Goal: Task Accomplishment & Management: Complete application form

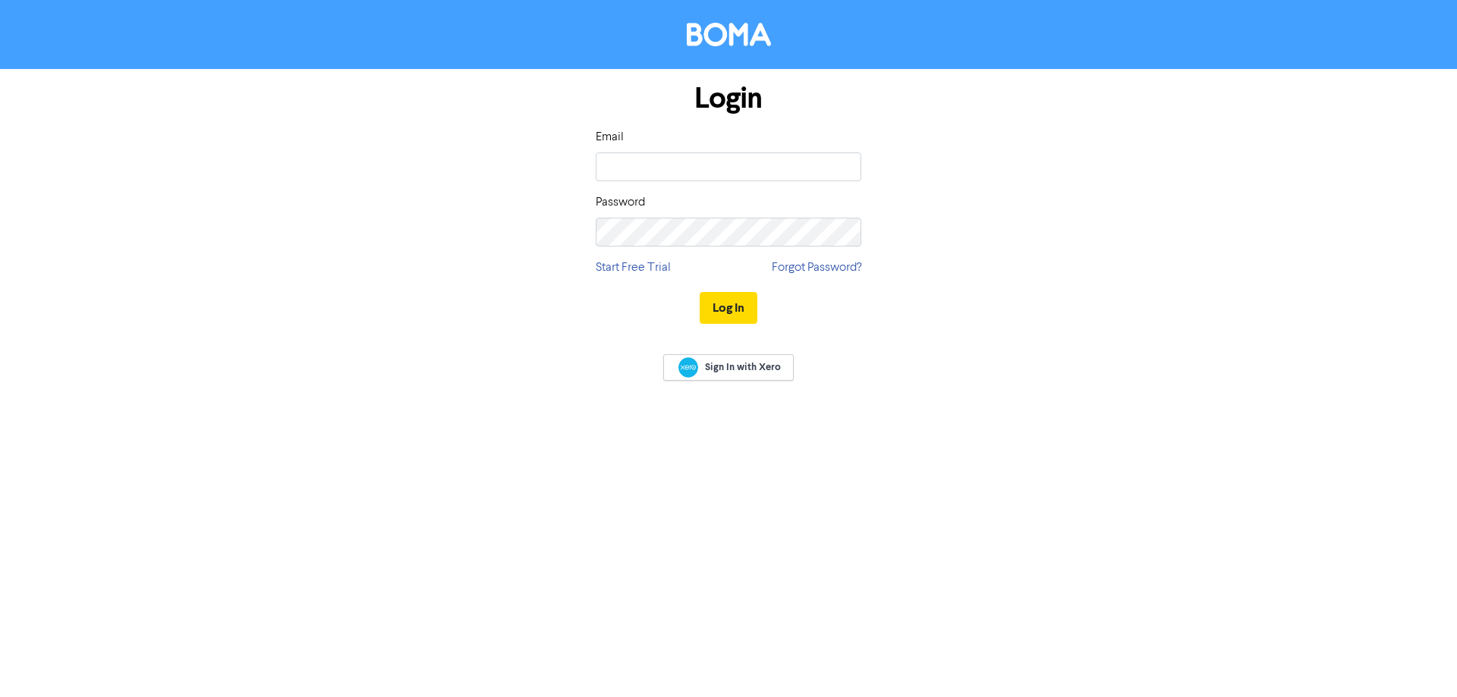
type input "[PERSON_NAME][EMAIL_ADDRESS][DOMAIN_NAME]"
click at [721, 310] on button "Log In" at bounding box center [729, 308] width 58 height 32
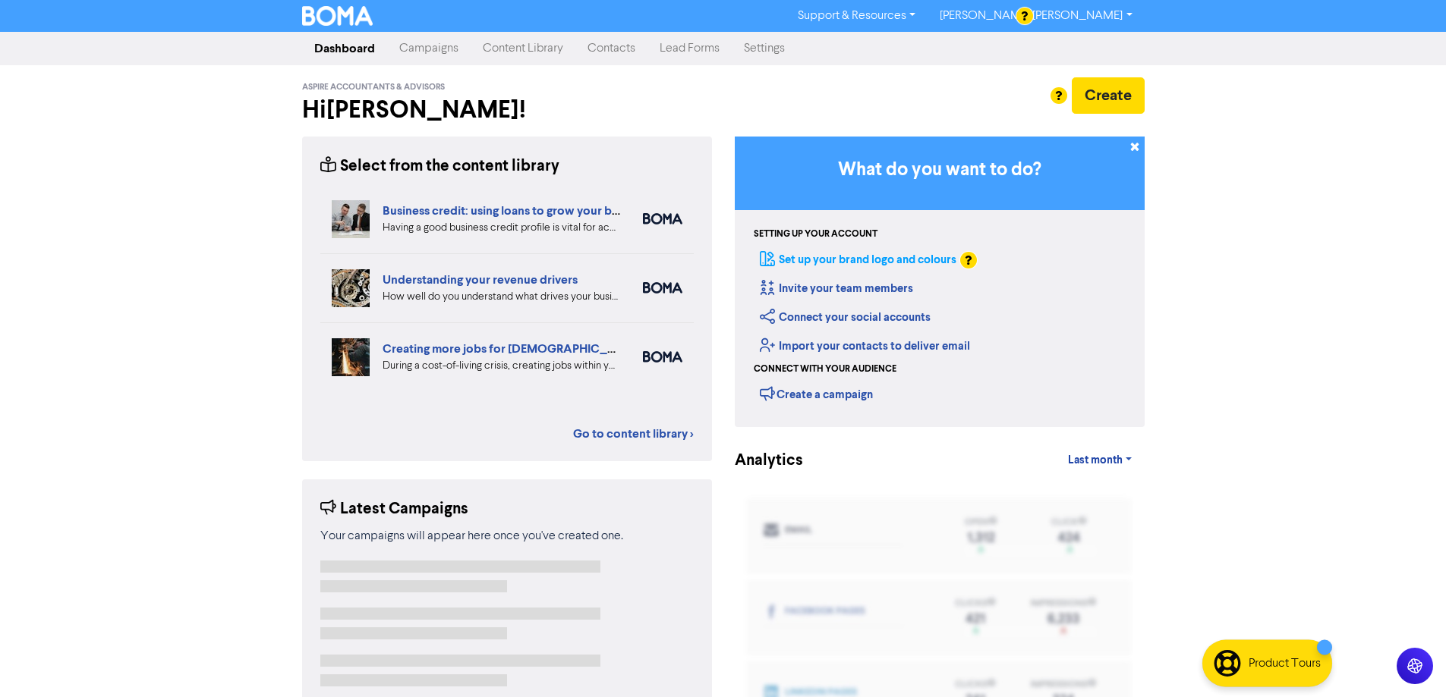
click at [815, 254] on link "Set up your brand logo and colours" at bounding box center [858, 260] width 197 height 14
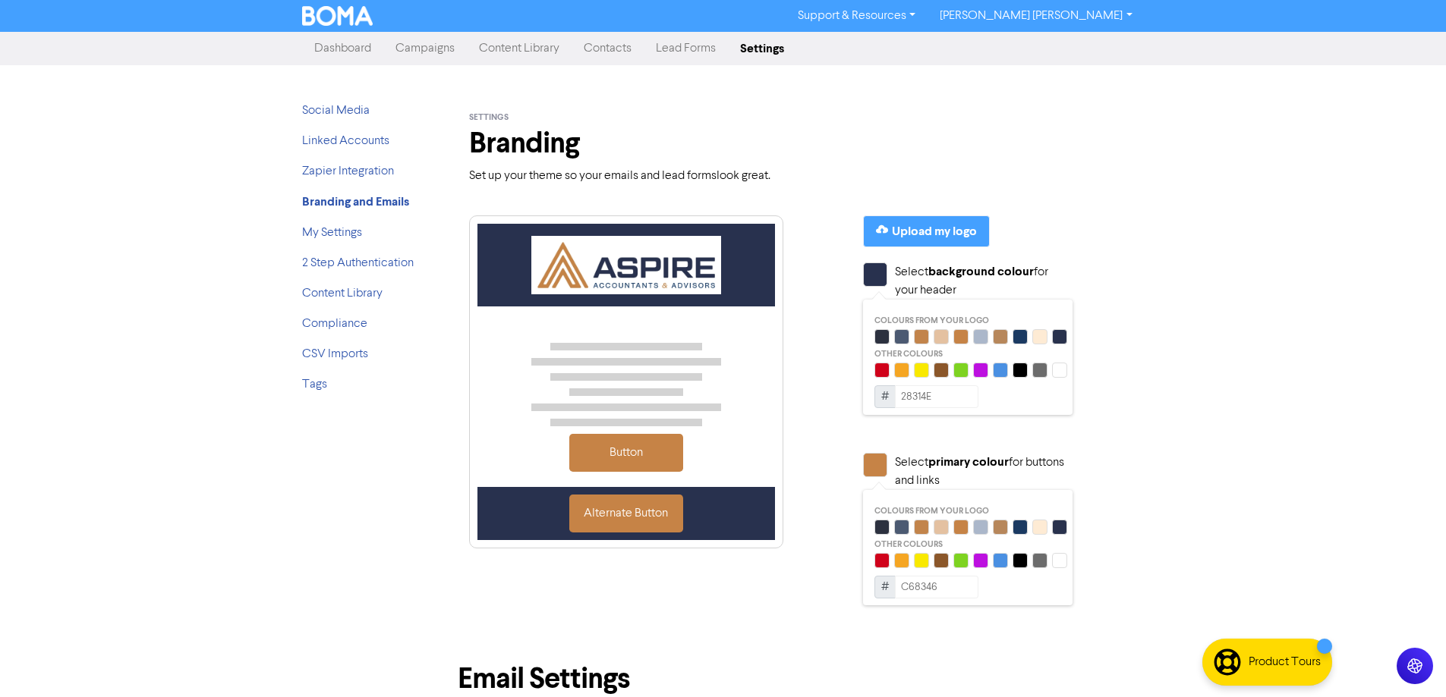
click at [351, 50] on link "Dashboard" at bounding box center [342, 48] width 81 height 30
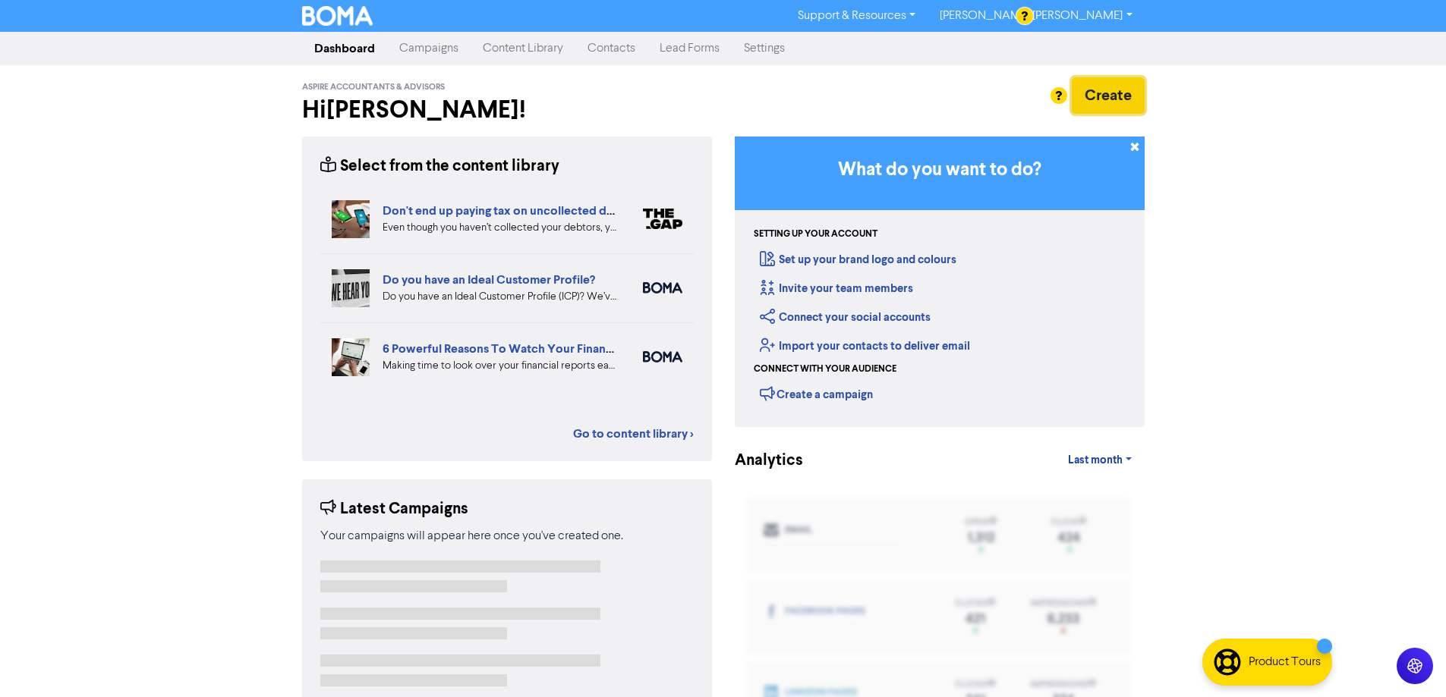
click at [1107, 86] on button "Create" at bounding box center [1108, 95] width 73 height 36
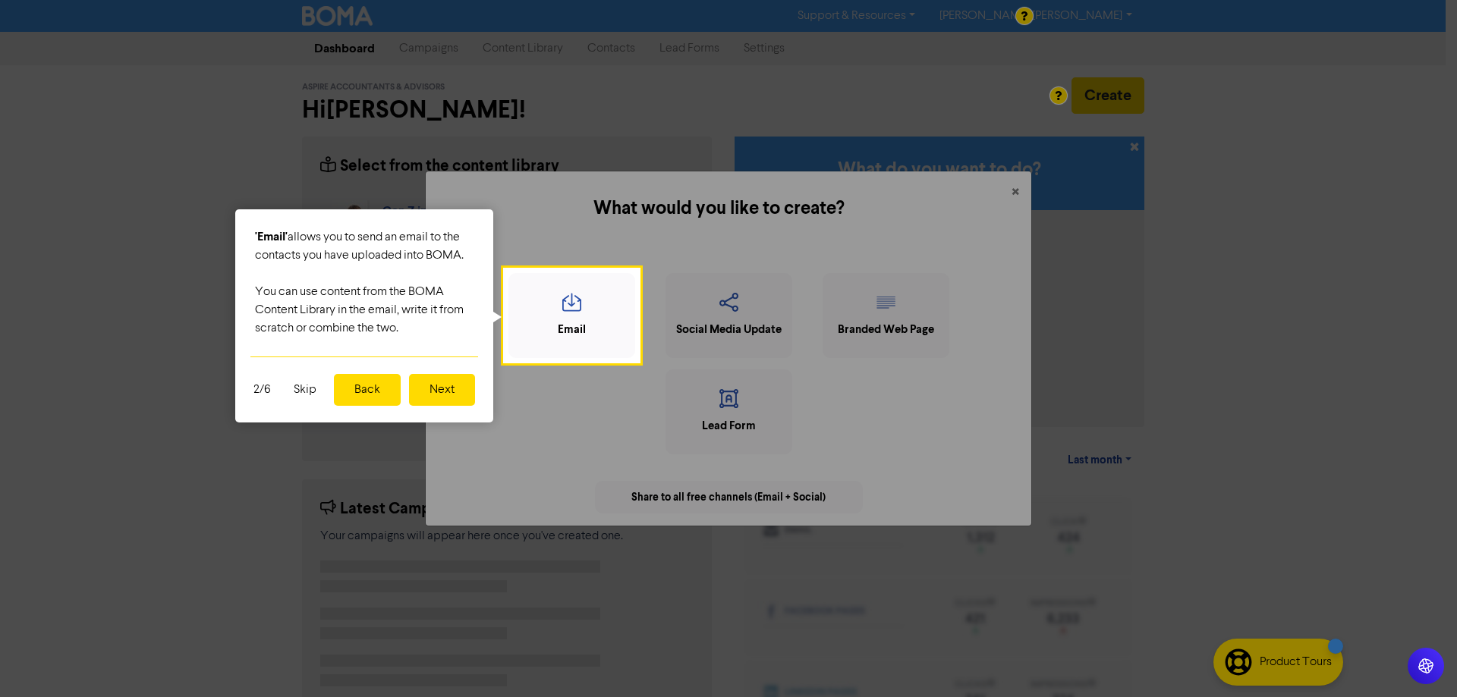
click at [446, 389] on button "Next" at bounding box center [442, 390] width 66 height 32
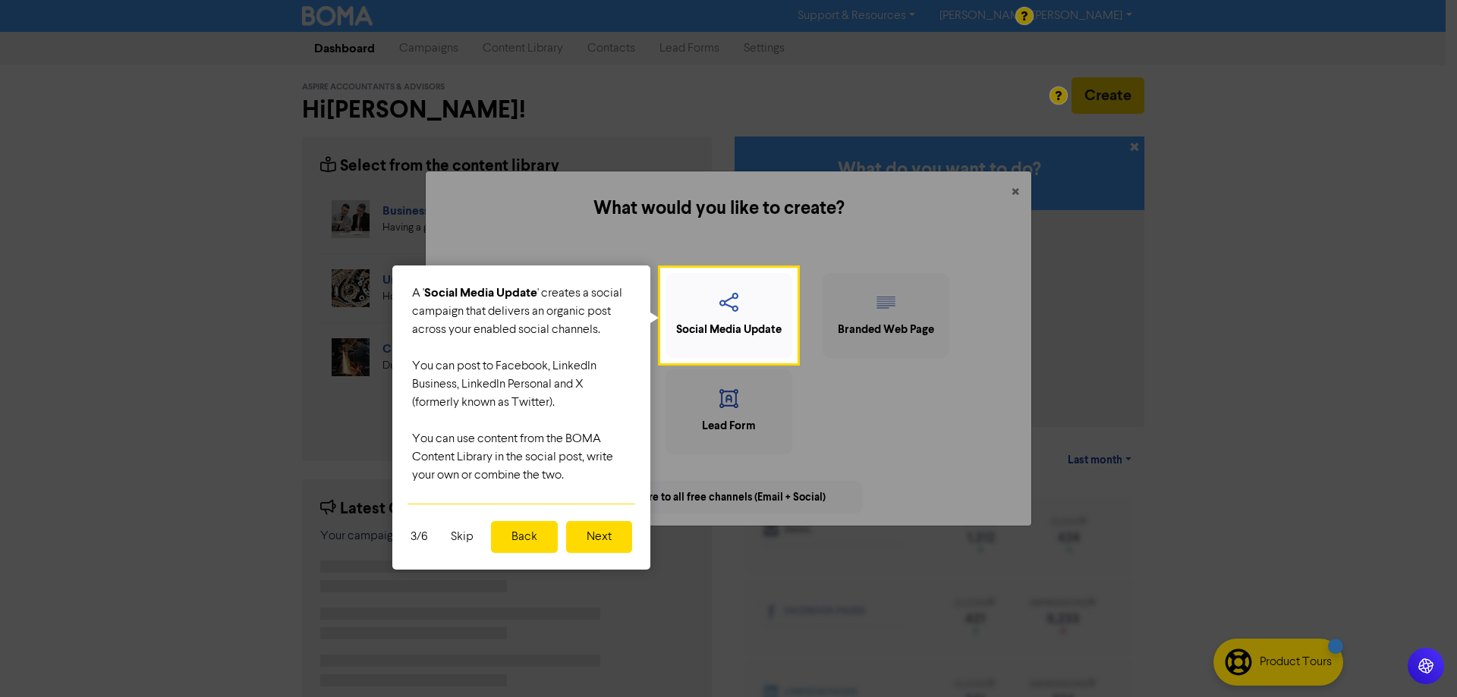
click at [592, 540] on button "Next" at bounding box center [599, 537] width 66 height 32
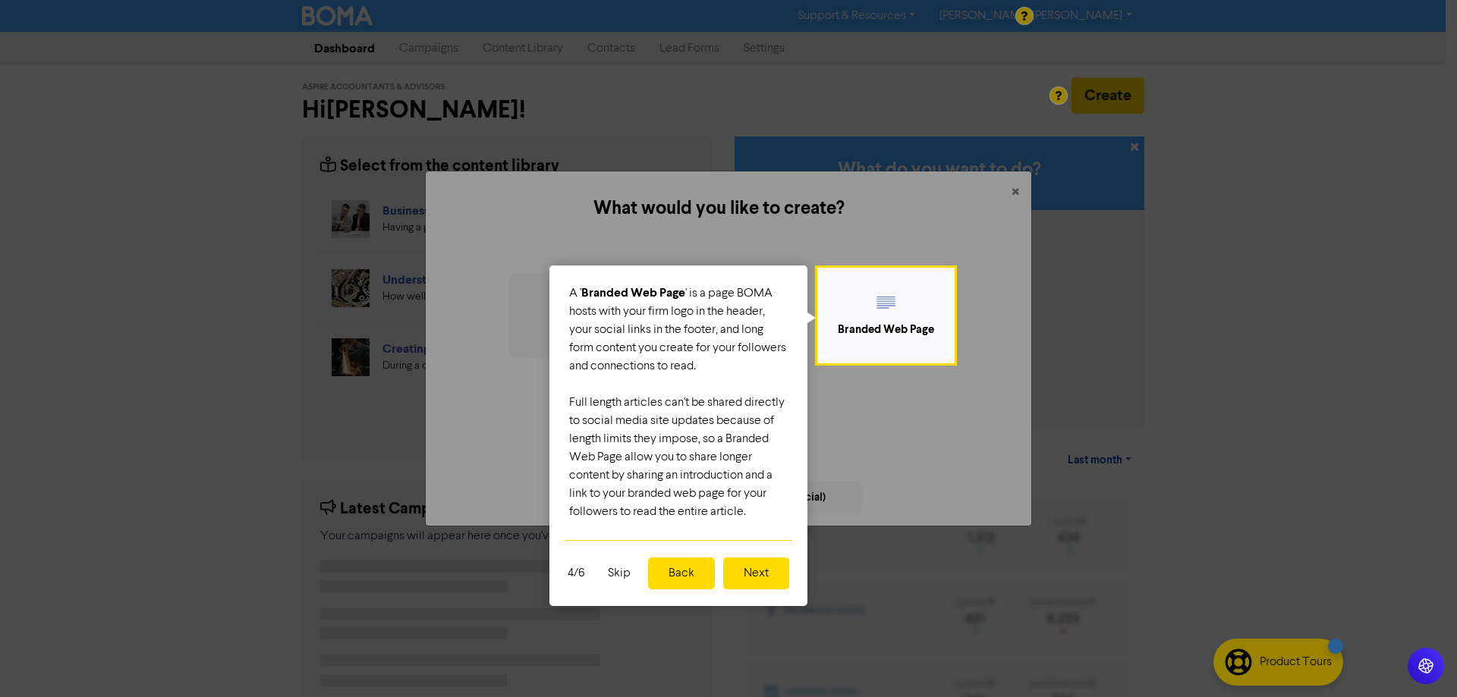
click at [770, 575] on button "Next" at bounding box center [756, 574] width 66 height 32
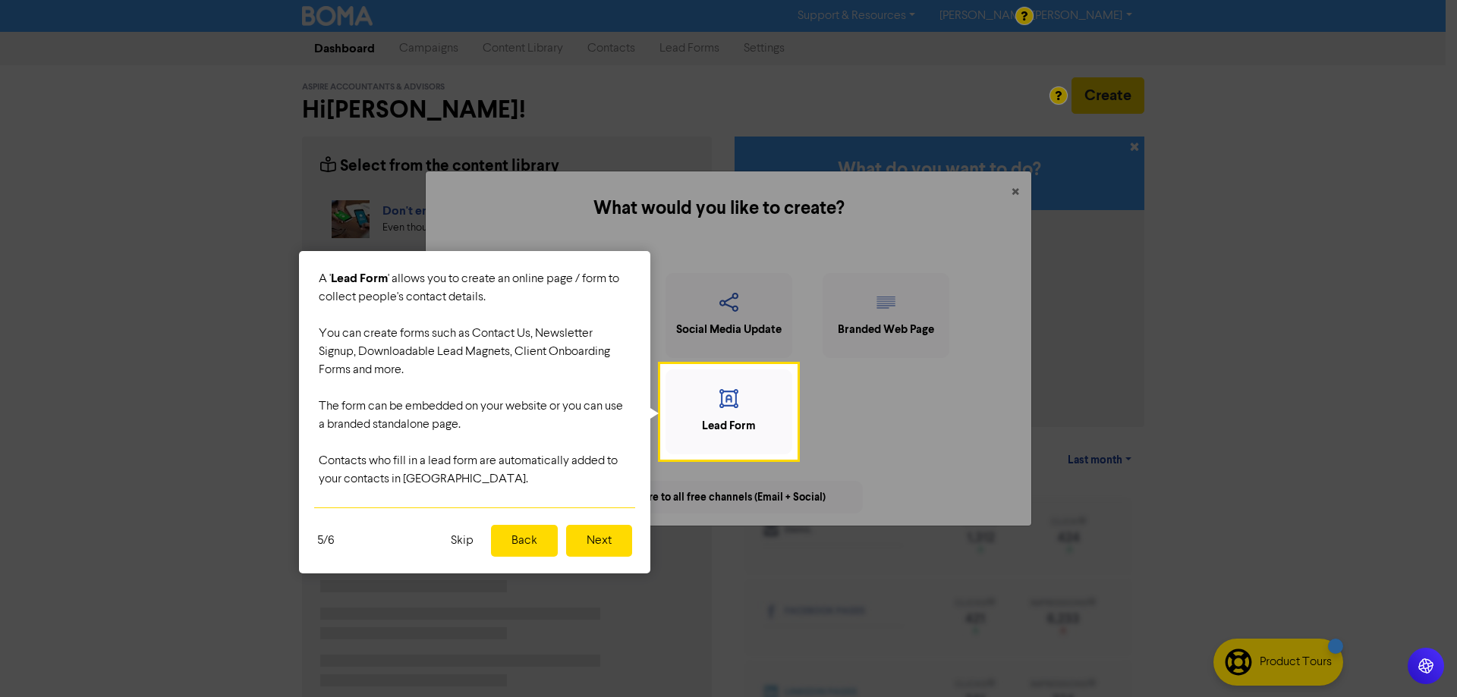
click at [609, 547] on button "Next" at bounding box center [599, 541] width 66 height 32
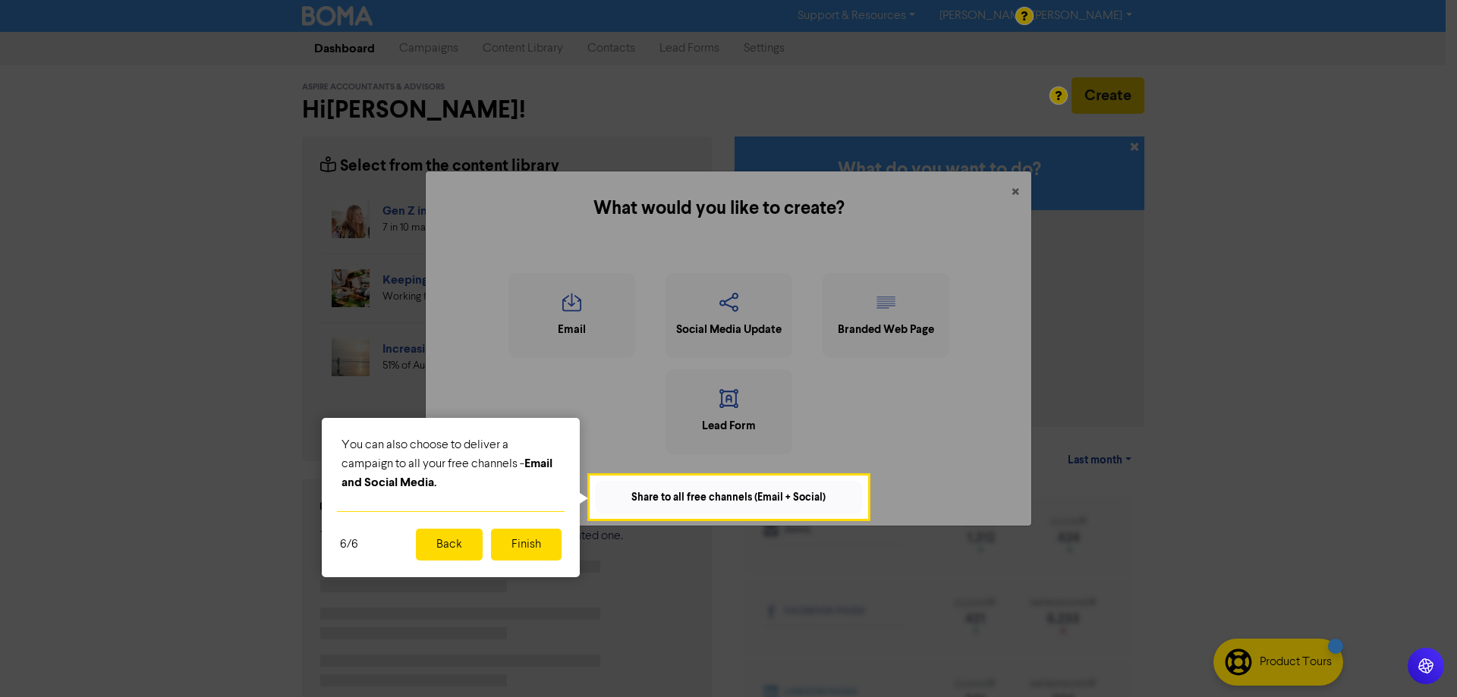
click at [505, 540] on button "Finish" at bounding box center [526, 545] width 71 height 32
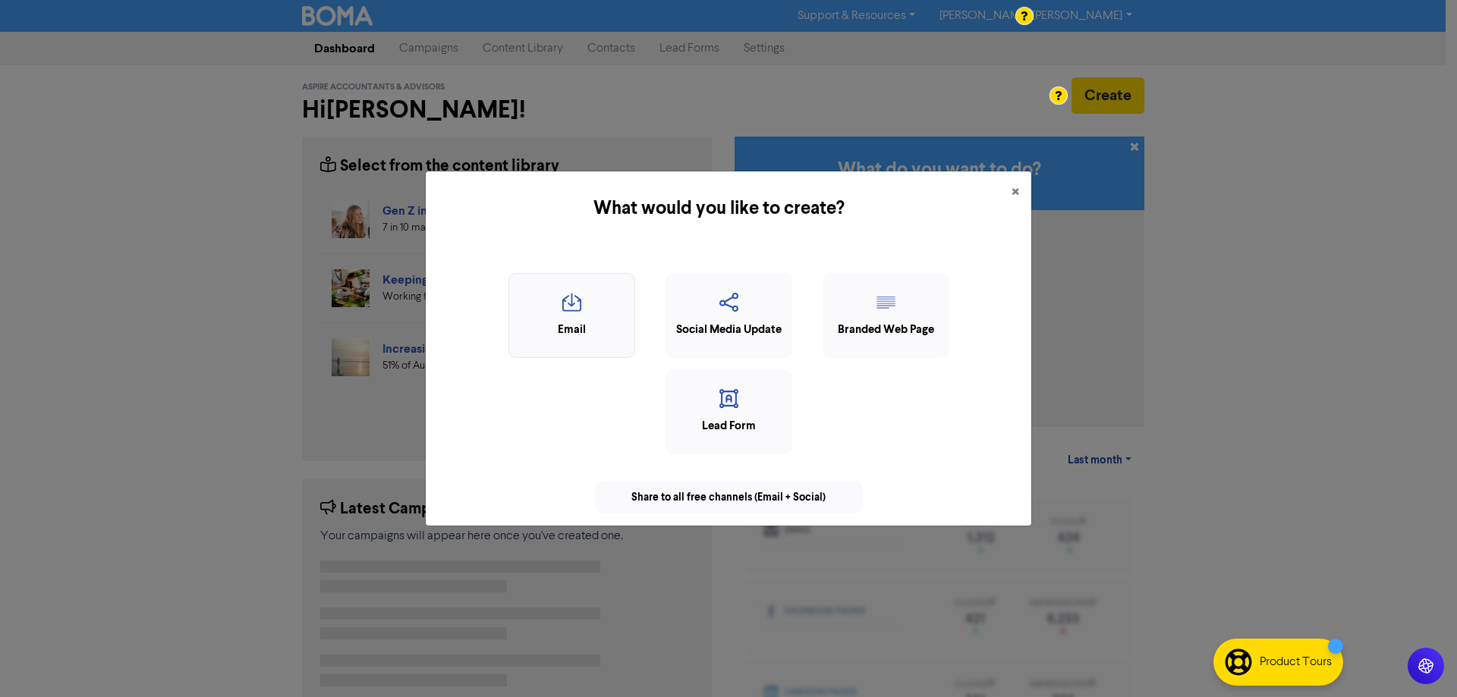
click at [555, 322] on div "Email" at bounding box center [572, 330] width 110 height 17
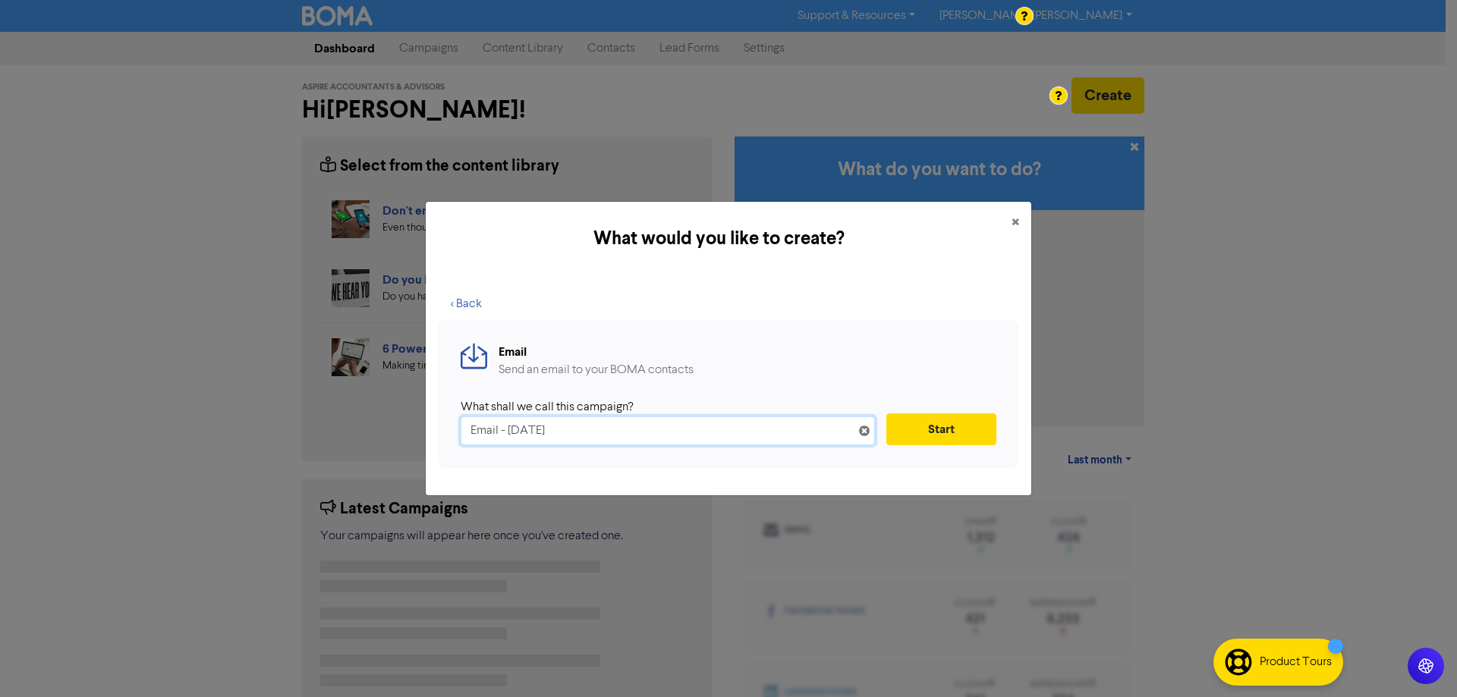
click at [512, 435] on input "Email - [DATE]" at bounding box center [668, 431] width 414 height 29
drag, startPoint x: 594, startPoint y: 433, endPoint x: 355, endPoint y: 430, distance: 239.1
click at [355, 430] on div "What would you like to create? × < Back Email Send an email to your BOMA contac…" at bounding box center [728, 348] width 1457 height 697
type input "Guide Dogs [GEOGRAPHIC_DATA]"
click at [934, 427] on button "Start" at bounding box center [941, 430] width 110 height 32
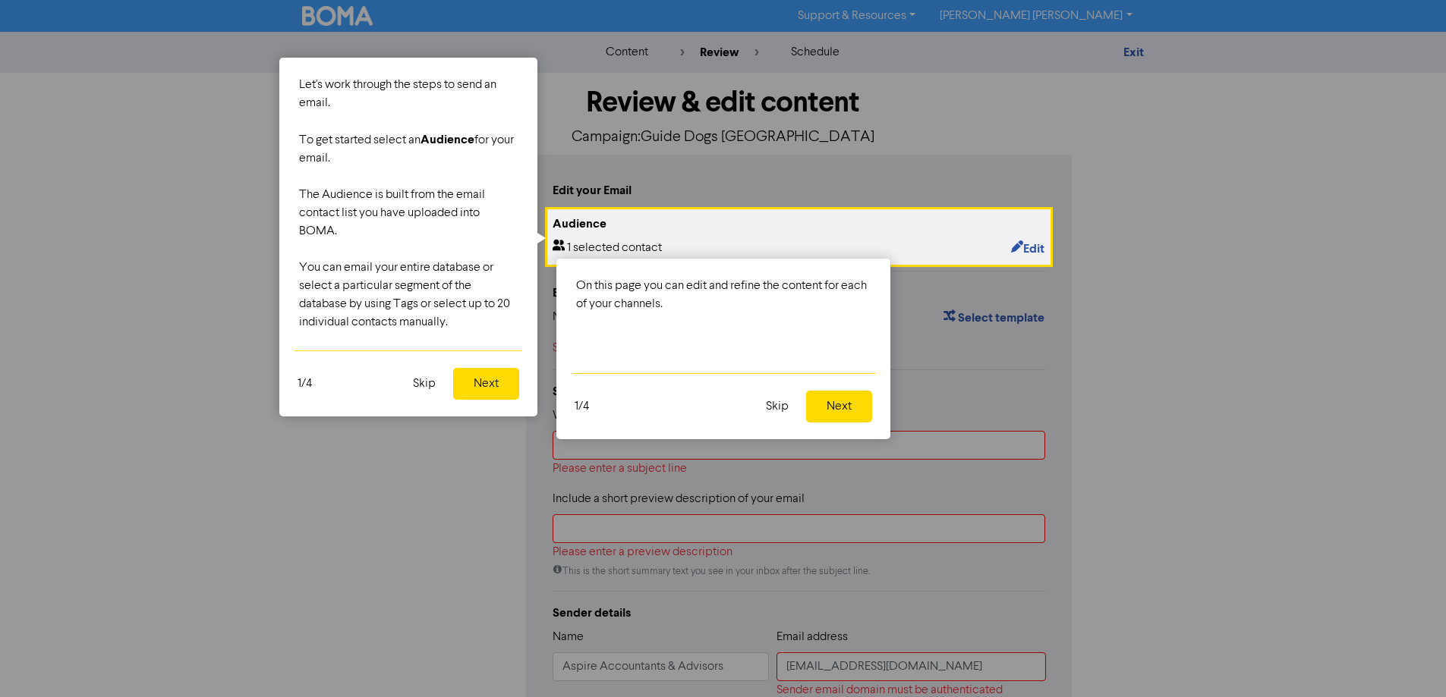
click at [842, 406] on button "Next" at bounding box center [839, 407] width 66 height 32
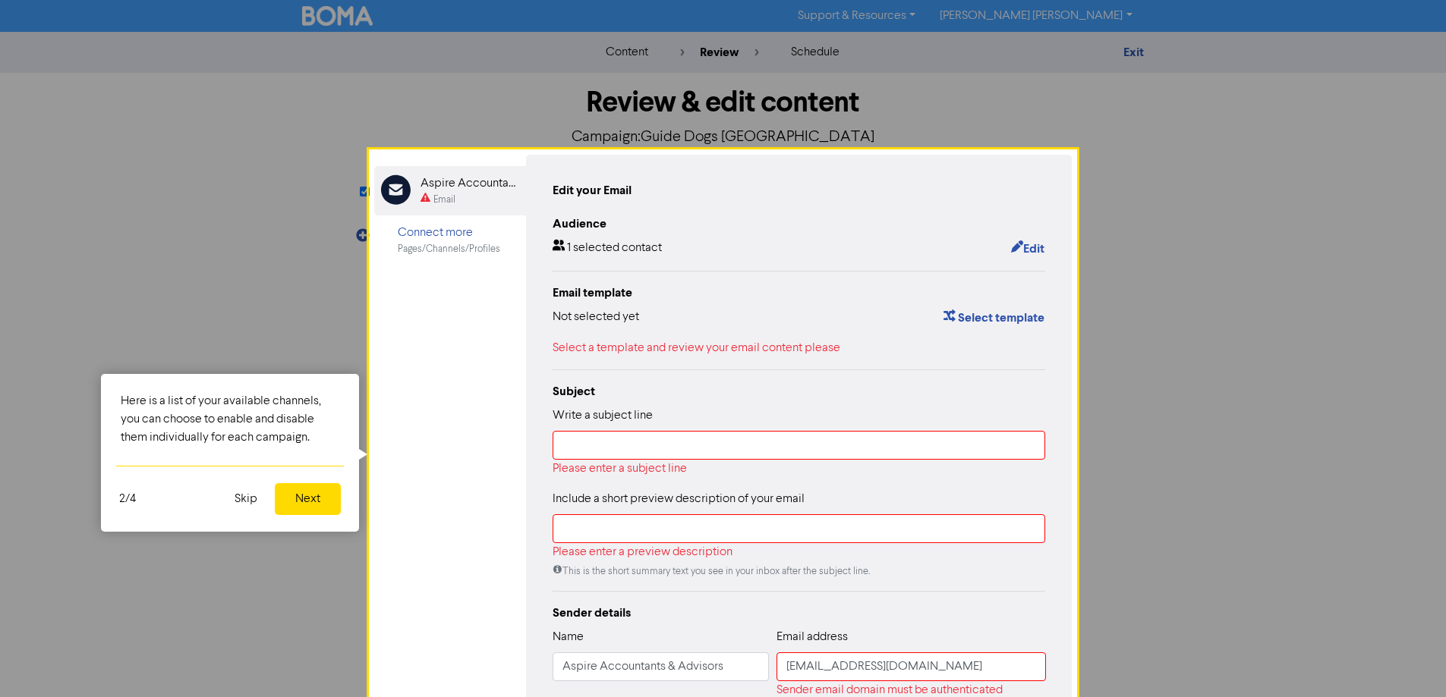
scroll to position [92, 0]
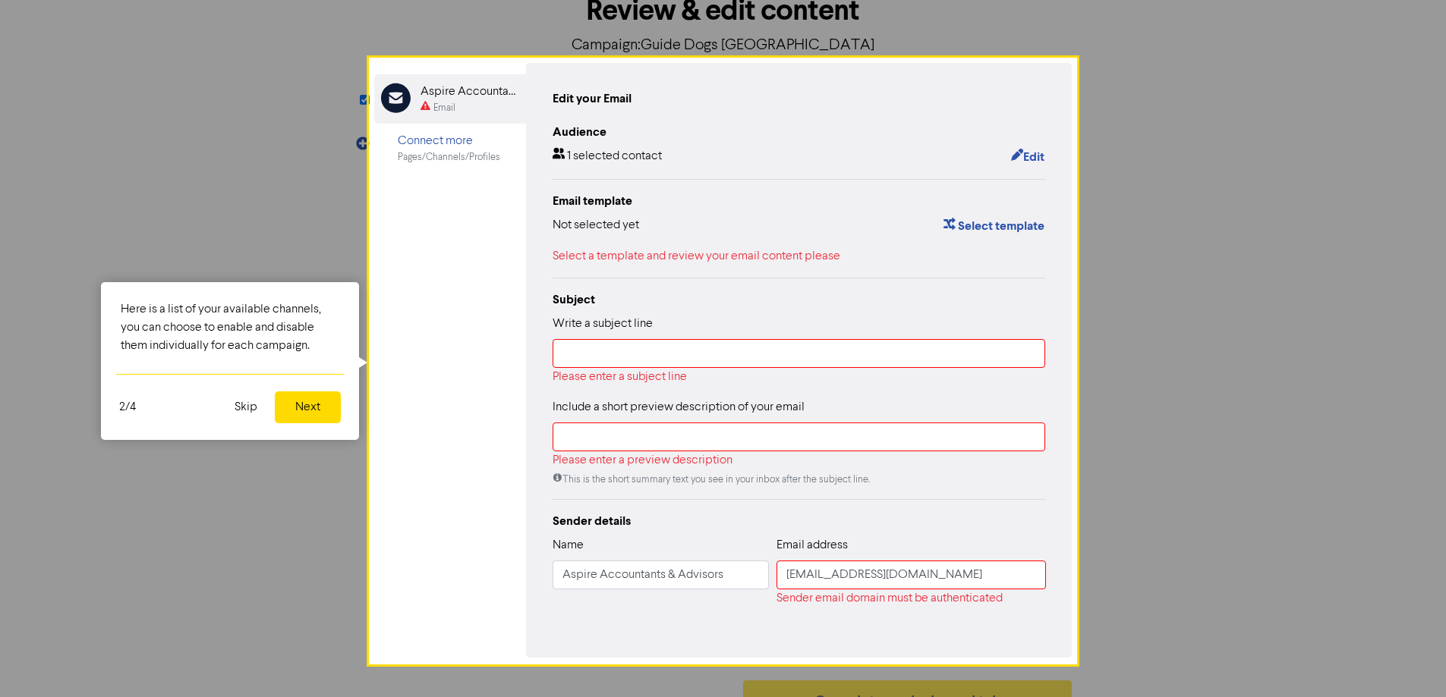
click at [292, 414] on button "Next" at bounding box center [308, 408] width 66 height 32
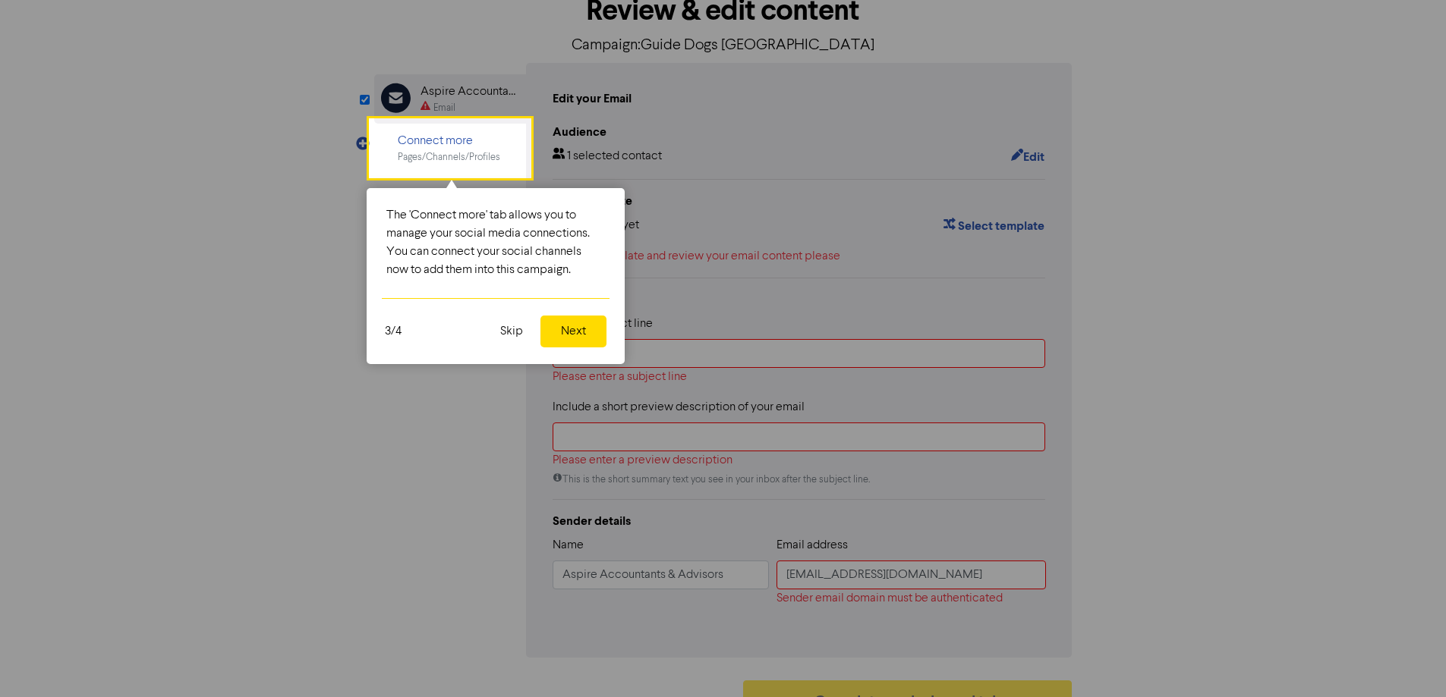
click at [581, 331] on button "Next" at bounding box center [573, 332] width 66 height 32
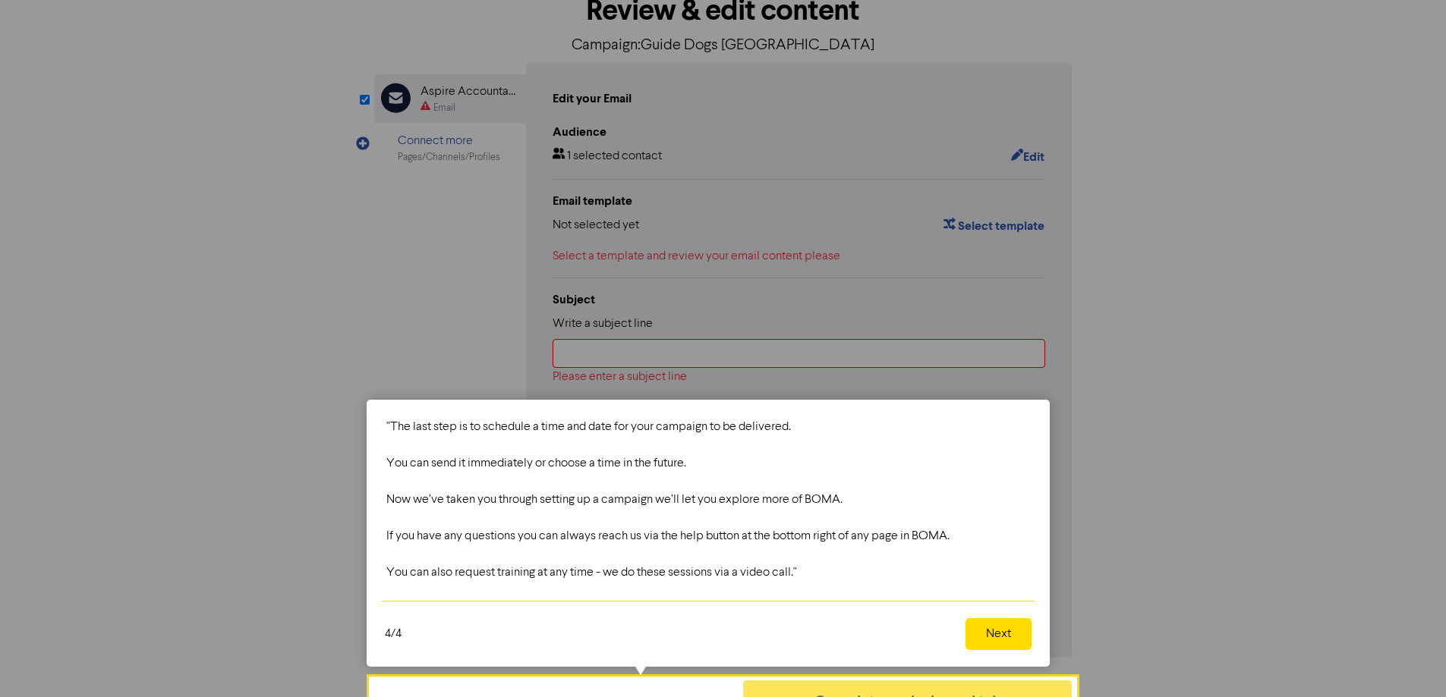
scroll to position [128, 0]
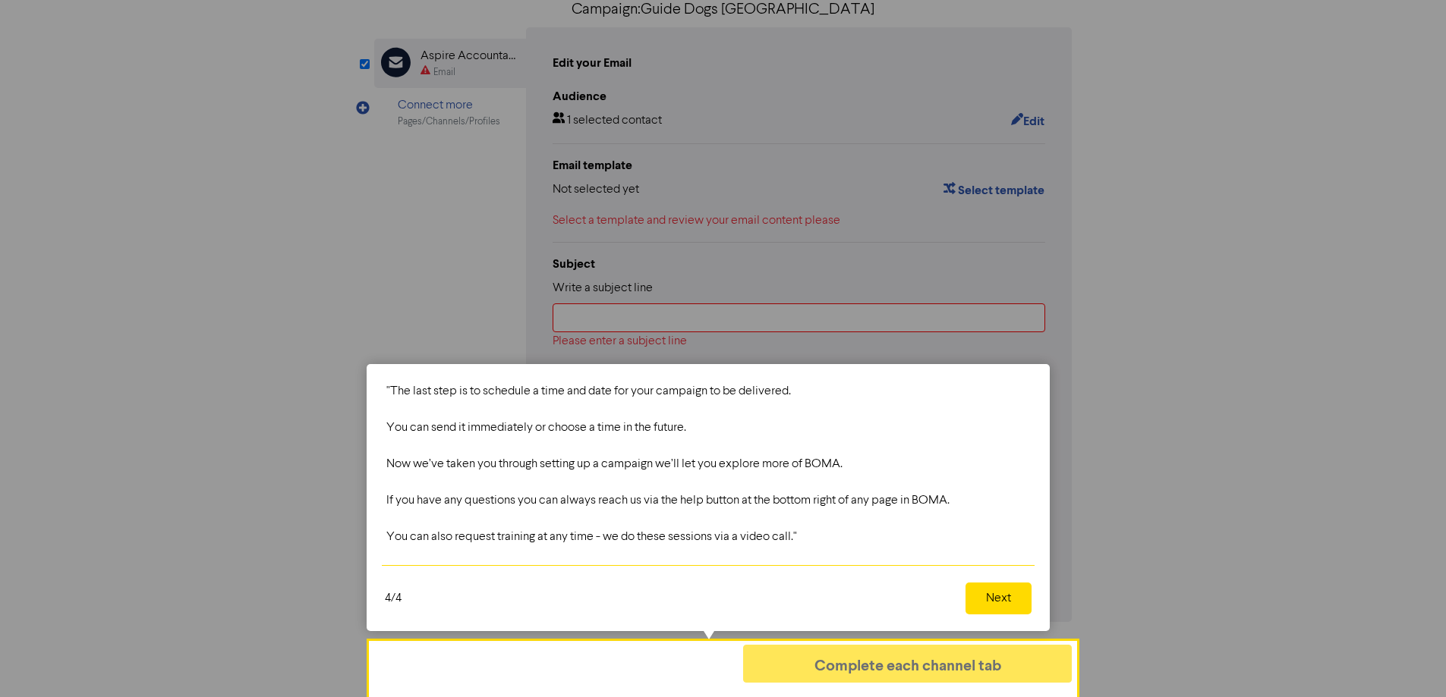
click at [1004, 600] on button "Next" at bounding box center [998, 599] width 66 height 32
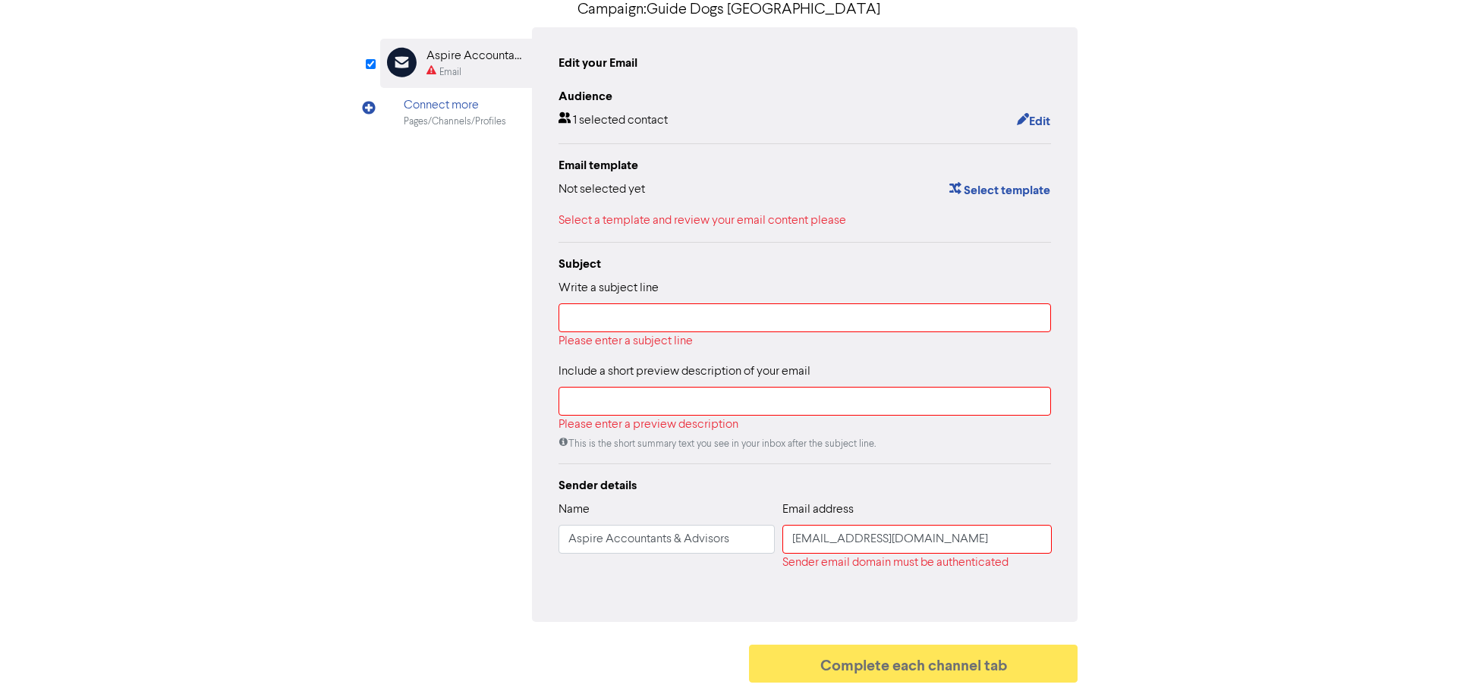
scroll to position [122, 0]
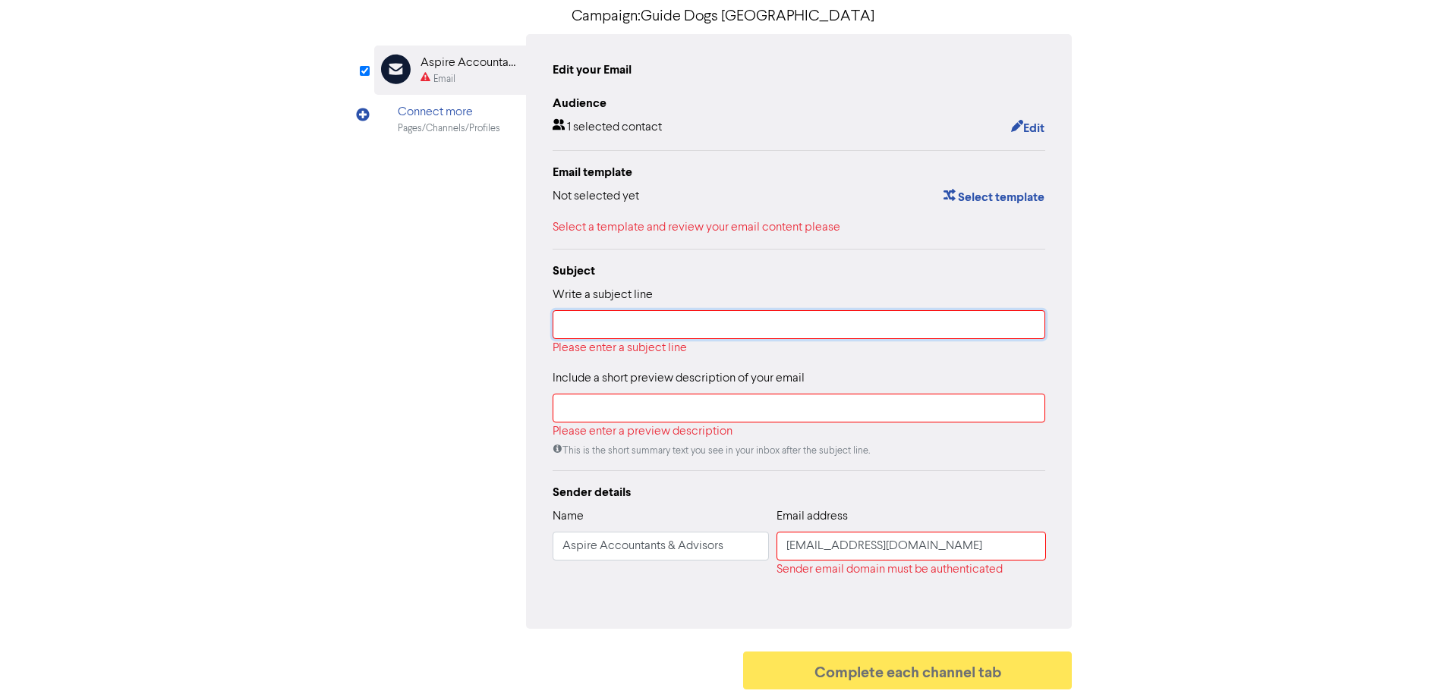
click at [587, 327] on input "text" at bounding box center [799, 324] width 493 height 29
click at [1031, 126] on button "Edit" at bounding box center [1027, 128] width 35 height 20
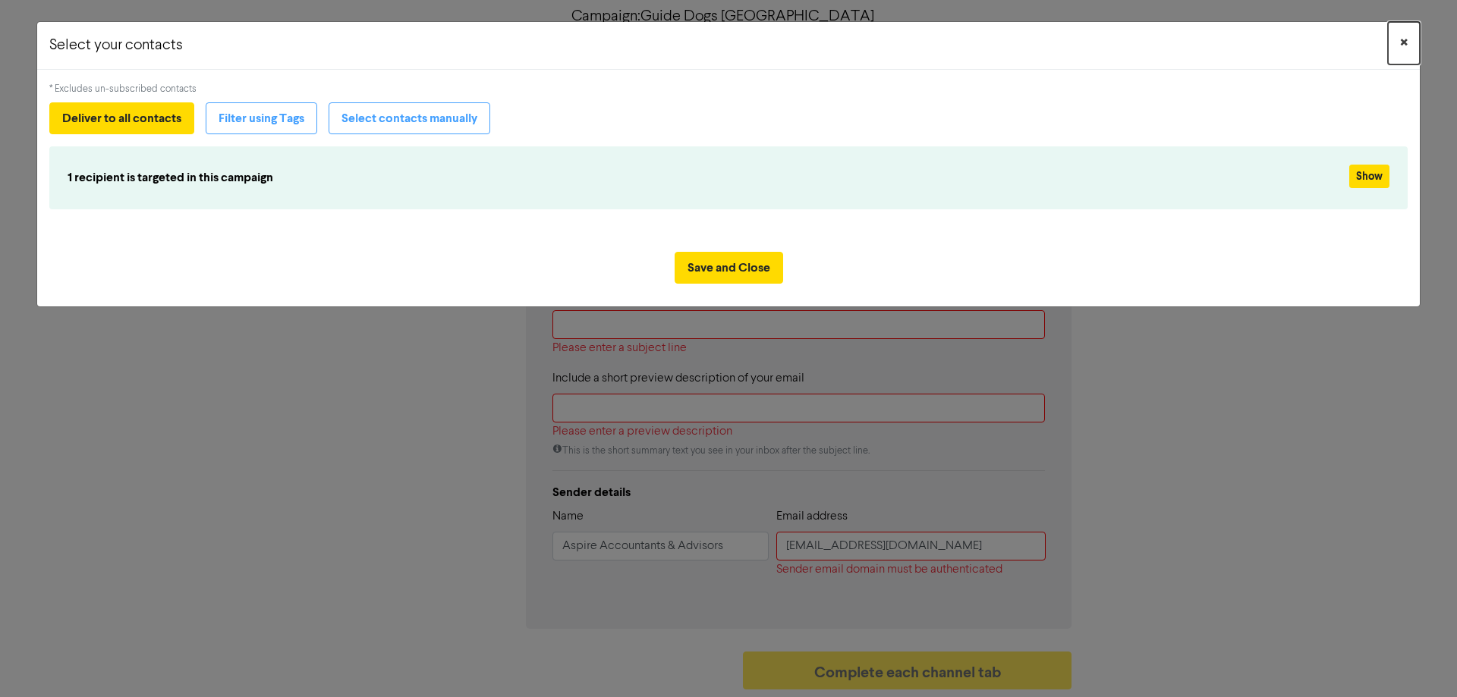
click at [1403, 43] on span "×" at bounding box center [1404, 43] width 8 height 23
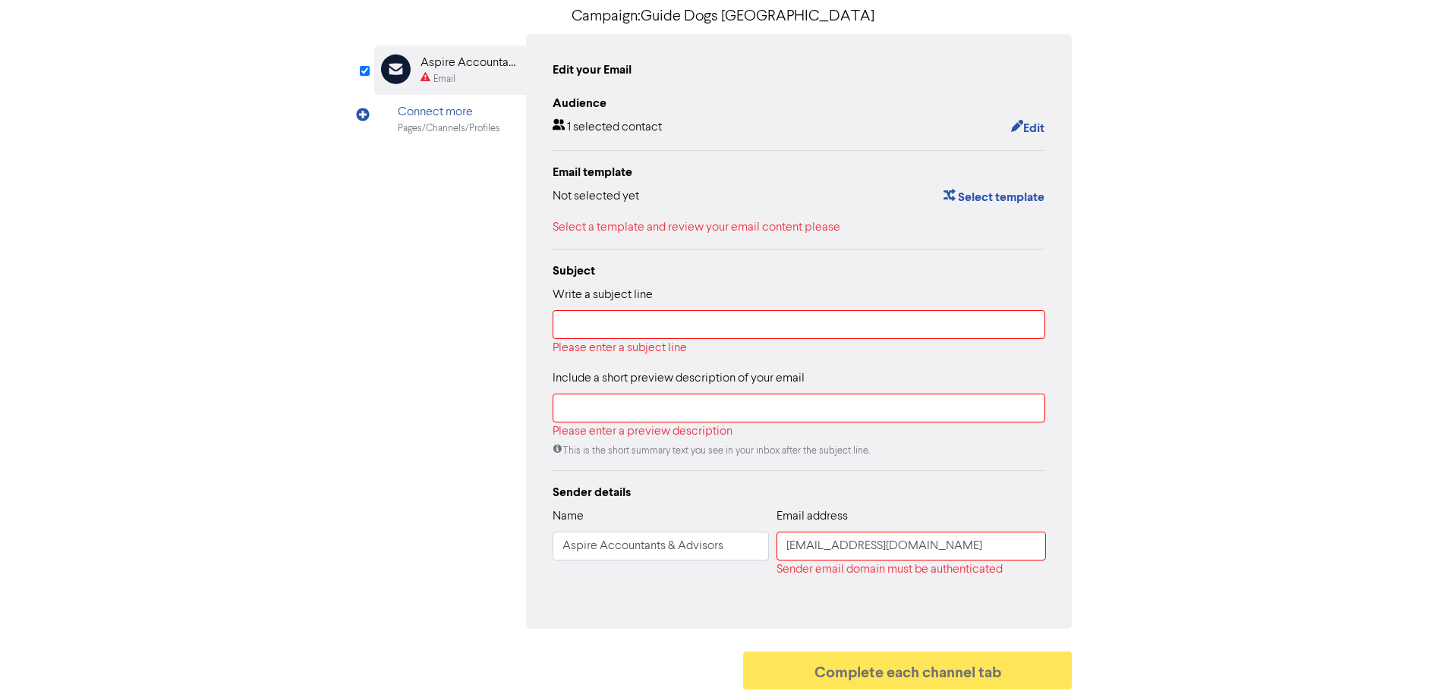
click at [600, 120] on div "1 selected contact" at bounding box center [607, 128] width 109 height 20
click at [1030, 131] on button "Edit" at bounding box center [1027, 128] width 35 height 20
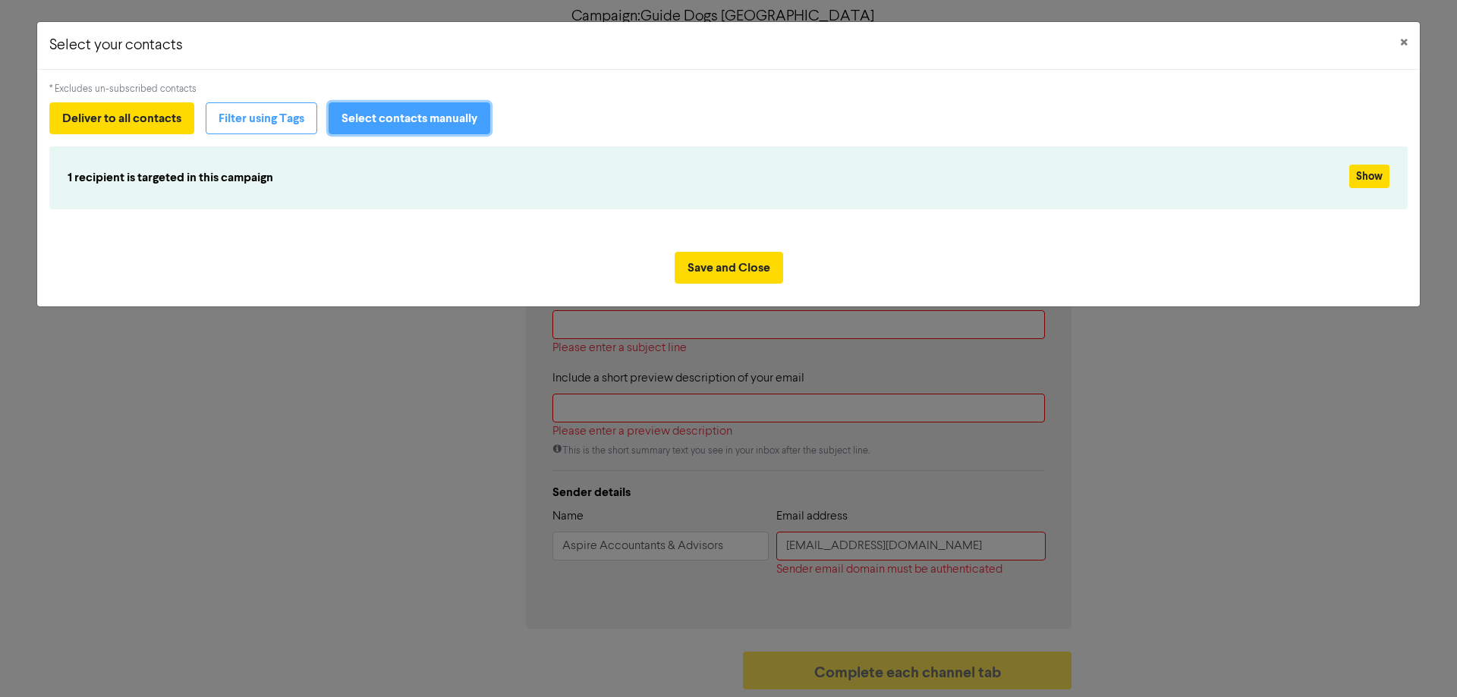
click at [363, 128] on button "Select contacts manually" at bounding box center [410, 118] width 162 height 32
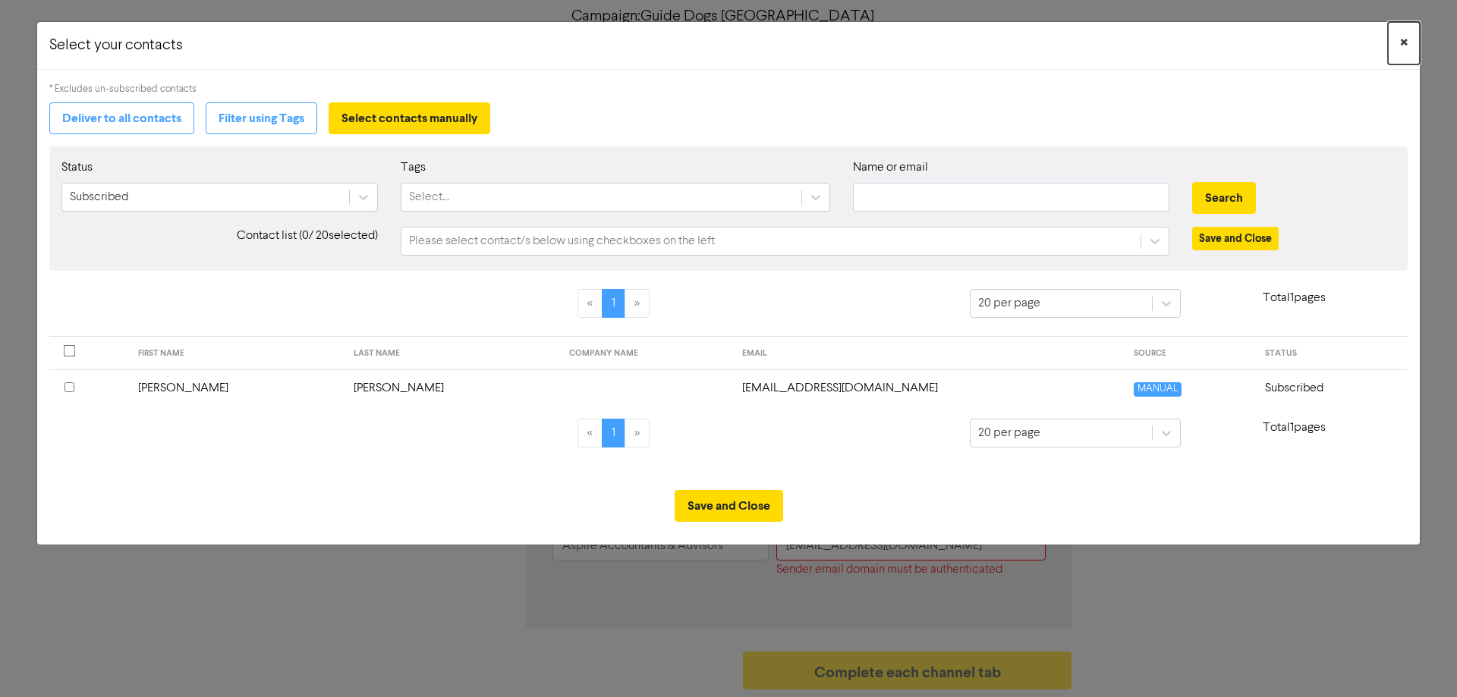
click at [1405, 39] on span "×" at bounding box center [1404, 43] width 8 height 23
click at [735, 512] on button "Save and Close" at bounding box center [729, 506] width 109 height 32
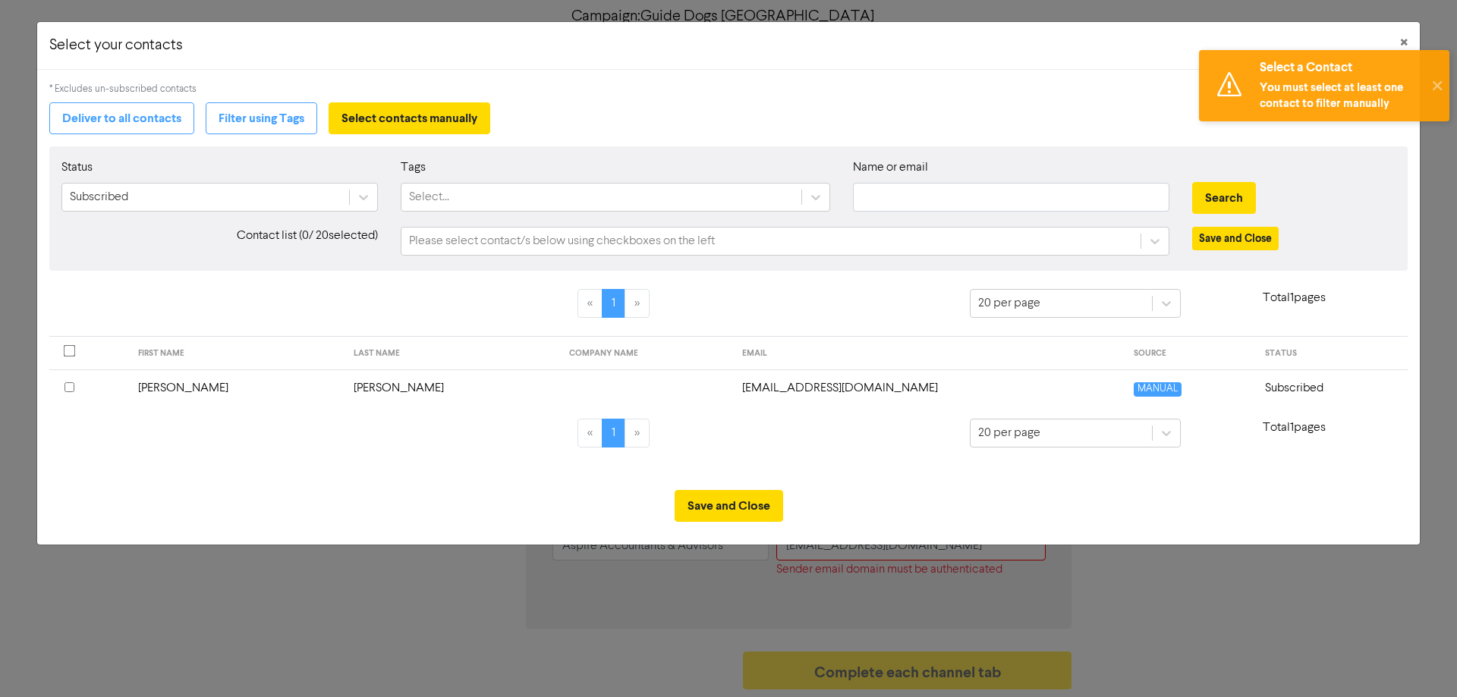
click at [131, 468] on div "* Excludes un-subscribed contacts Deliver to all contacts Filter using Tags Sel…" at bounding box center [728, 274] width 1383 height 408
click at [88, 112] on button "Deliver to all contacts" at bounding box center [121, 118] width 145 height 32
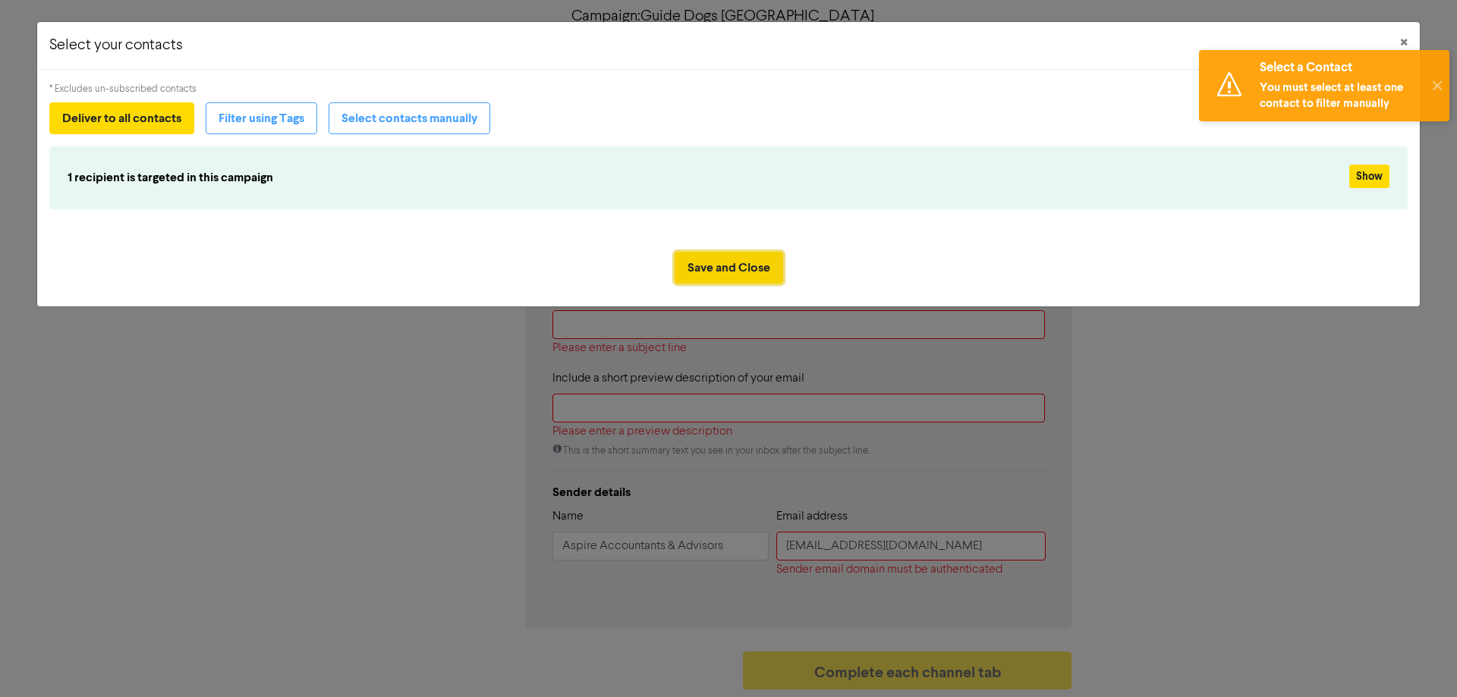
click at [722, 271] on button "Save and Close" at bounding box center [729, 268] width 109 height 32
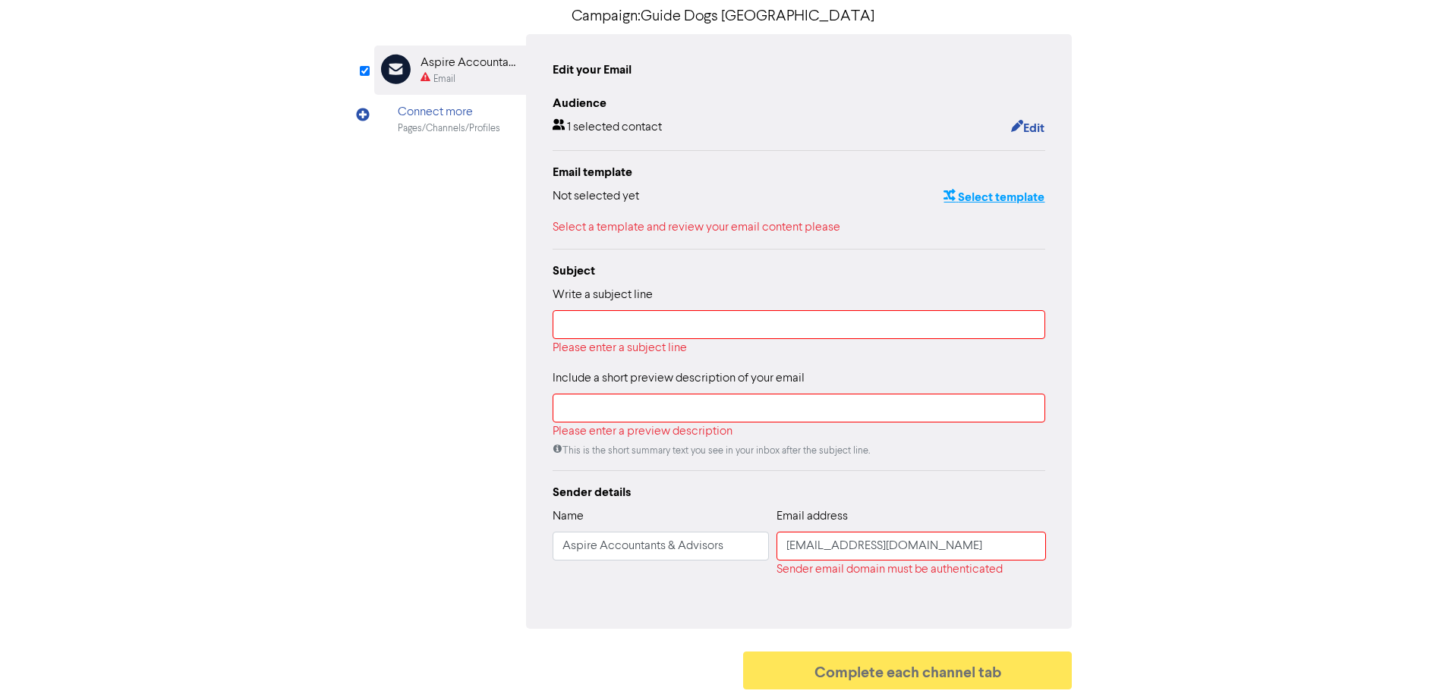
click at [982, 195] on button "Select template" at bounding box center [994, 197] width 102 height 20
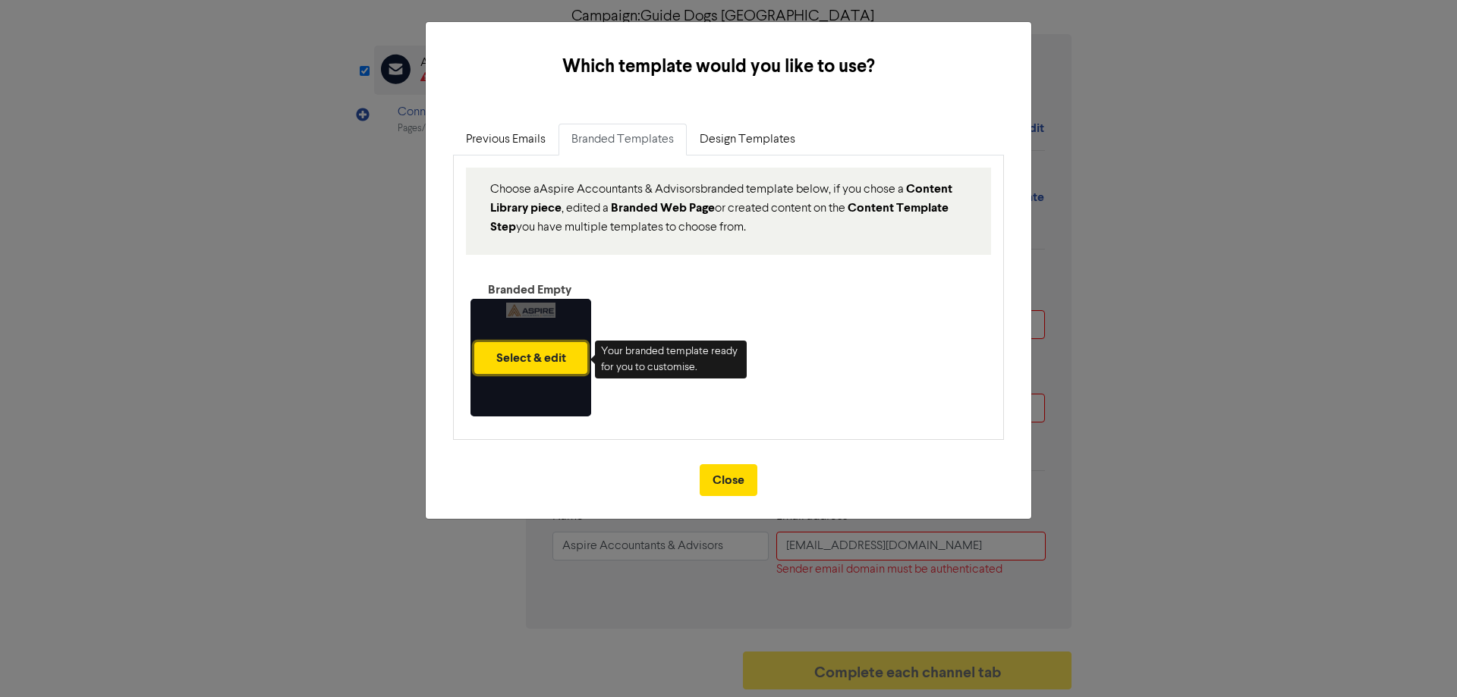
drag, startPoint x: 562, startPoint y: 364, endPoint x: 571, endPoint y: 396, distance: 34.1
click at [567, 395] on div "Select & edit" at bounding box center [531, 358] width 121 height 118
click at [575, 402] on div "Select & edit" at bounding box center [531, 358] width 121 height 118
click at [552, 372] on button "Select & edit" at bounding box center [530, 358] width 113 height 32
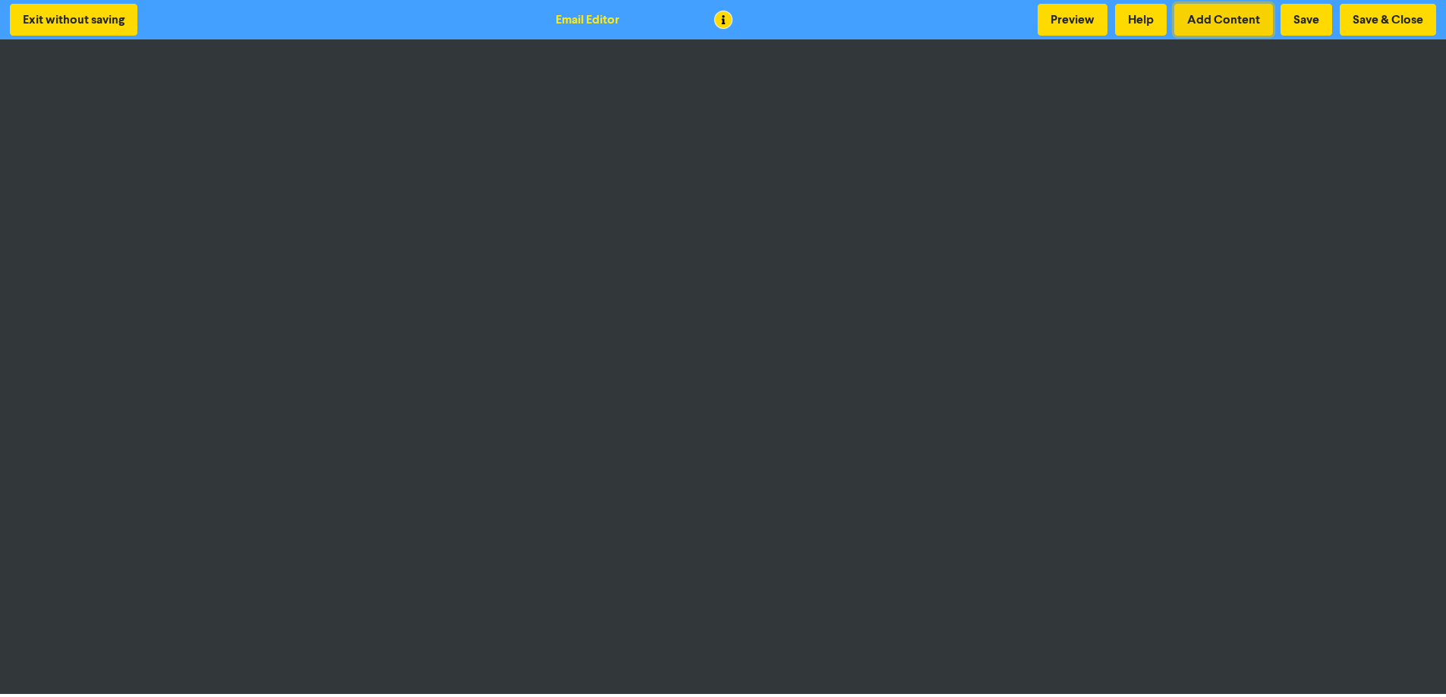
click at [1215, 24] on button "Add Content" at bounding box center [1223, 20] width 99 height 32
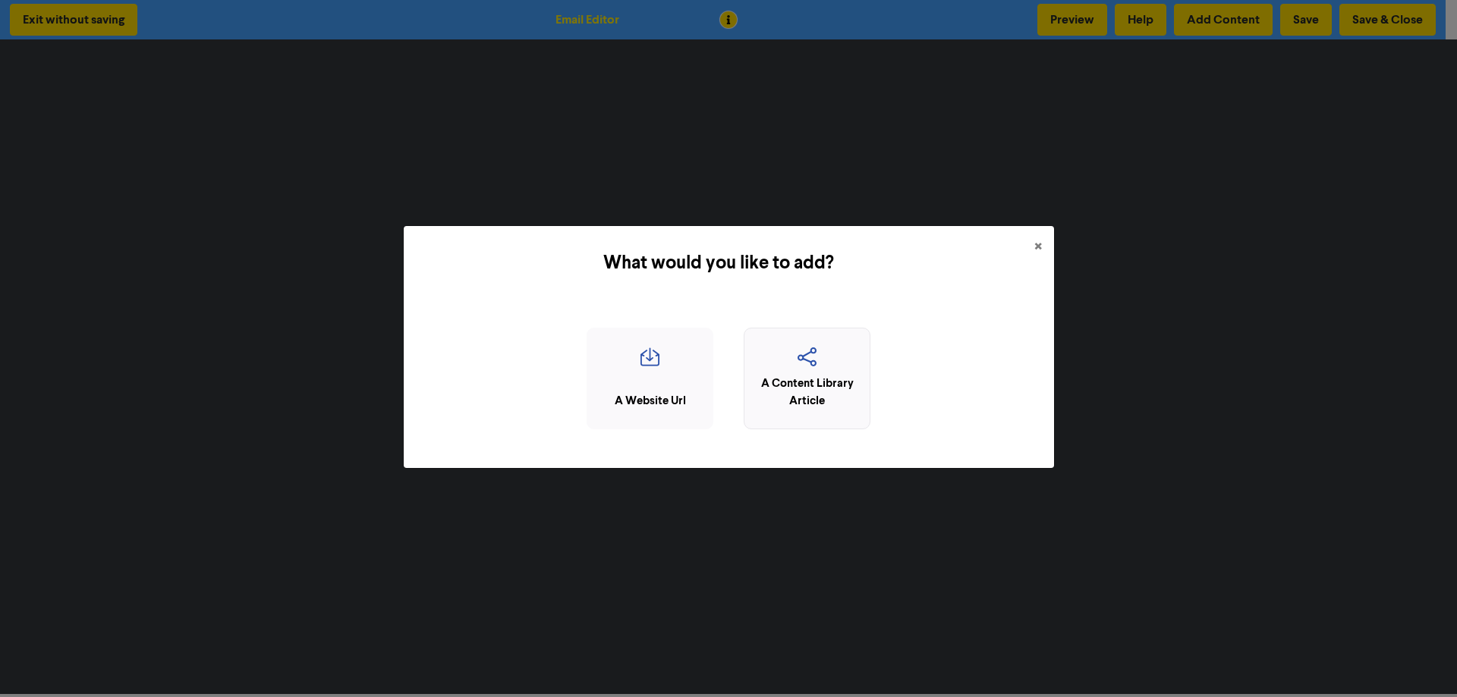
click at [826, 364] on icon "button" at bounding box center [807, 362] width 110 height 29
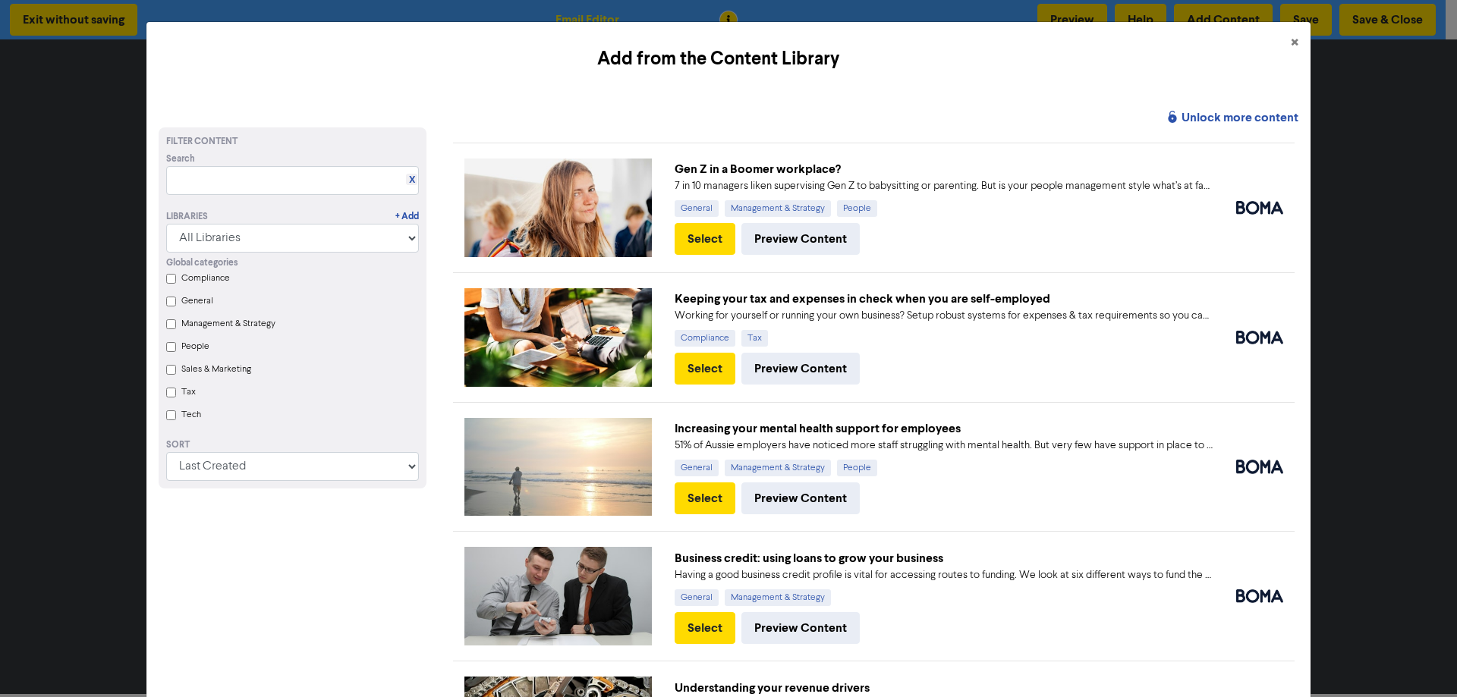
click at [166, 279] on input "Compliance" at bounding box center [171, 279] width 10 height 10
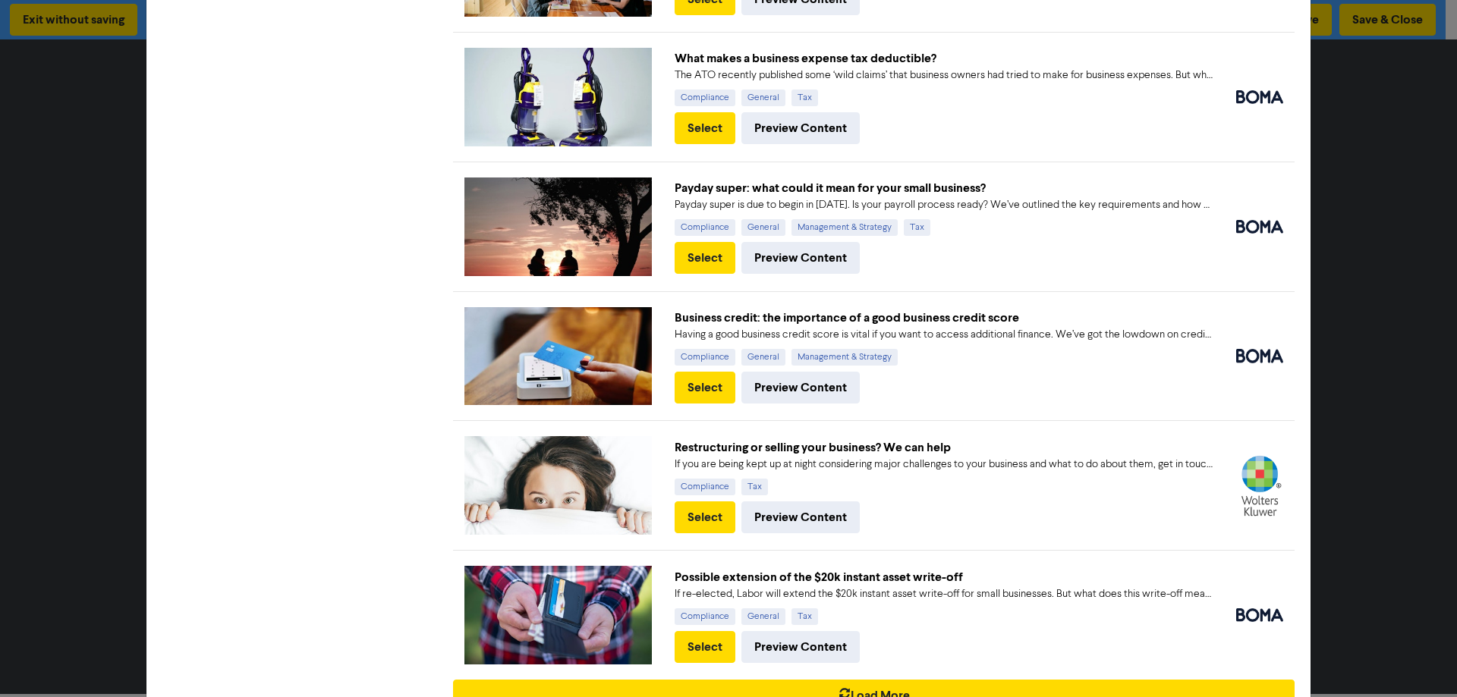
scroll to position [814, 0]
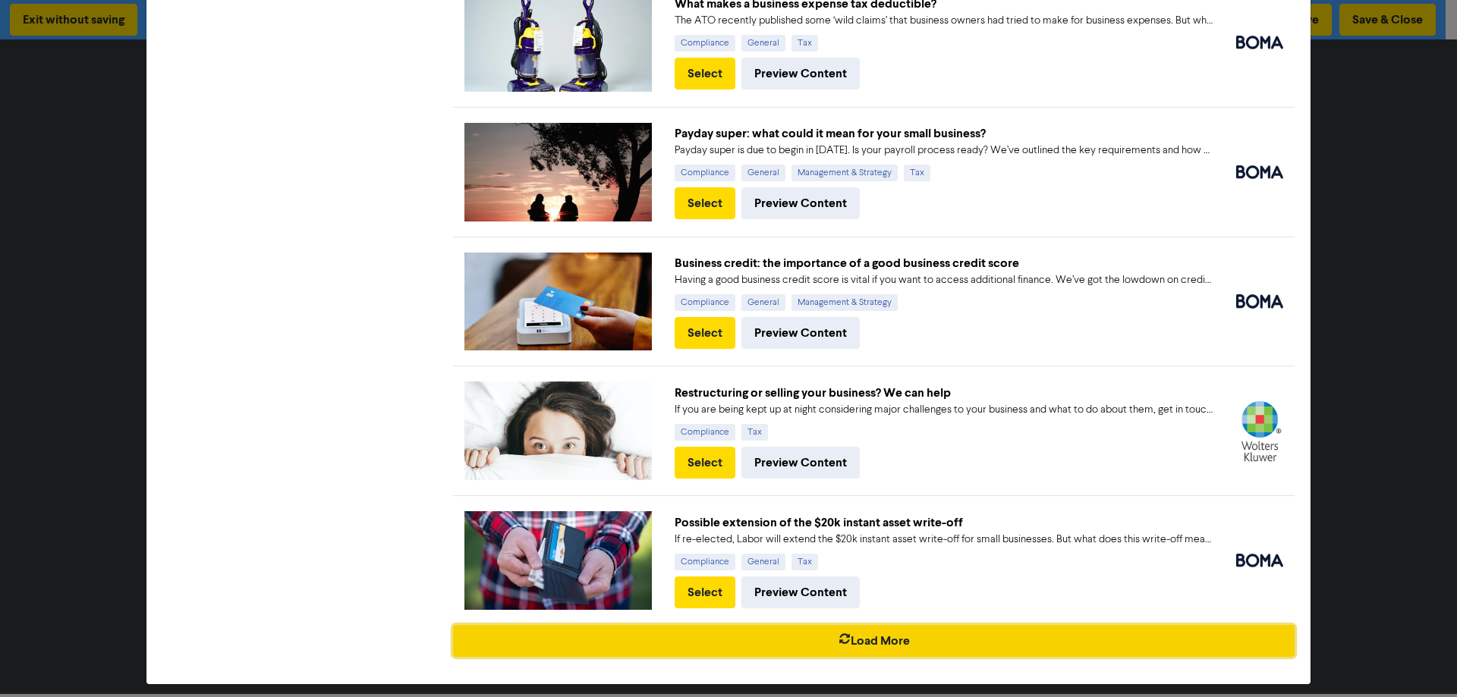
click at [890, 633] on button "Load More" at bounding box center [874, 641] width 842 height 32
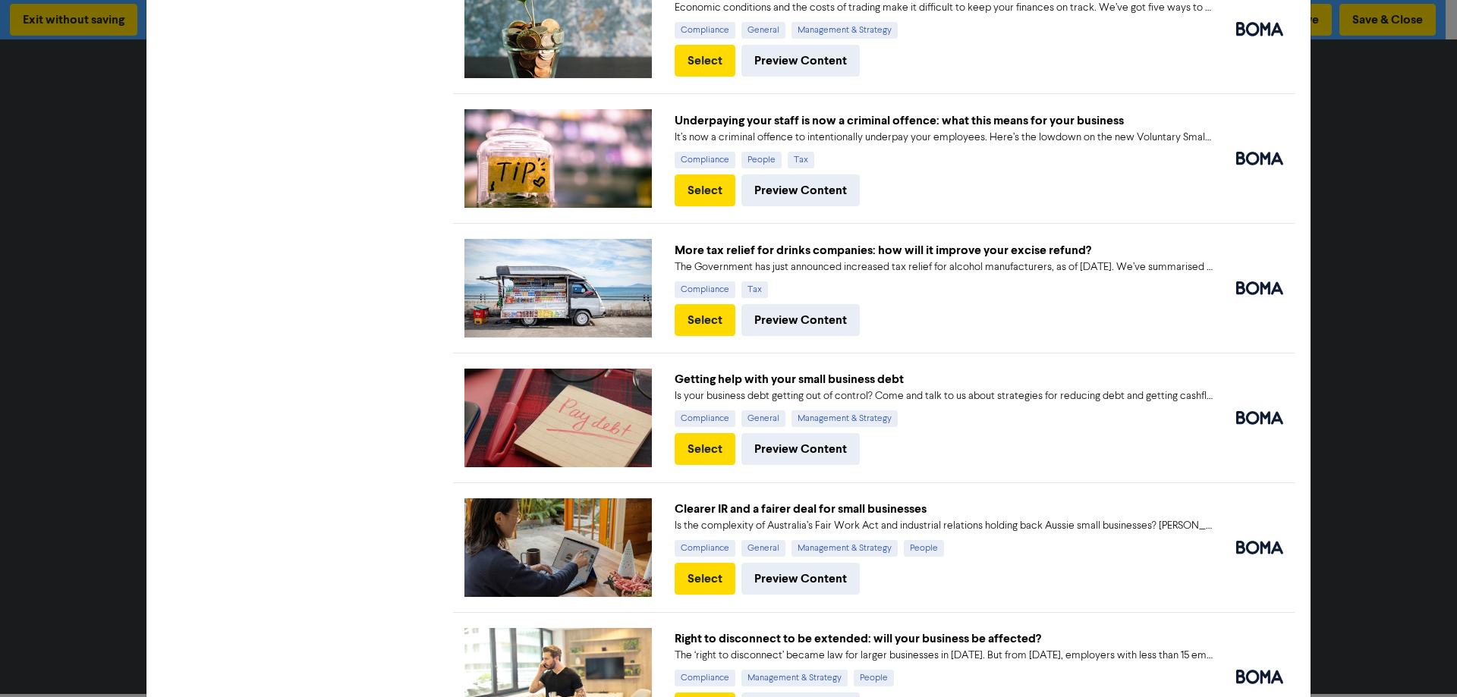
scroll to position [2104, 0]
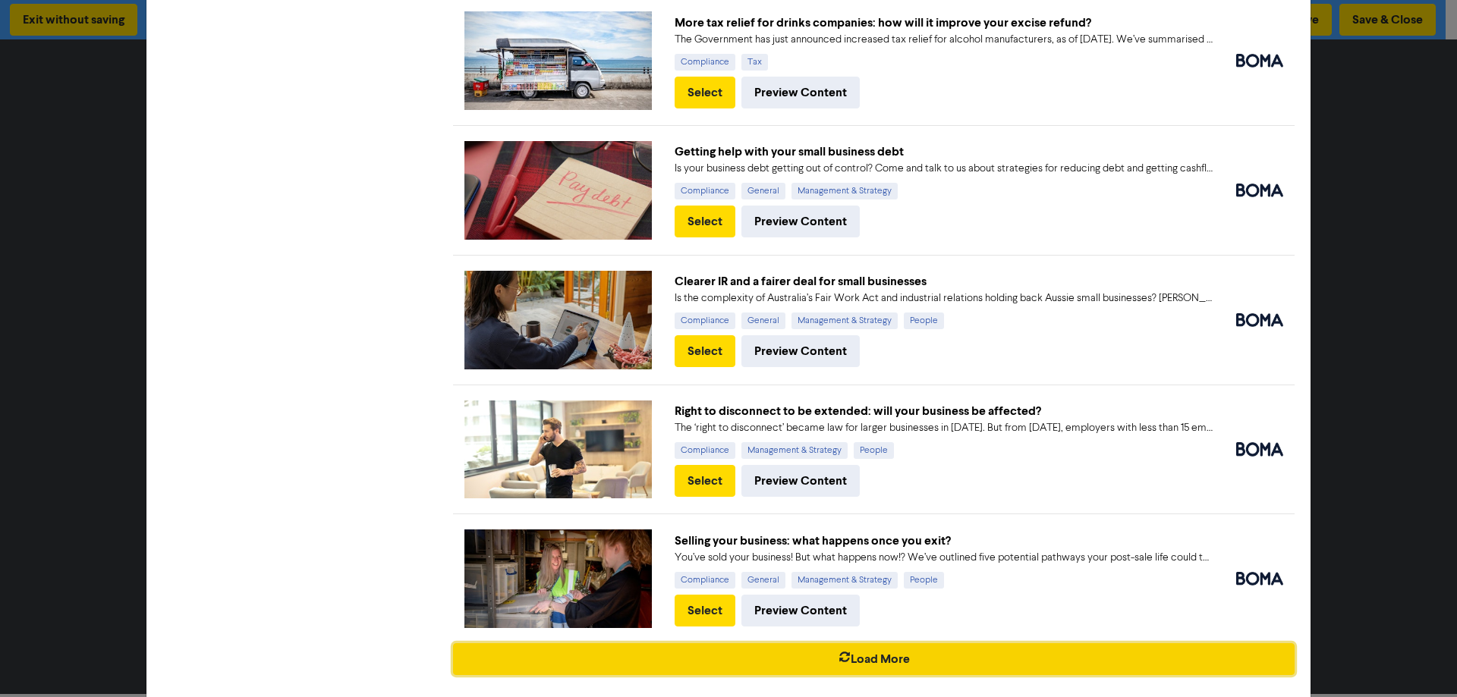
click at [930, 644] on button "Load More" at bounding box center [874, 660] width 842 height 32
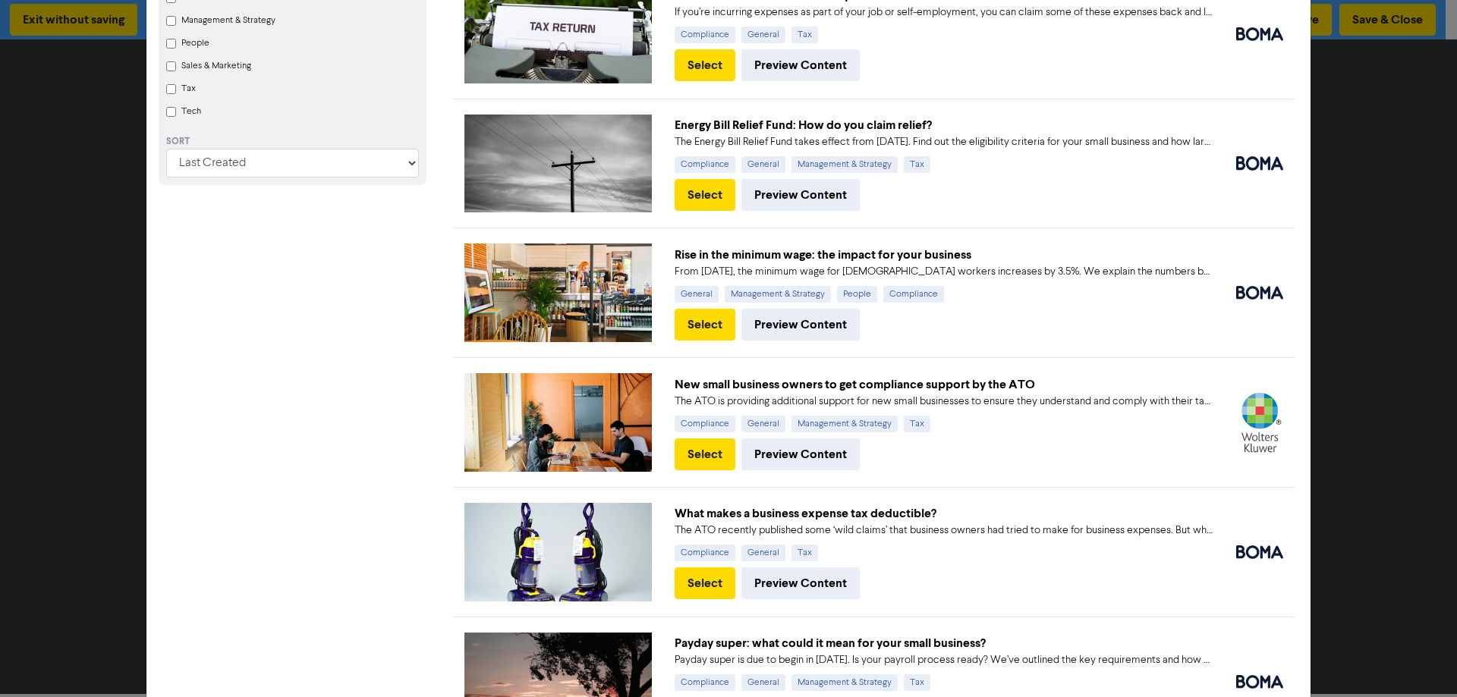
scroll to position [0, 0]
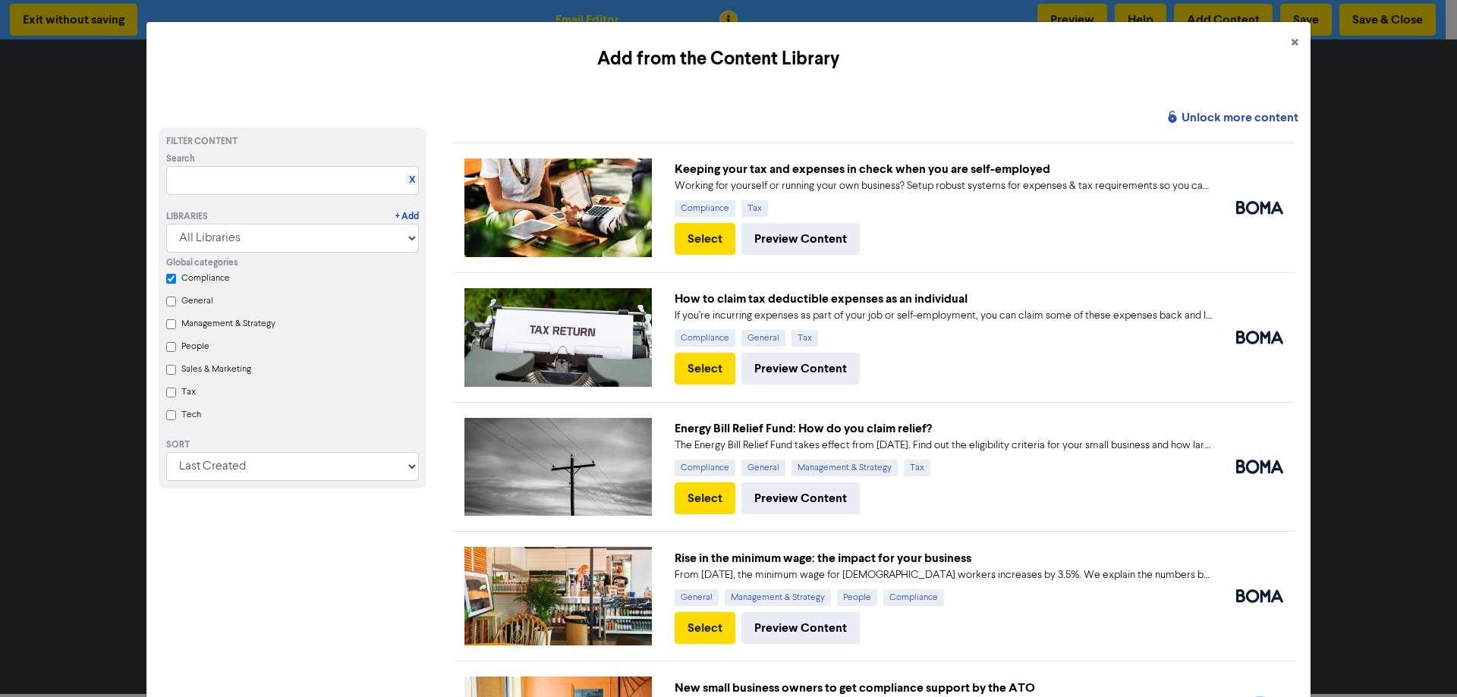
click at [169, 304] on input "General" at bounding box center [171, 302] width 10 height 10
checkbox input "true"
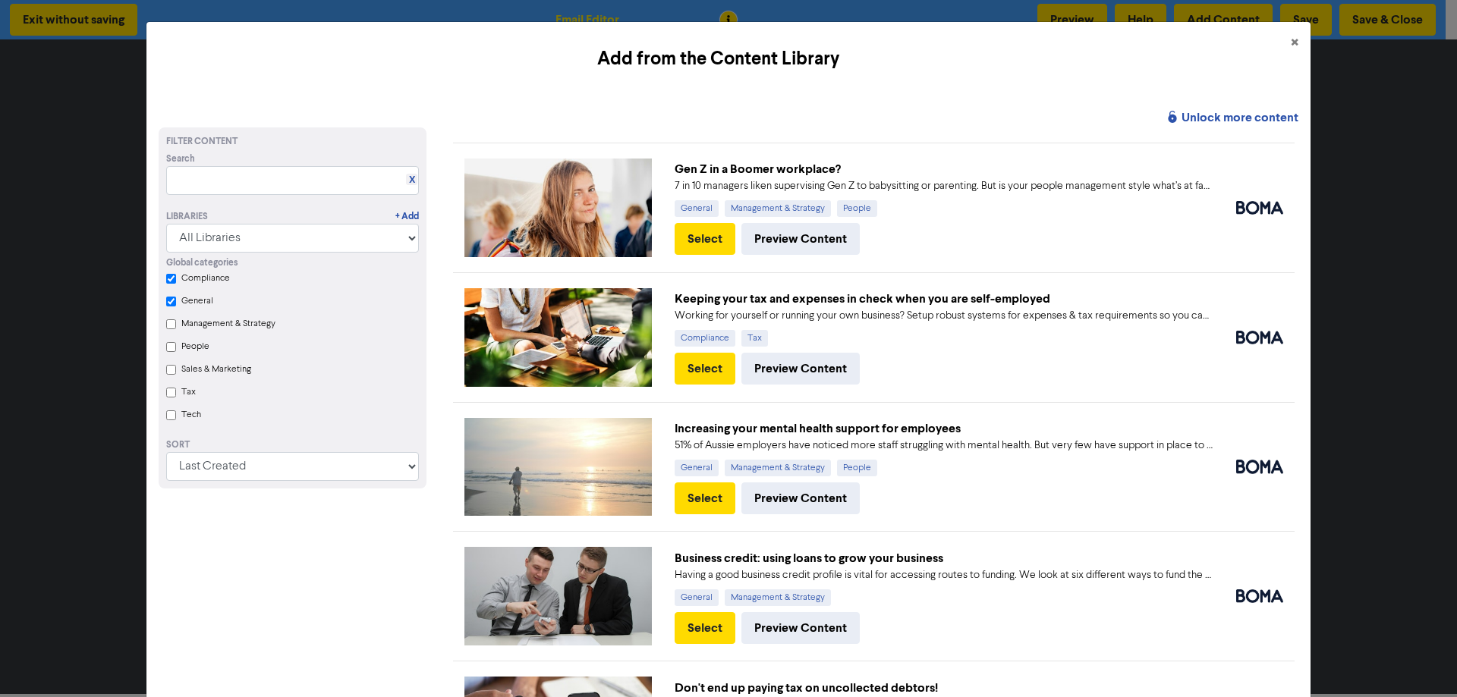
click at [171, 281] on input "Compliance" at bounding box center [171, 279] width 10 height 10
checkbox input "true"
checkbox input "false"
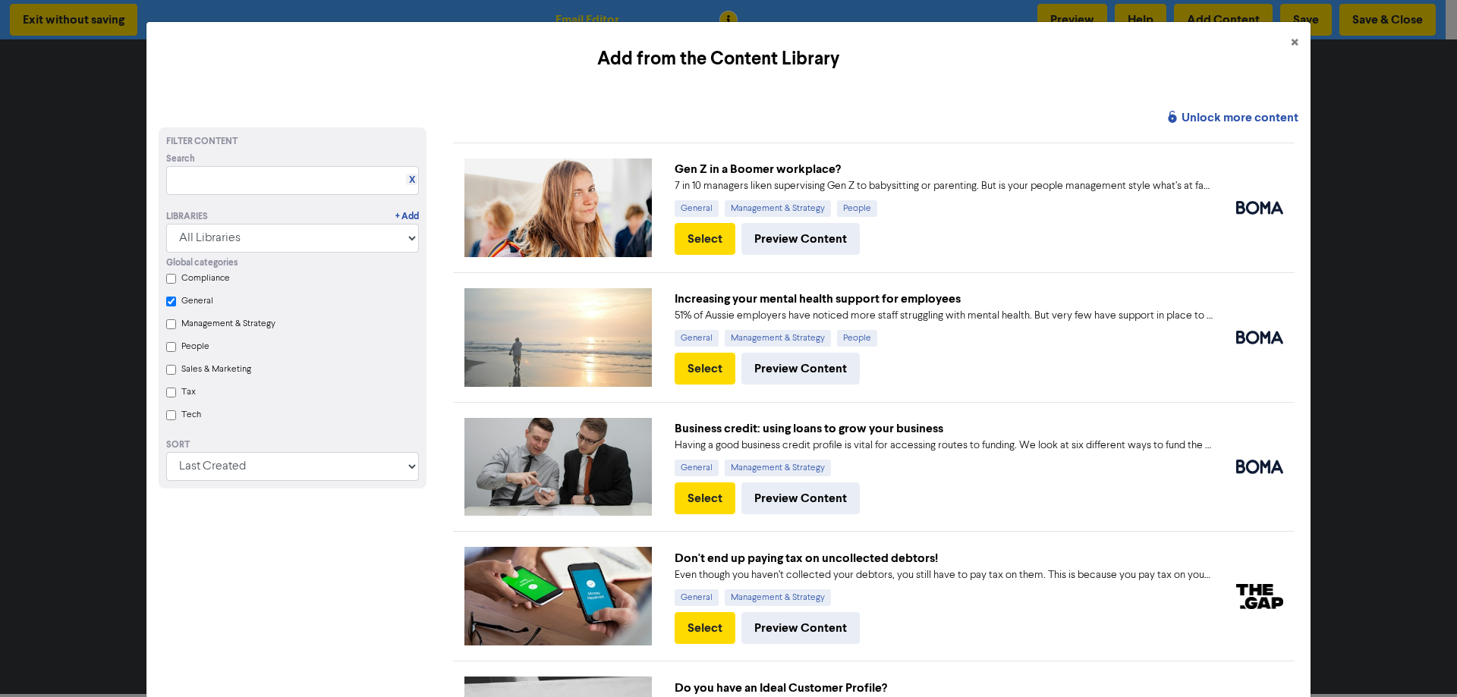
click at [168, 350] on input "People" at bounding box center [171, 347] width 10 height 10
checkbox input "true"
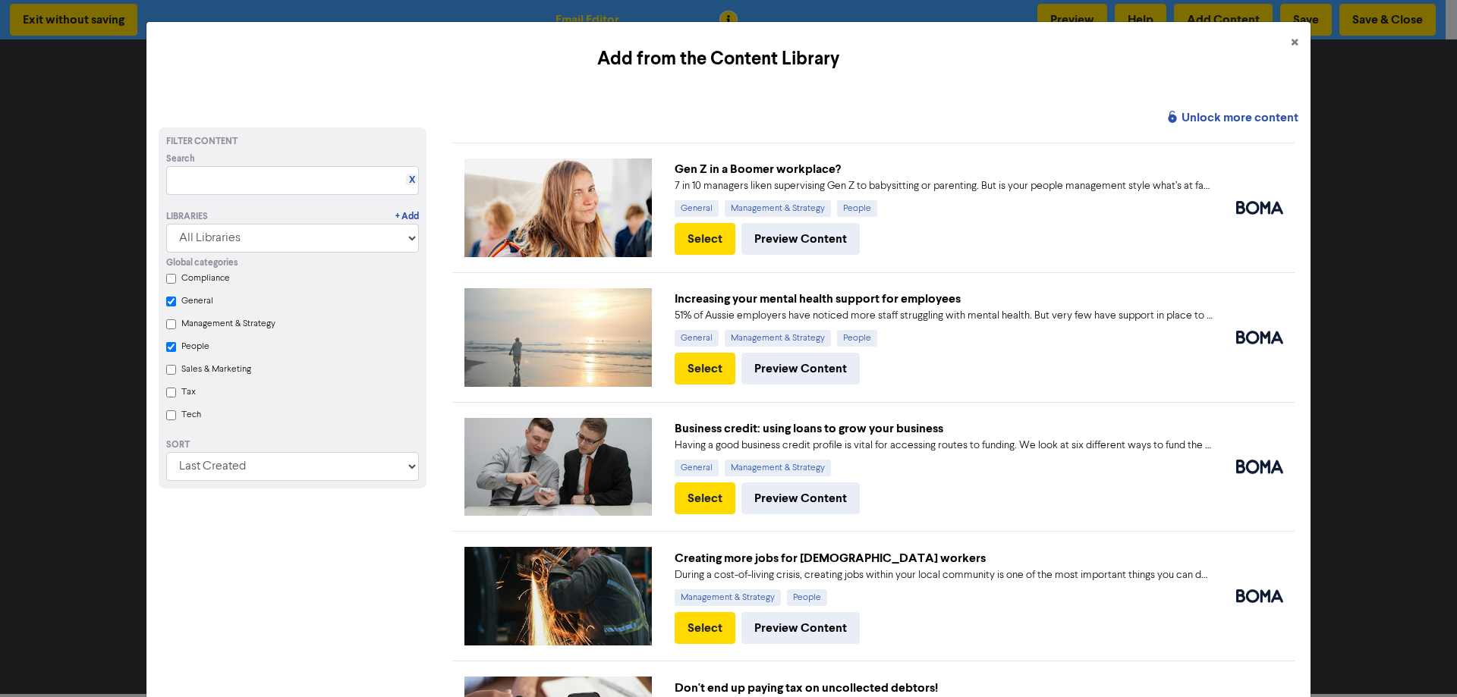
click at [169, 301] on input "General" at bounding box center [171, 302] width 10 height 10
checkbox input "true"
checkbox input "false"
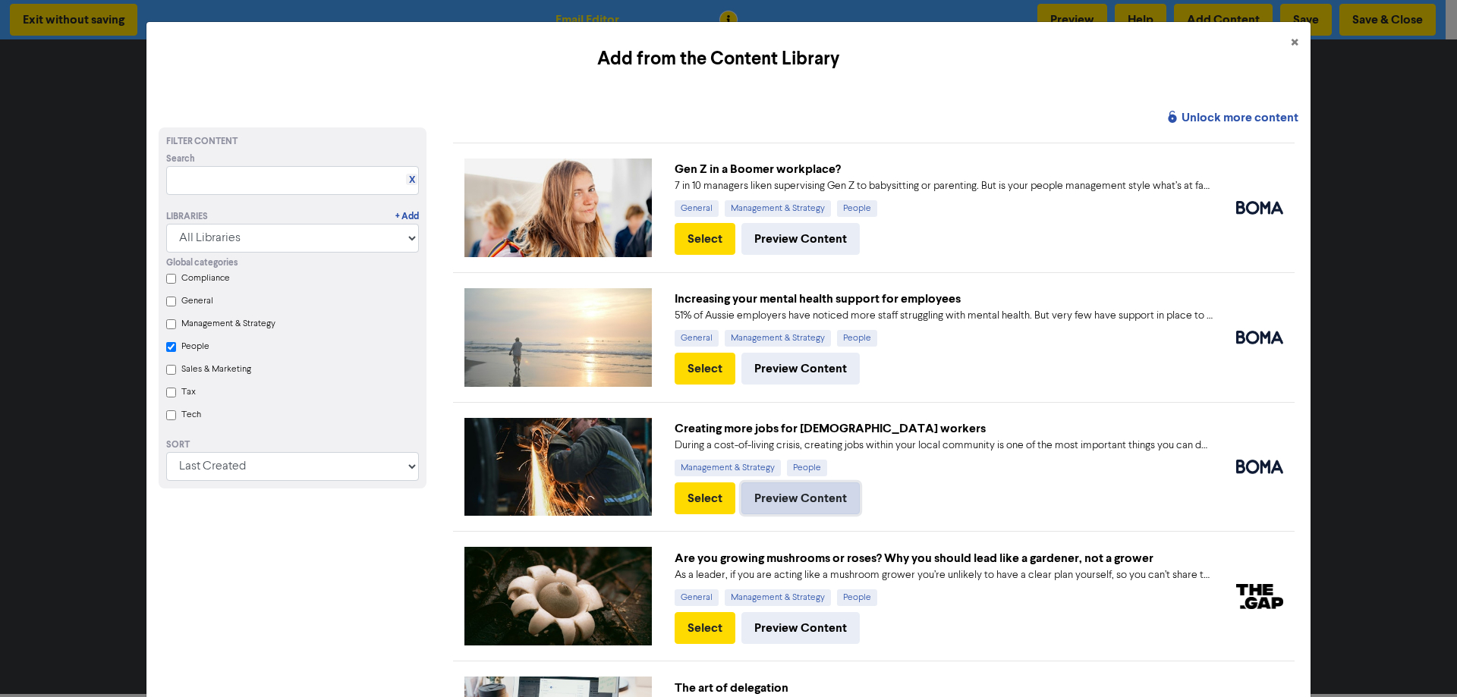
click at [786, 493] on button "Preview Content" at bounding box center [800, 499] width 118 height 32
click at [168, 395] on input "Tax" at bounding box center [171, 393] width 10 height 10
checkbox input "true"
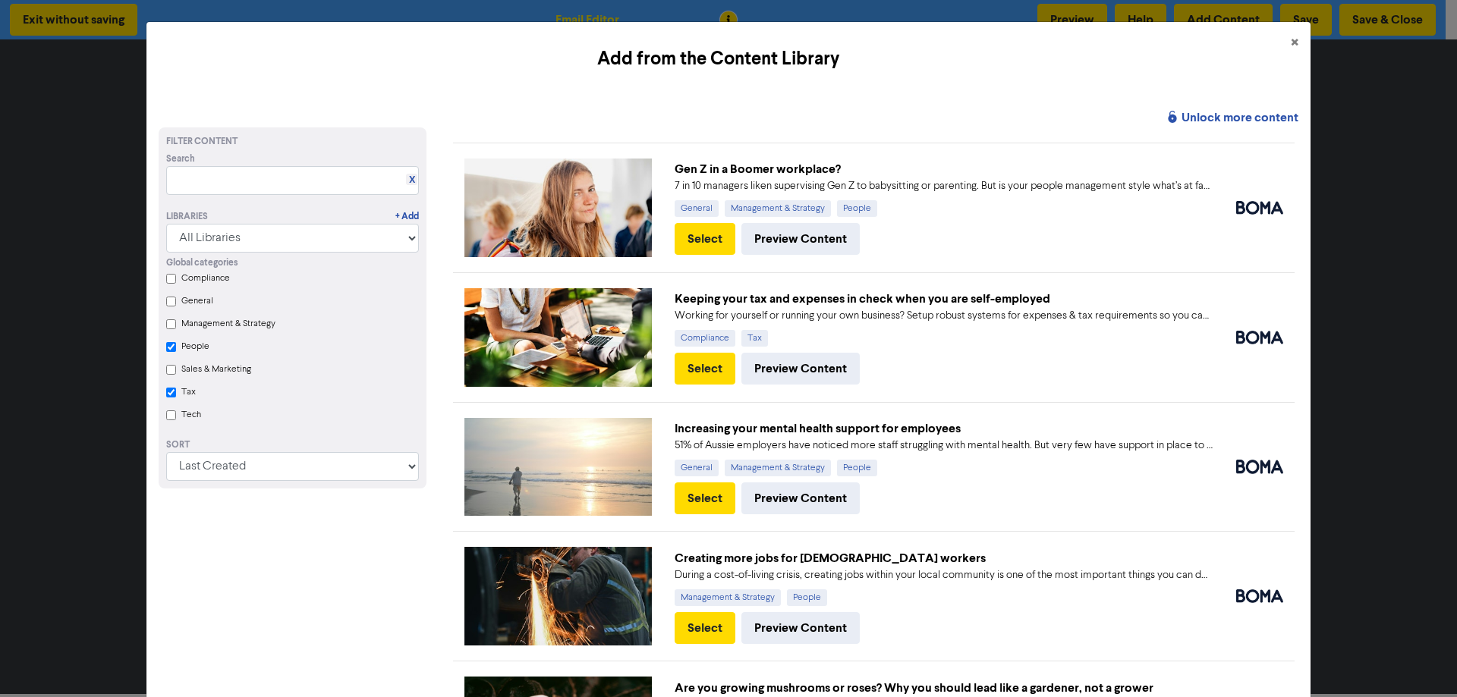
click at [170, 345] on input "People" at bounding box center [171, 347] width 10 height 10
checkbox input "true"
checkbox input "false"
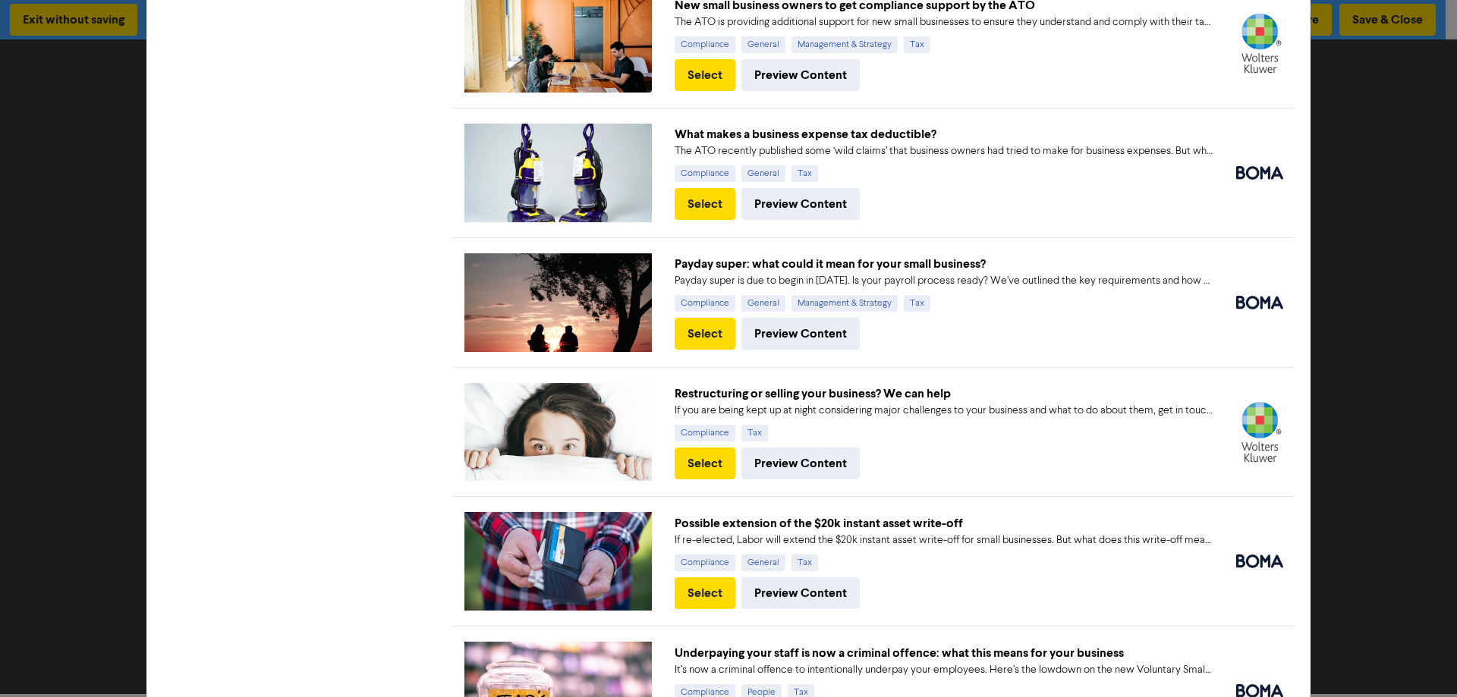
scroll to position [814, 0]
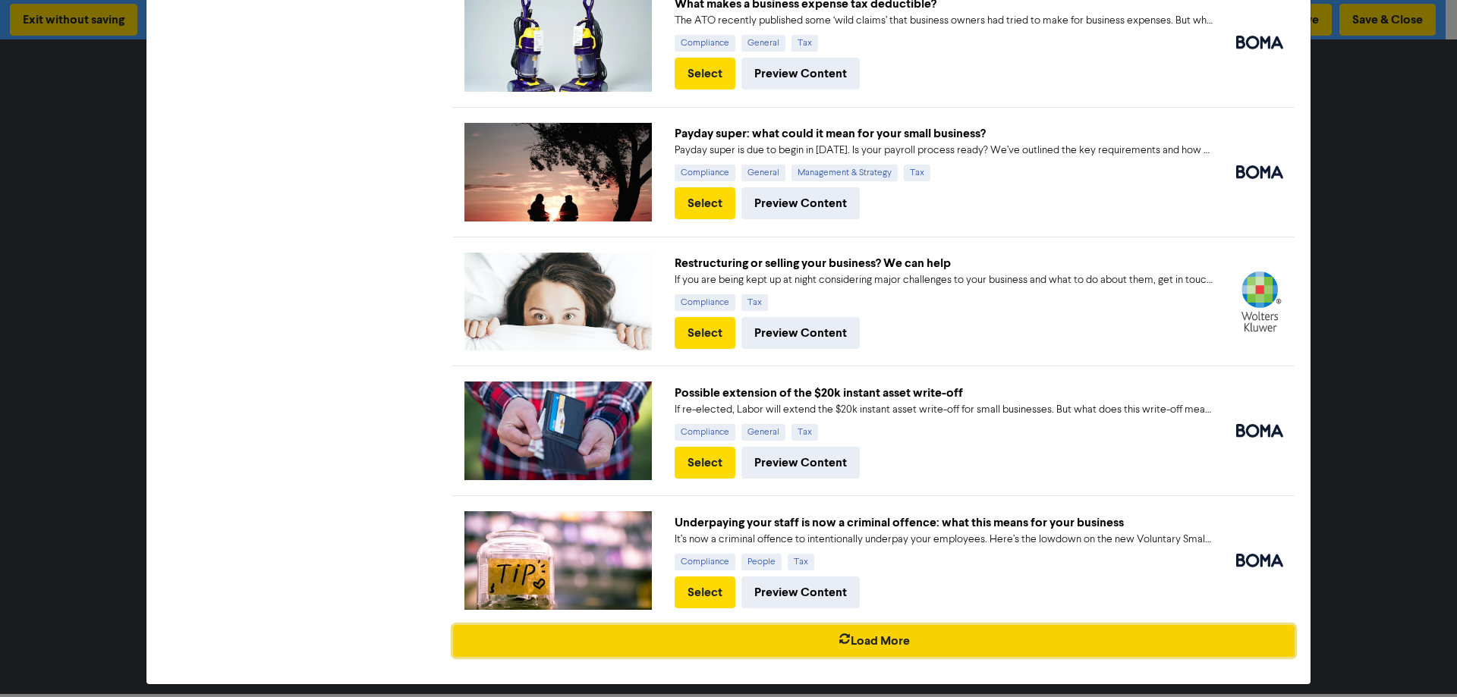
click at [841, 634] on icon "button" at bounding box center [845, 641] width 12 height 15
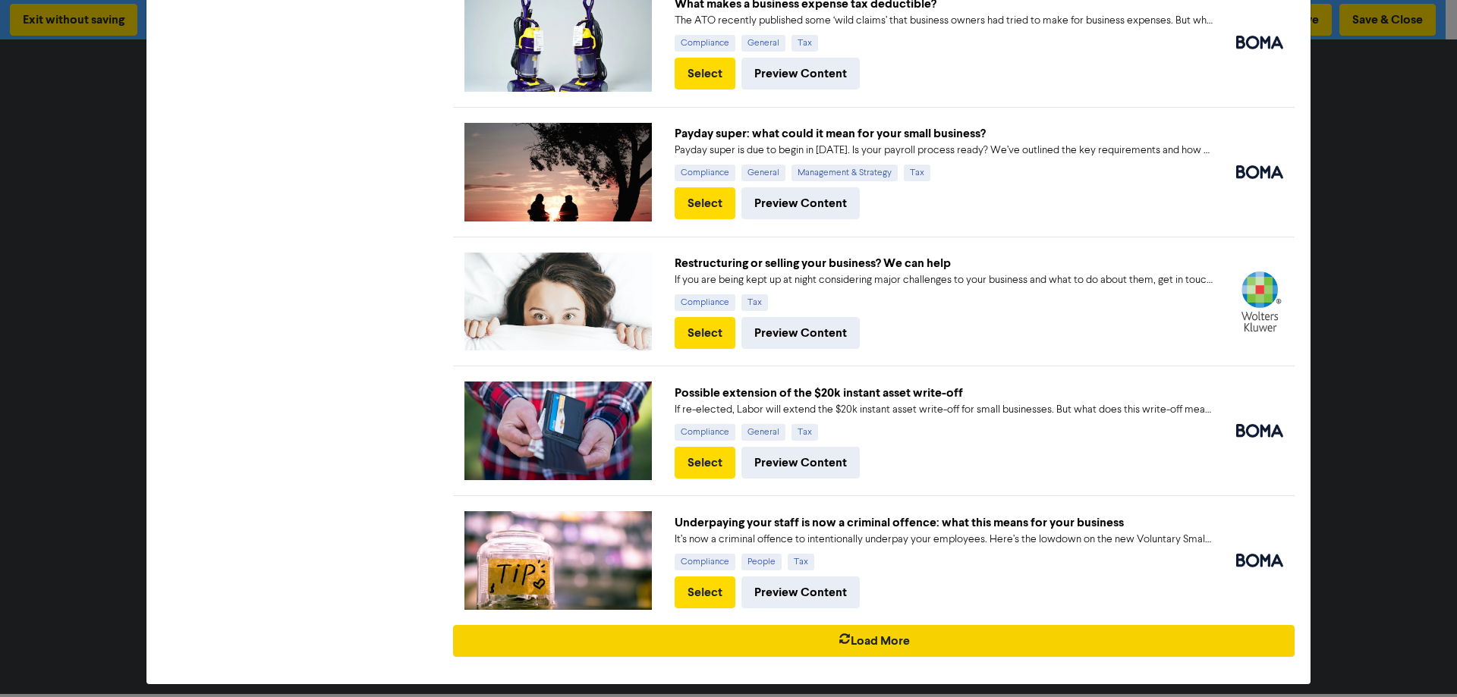
checkbox input "true"
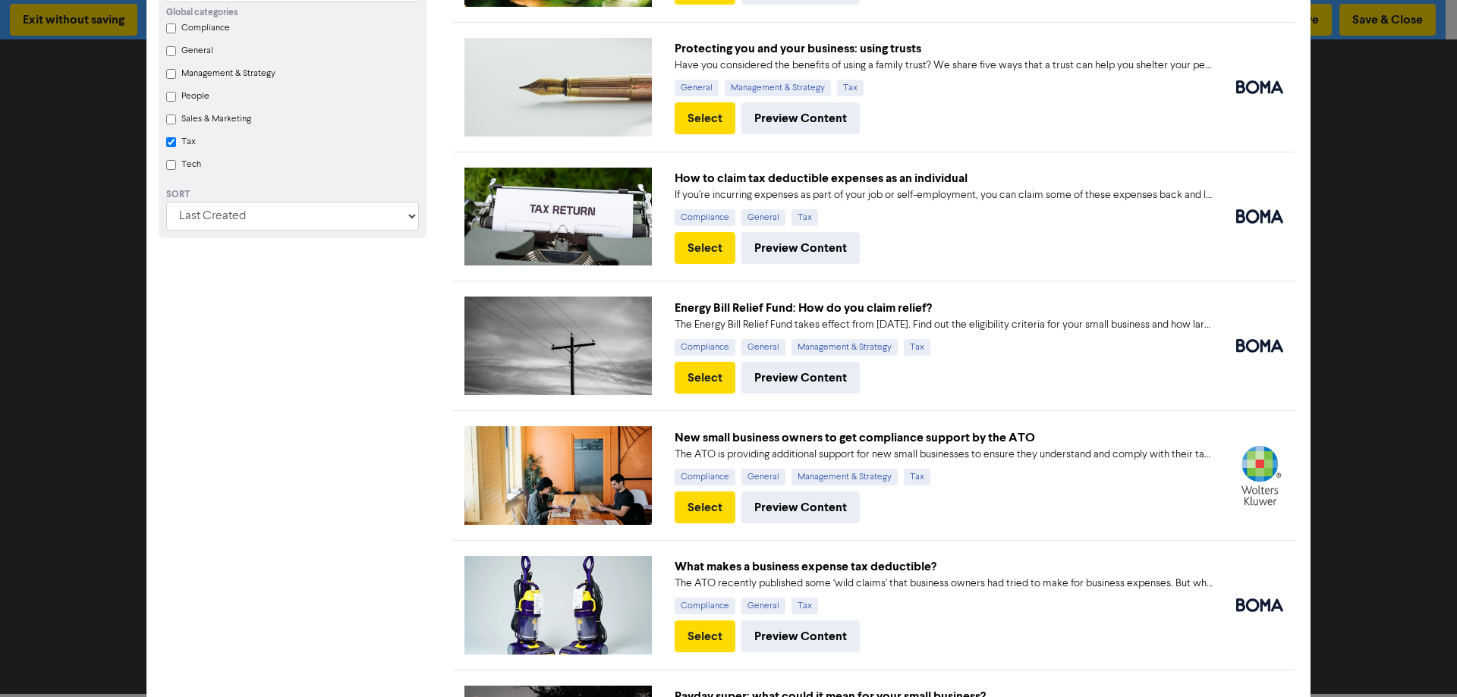
scroll to position [23, 0]
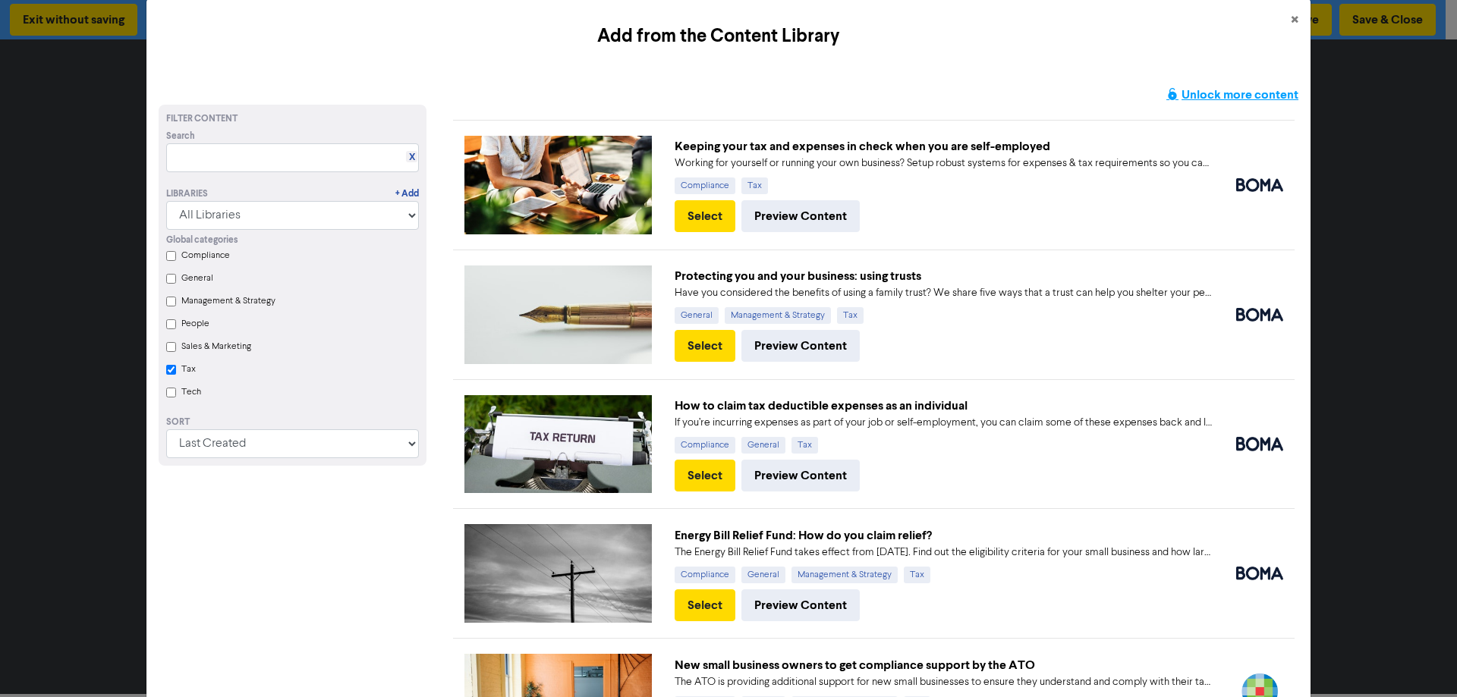
click at [1217, 92] on strong "Unlock more content" at bounding box center [1233, 95] width 132 height 17
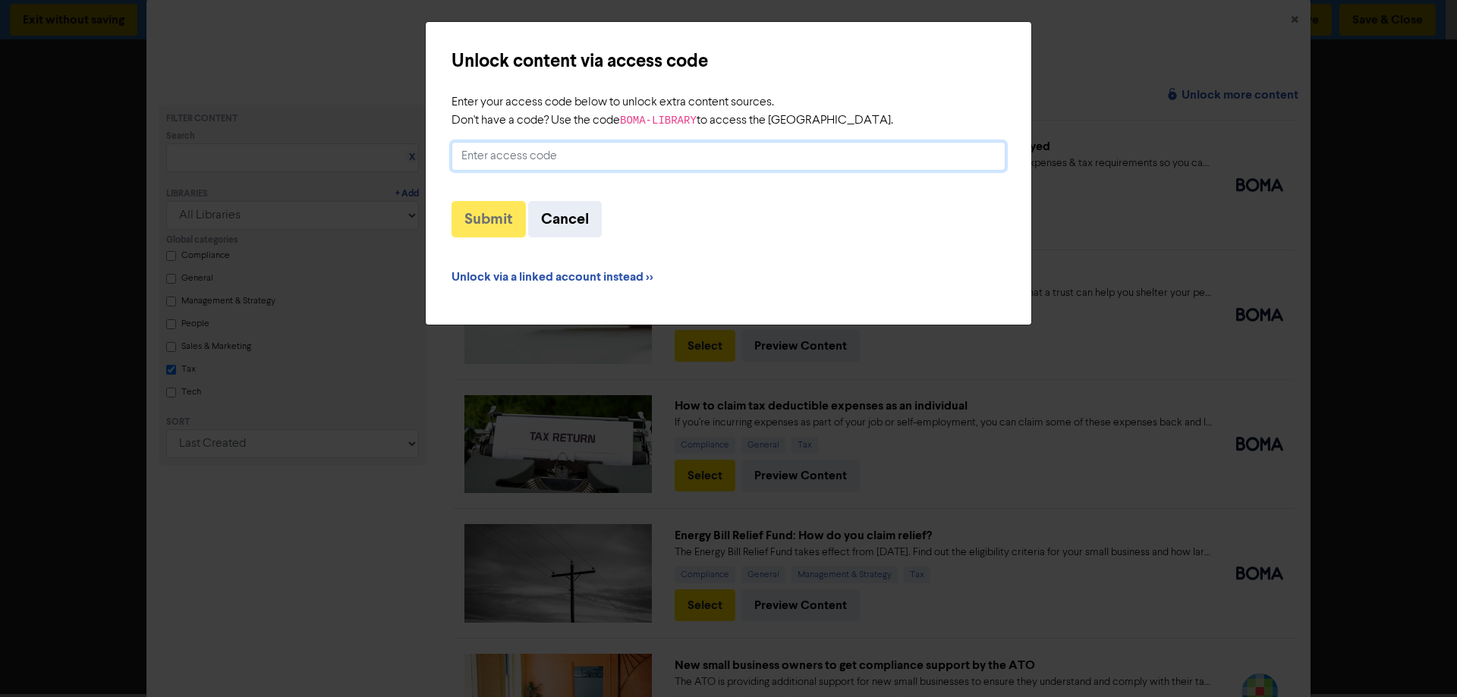
click at [898, 144] on input "Enter your access code below to unlock extra content sources. Don't have a code…" at bounding box center [729, 156] width 554 height 29
type input "BOMA-LIBRARY"
click at [510, 225] on button "Submit" at bounding box center [489, 219] width 74 height 36
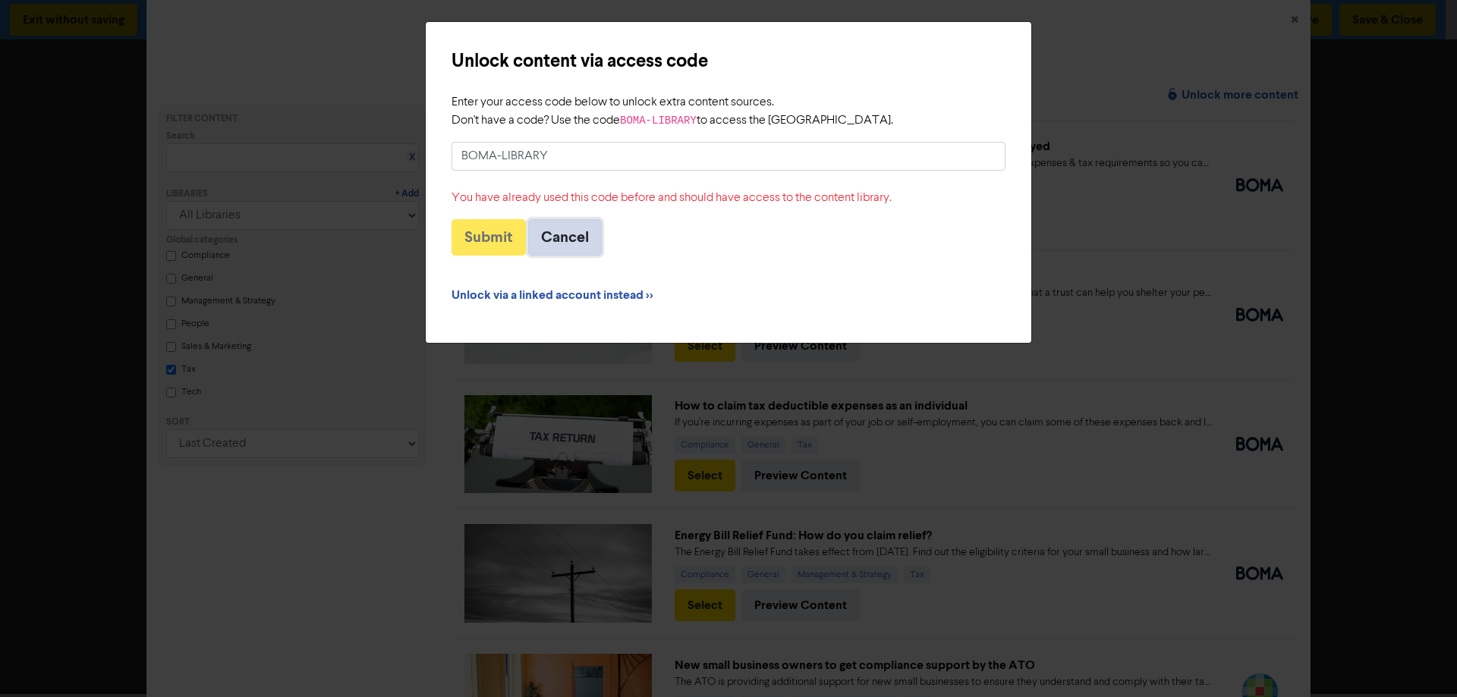
click at [573, 244] on button "Cancel" at bounding box center [565, 237] width 74 height 36
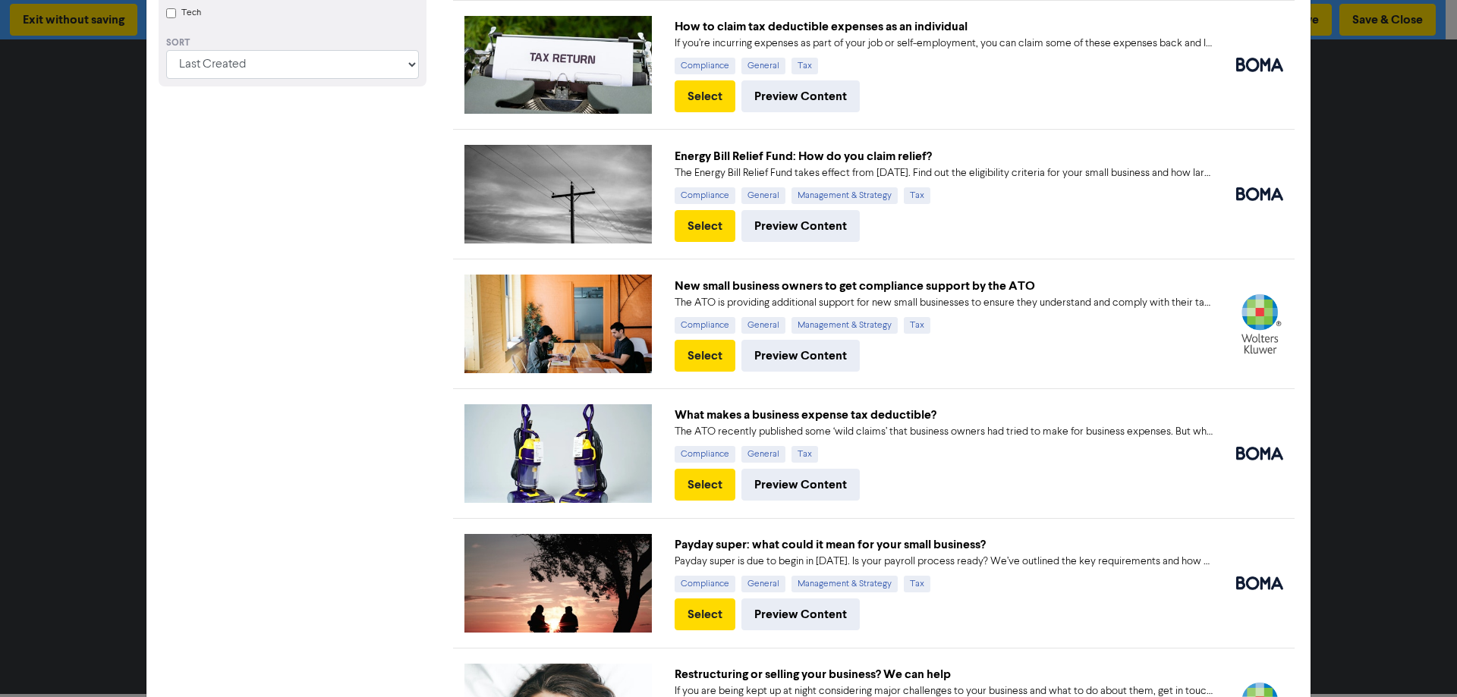
scroll to position [554, 0]
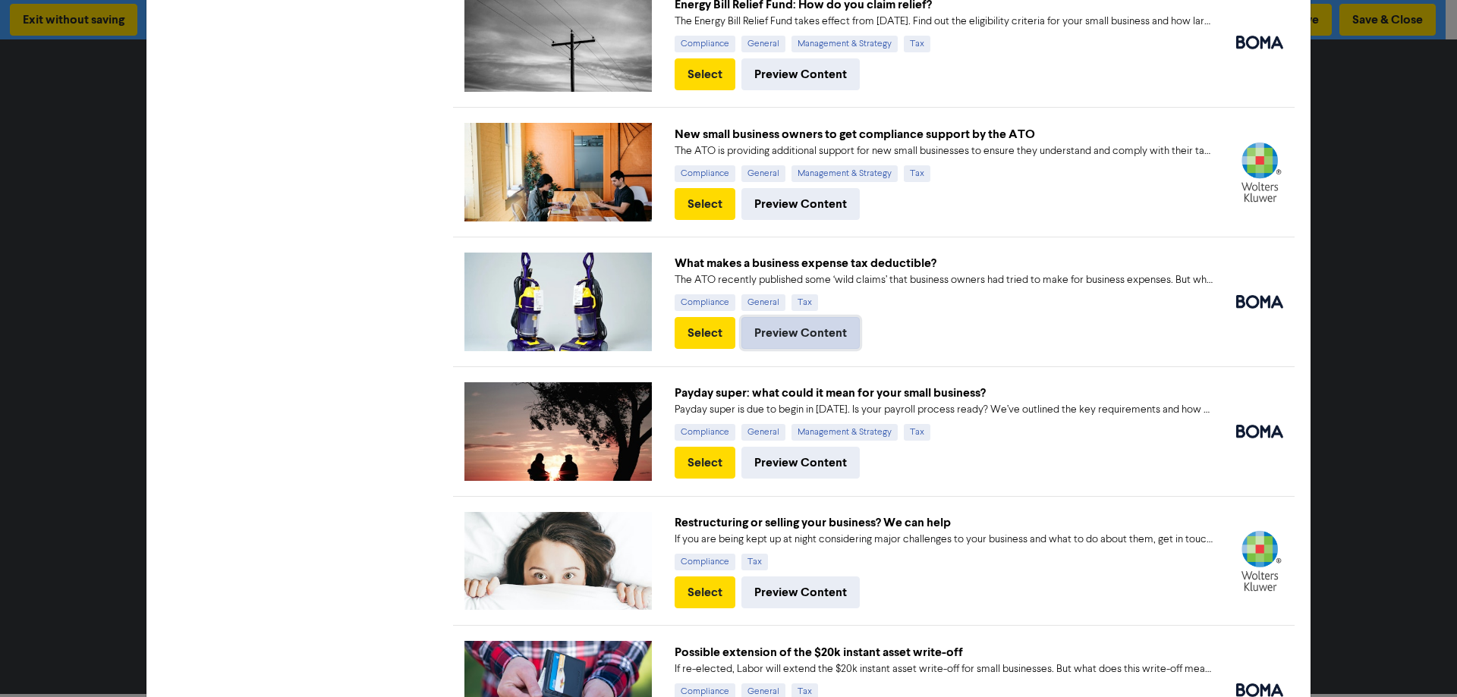
click at [804, 330] on button "Preview Content" at bounding box center [800, 333] width 118 height 32
click at [705, 329] on button "Select" at bounding box center [705, 333] width 61 height 32
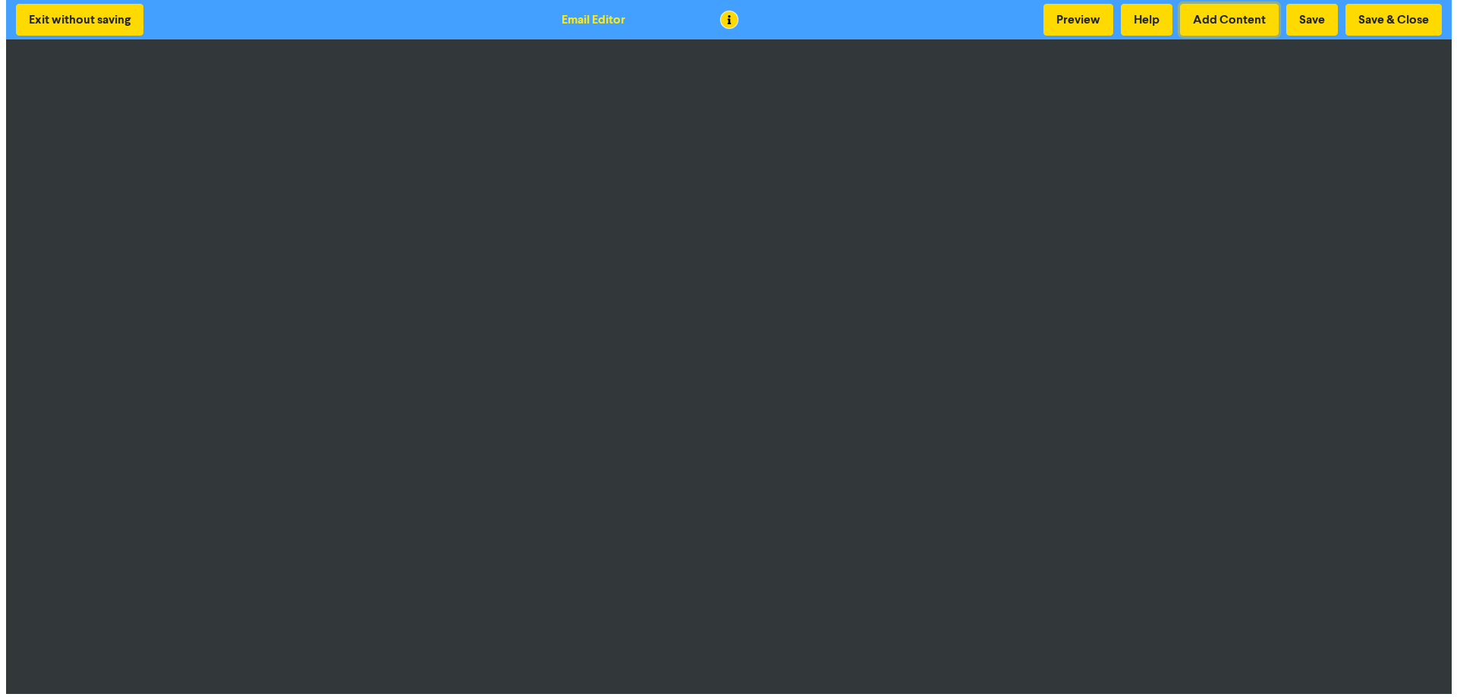
scroll to position [2, 0]
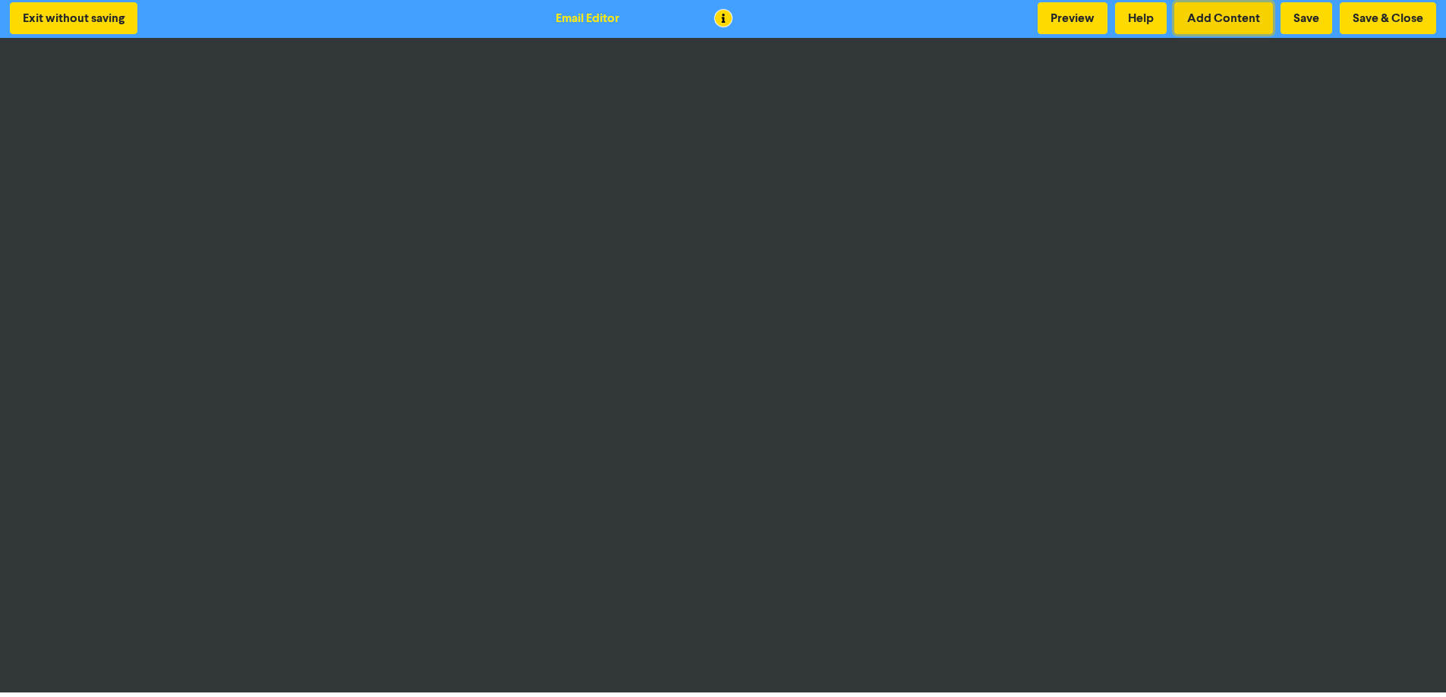
click at [1203, 14] on button "Add Content" at bounding box center [1223, 18] width 99 height 32
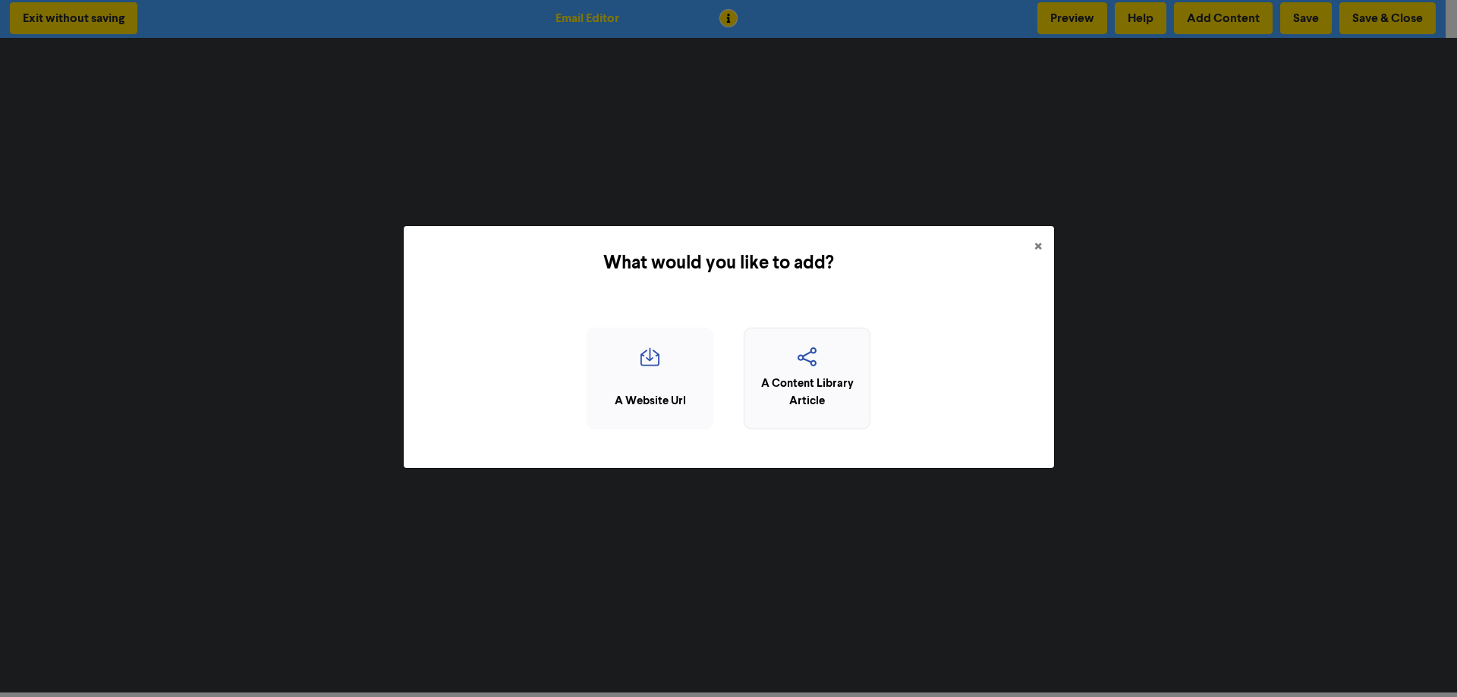
click at [799, 364] on icon "button" at bounding box center [807, 362] width 110 height 29
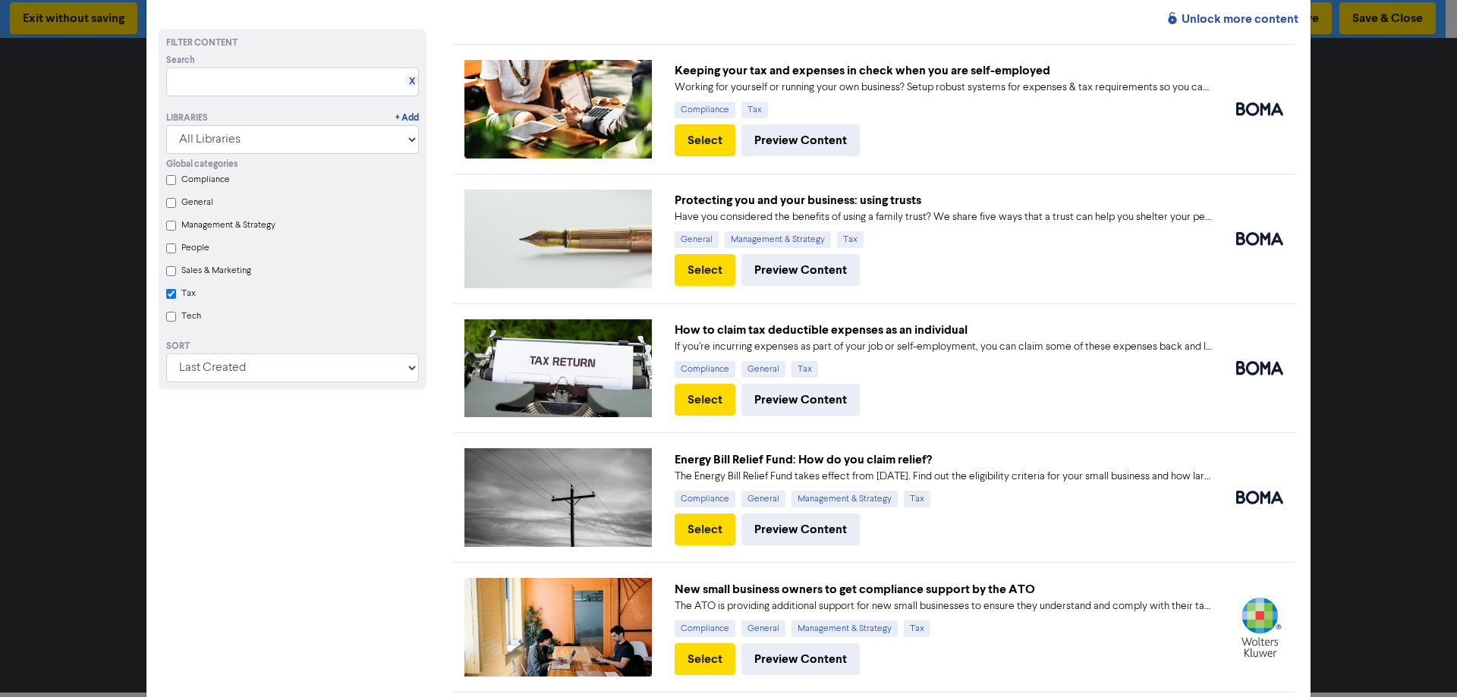
scroll to position [0, 0]
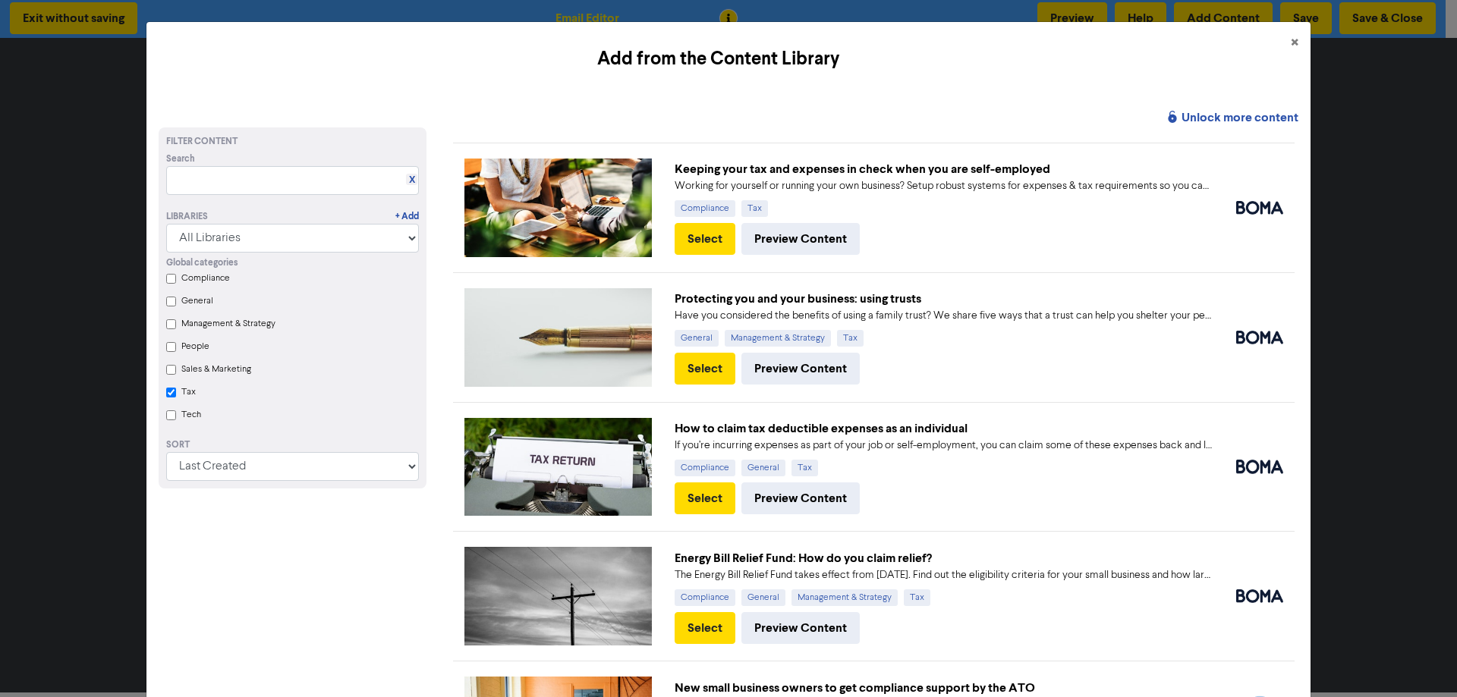
click at [166, 396] on input "Tax" at bounding box center [171, 393] width 10 height 10
checkbox input "false"
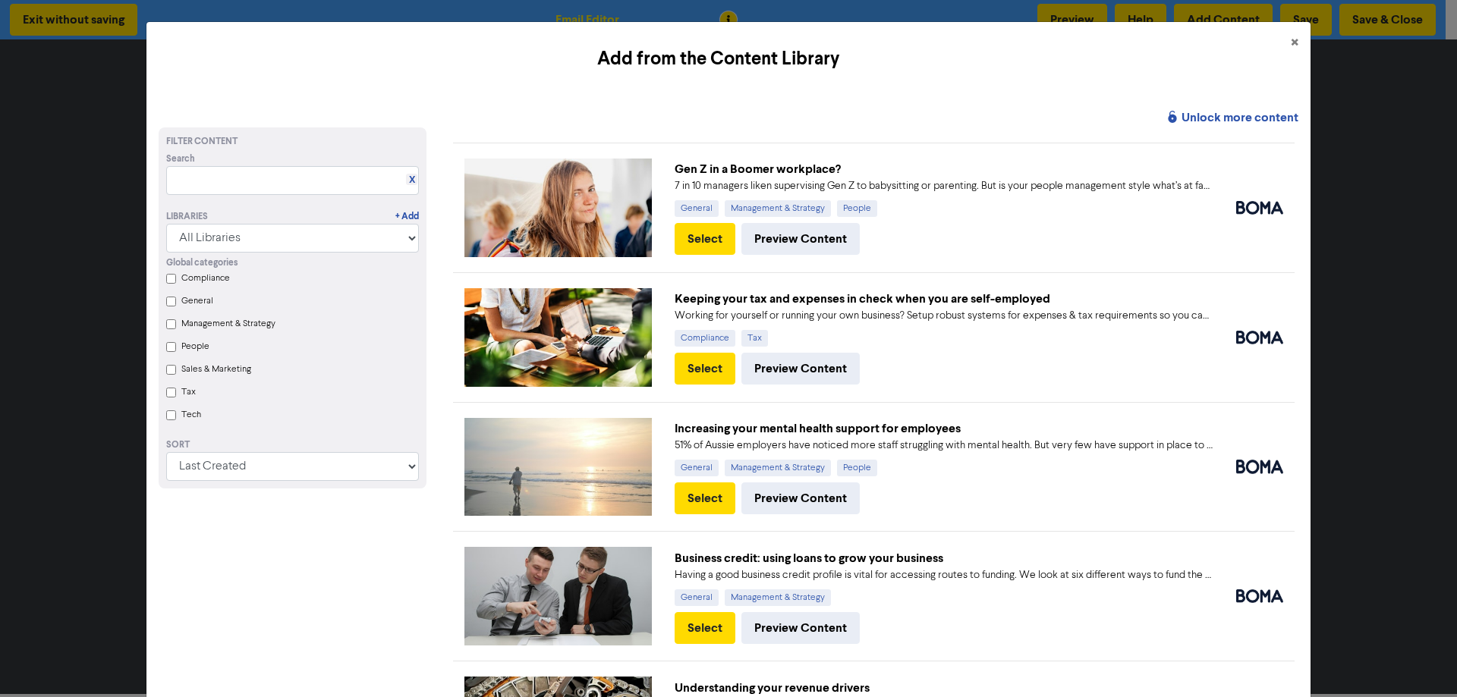
click at [170, 302] on input "General" at bounding box center [171, 302] width 10 height 10
checkbox input "true"
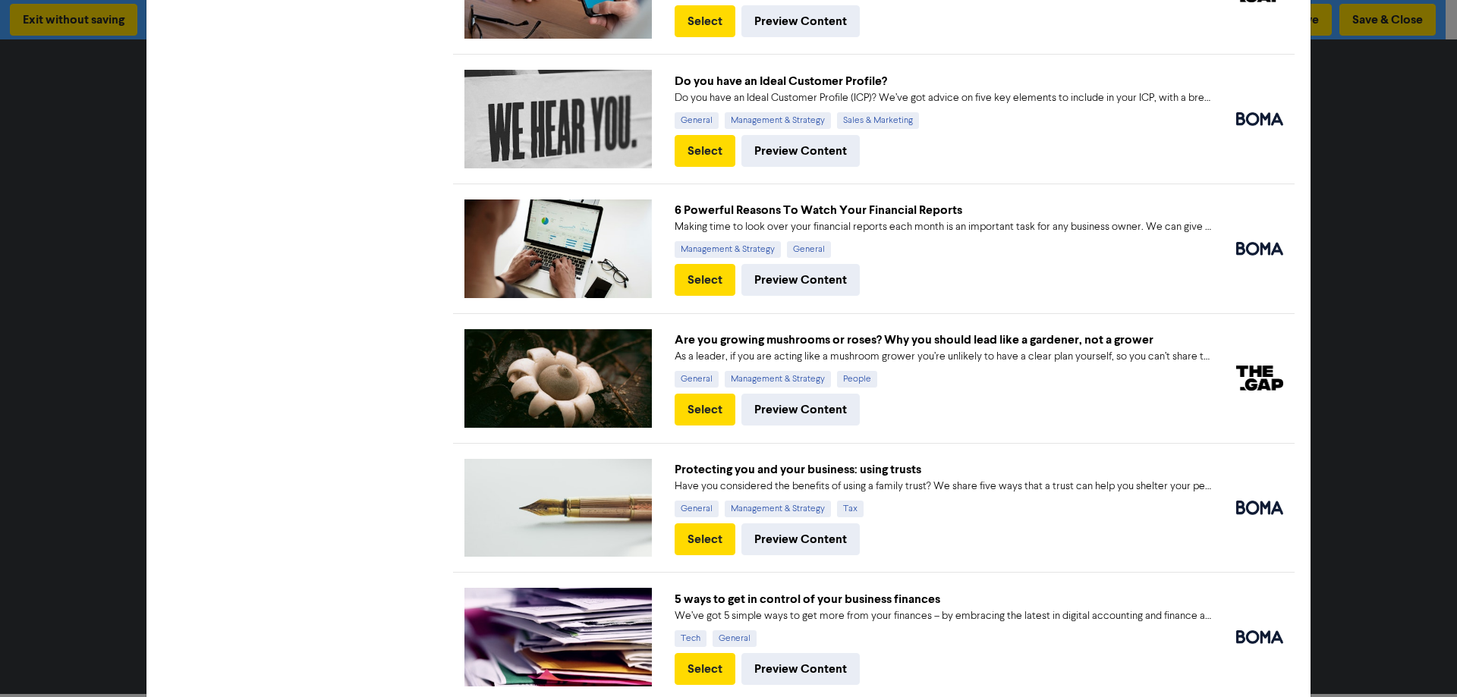
scroll to position [814, 0]
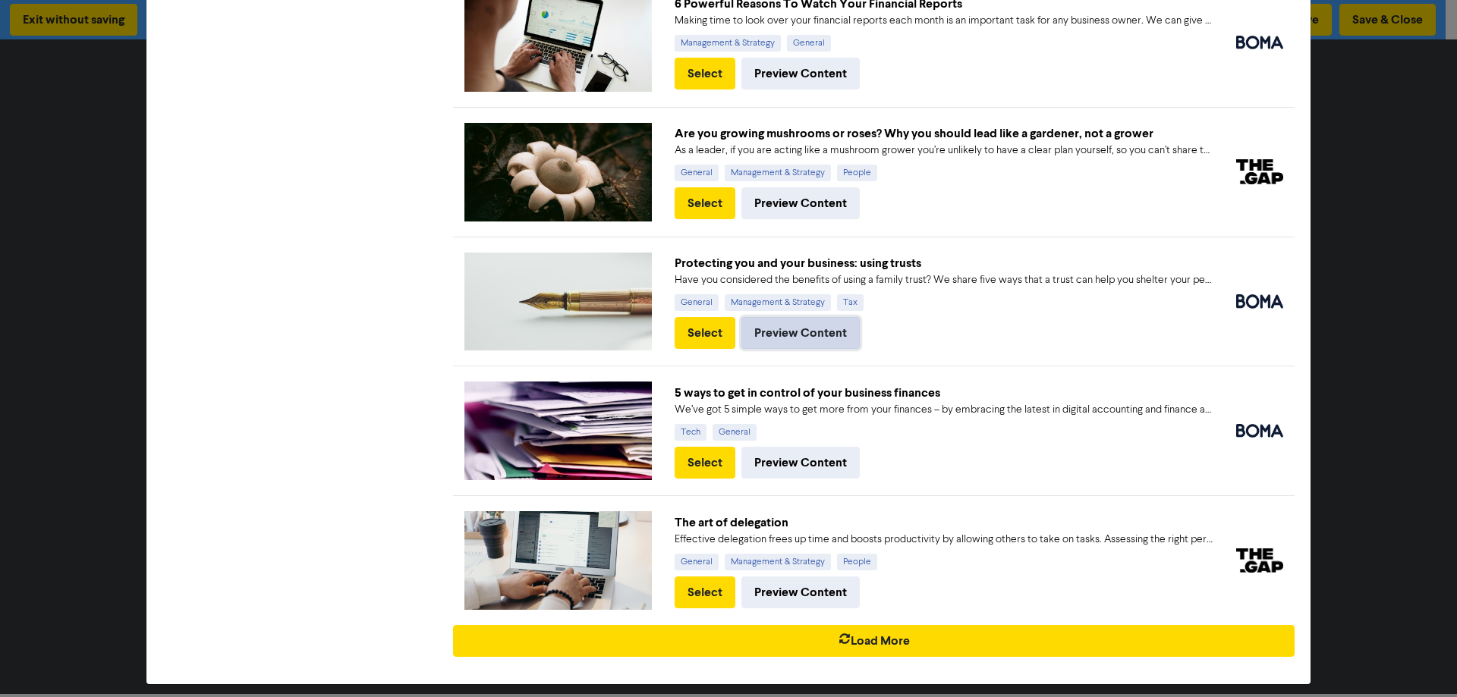
click at [789, 330] on button "Preview Content" at bounding box center [800, 333] width 118 height 32
click at [694, 323] on button "Select" at bounding box center [705, 333] width 61 height 32
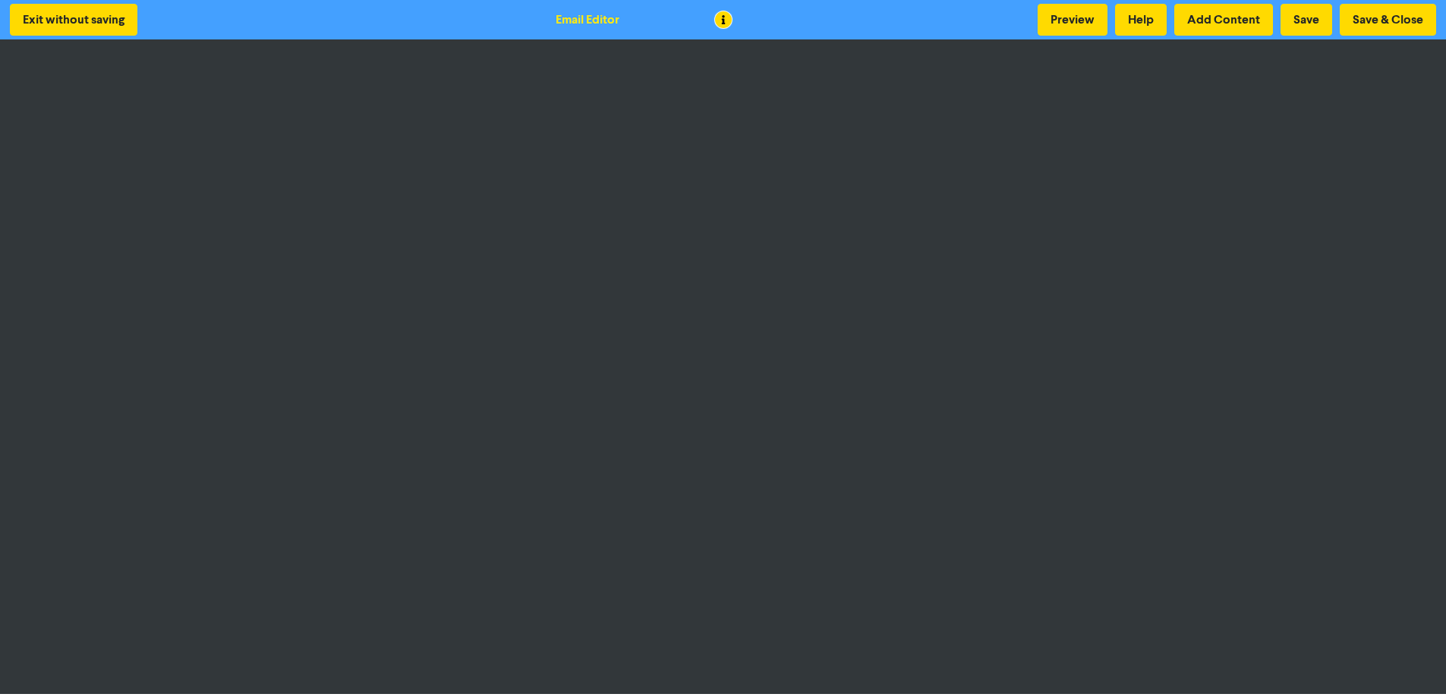
scroll to position [2, 0]
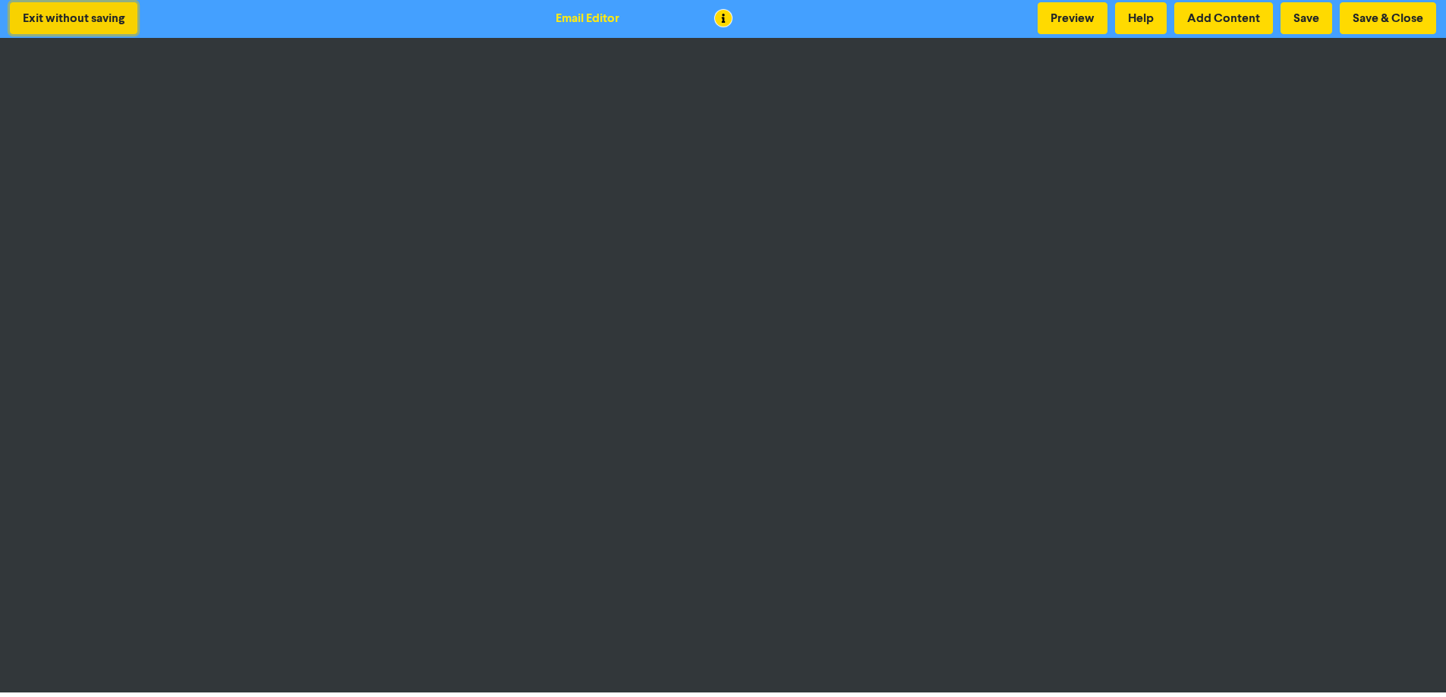
click at [67, 20] on button "Exit without saving" at bounding box center [74, 18] width 128 height 32
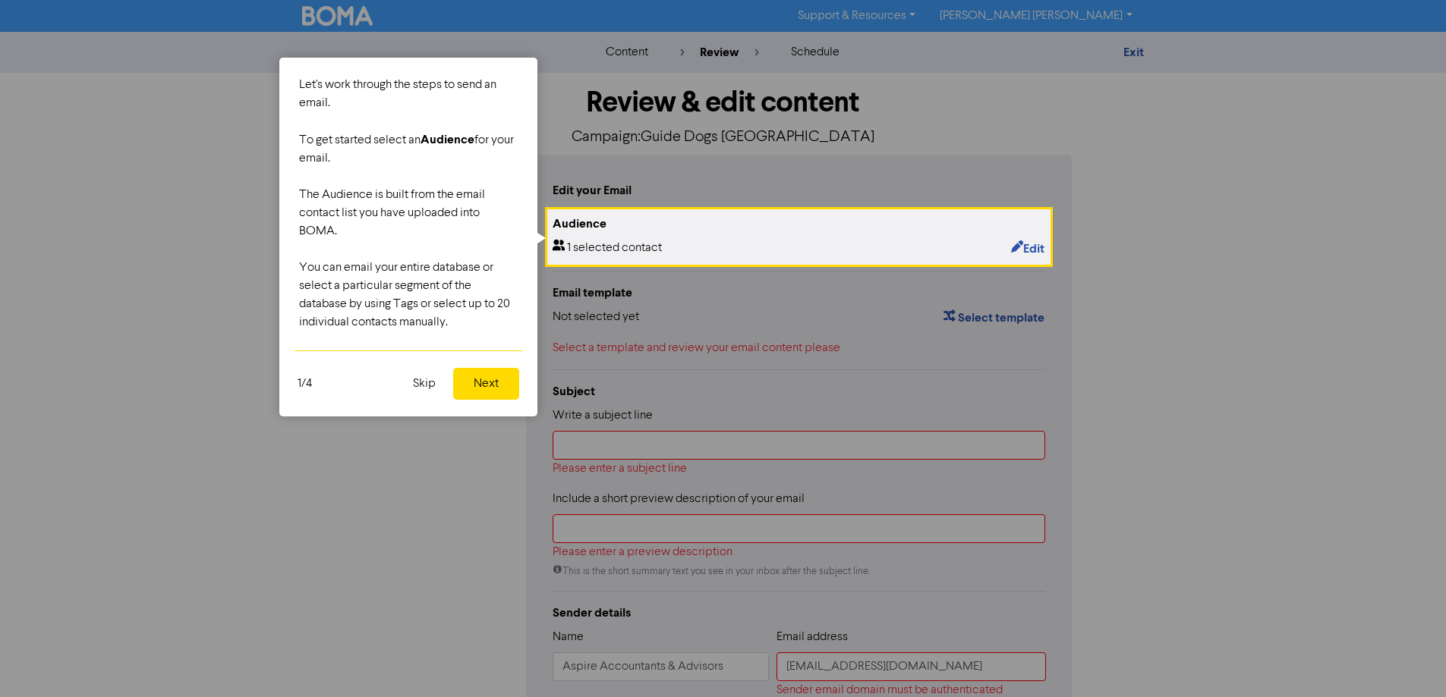
click at [427, 380] on button "Skip" at bounding box center [424, 384] width 41 height 32
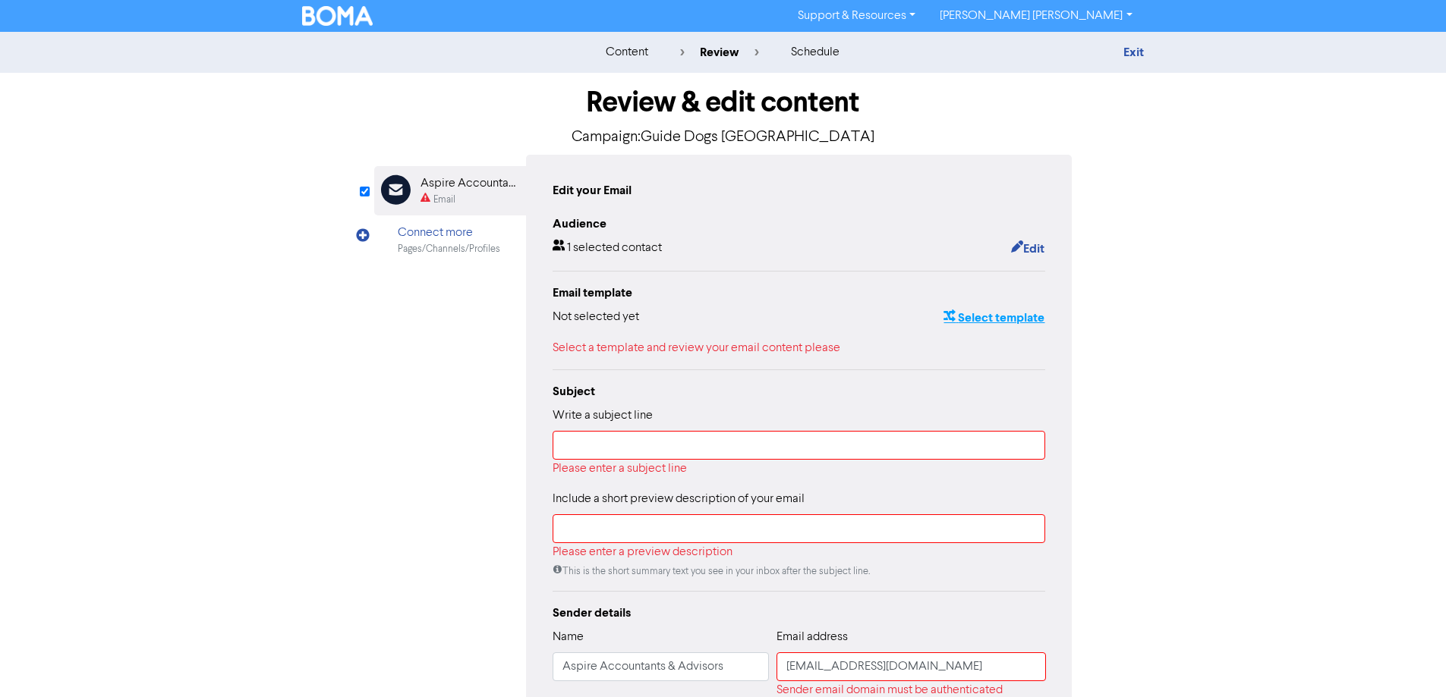
click at [990, 321] on button "Select template" at bounding box center [994, 318] width 102 height 20
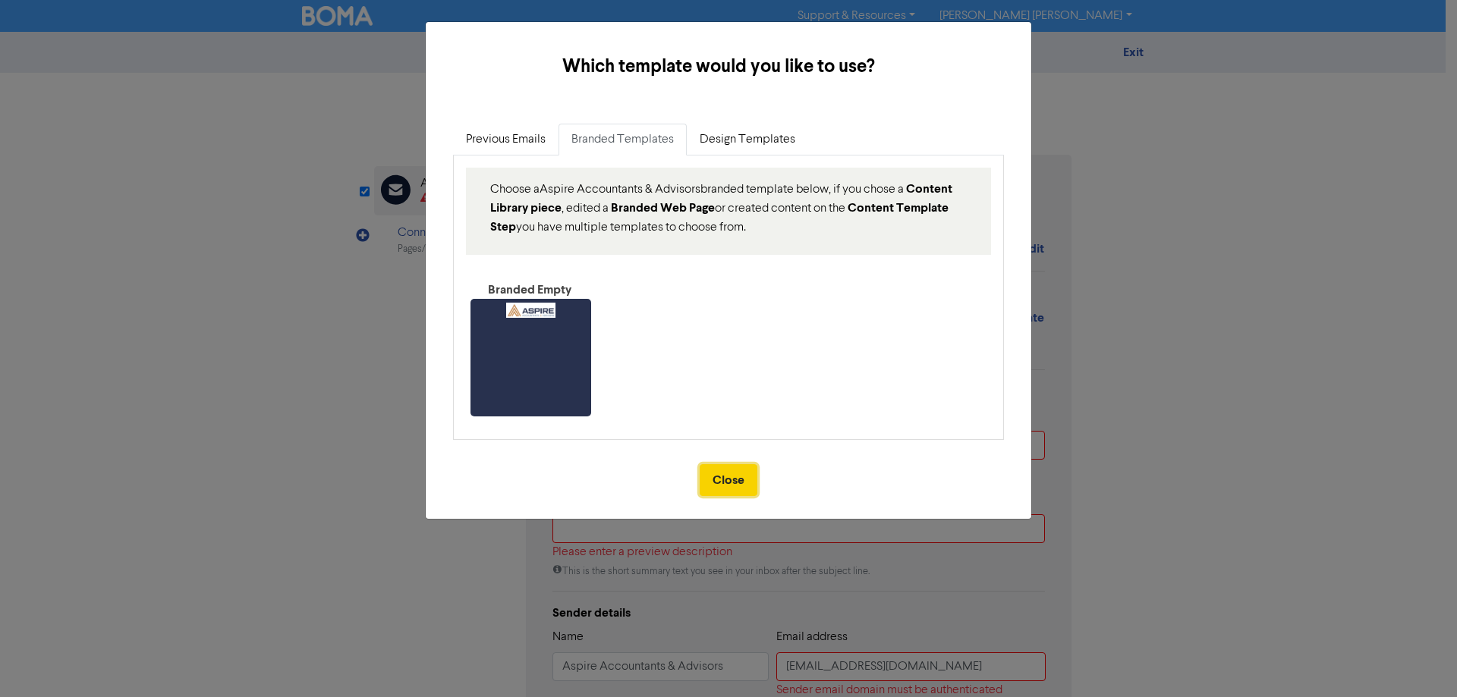
click at [726, 484] on button "Close" at bounding box center [729, 480] width 58 height 32
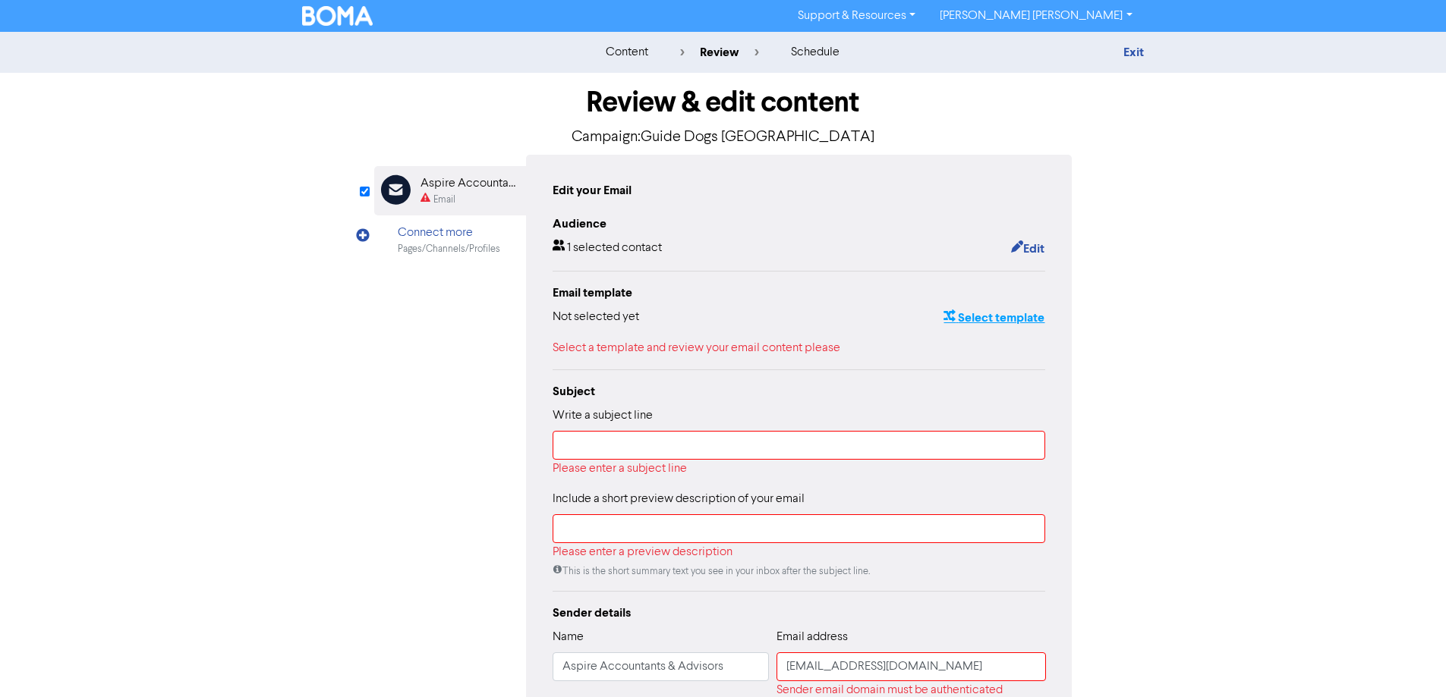
click at [963, 323] on button "Select template" at bounding box center [994, 318] width 102 height 20
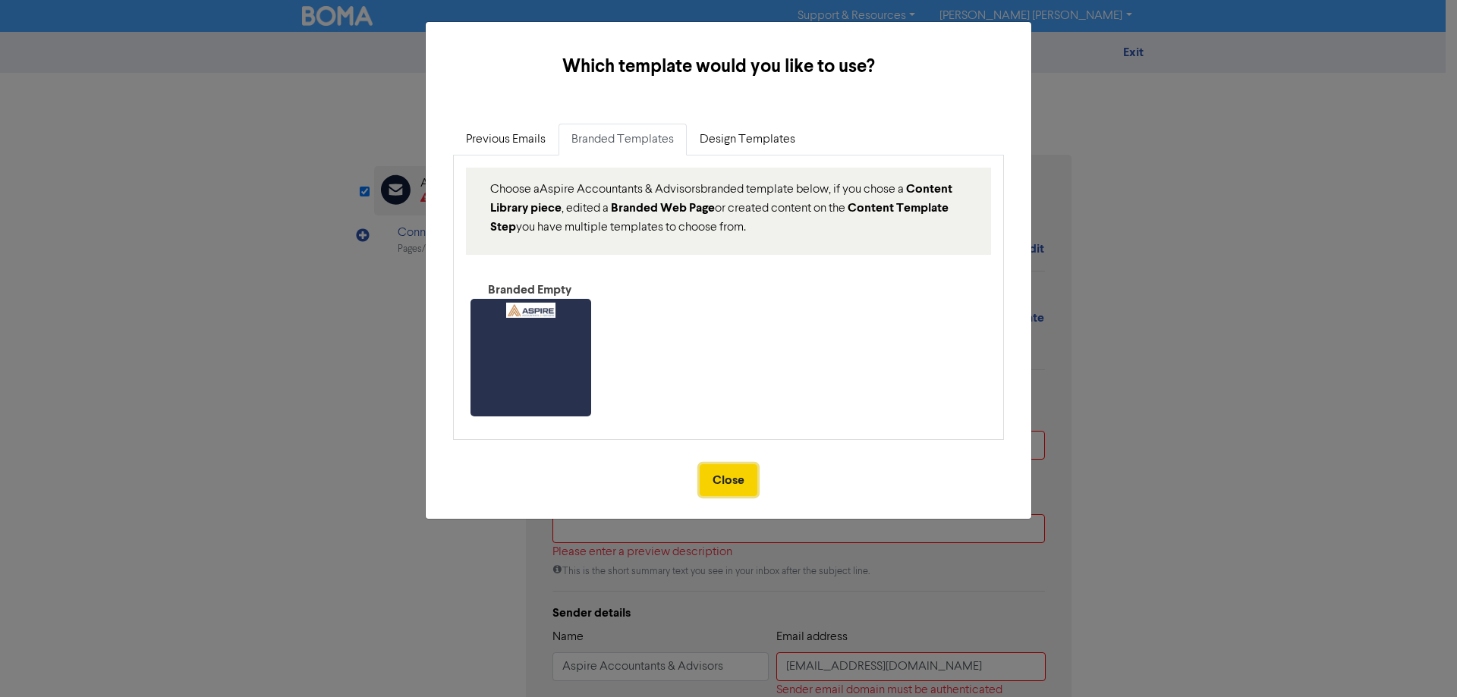
click at [716, 484] on button "Close" at bounding box center [729, 480] width 58 height 32
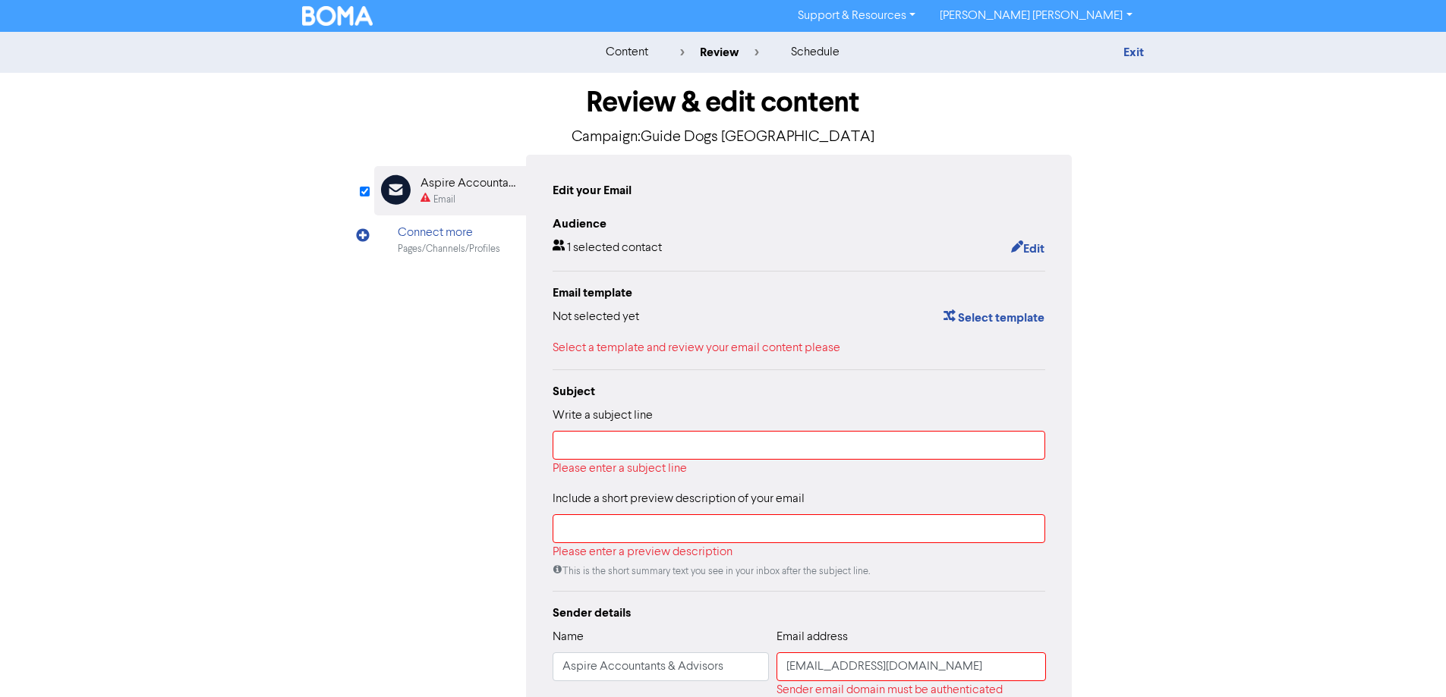
click at [648, 351] on div "Select a template and review your email content please" at bounding box center [799, 348] width 493 height 18
click at [988, 315] on button "Select template" at bounding box center [994, 318] width 102 height 20
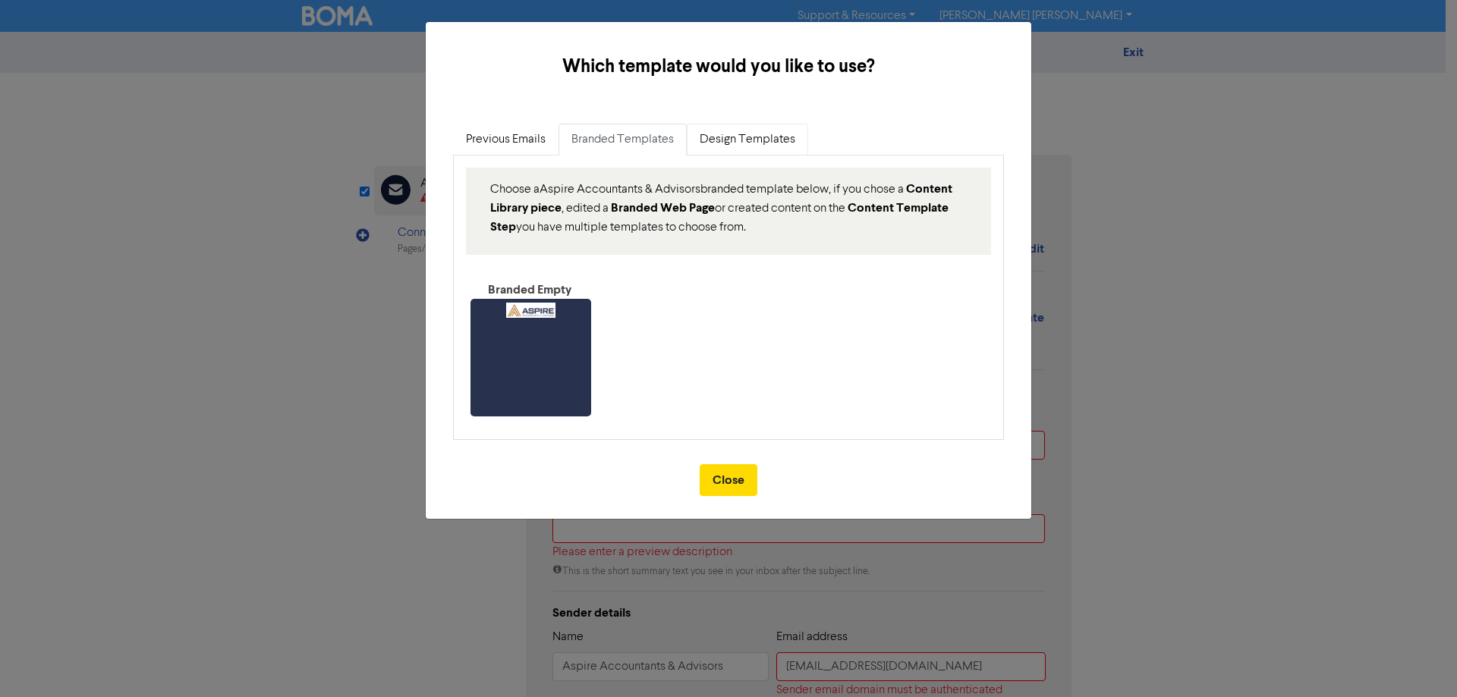
click at [727, 143] on link "Design Templates" at bounding box center [747, 140] width 121 height 32
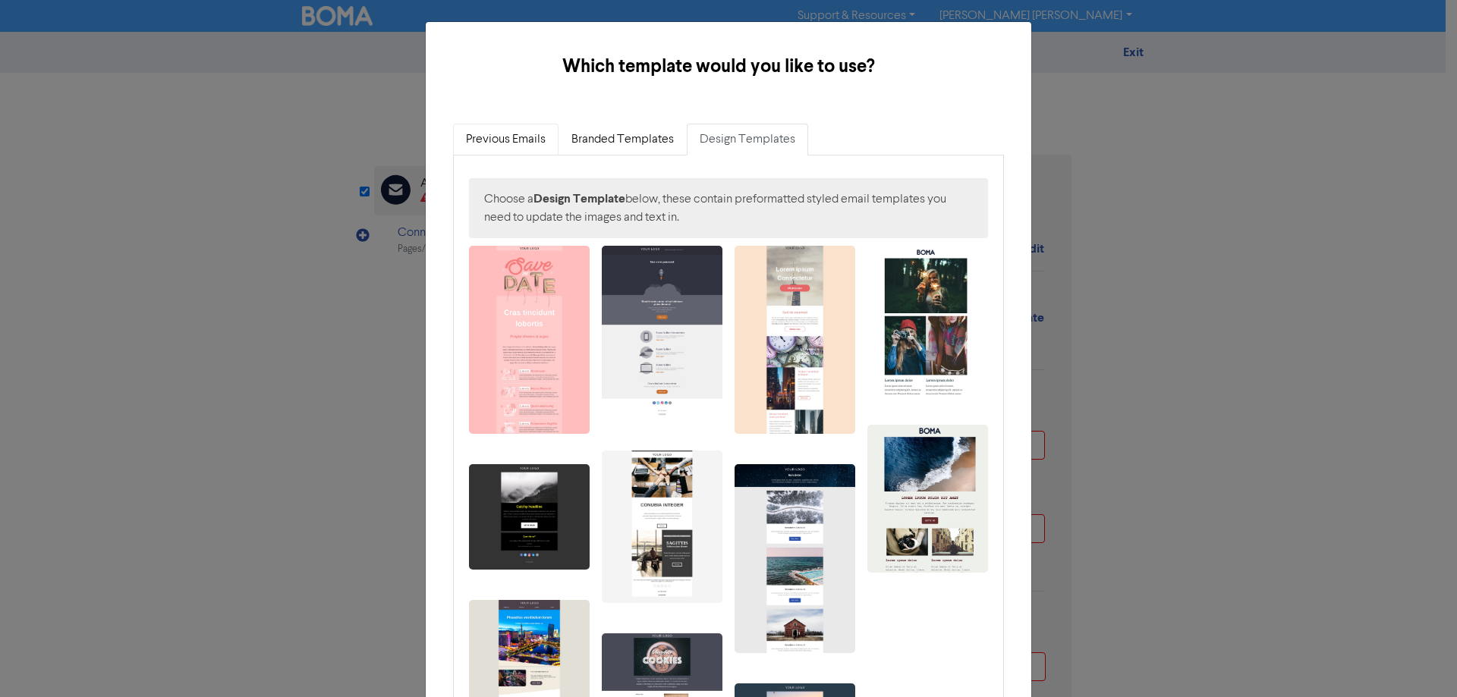
click at [506, 143] on link "Previous Emails" at bounding box center [505, 140] width 105 height 32
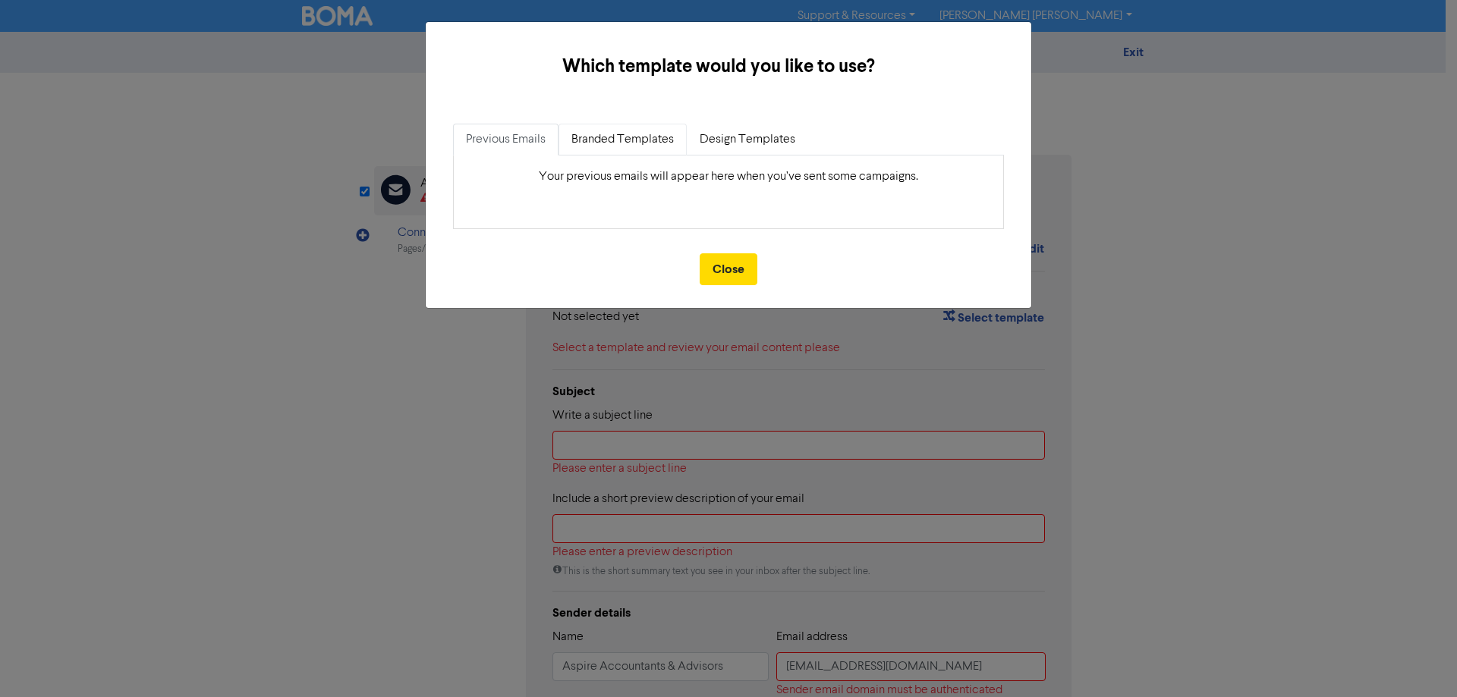
click at [600, 140] on link "Branded Templates" at bounding box center [623, 140] width 128 height 32
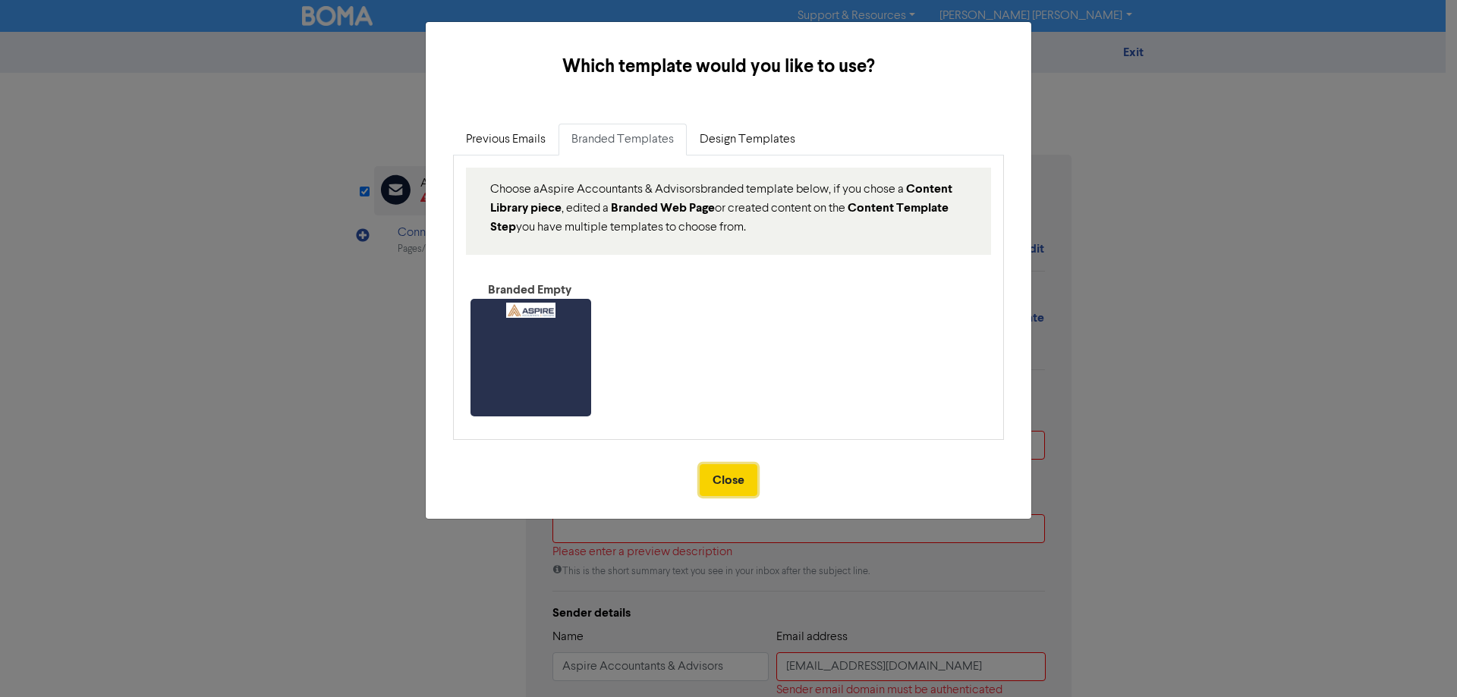
click at [731, 476] on button "Close" at bounding box center [729, 480] width 58 height 32
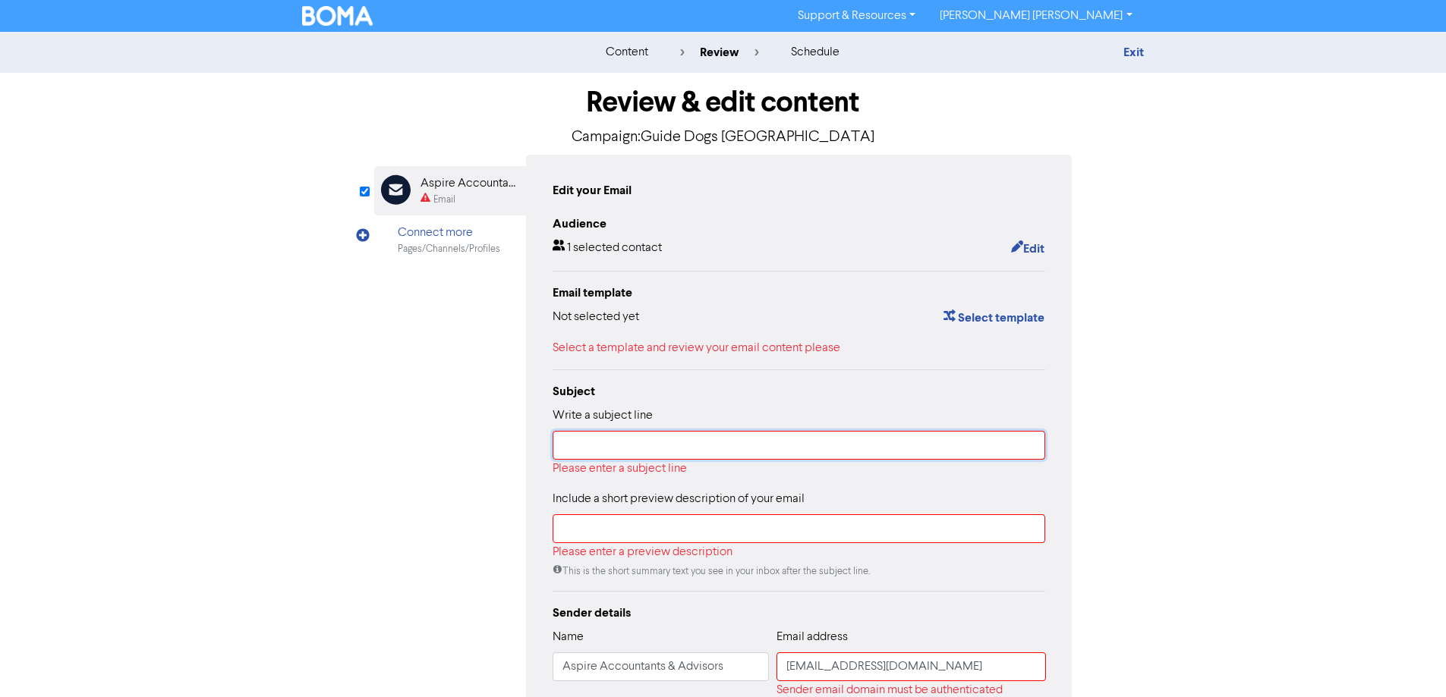
click at [617, 440] on input "text" at bounding box center [799, 445] width 493 height 29
click at [1127, 49] on link "Exit" at bounding box center [1133, 52] width 20 height 15
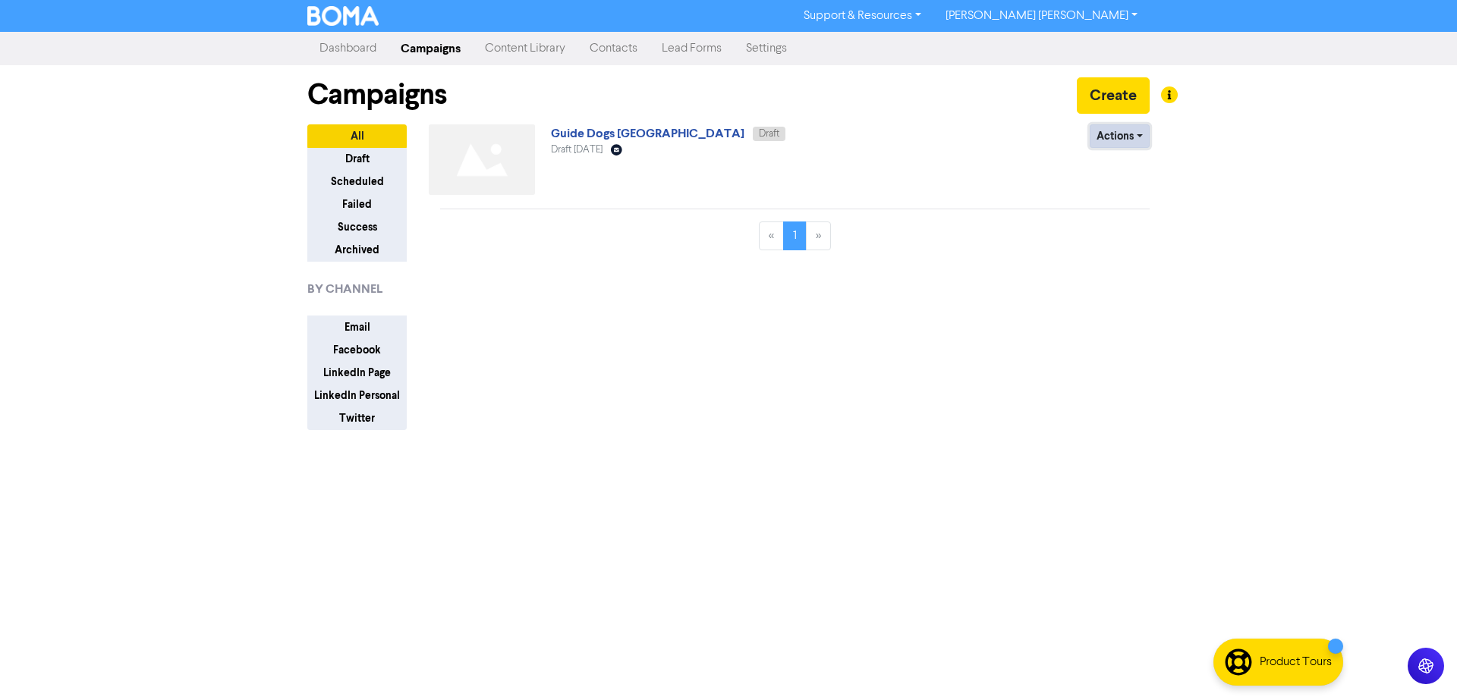
click at [1141, 137] on button "Actions" at bounding box center [1120, 136] width 60 height 24
click at [1135, 167] on button "Delete" at bounding box center [1151, 168] width 120 height 24
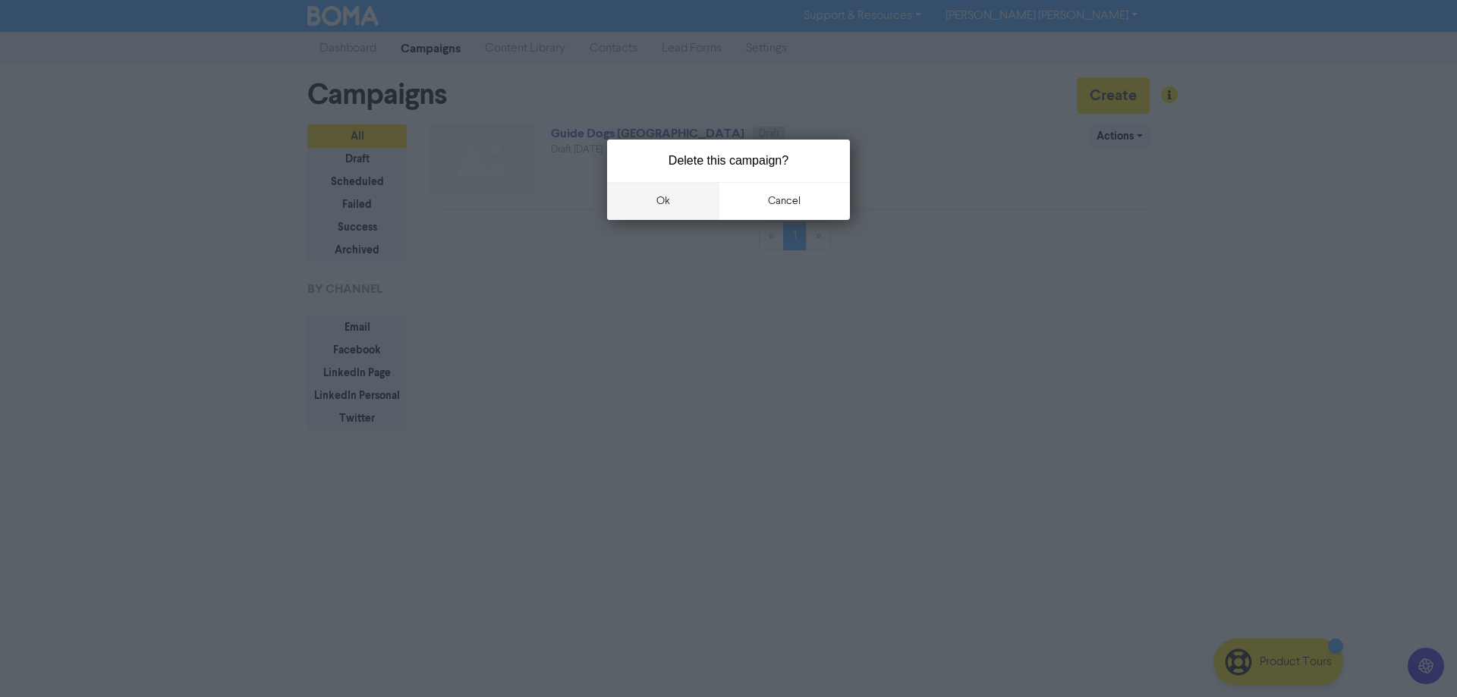
click at [669, 201] on button "ok" at bounding box center [663, 201] width 112 height 38
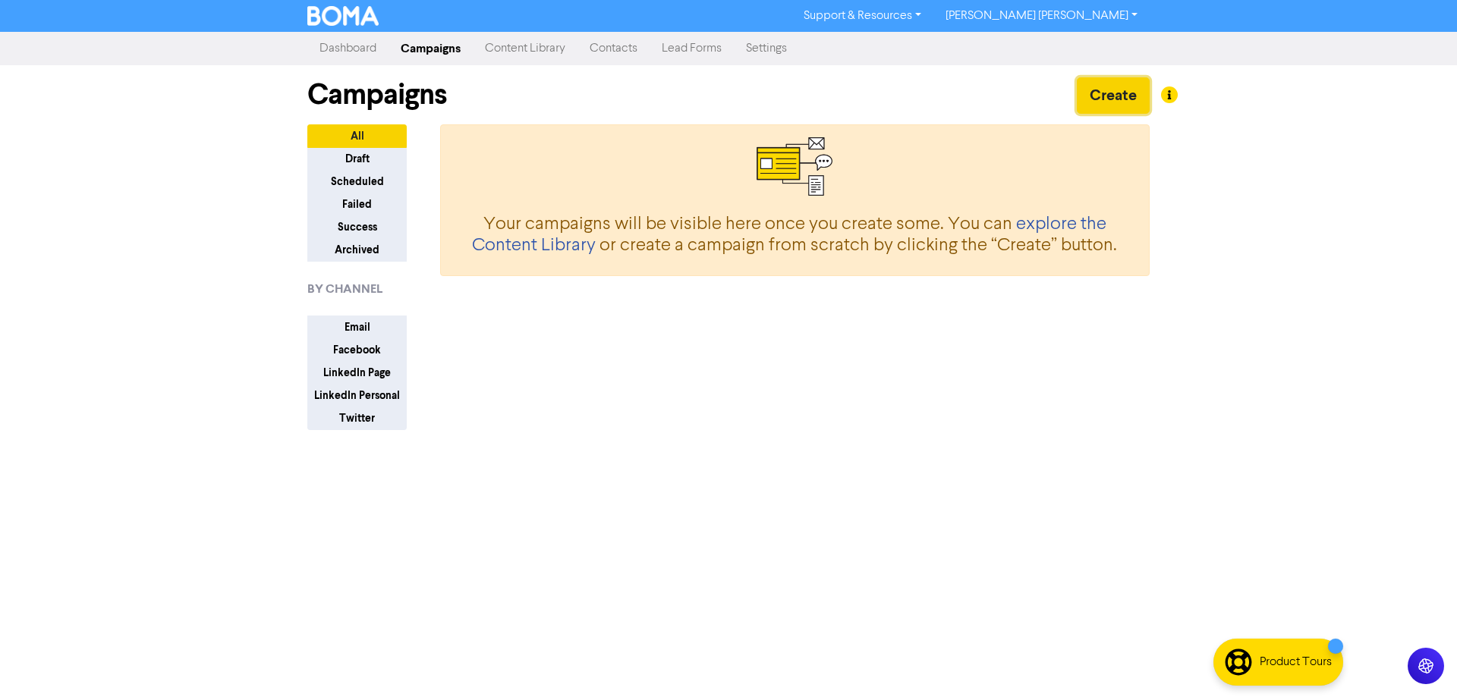
click at [1123, 100] on button "Create" at bounding box center [1113, 95] width 73 height 36
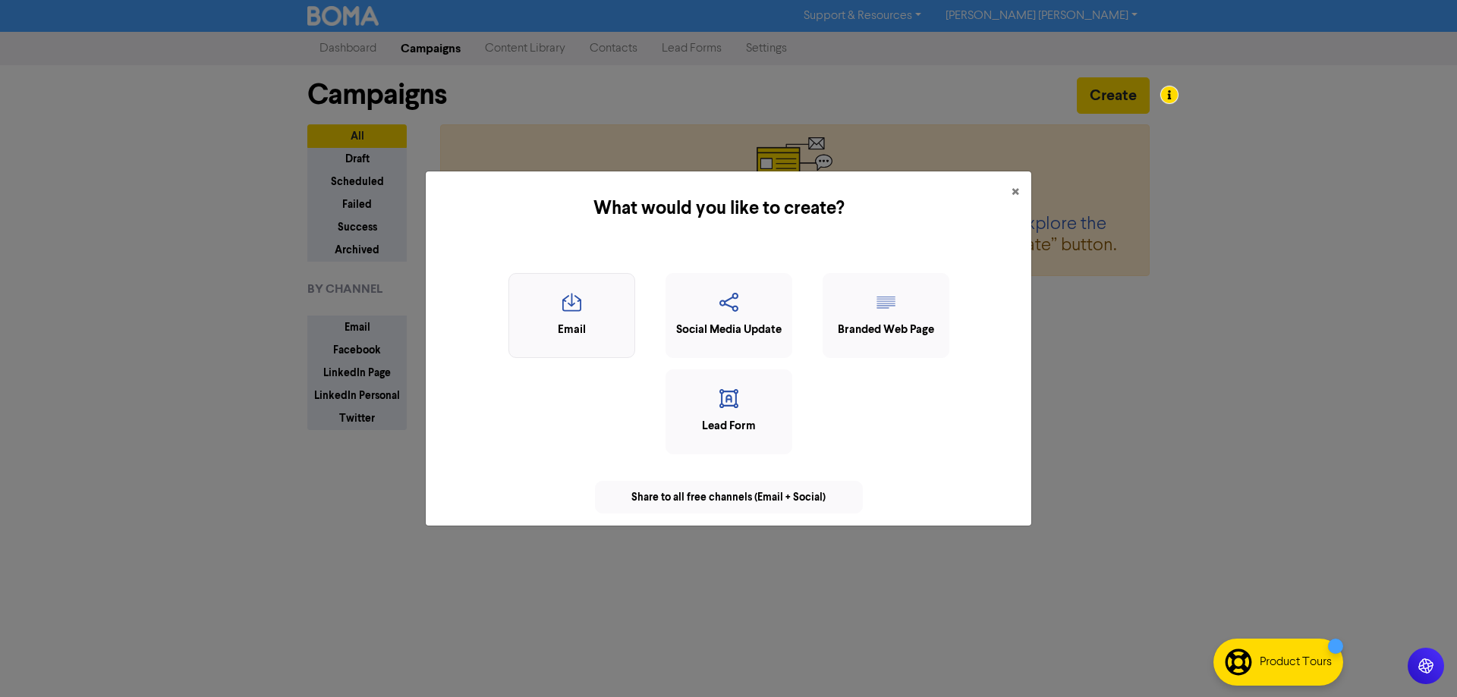
click at [587, 322] on div "Email" at bounding box center [572, 330] width 110 height 17
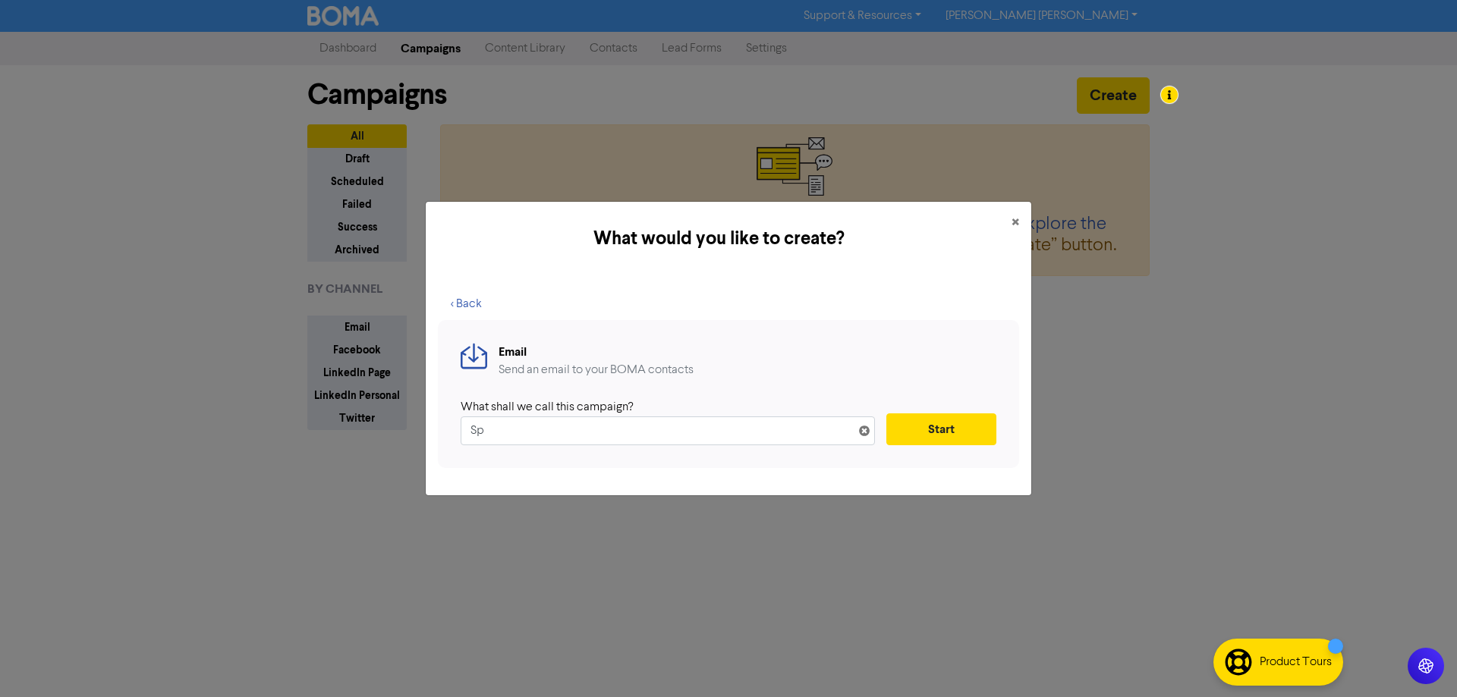
type input "S"
type input "Business Systems & Accounting Tidy-Up"
click at [966, 427] on button "Start" at bounding box center [941, 430] width 110 height 32
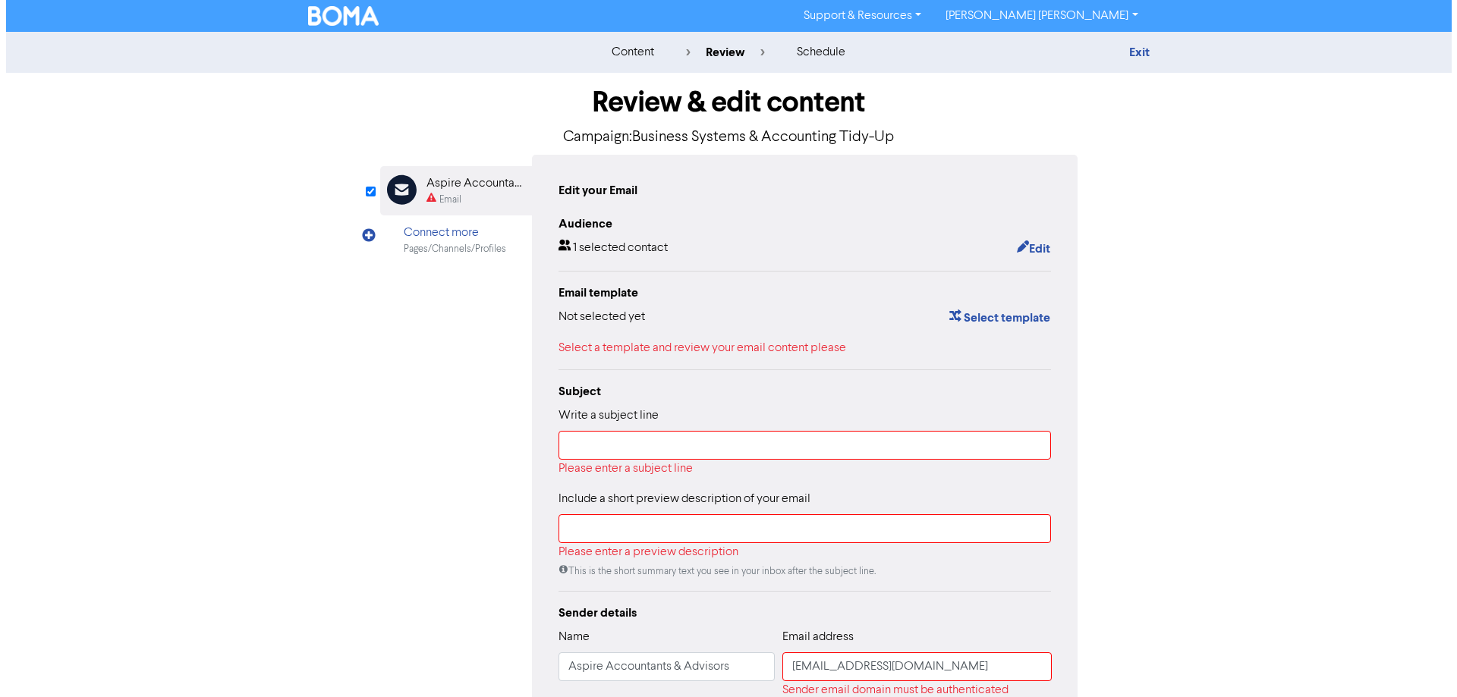
scroll to position [122, 0]
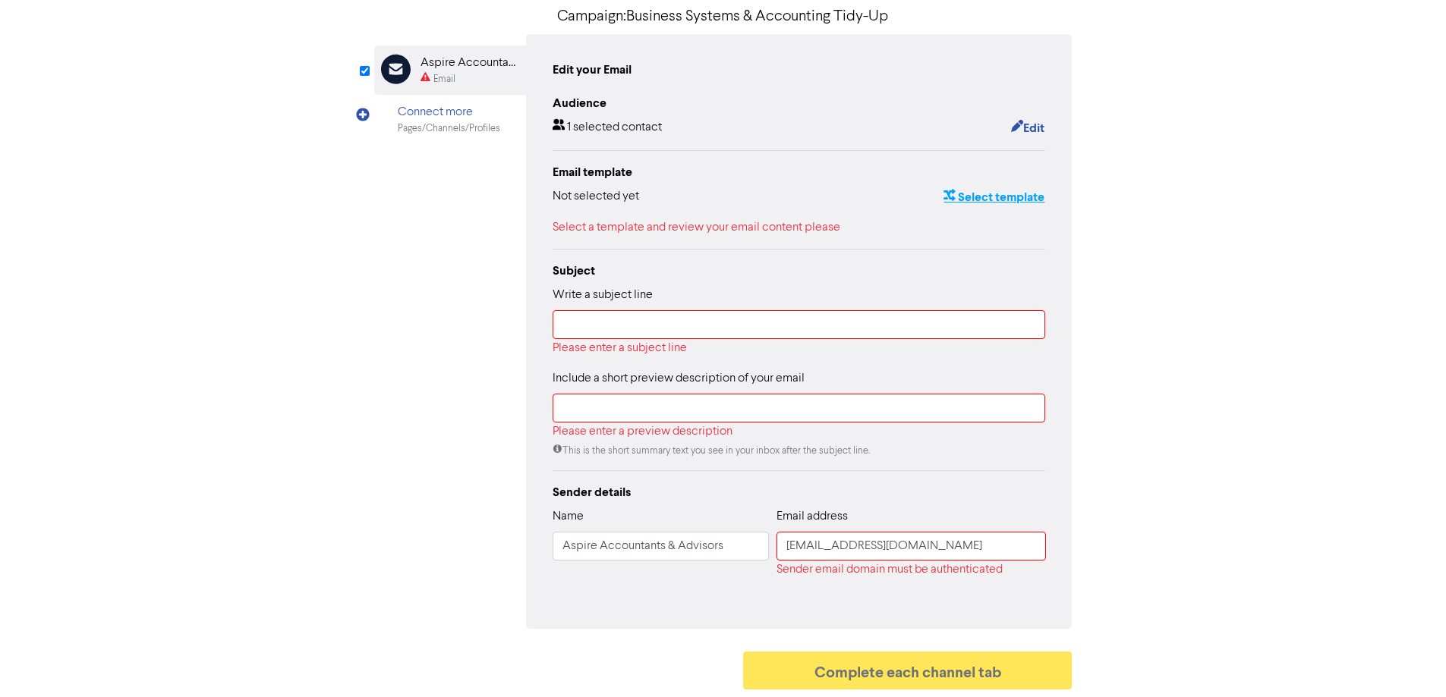
click at [992, 198] on button "Select template" at bounding box center [994, 197] width 102 height 20
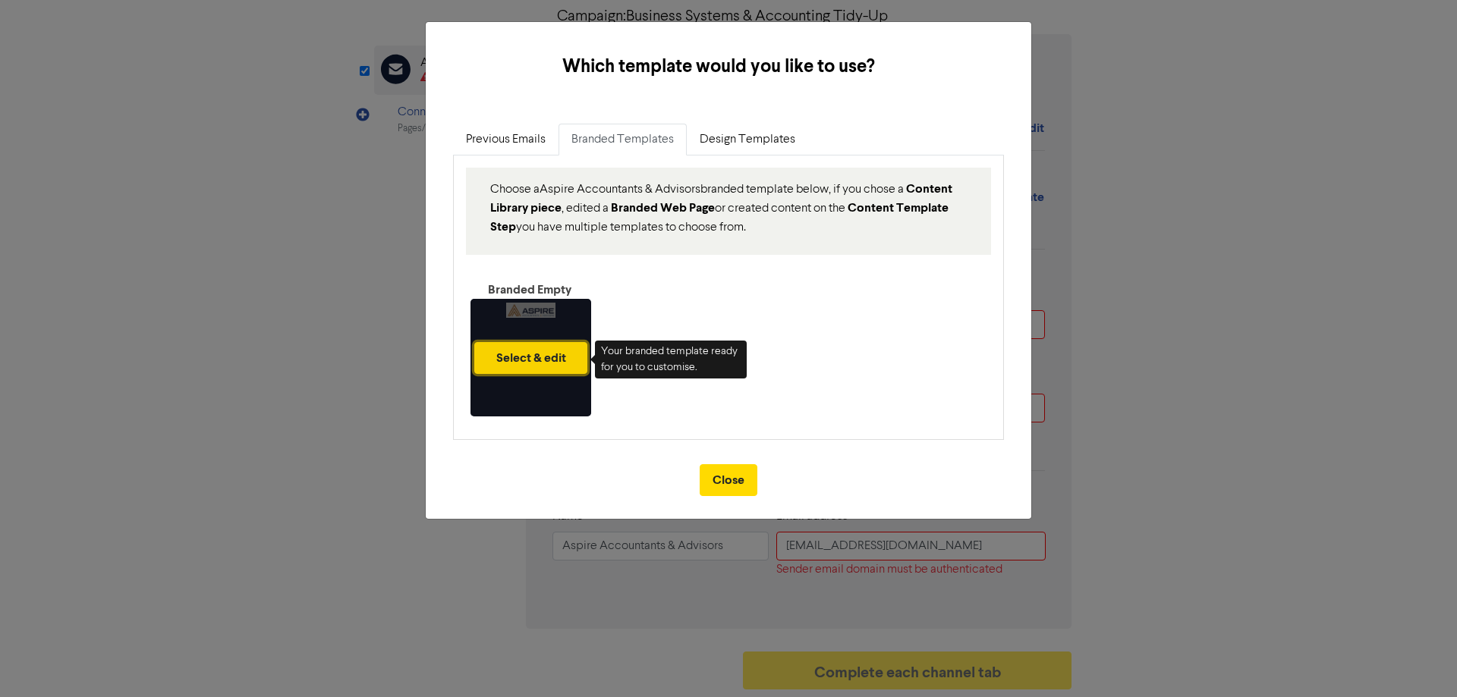
click at [535, 357] on button "Select & edit" at bounding box center [530, 358] width 113 height 32
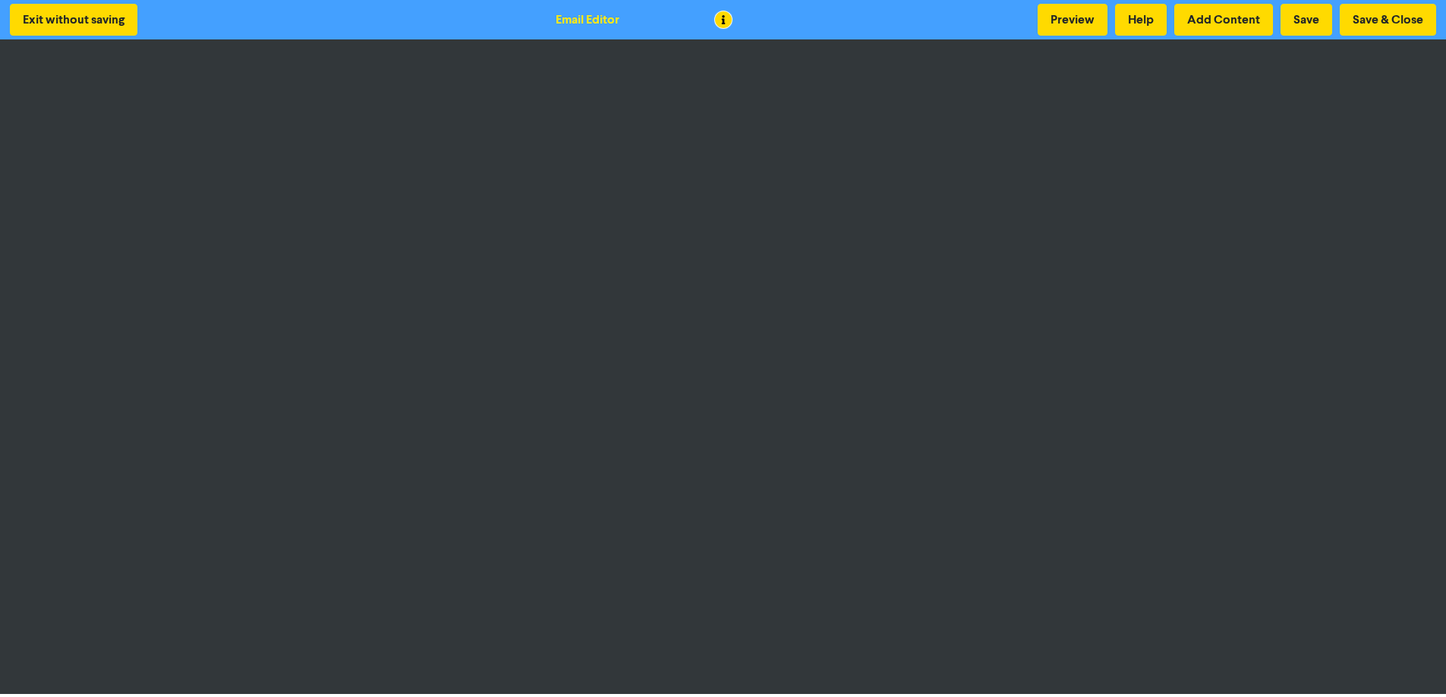
click at [1207, 2] on div "Exit without saving Email Editor Preview Help Add Content Save Save & Close" at bounding box center [723, 19] width 1446 height 39
click at [1209, 13] on button "Add Content" at bounding box center [1223, 20] width 99 height 32
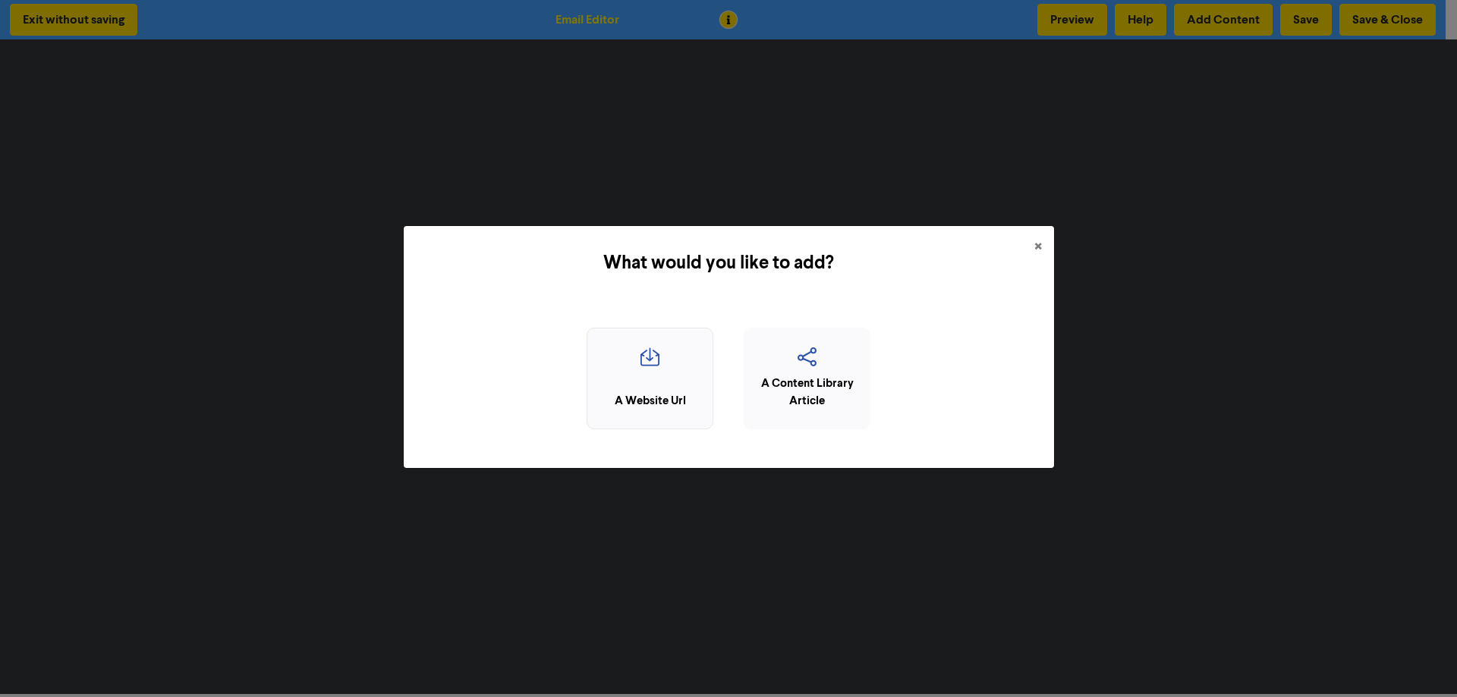
click at [655, 362] on icon "button" at bounding box center [650, 362] width 110 height 29
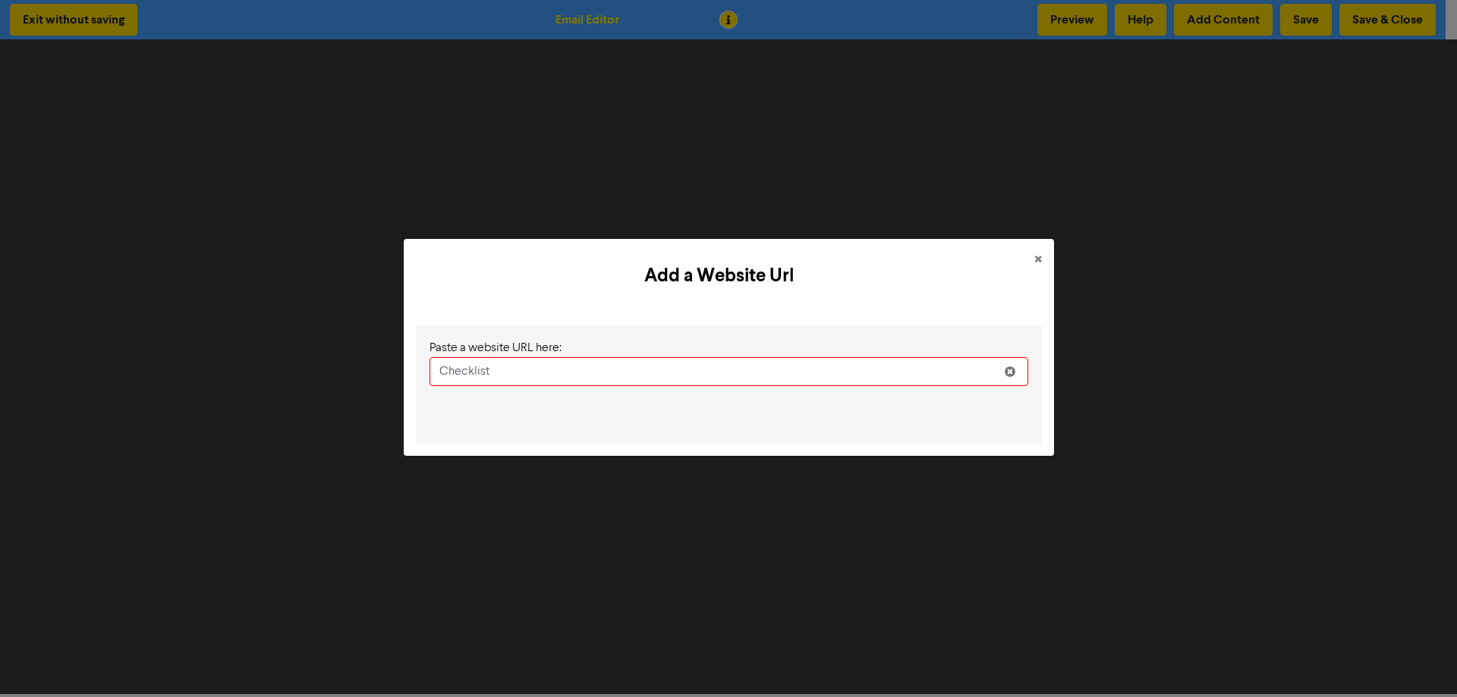
type input "Checklist"
drag, startPoint x: 1035, startPoint y: 257, endPoint x: 1036, endPoint y: 265, distance: 8.4
click at [1036, 257] on span "×" at bounding box center [1038, 260] width 8 height 23
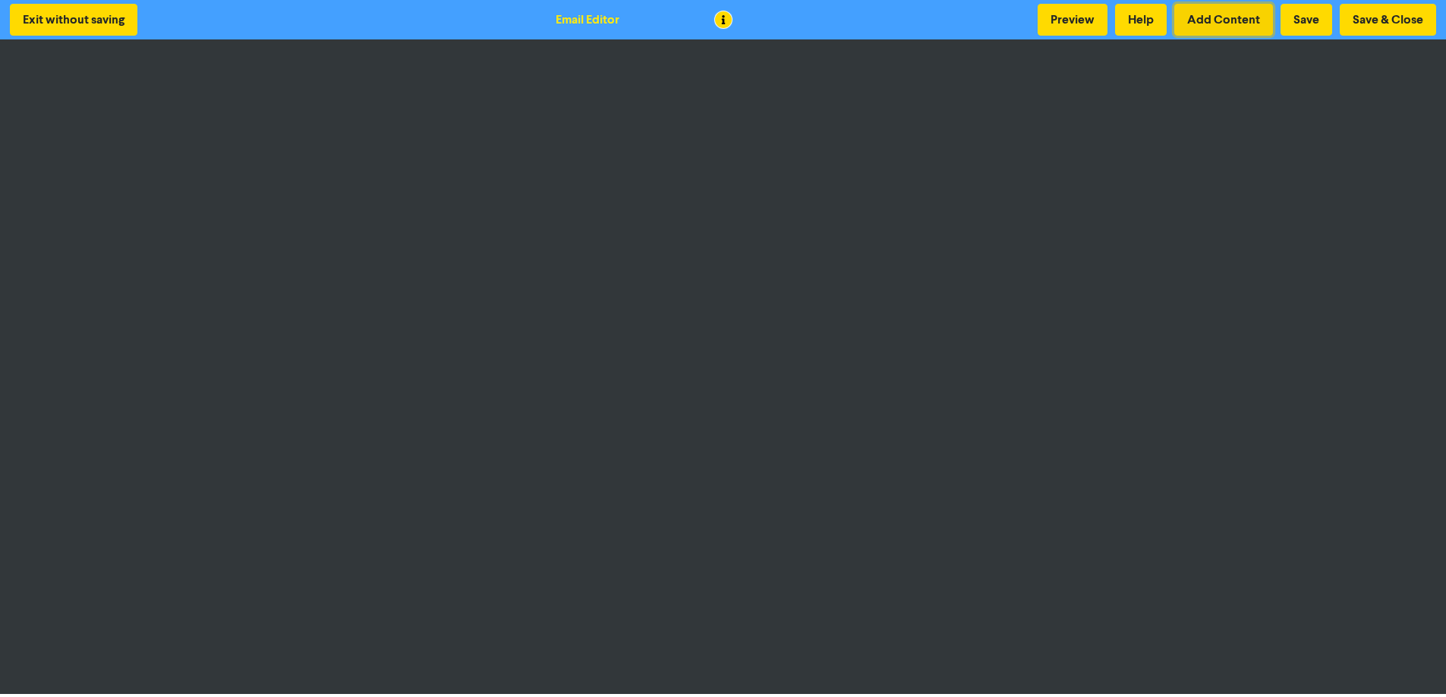
click at [1223, 18] on button "Add Content" at bounding box center [1223, 20] width 99 height 32
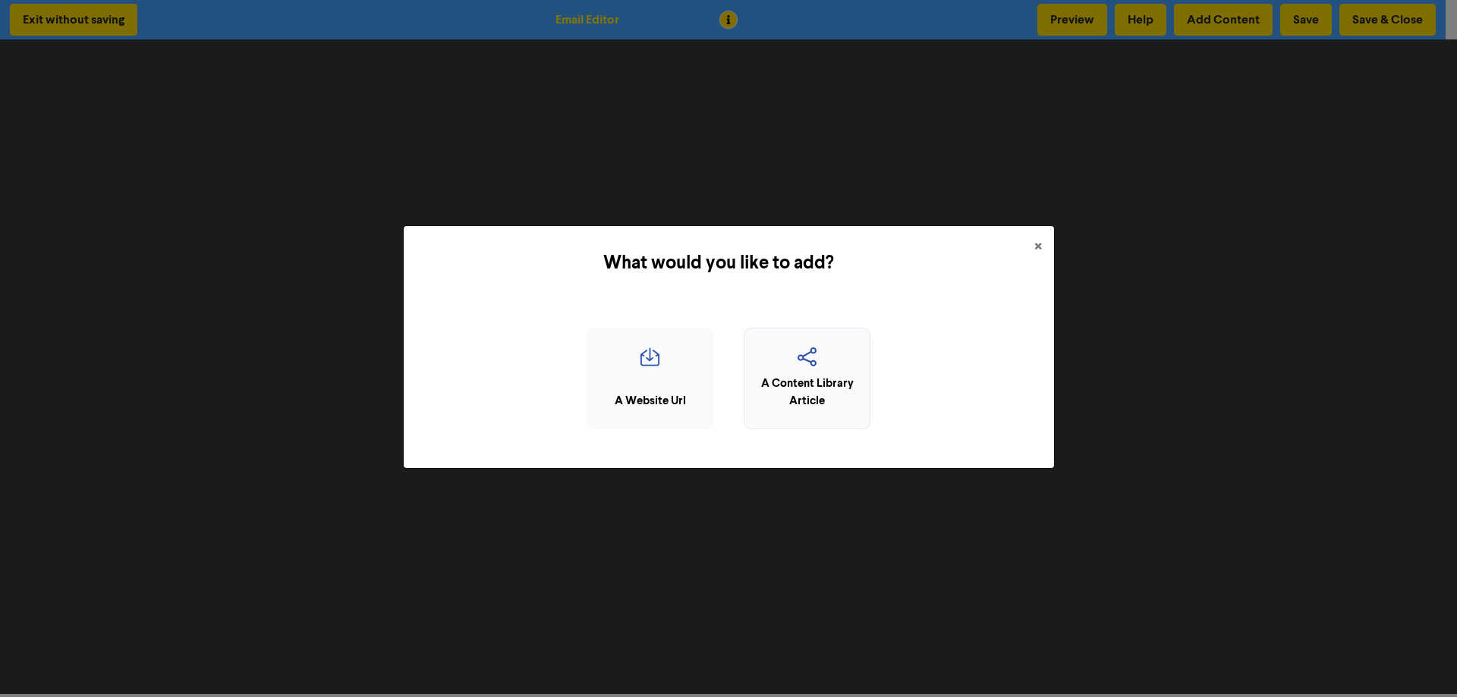
drag, startPoint x: 726, startPoint y: 402, endPoint x: 810, endPoint y: 388, distance: 84.7
click at [774, 398] on div "A Website Url A Content Library Article" at bounding box center [729, 385] width 626 height 114
click at [810, 388] on div "A Content Library Article" at bounding box center [807, 393] width 110 height 34
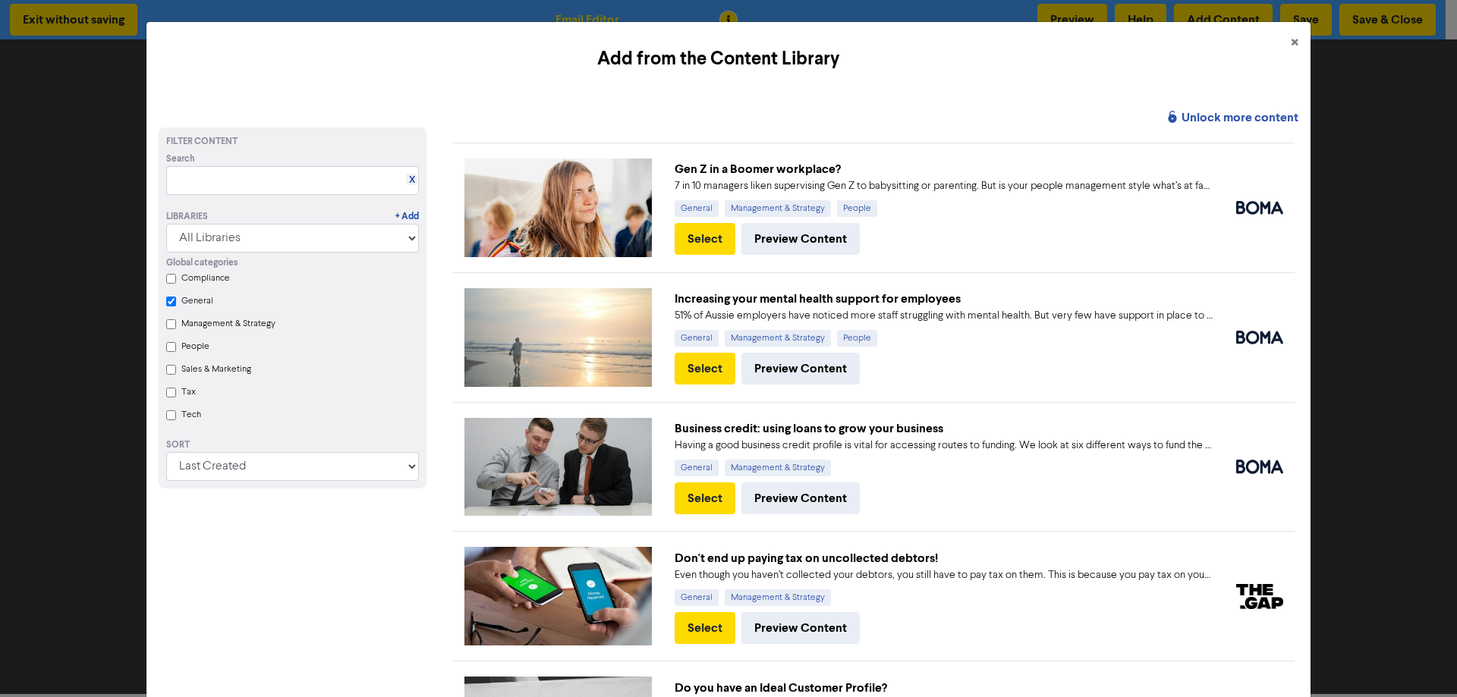
click at [171, 279] on input "Compliance" at bounding box center [171, 279] width 10 height 10
checkbox input "true"
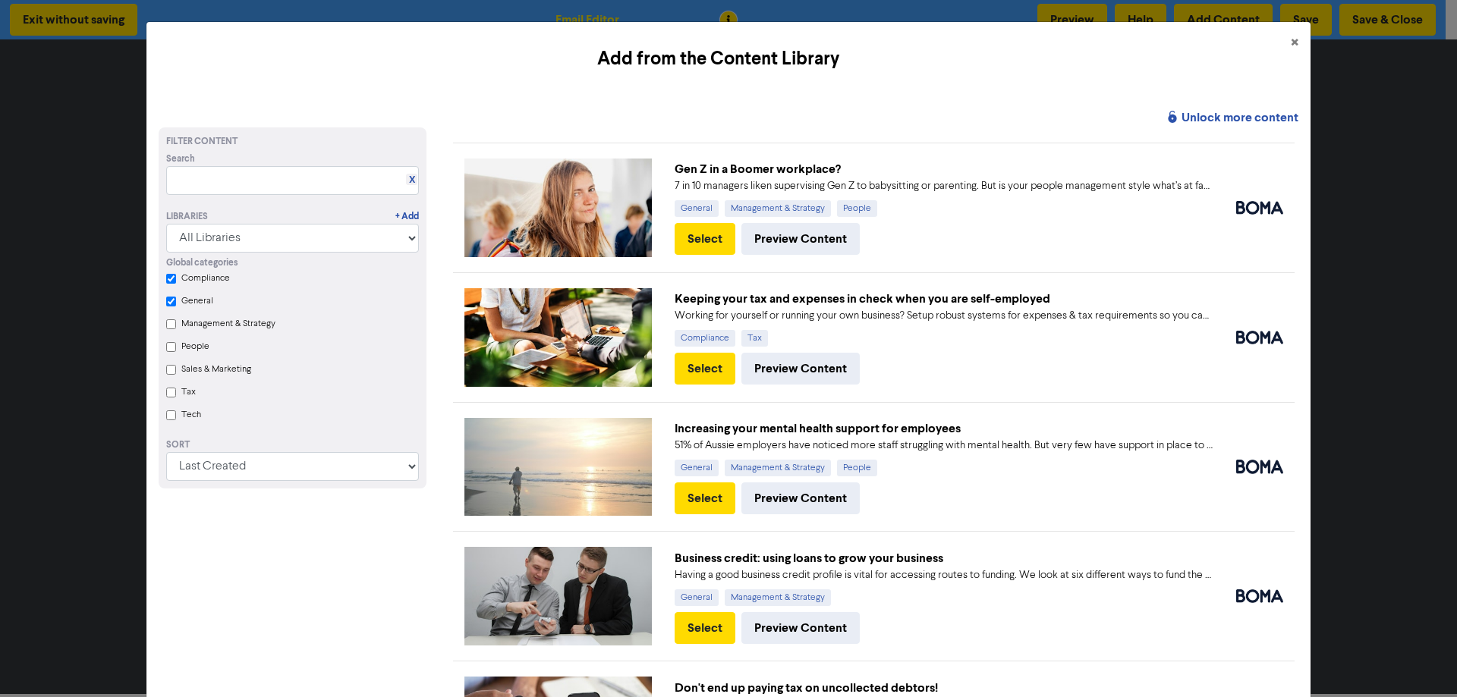
click at [169, 329] on Strategy "Management & Strategy" at bounding box center [171, 325] width 10 height 10
checkbox input "true"
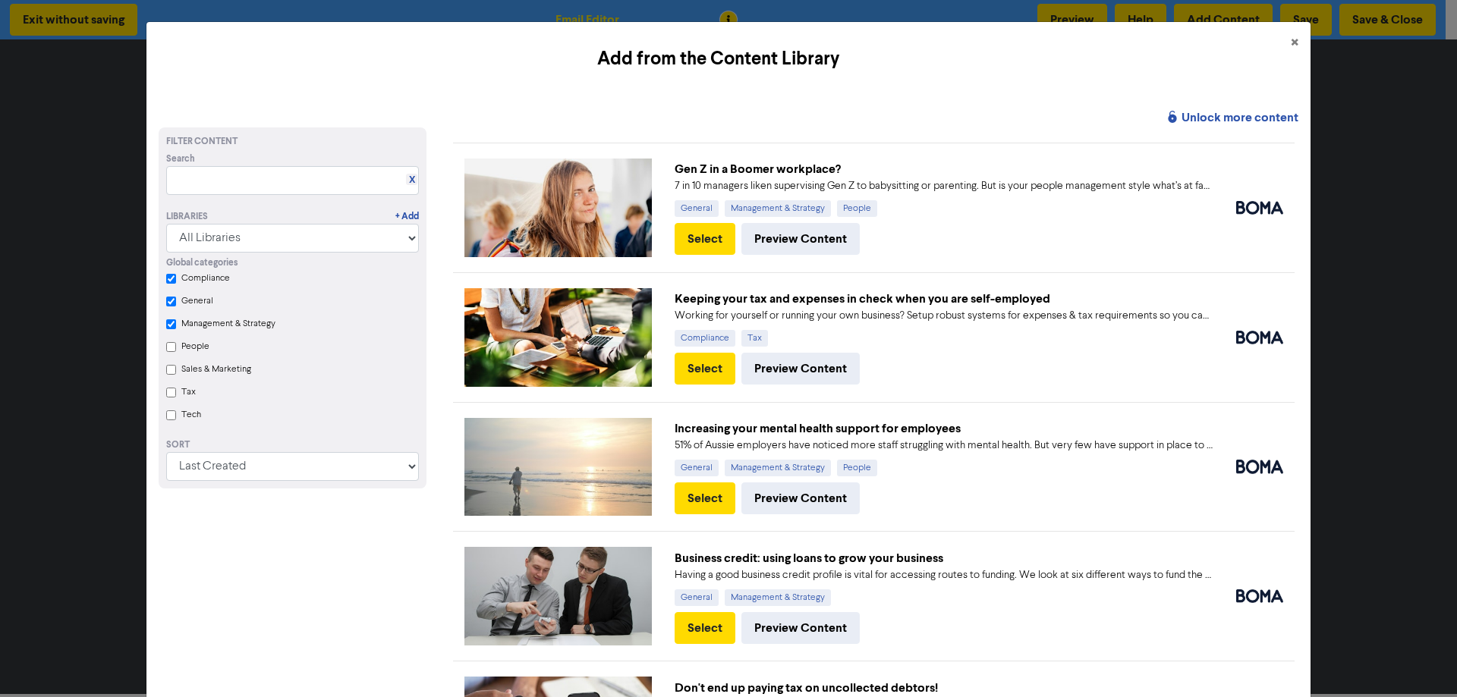
checkbox Strategy "true"
click at [168, 352] on input "People" at bounding box center [171, 347] width 10 height 10
checkbox input "true"
checkbox Strategy "true"
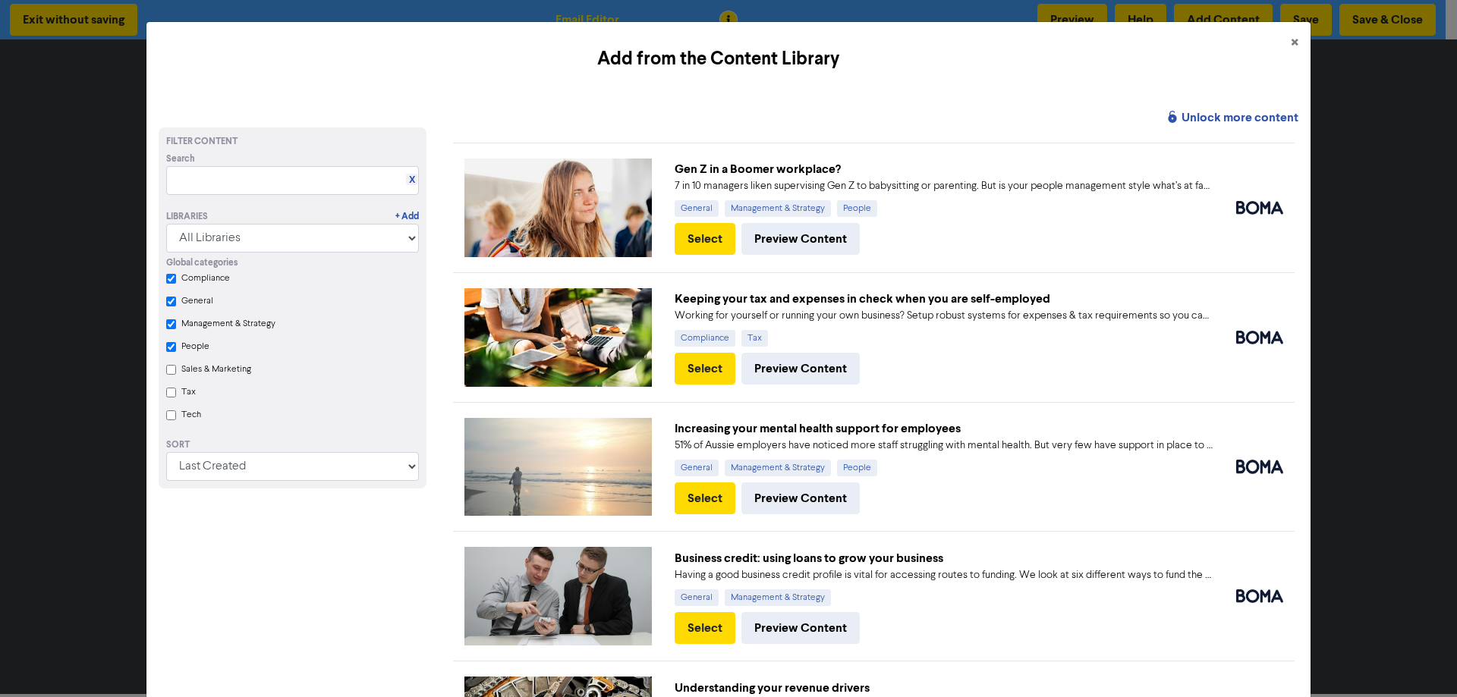
checkbox input "true"
checkbox Strategy "true"
checkbox input "true"
drag, startPoint x: 168, startPoint y: 372, endPoint x: 168, endPoint y: 382, distance: 9.9
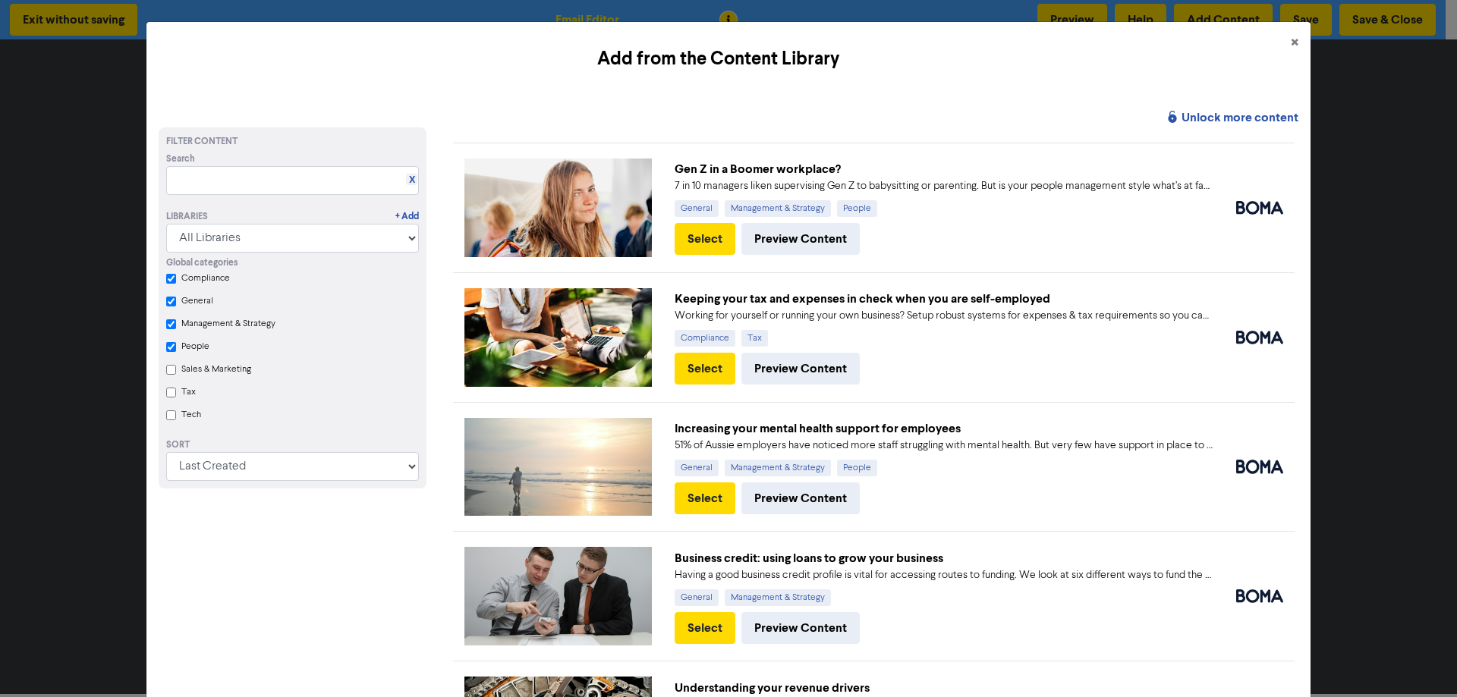
click at [168, 374] on Marketing "Sales & Marketing" at bounding box center [171, 370] width 10 height 10
checkbox input "true"
checkbox Strategy "true"
checkbox input "true"
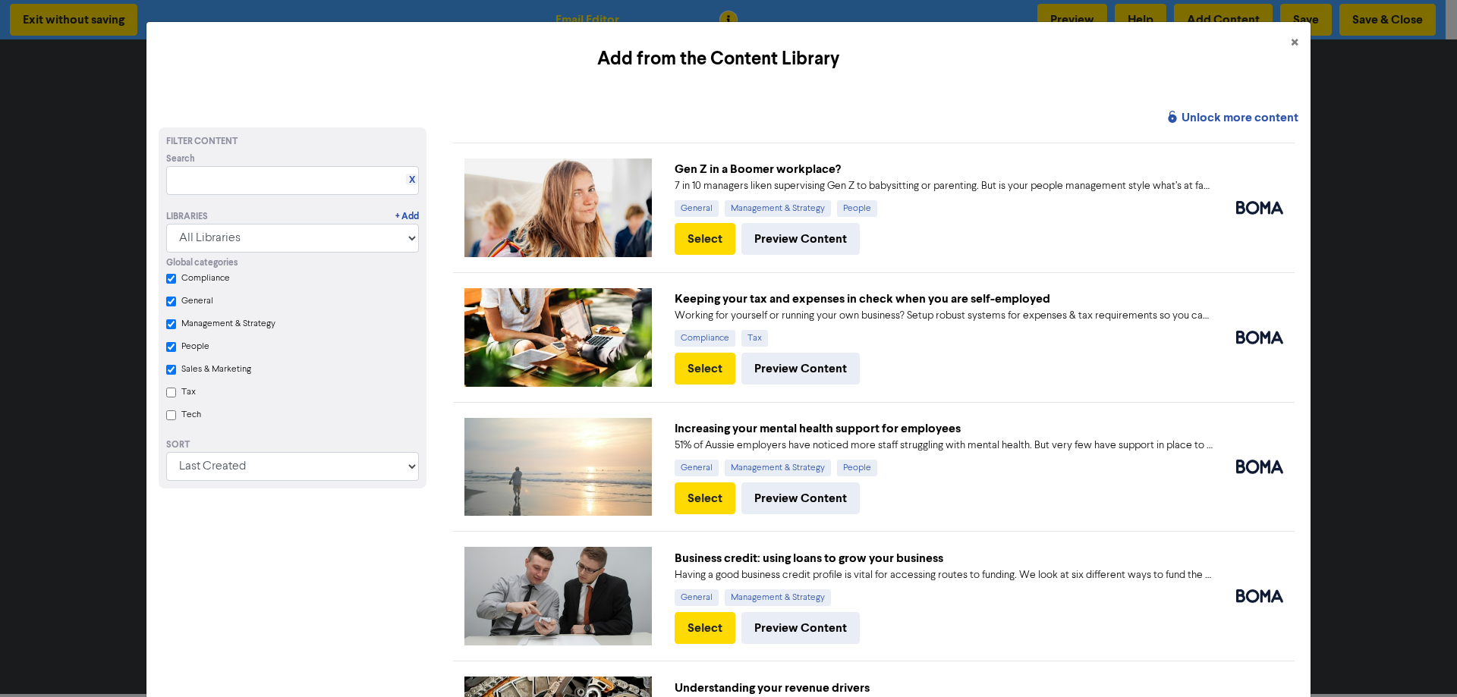
checkbox input "true"
checkbox Strategy "true"
checkbox input "true"
checkbox Marketing "true"
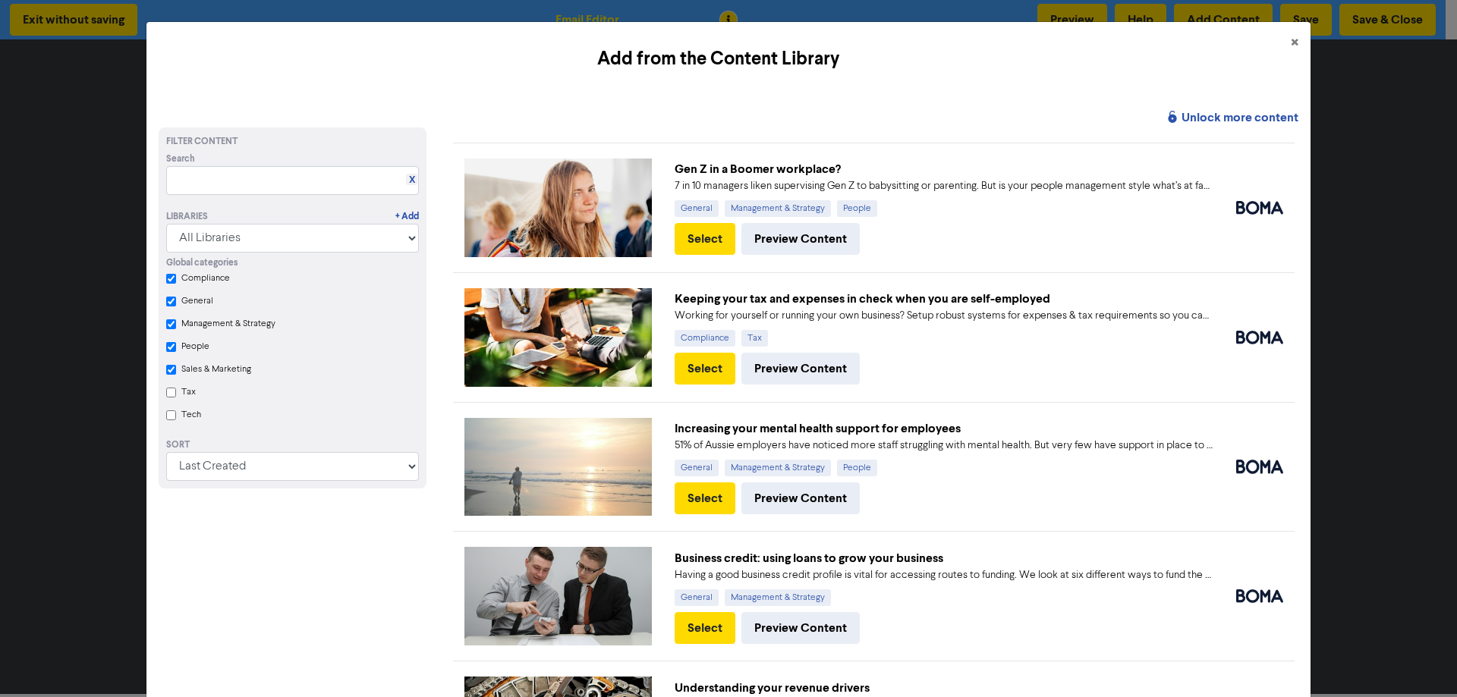
drag, startPoint x: 169, startPoint y: 394, endPoint x: 175, endPoint y: 414, distance: 20.4
click at [169, 396] on input "Tax" at bounding box center [171, 393] width 10 height 10
checkbox input "true"
checkbox Strategy "true"
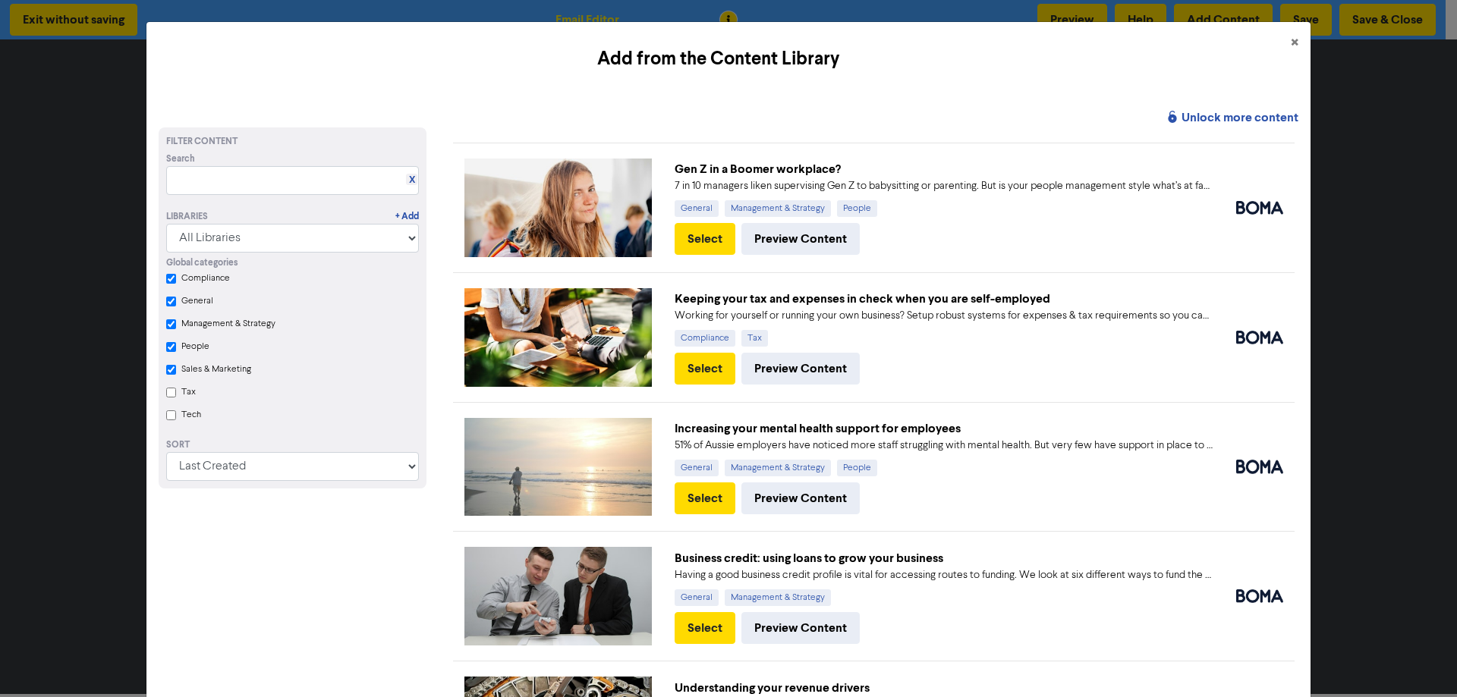
checkbox input "true"
checkbox Marketing "true"
checkbox input "true"
checkbox Strategy "true"
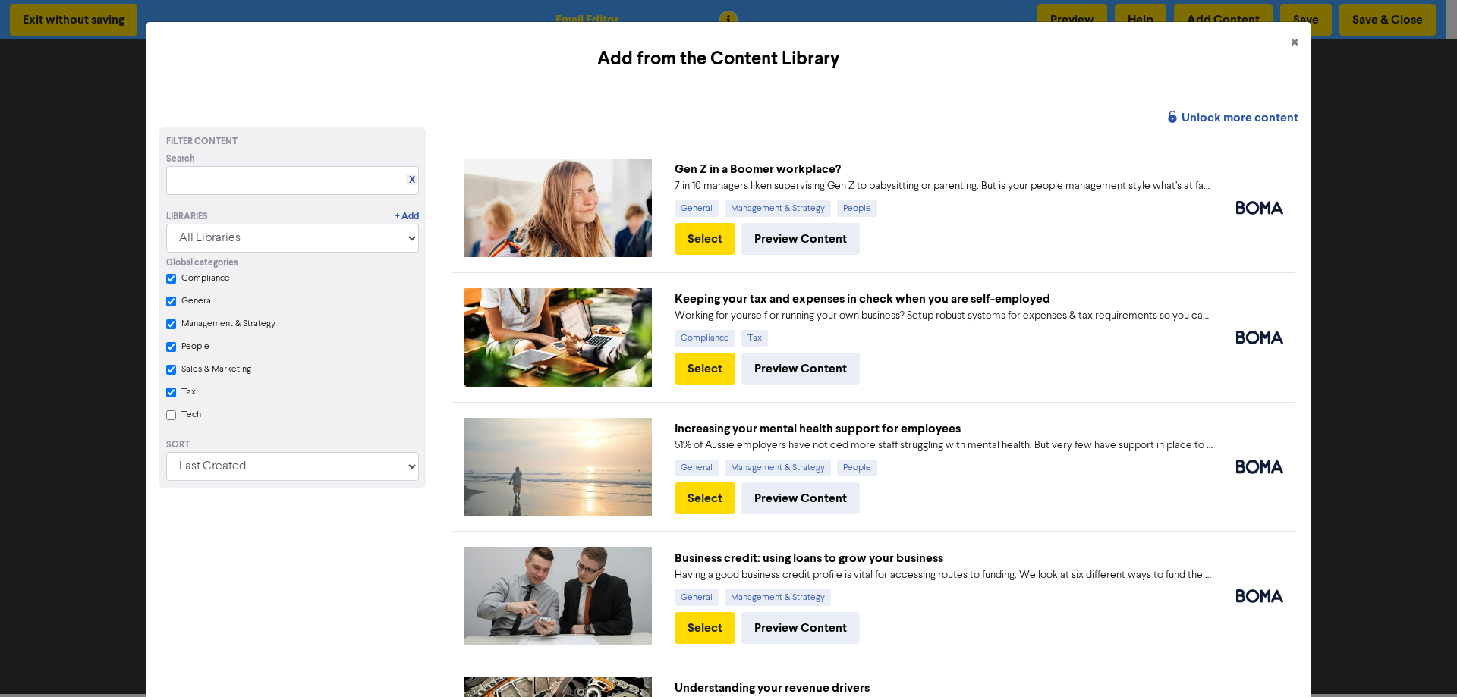
checkbox input "true"
checkbox Marketing "true"
checkbox input "true"
click at [172, 420] on input "Tech" at bounding box center [171, 416] width 10 height 10
checkbox input "true"
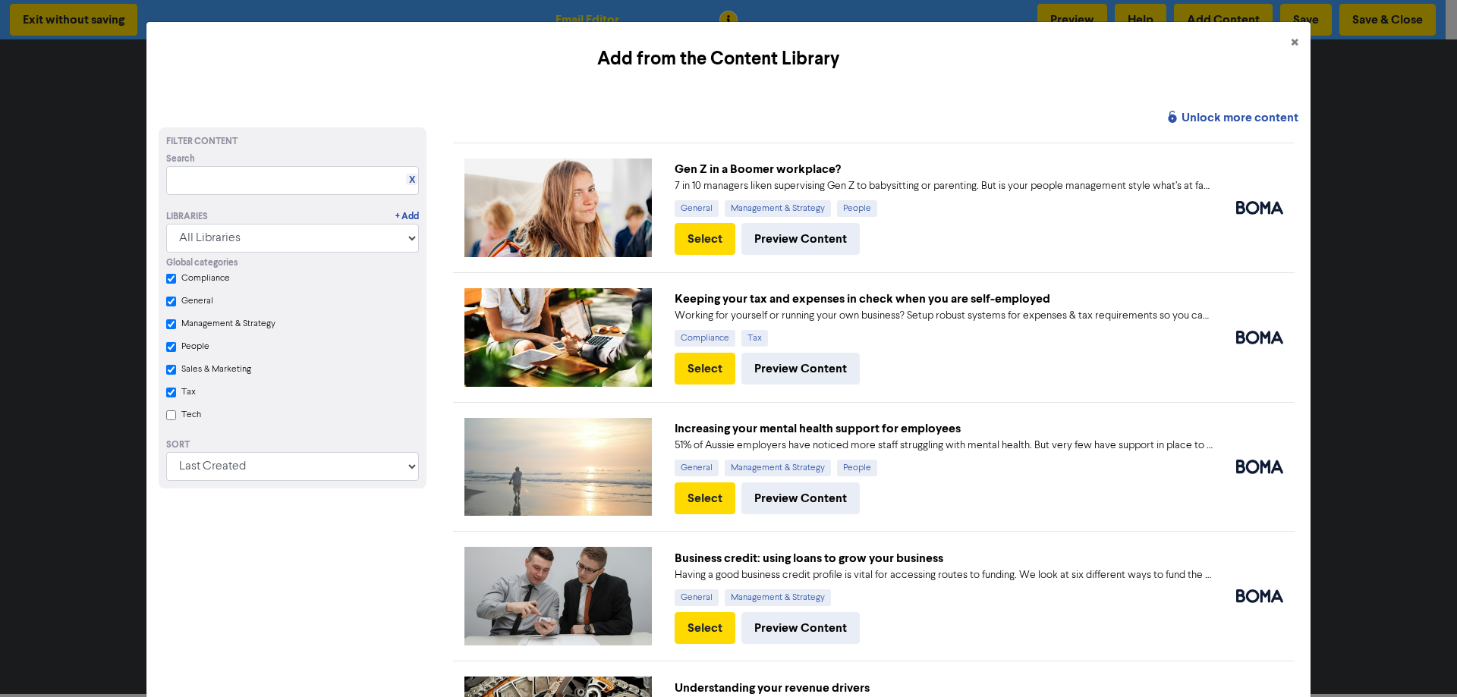
checkbox input "true"
checkbox Strategy "true"
checkbox input "true"
checkbox Marketing "true"
checkbox input "true"
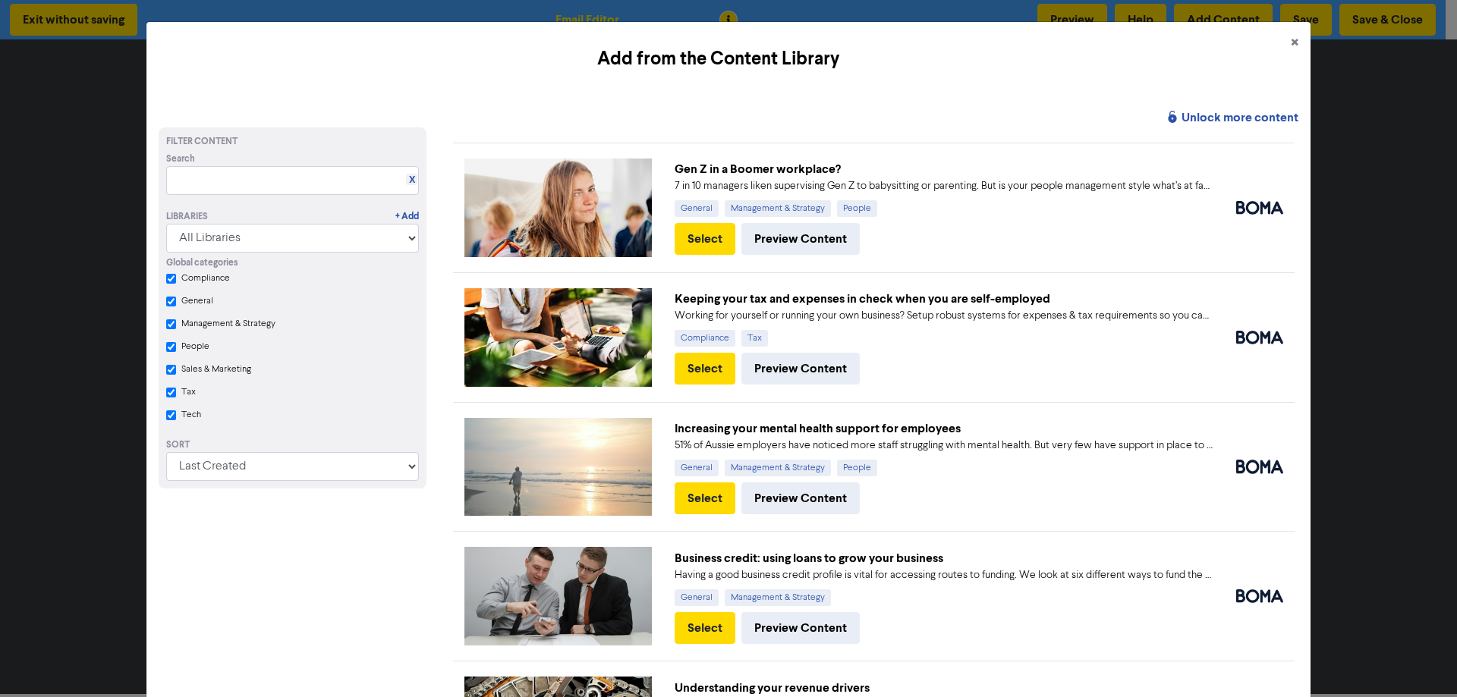
checkbox input "true"
checkbox Strategy "true"
checkbox input "true"
checkbox Marketing "true"
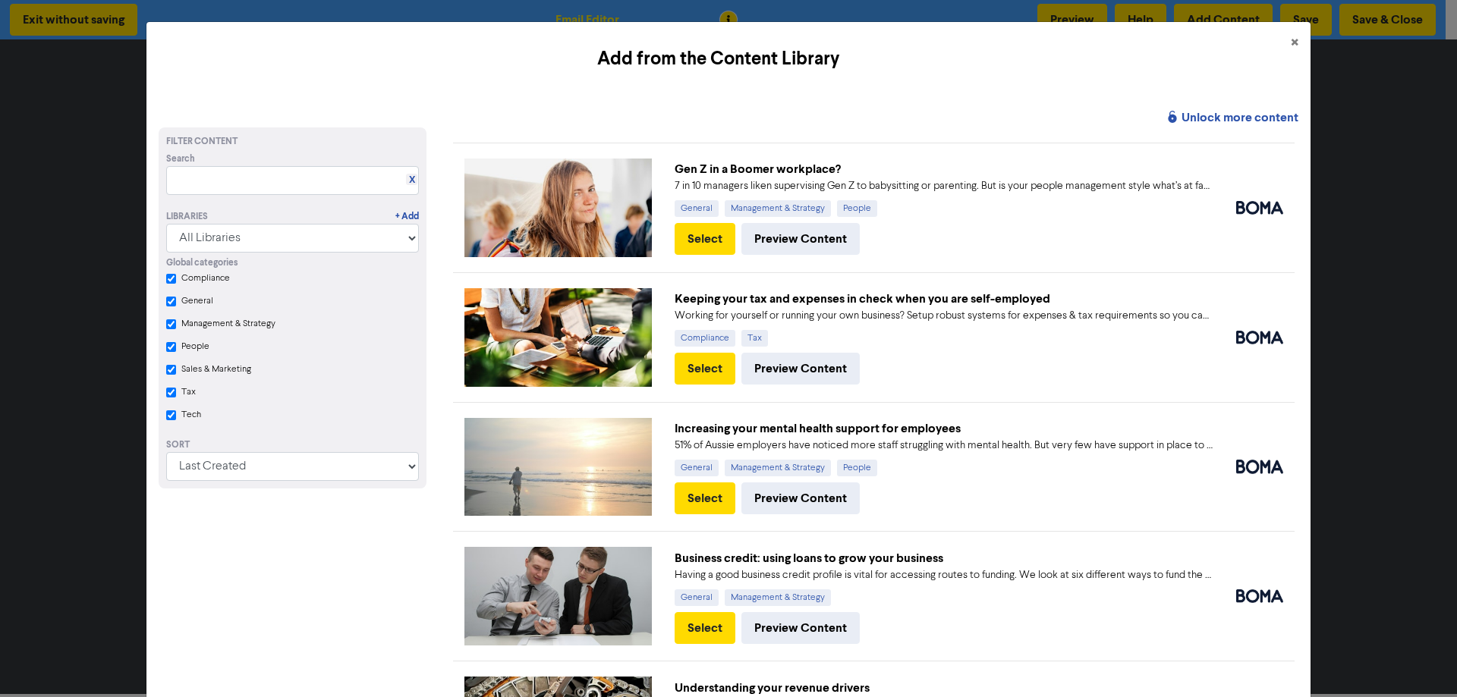
checkbox input "true"
click at [175, 275] on input "Compliance" at bounding box center [171, 279] width 10 height 10
checkbox input "true"
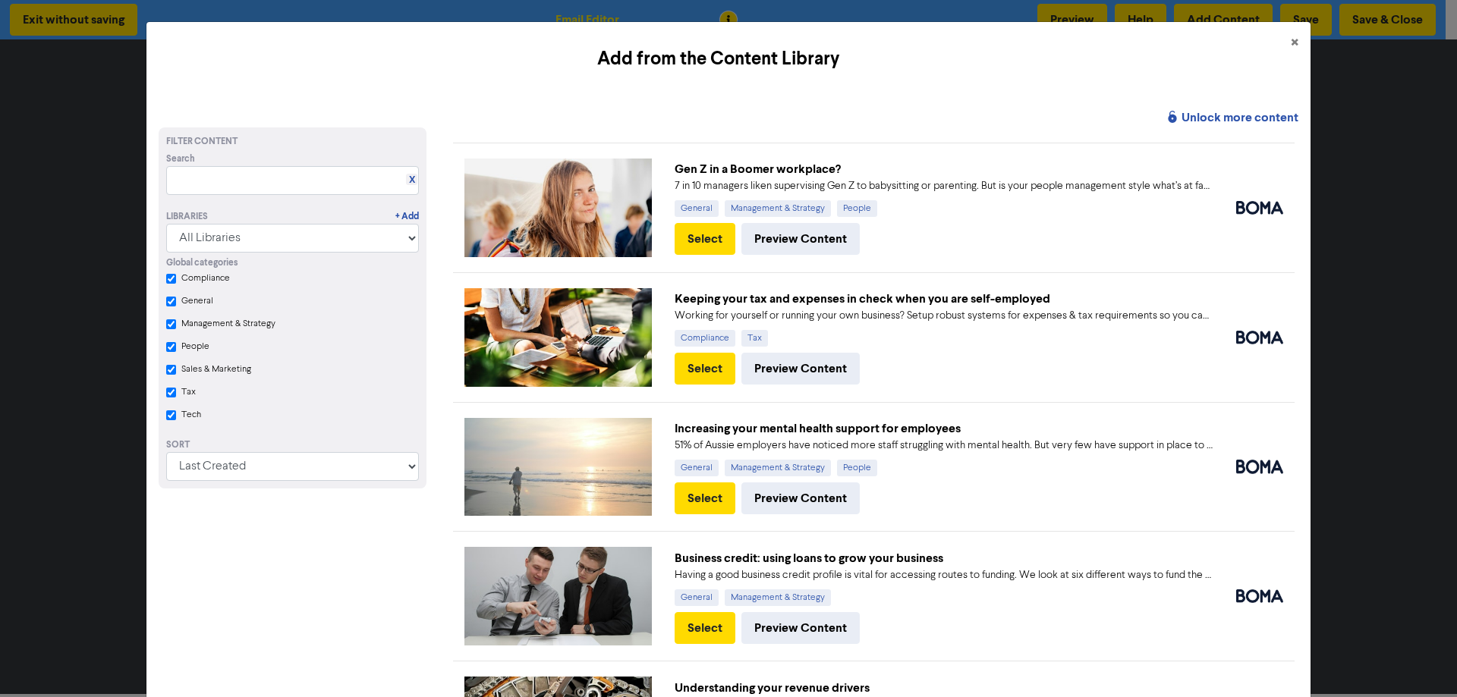
checkbox Strategy "true"
checkbox input "true"
checkbox Marketing "true"
checkbox input "true"
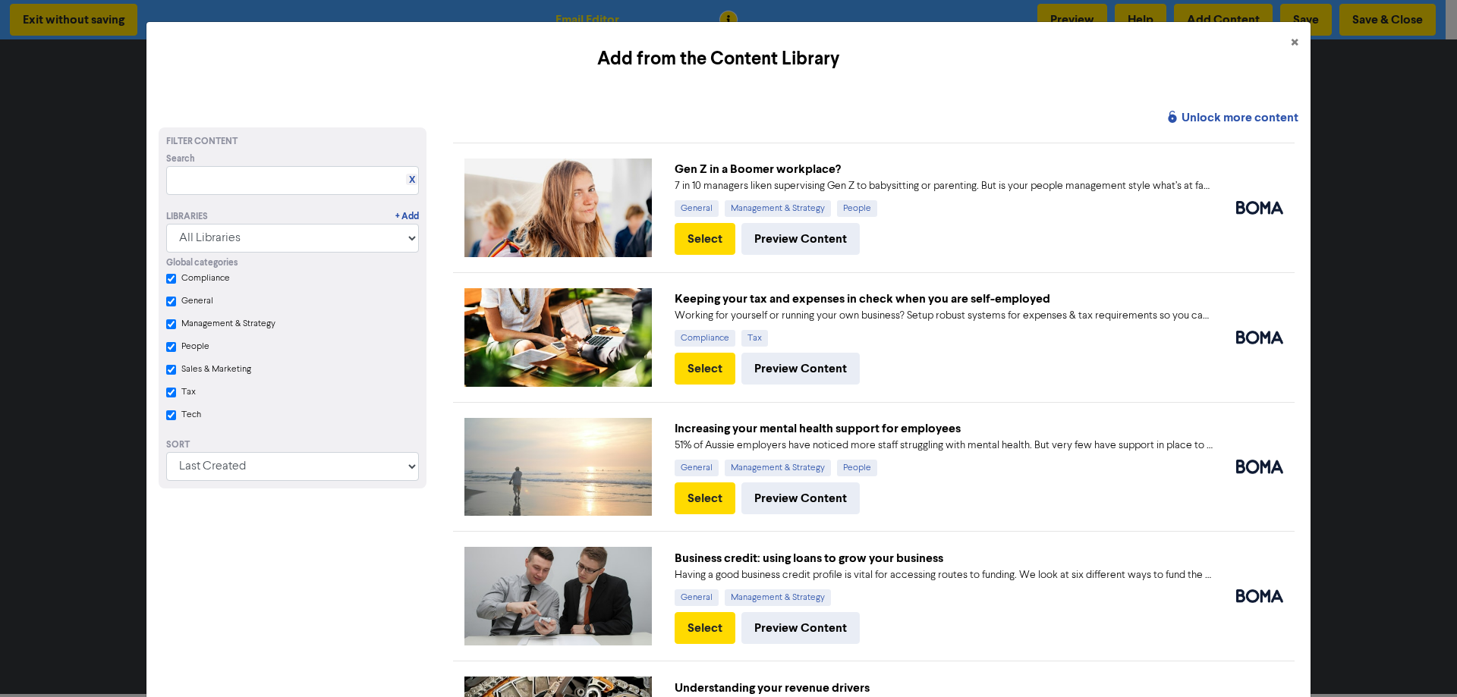
checkbox input "false"
checkbox input "true"
checkbox Strategy "true"
checkbox input "true"
checkbox Marketing "true"
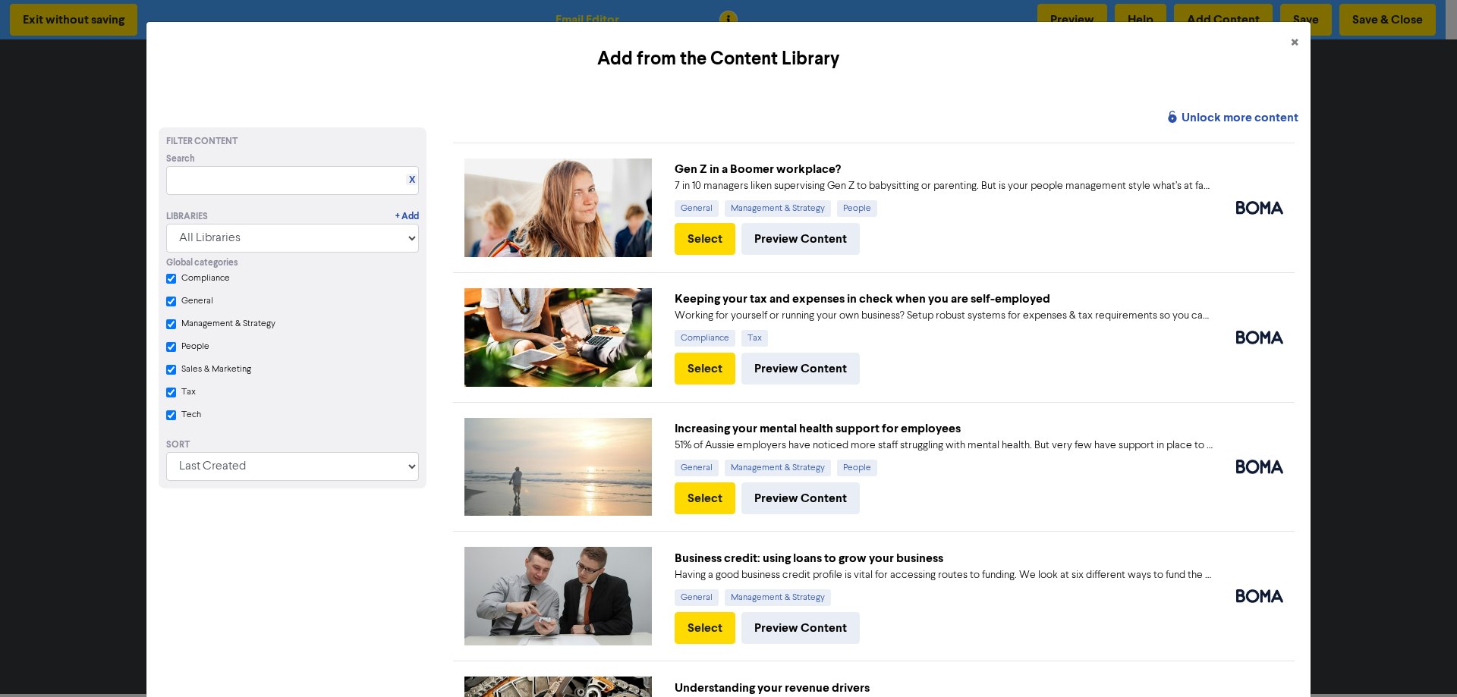
checkbox input "true"
click at [405, 241] on select "All Libraries BOMA Other Partners" at bounding box center [292, 238] width 253 height 29
click at [283, 378] on div "Sales & Marketing" at bounding box center [300, 372] width 238 height 23
drag, startPoint x: 171, startPoint y: 326, endPoint x: 171, endPoint y: 338, distance: 12.1
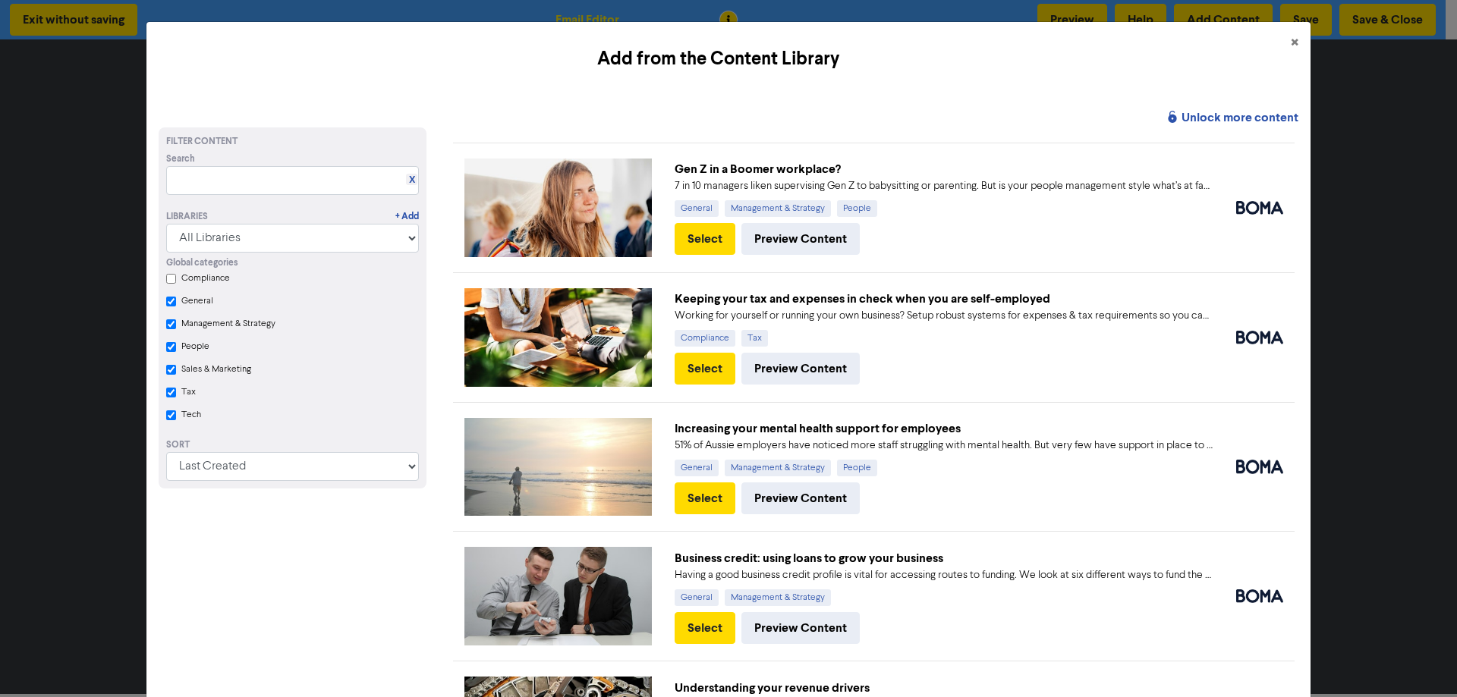
click at [171, 327] on Strategy "Management & Strategy" at bounding box center [171, 325] width 10 height 10
checkbox input "true"
checkbox Strategy "true"
checkbox input "true"
checkbox Marketing "true"
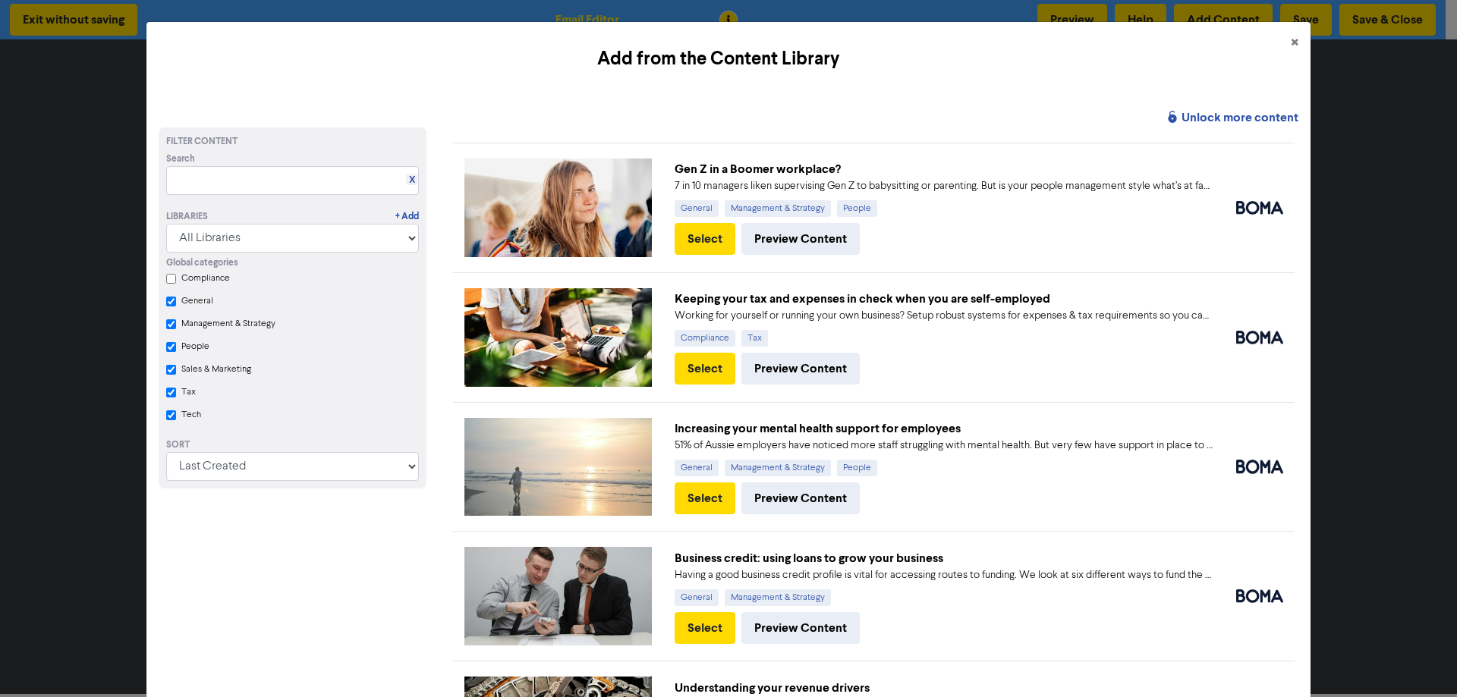
checkbox input "true"
checkbox Strategy "false"
checkbox input "true"
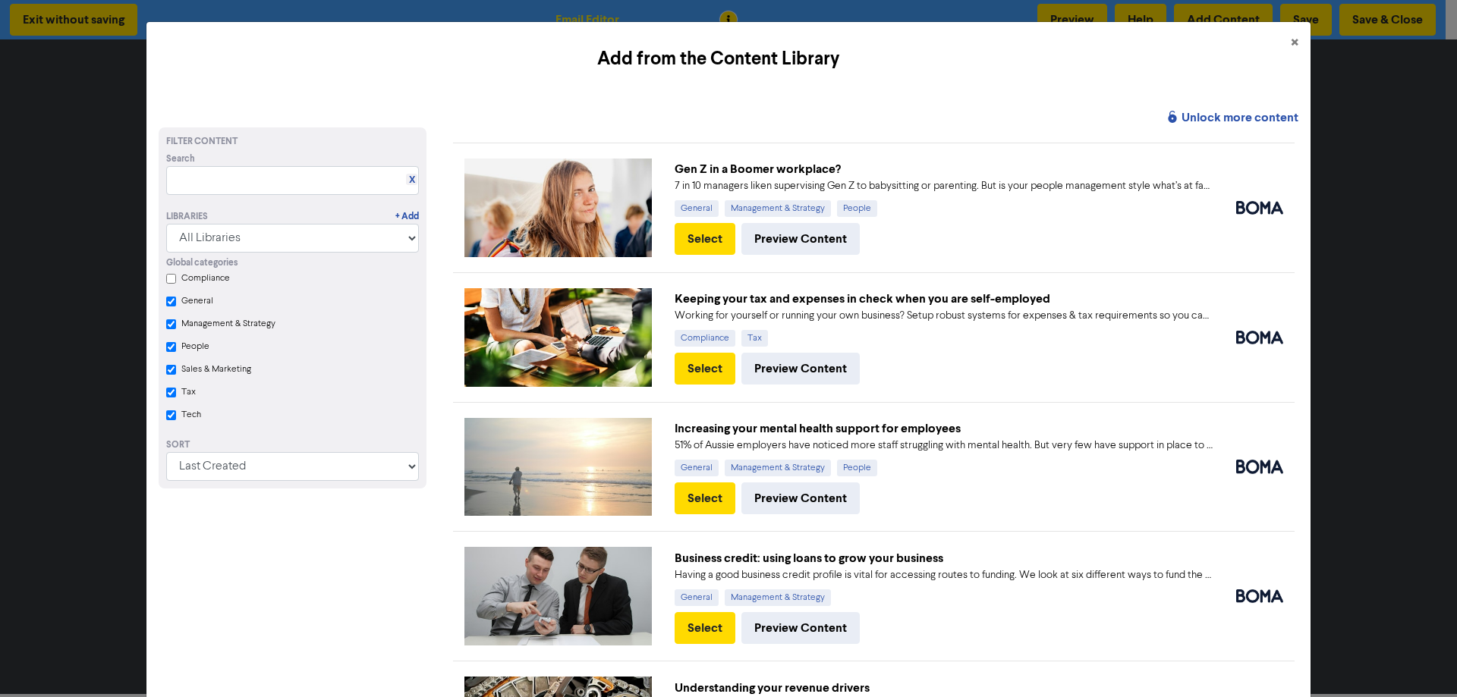
checkbox Marketing "true"
checkbox input "true"
drag, startPoint x: 168, startPoint y: 301, endPoint x: 168, endPoint y: 349, distance: 48.6
click at [168, 303] on input "General" at bounding box center [171, 302] width 10 height 10
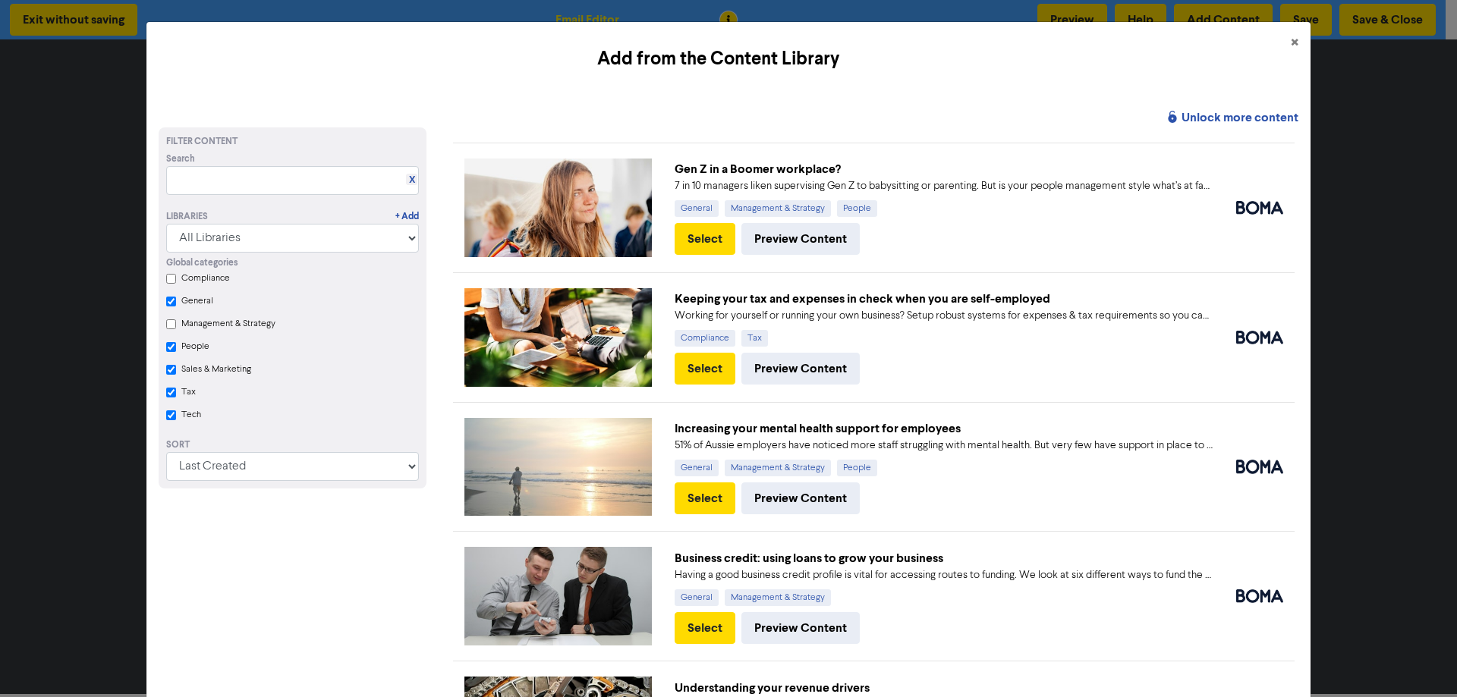
checkbox input "true"
checkbox Marketing "true"
checkbox input "true"
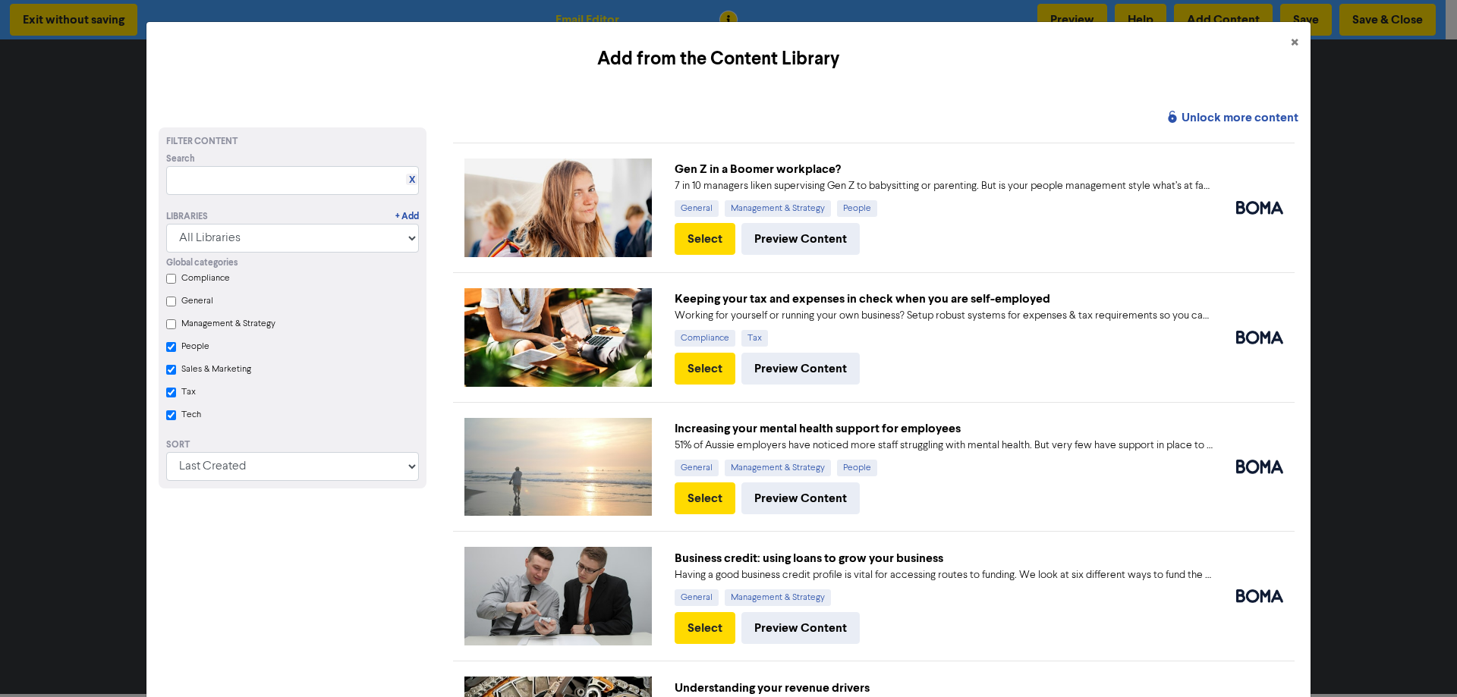
checkbox input "false"
checkbox input "true"
checkbox Marketing "true"
checkbox input "true"
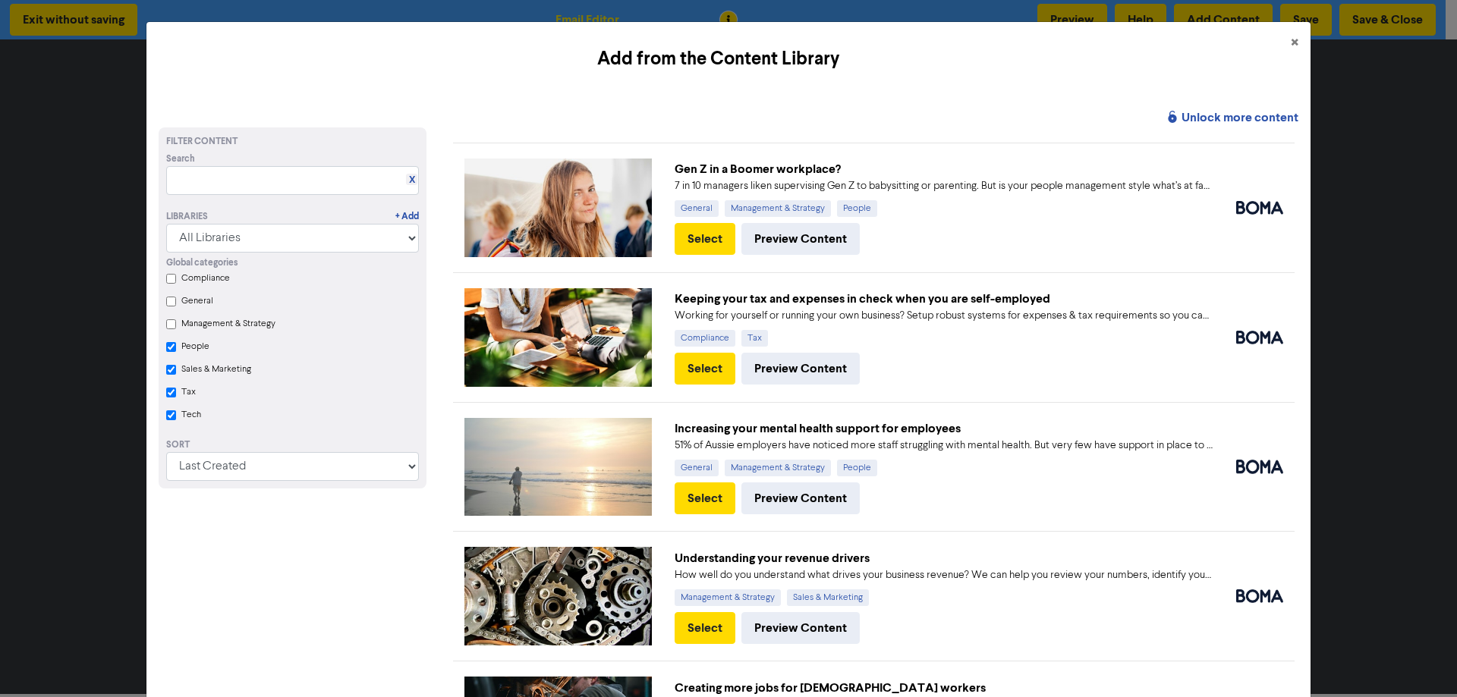
click at [168, 351] on input "People" at bounding box center [171, 347] width 10 height 10
checkbox input "true"
checkbox Marketing "true"
checkbox input "true"
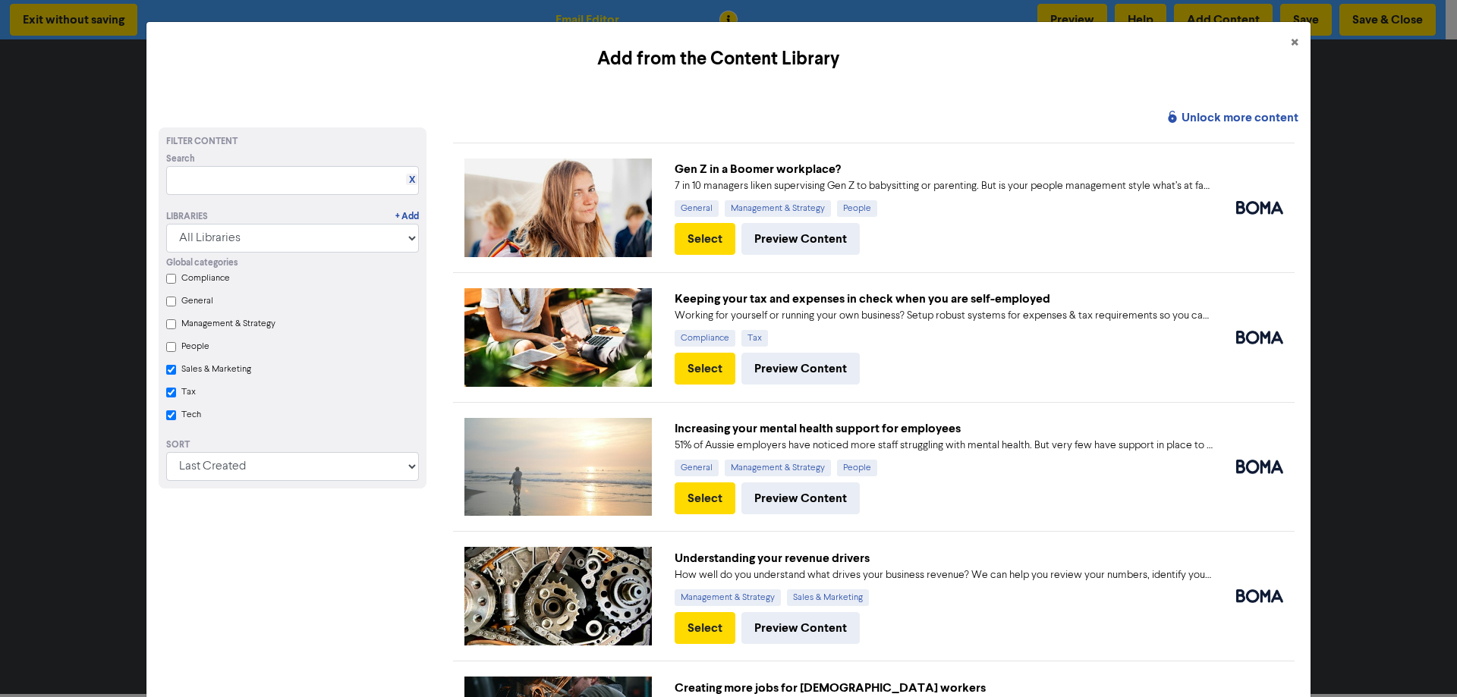
checkbox input "false"
checkbox Marketing "true"
checkbox input "true"
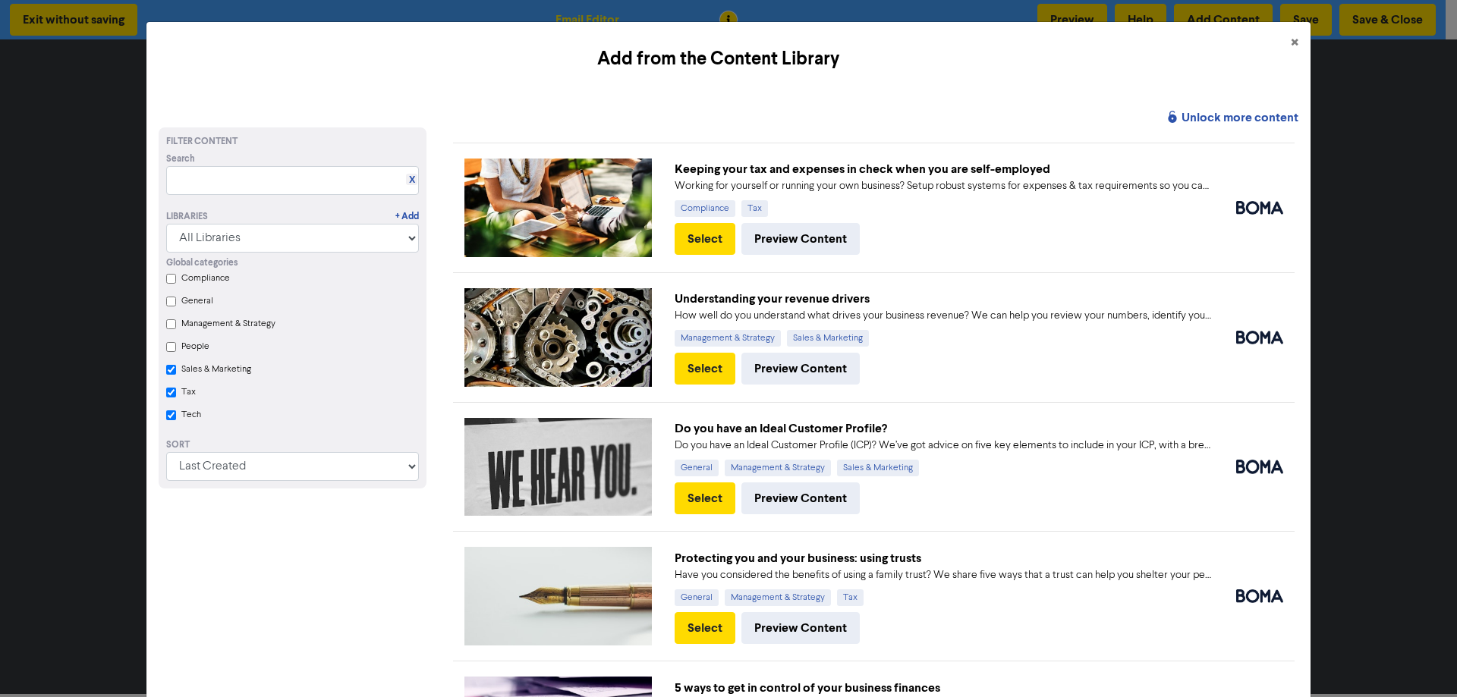
click at [168, 371] on Marketing "Sales & Marketing" at bounding box center [171, 370] width 10 height 10
checkbox Marketing "true"
checkbox input "true"
click at [168, 395] on input "Tax" at bounding box center [171, 393] width 10 height 10
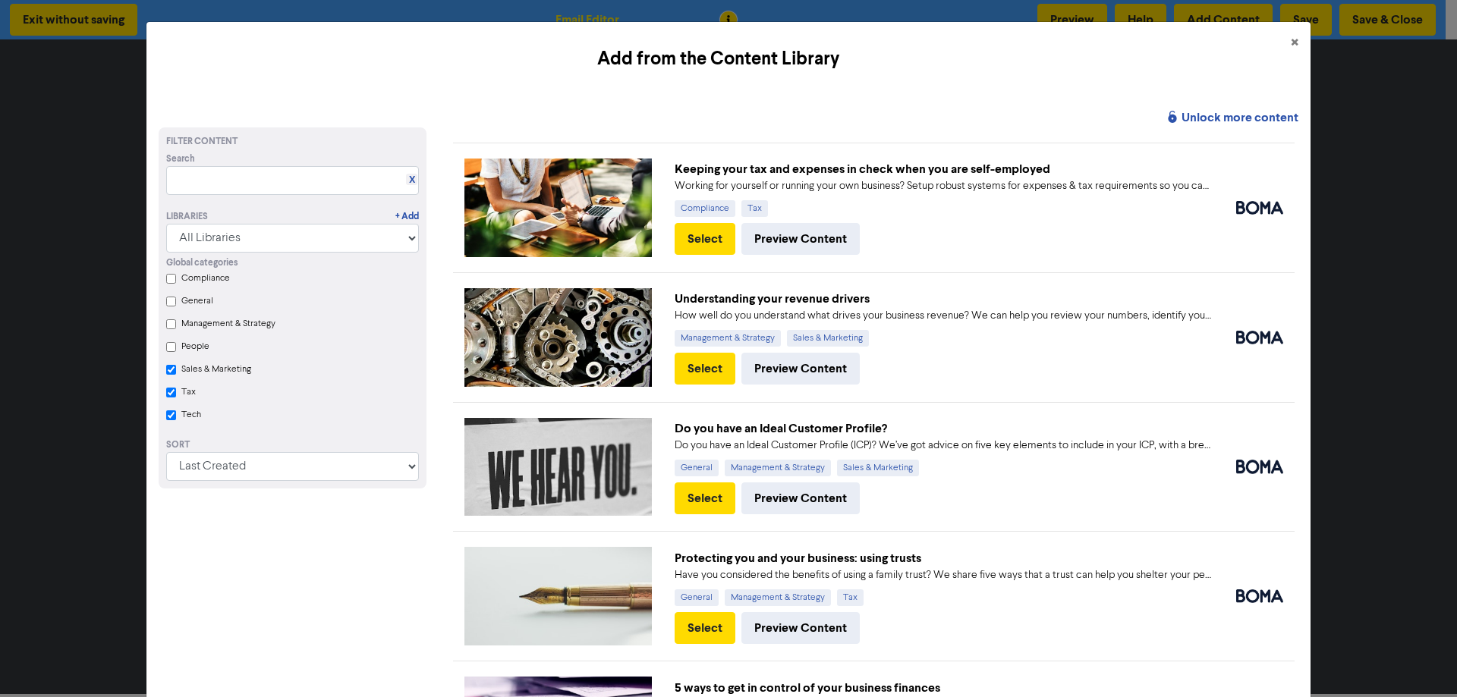
checkbox Marketing "true"
checkbox input "true"
click at [170, 420] on input "Tech" at bounding box center [171, 416] width 10 height 10
checkbox Marketing "true"
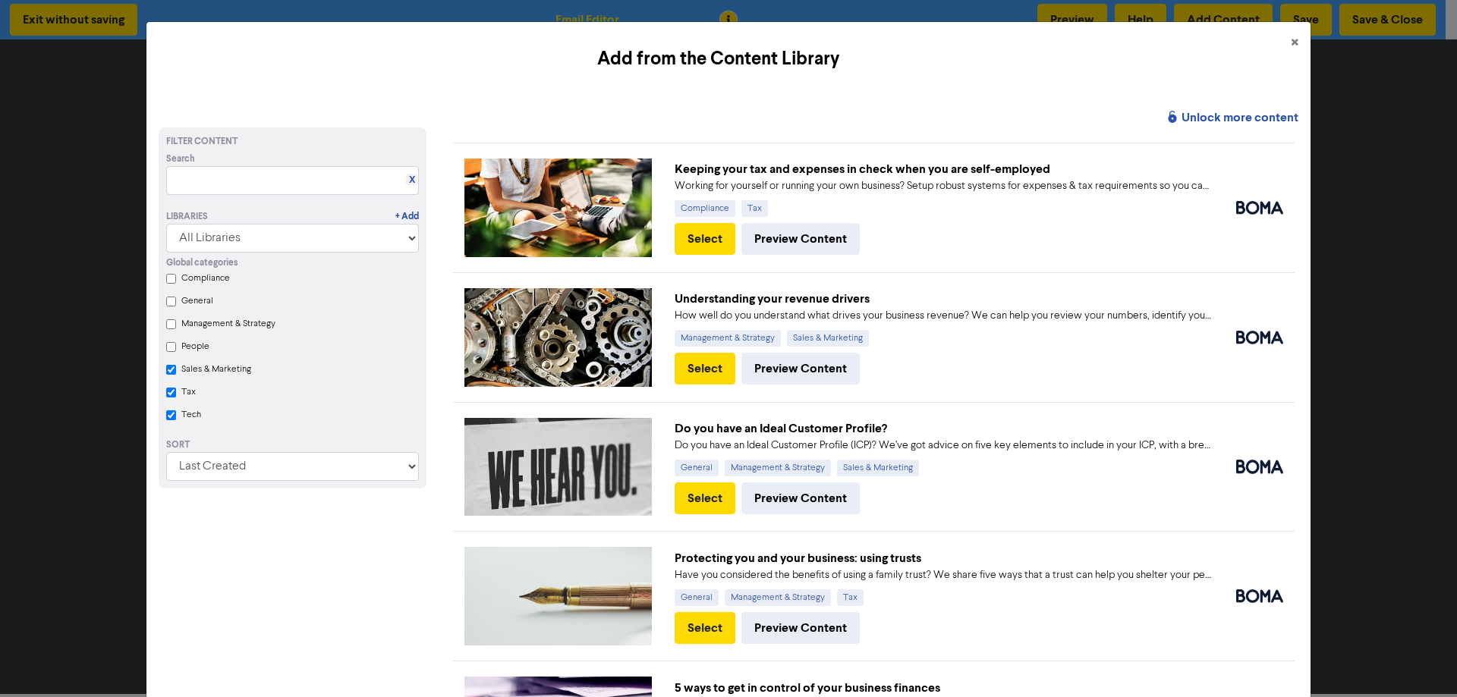
checkbox input "true"
click at [173, 325] on Strategy "Management & Strategy" at bounding box center [171, 325] width 10 height 10
checkbox Marketing "true"
checkbox input "true"
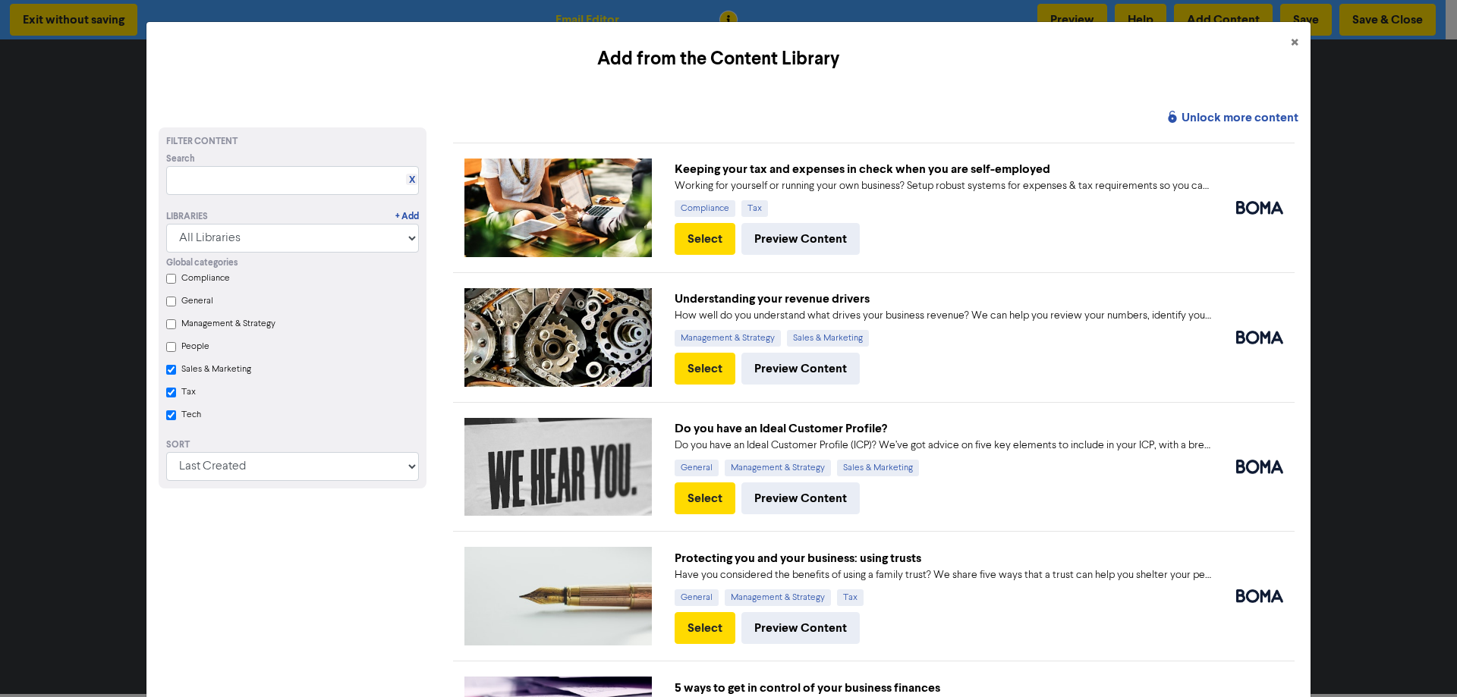
checkbox input "true"
click at [167, 373] on Marketing "Sales & Marketing" at bounding box center [171, 370] width 10 height 10
checkbox Marketing "true"
checkbox input "true"
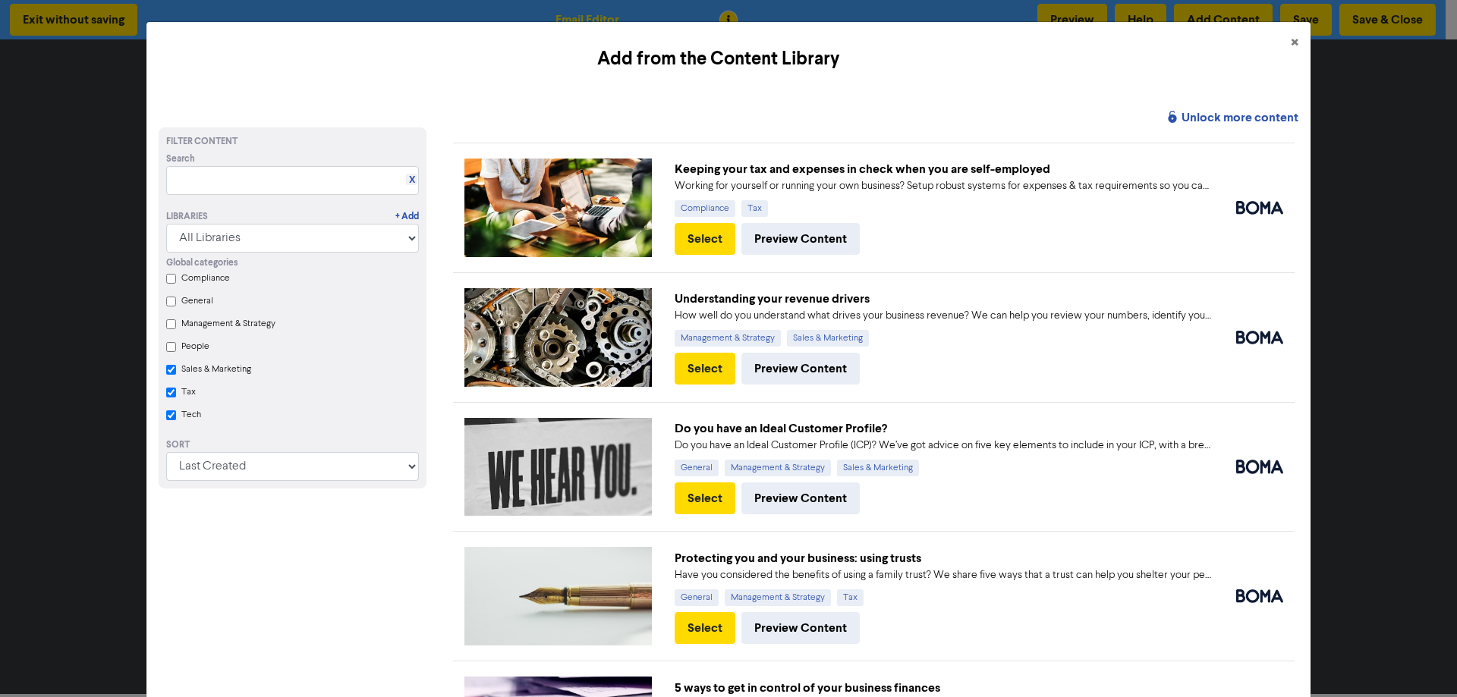
click at [174, 395] on input "Tax" at bounding box center [171, 393] width 10 height 10
checkbox Marketing "true"
checkbox input "true"
click at [170, 420] on input "Tech" at bounding box center [171, 416] width 10 height 10
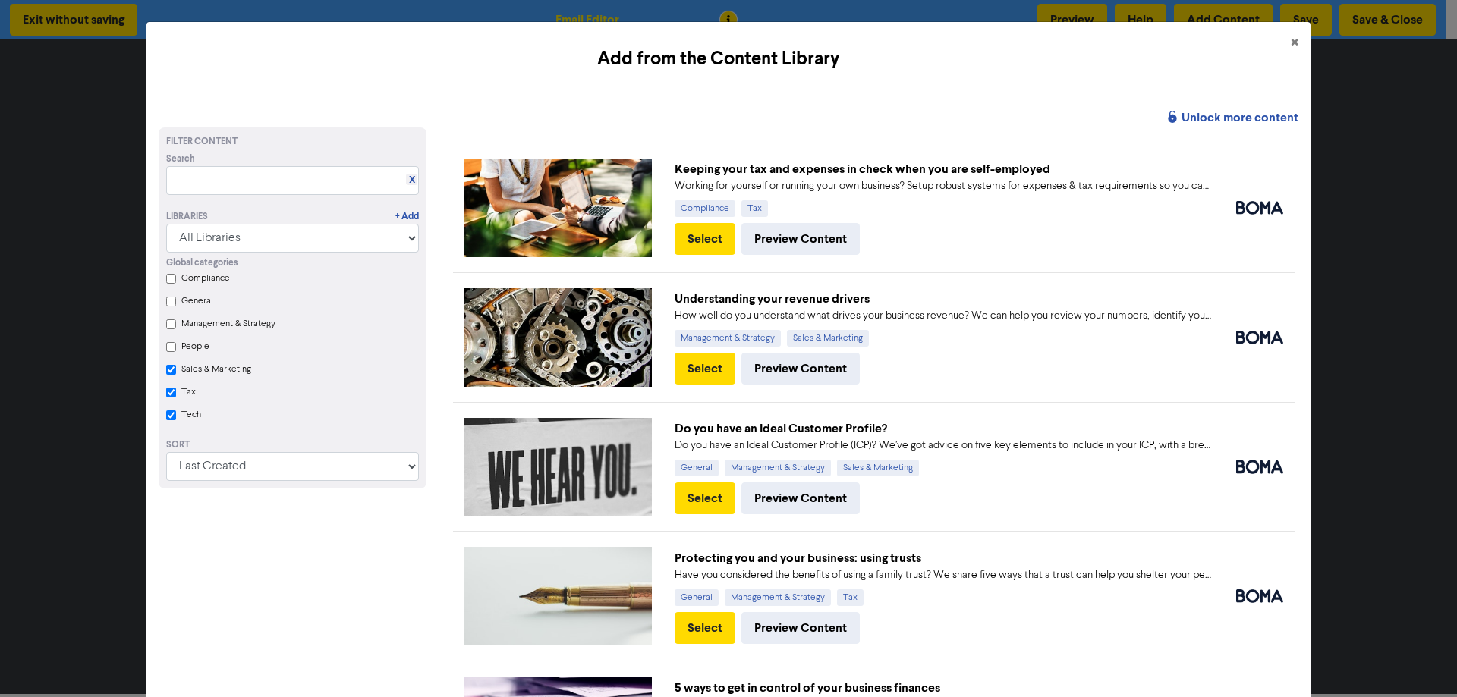
checkbox Marketing "true"
checkbox input "true"
checkbox Marketing "true"
checkbox input "true"
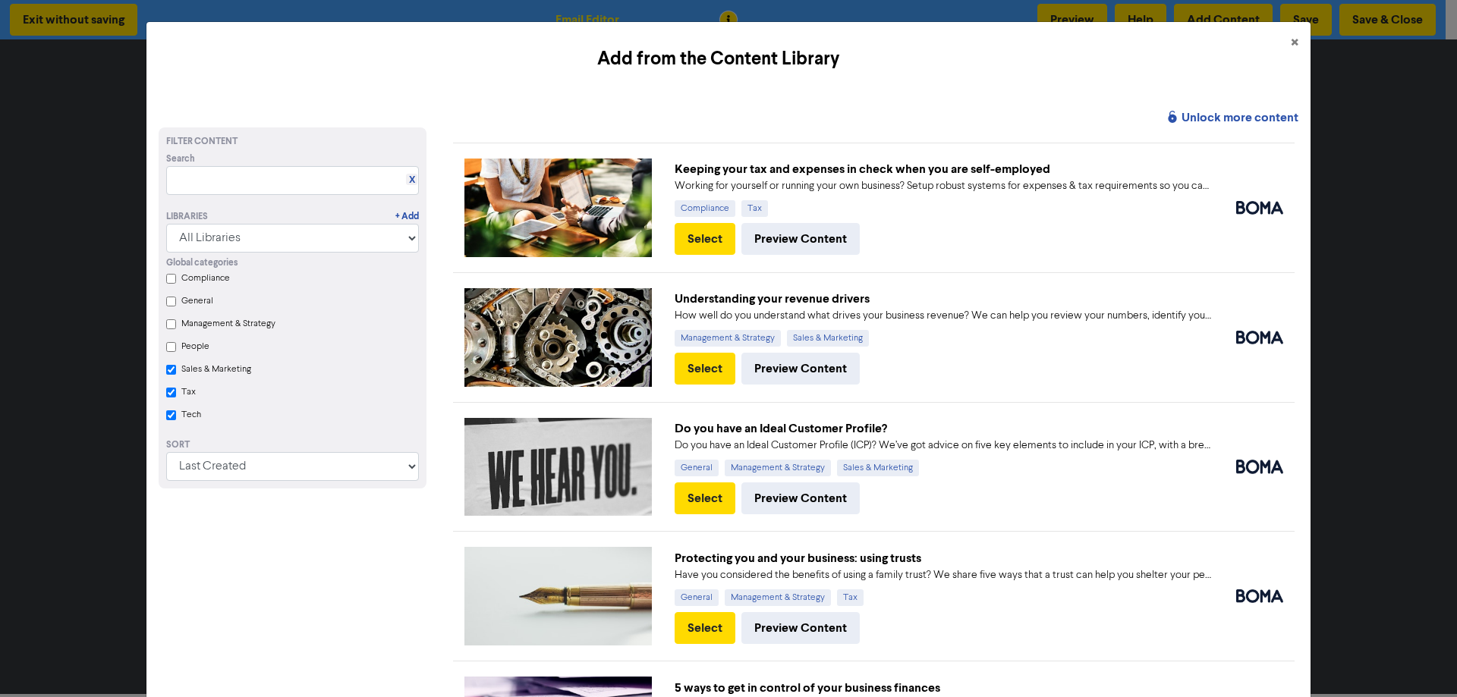
checkbox input "false"
click at [168, 398] on input "Tax" at bounding box center [171, 393] width 10 height 10
checkbox Marketing "true"
checkbox input "true"
checkbox Marketing "true"
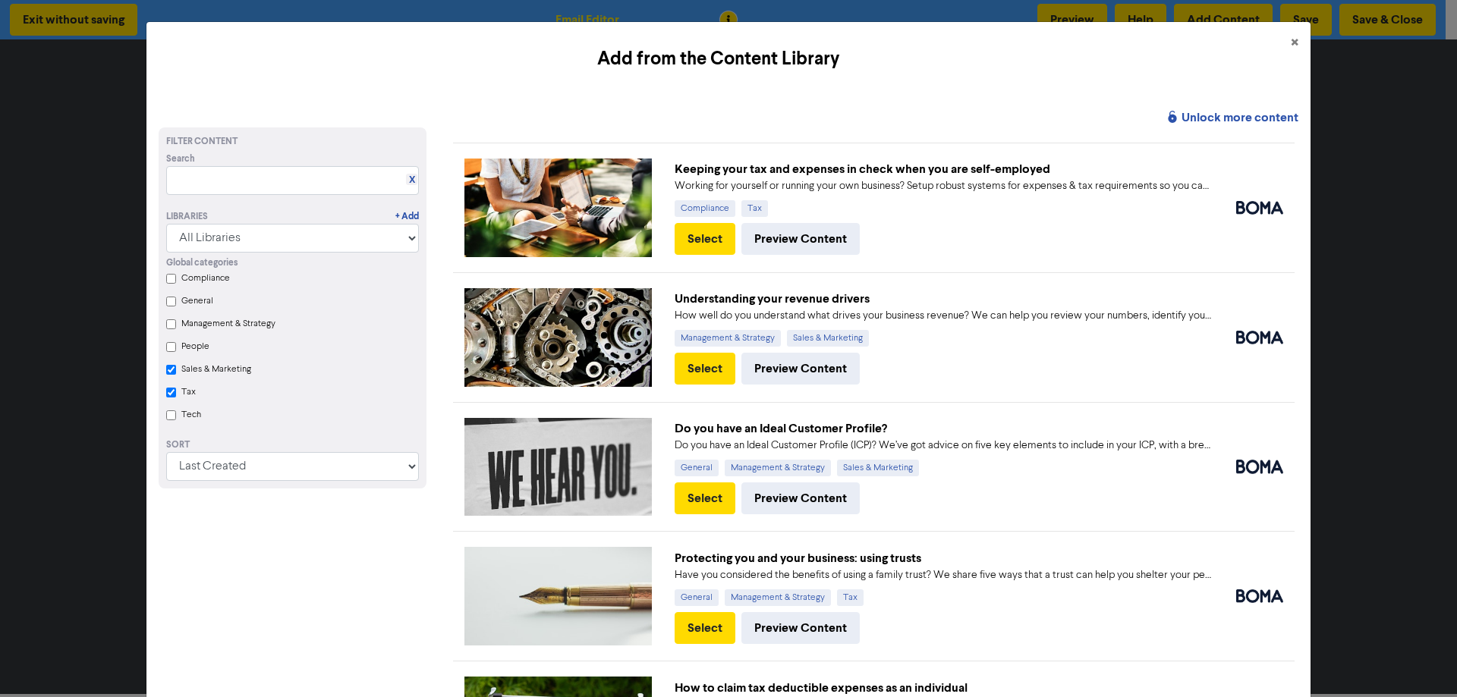
checkbox input "false"
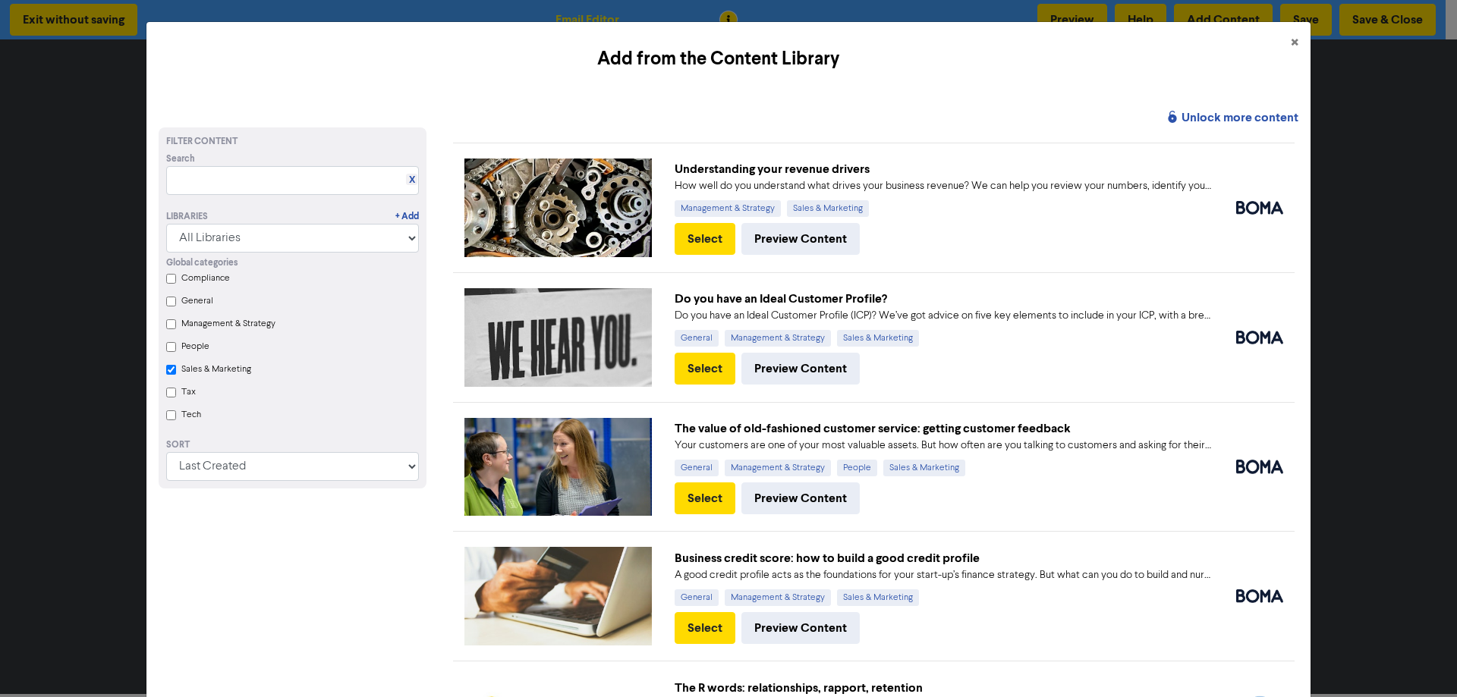
click at [170, 324] on Strategy "Management & Strategy" at bounding box center [171, 325] width 10 height 10
checkbox Marketing "true"
checkbox Strategy "true"
checkbox Marketing "true"
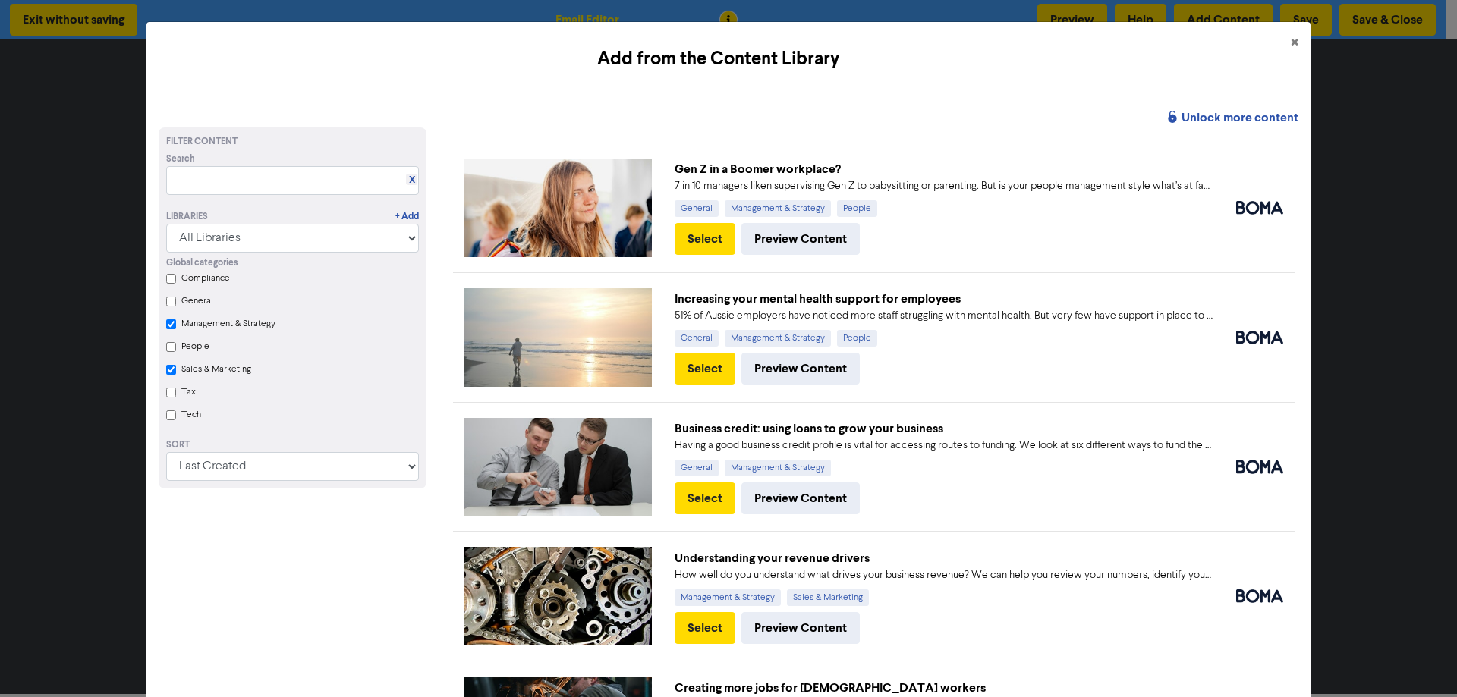
click at [167, 371] on Marketing "Sales & Marketing" at bounding box center [171, 370] width 10 height 10
checkbox Strategy "true"
checkbox Marketing "true"
checkbox Strategy "true"
checkbox Marketing "false"
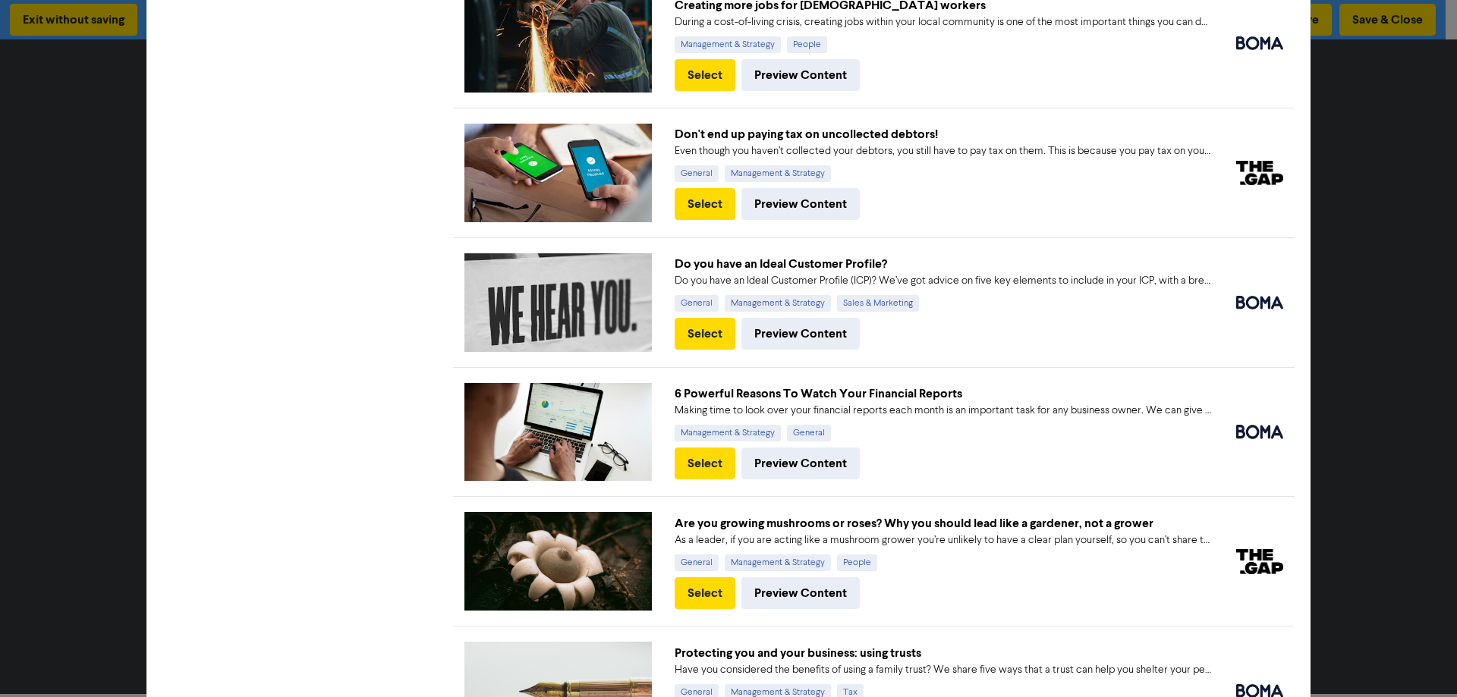
scroll to position [814, 0]
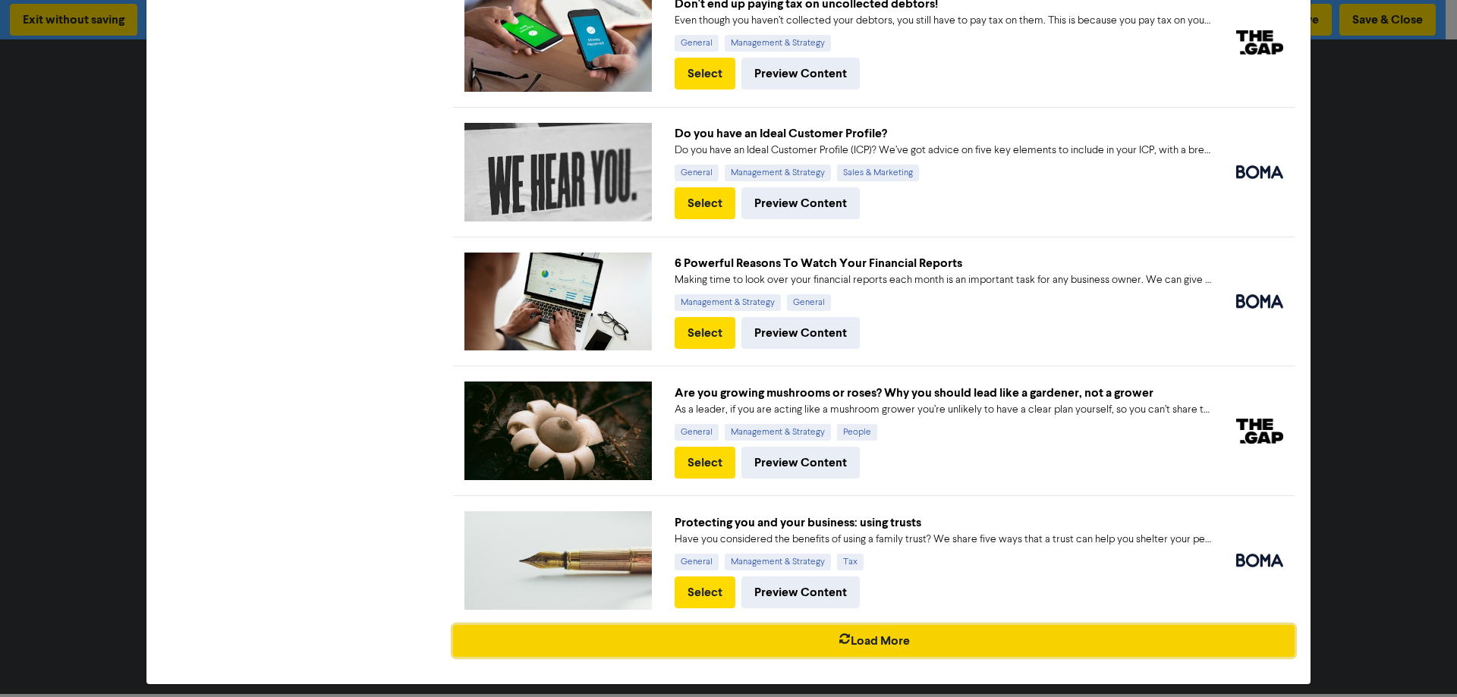
click at [839, 634] on icon "button" at bounding box center [845, 641] width 12 height 15
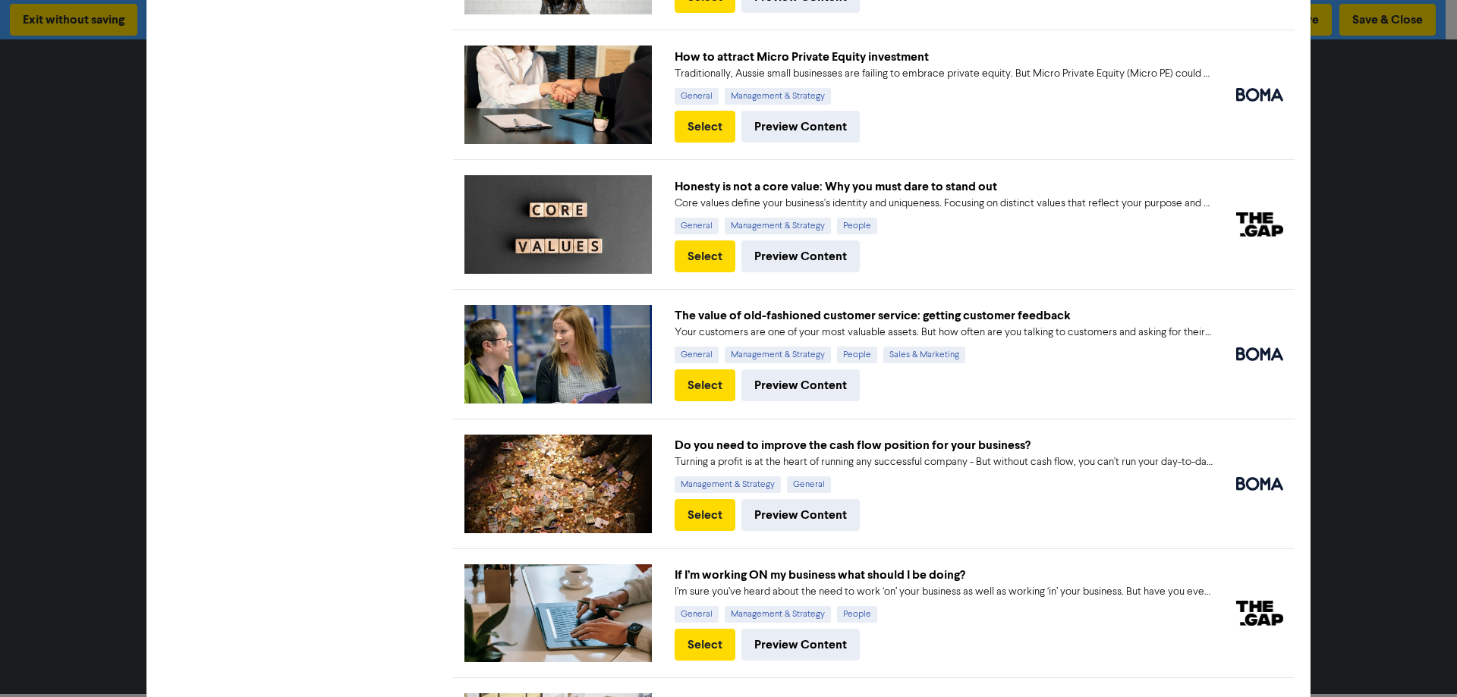
scroll to position [2102, 0]
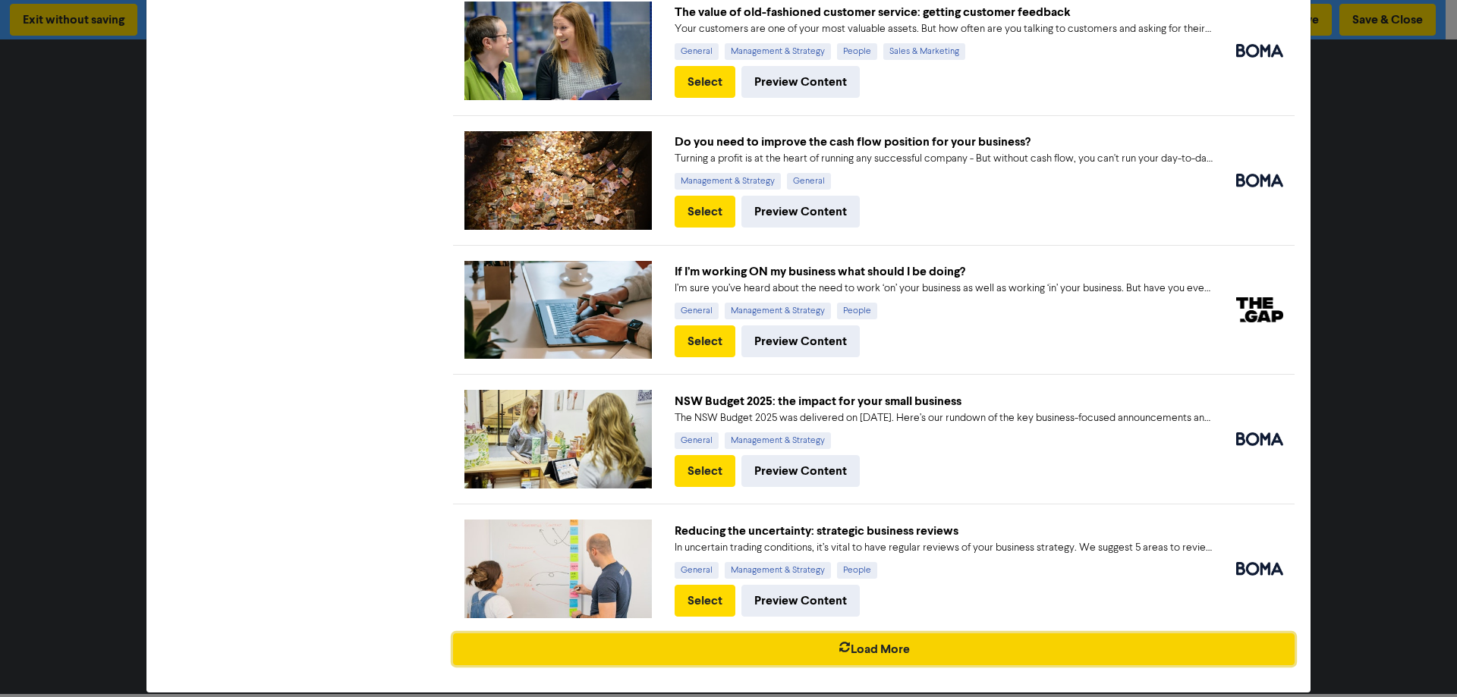
click at [855, 634] on button "Load More" at bounding box center [874, 650] width 842 height 32
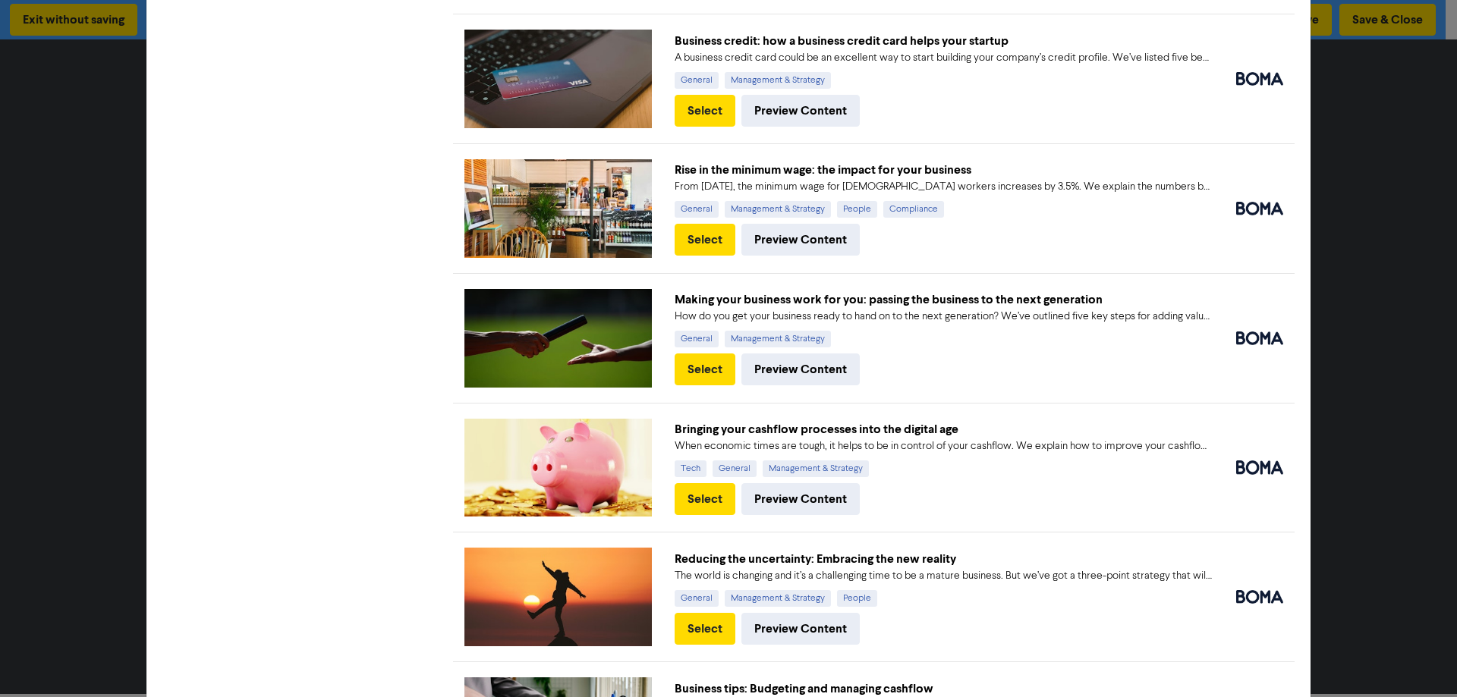
scroll to position [3389, 0]
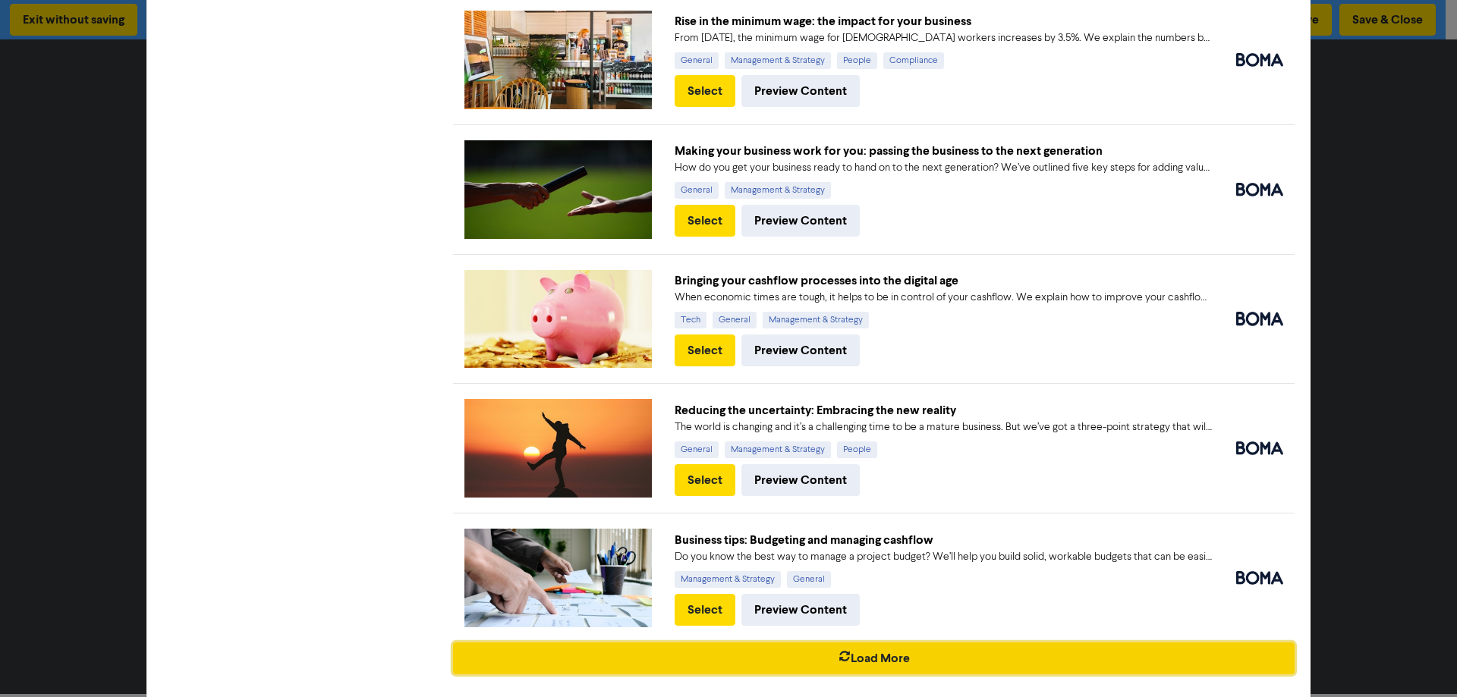
click at [920, 643] on button "Load More" at bounding box center [874, 659] width 842 height 32
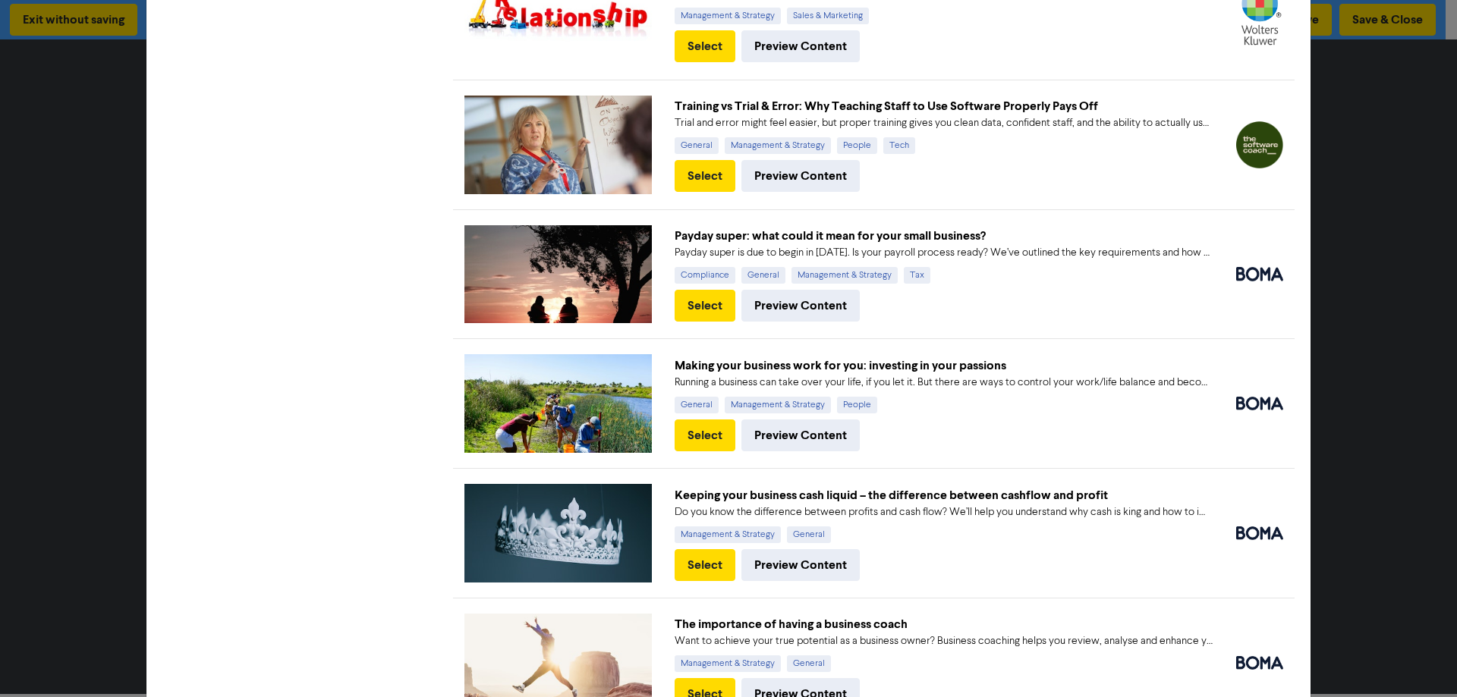
scroll to position [4676, 0]
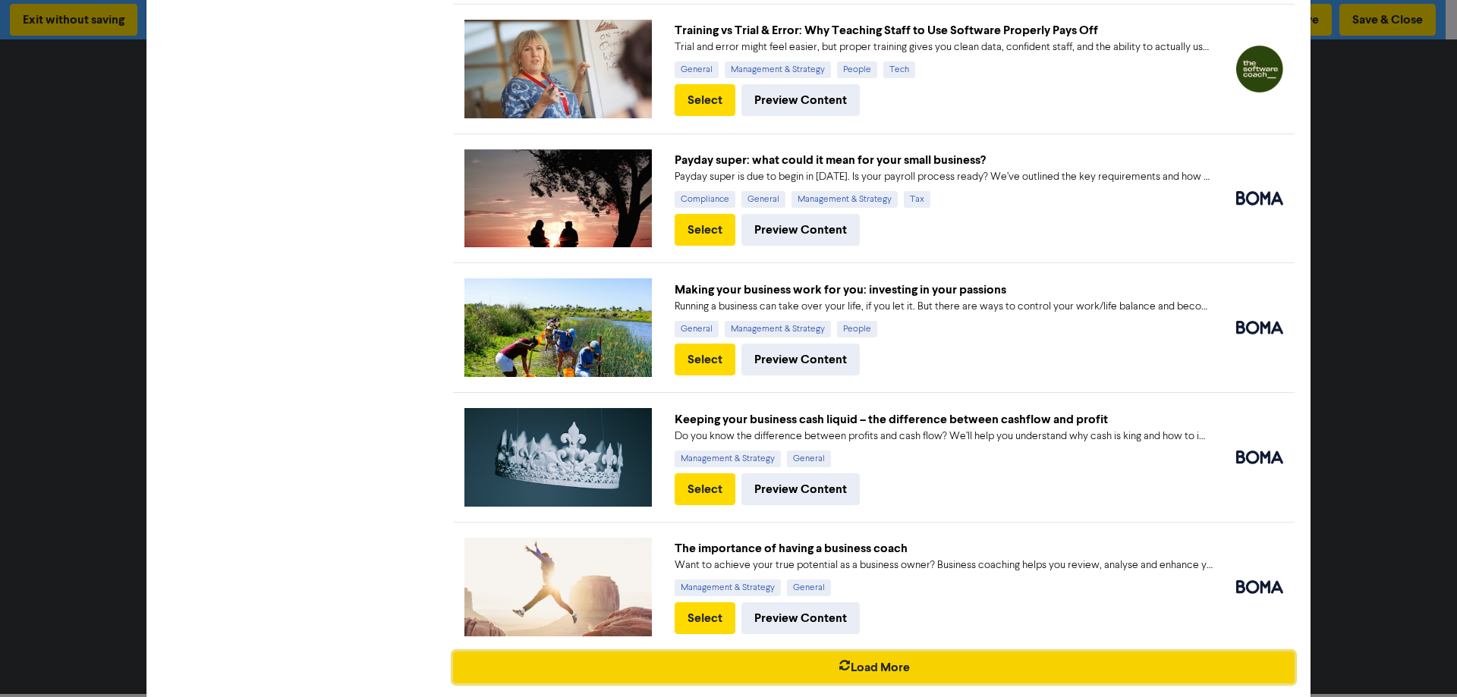
click at [859, 652] on button "Load More" at bounding box center [874, 668] width 842 height 32
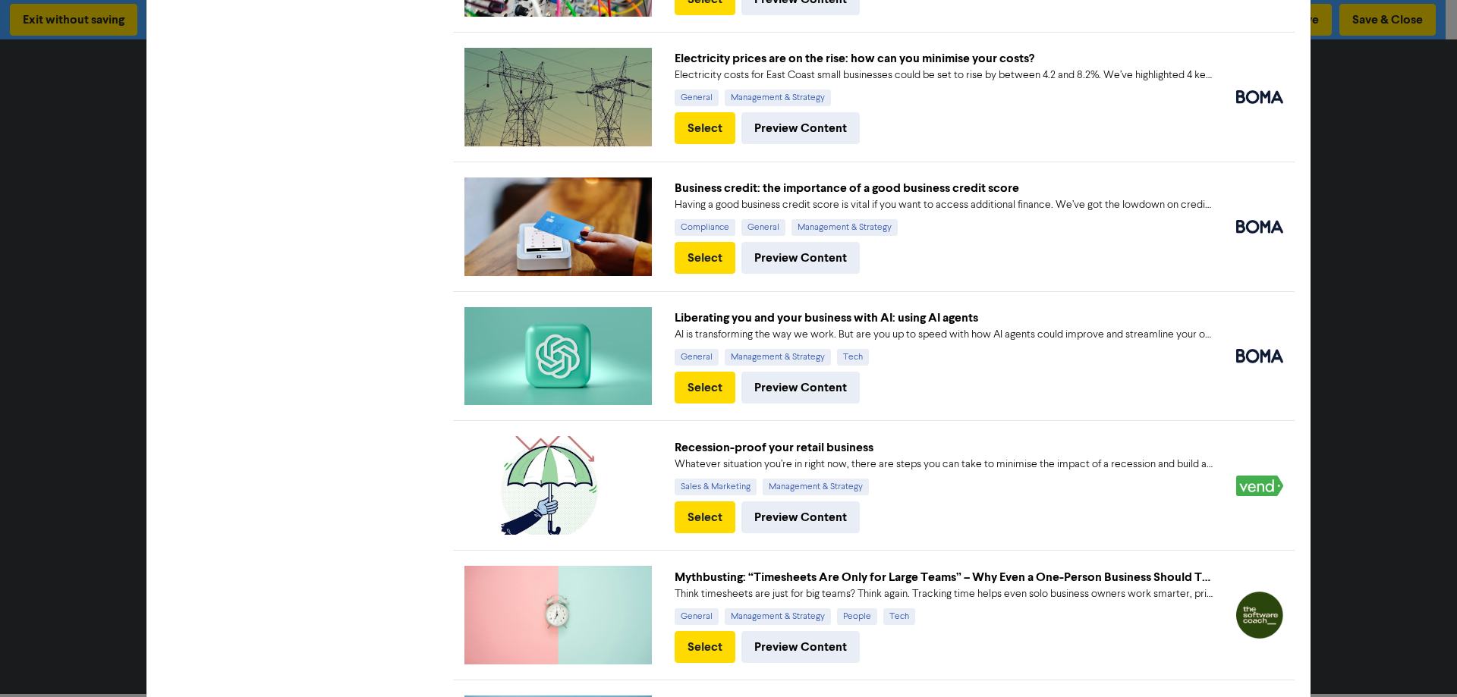
scroll to position [5963, 0]
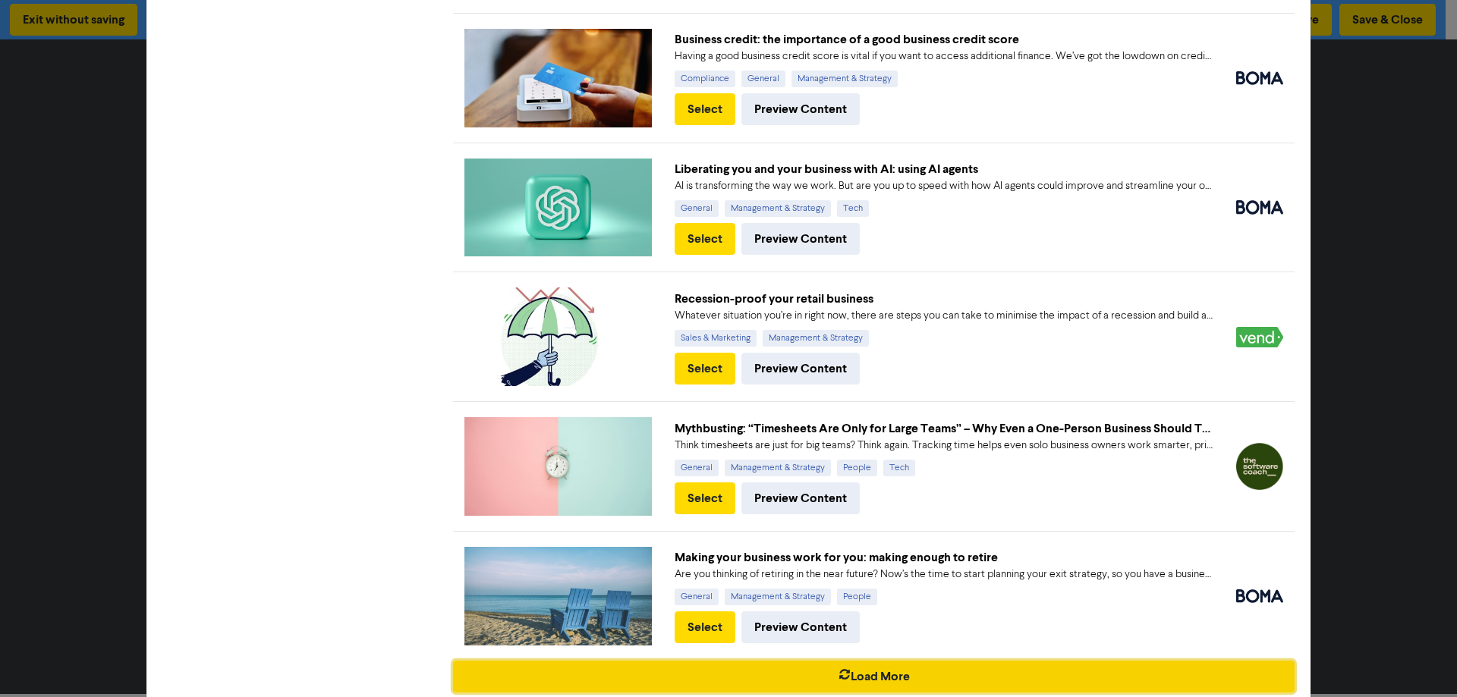
click at [892, 661] on button "Load More" at bounding box center [874, 677] width 842 height 32
checkbox Strategy "true"
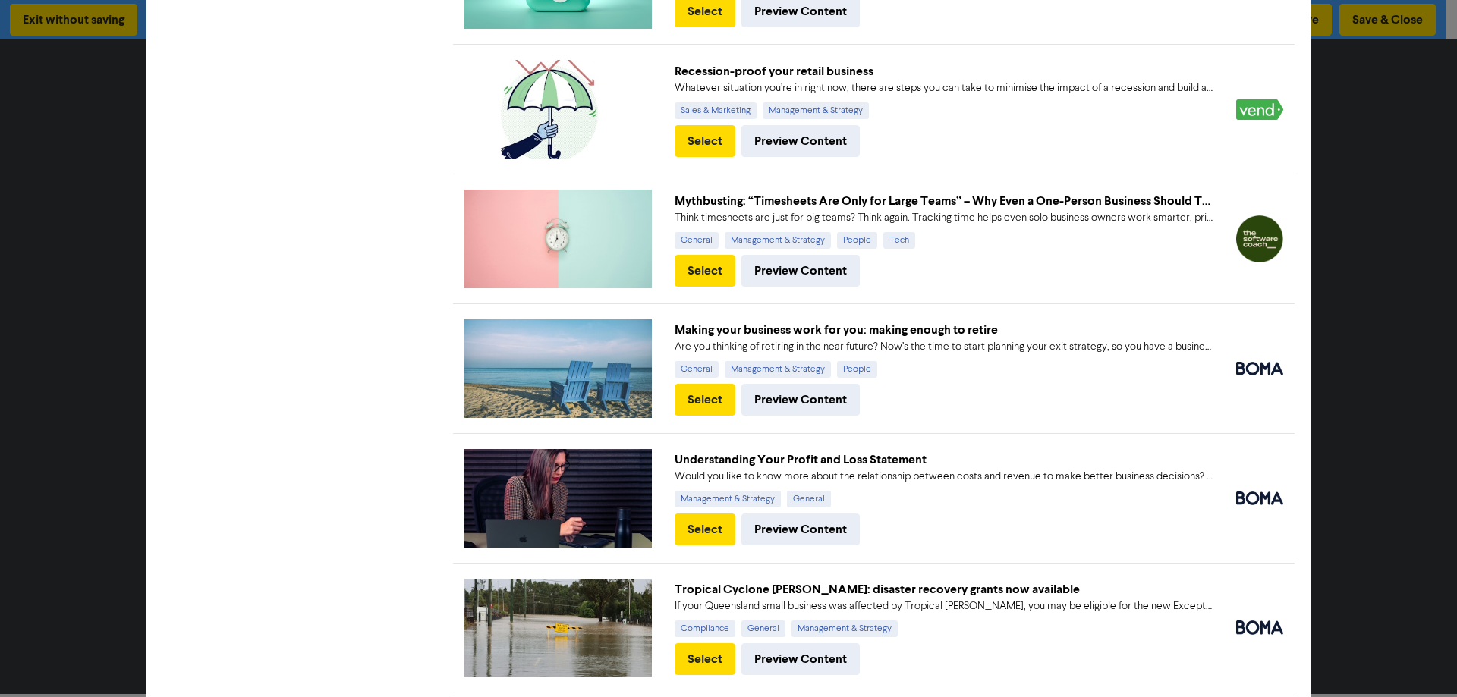
scroll to position [6418, 0]
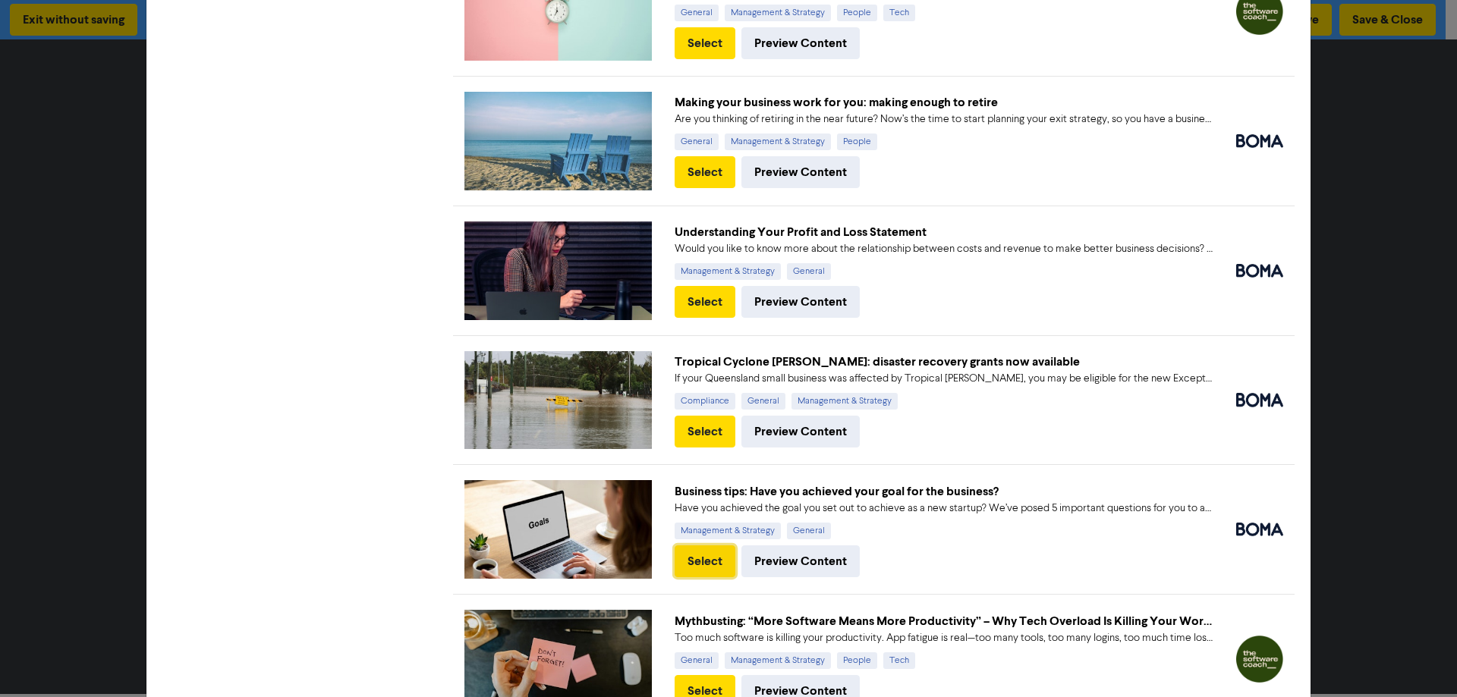
click at [700, 546] on button "Select" at bounding box center [705, 562] width 61 height 32
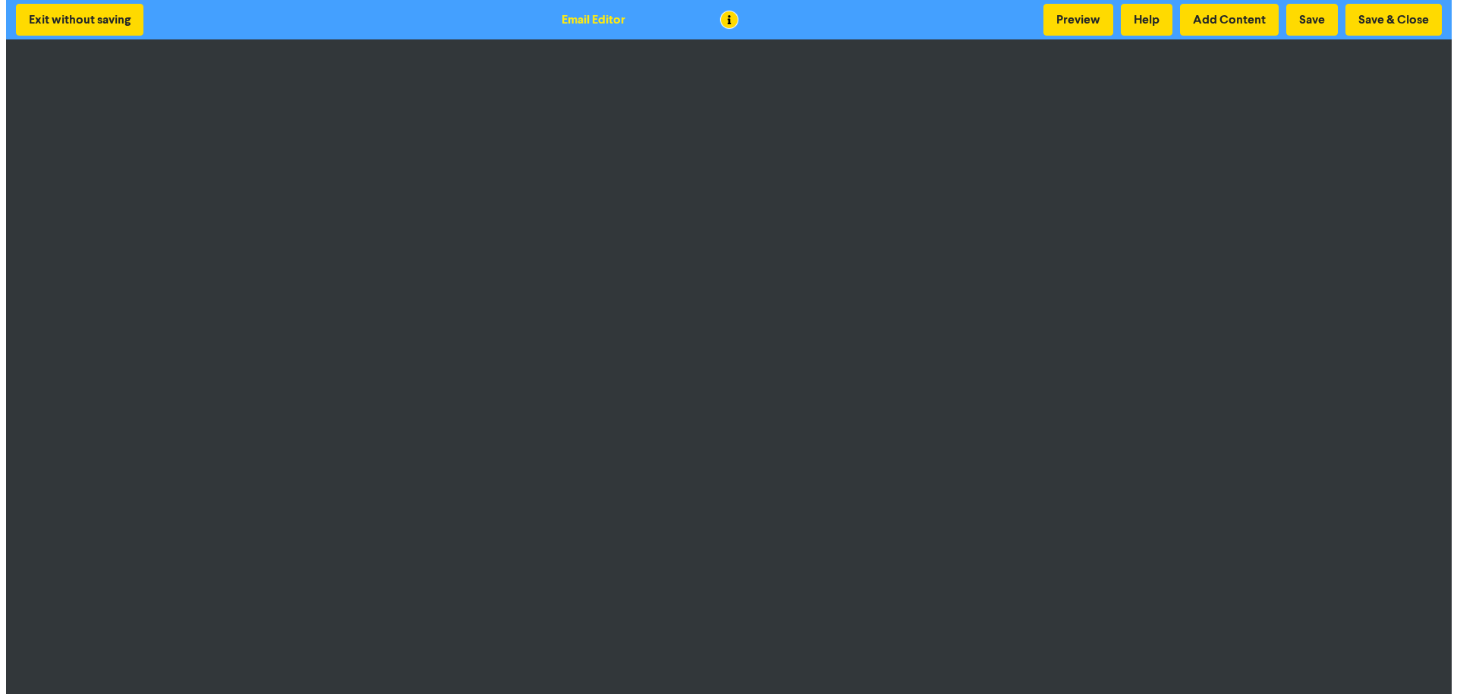
scroll to position [2, 0]
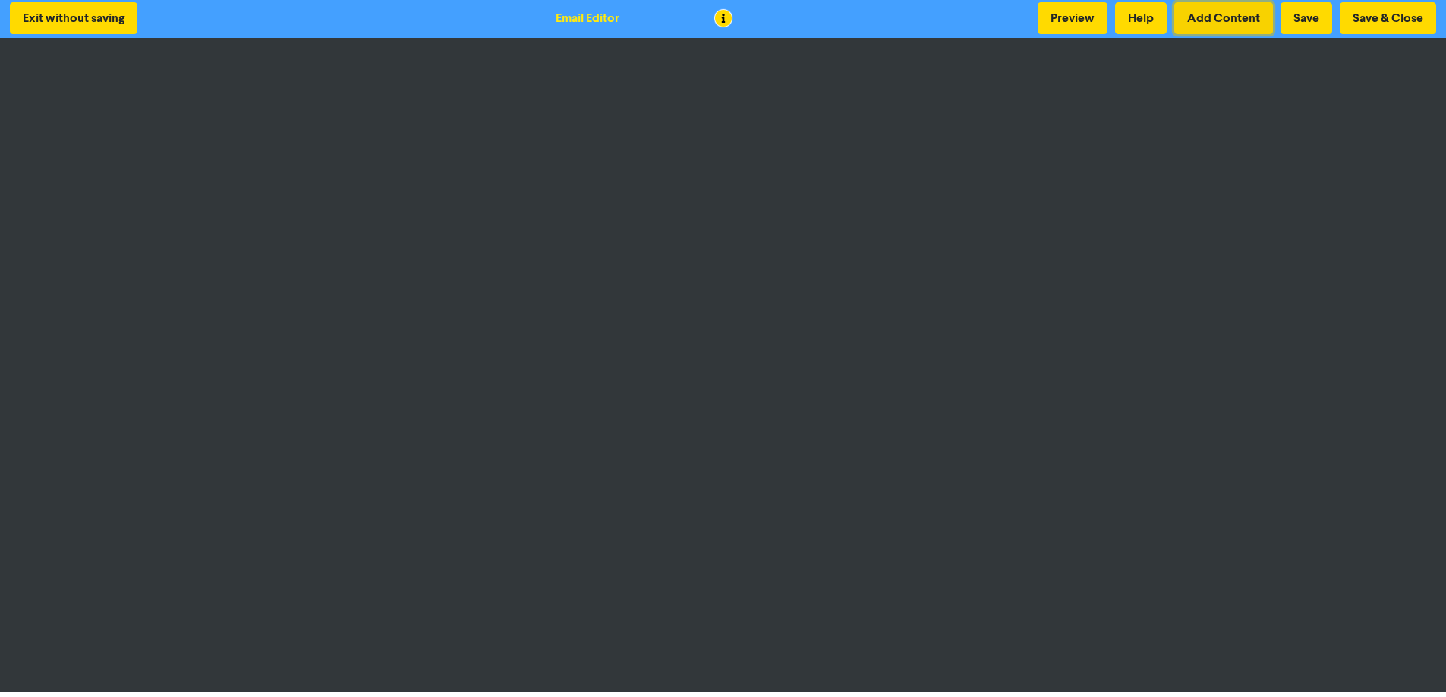
click at [1214, 17] on button "Add Content" at bounding box center [1223, 18] width 99 height 32
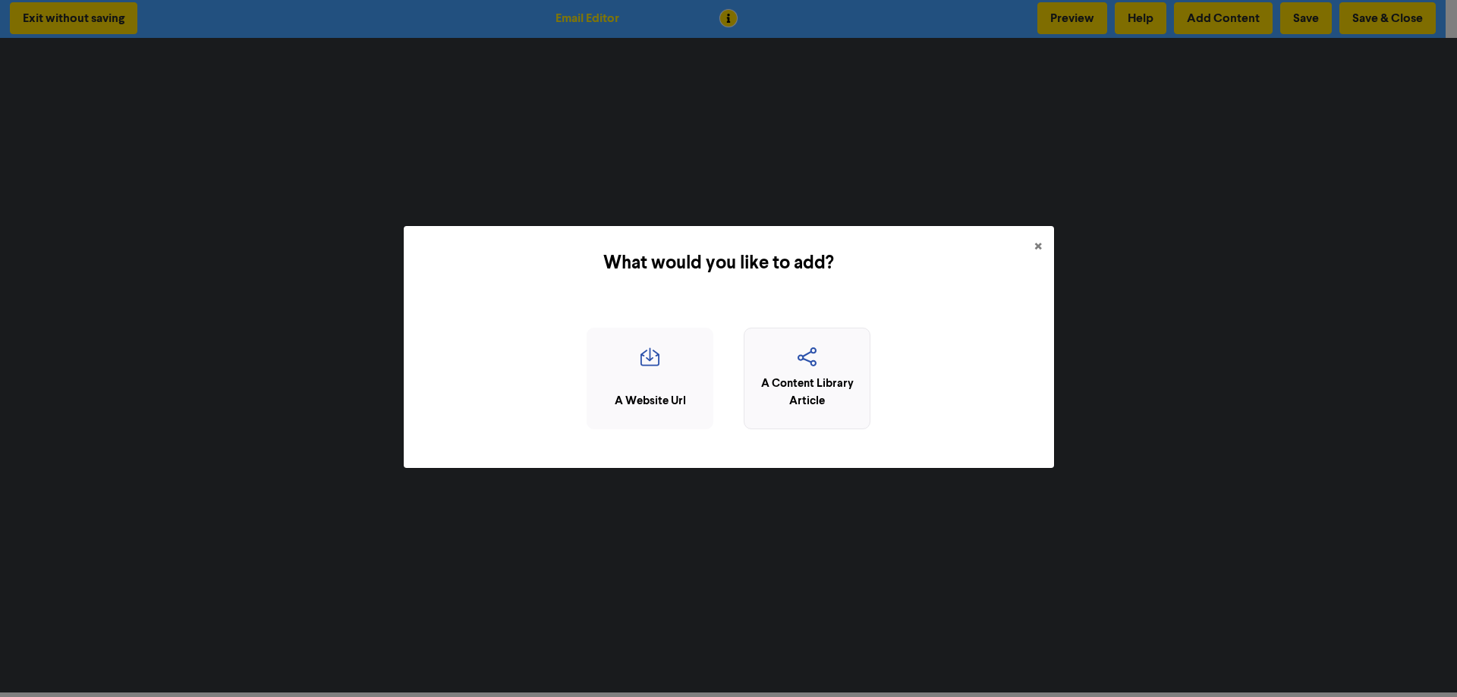
click at [790, 361] on icon "button" at bounding box center [807, 362] width 110 height 29
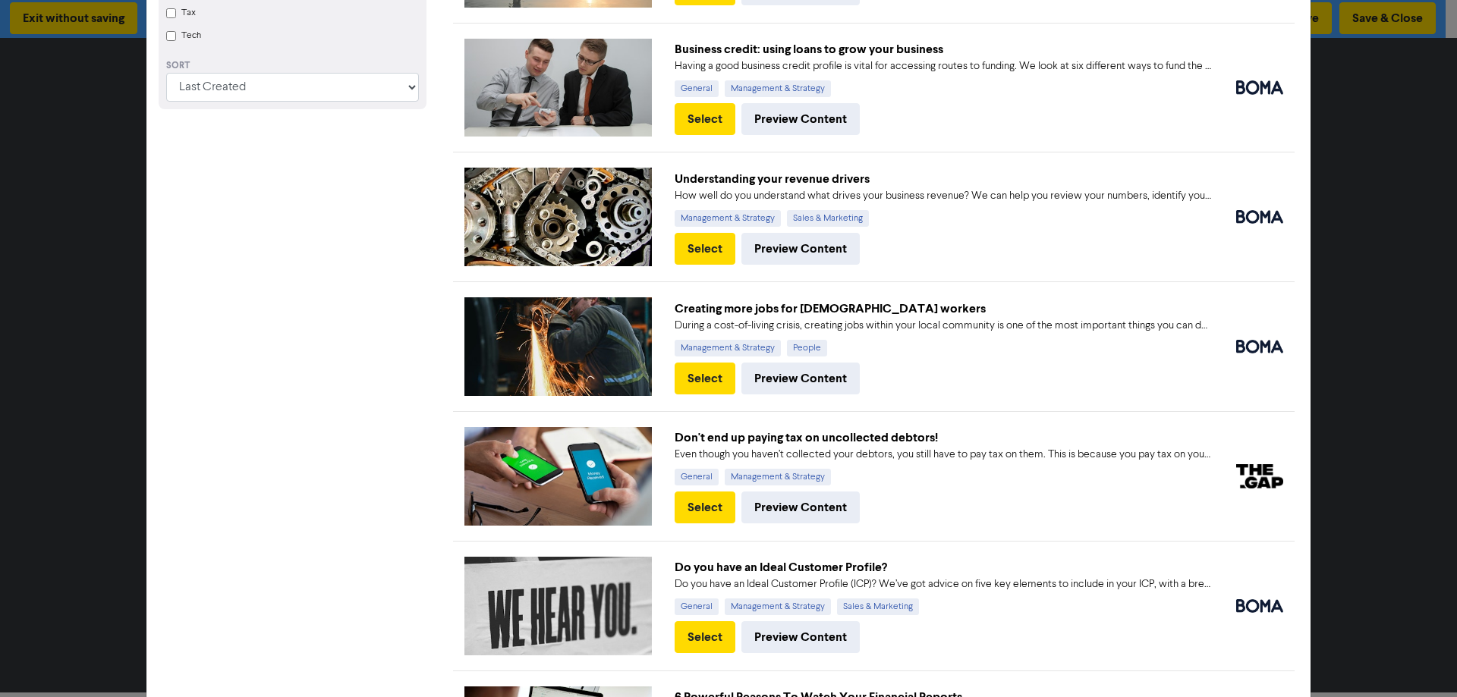
scroll to position [76, 0]
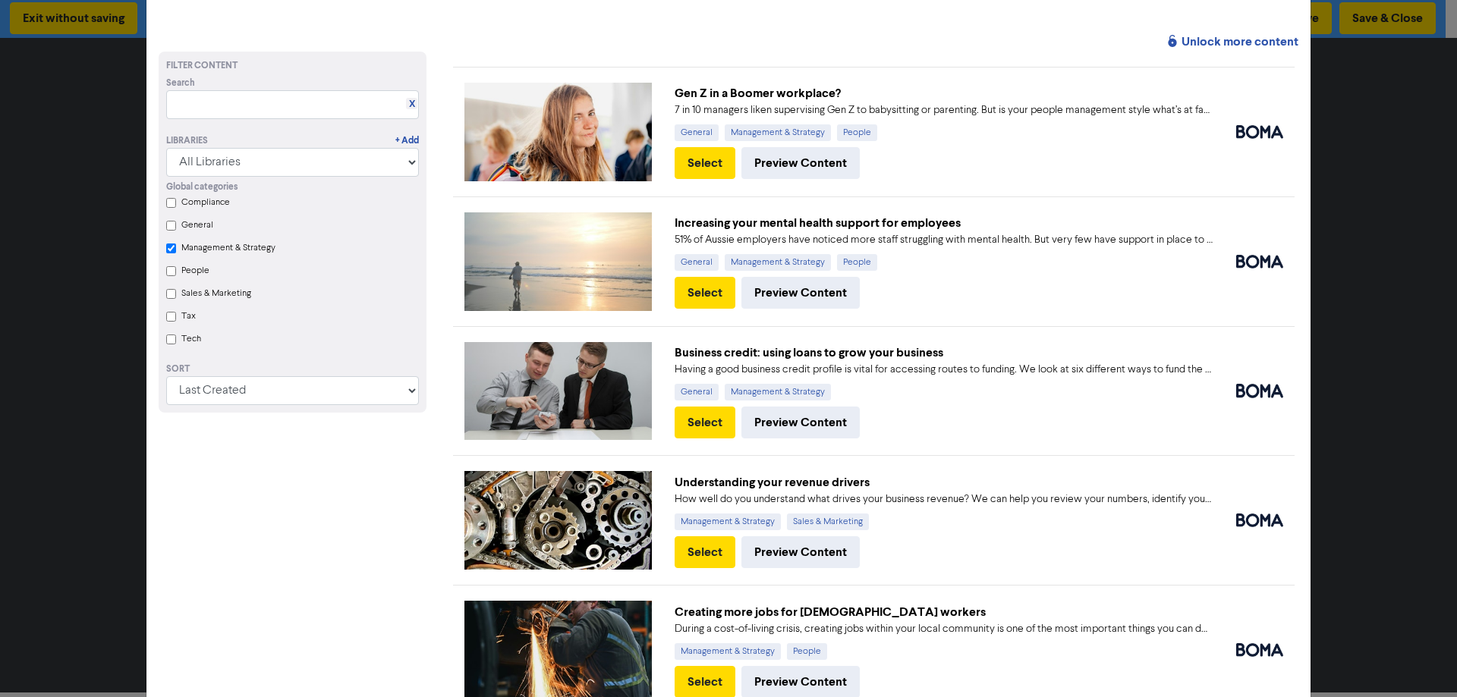
click at [169, 319] on input "Tax" at bounding box center [171, 317] width 10 height 10
checkbox Strategy "true"
checkbox input "true"
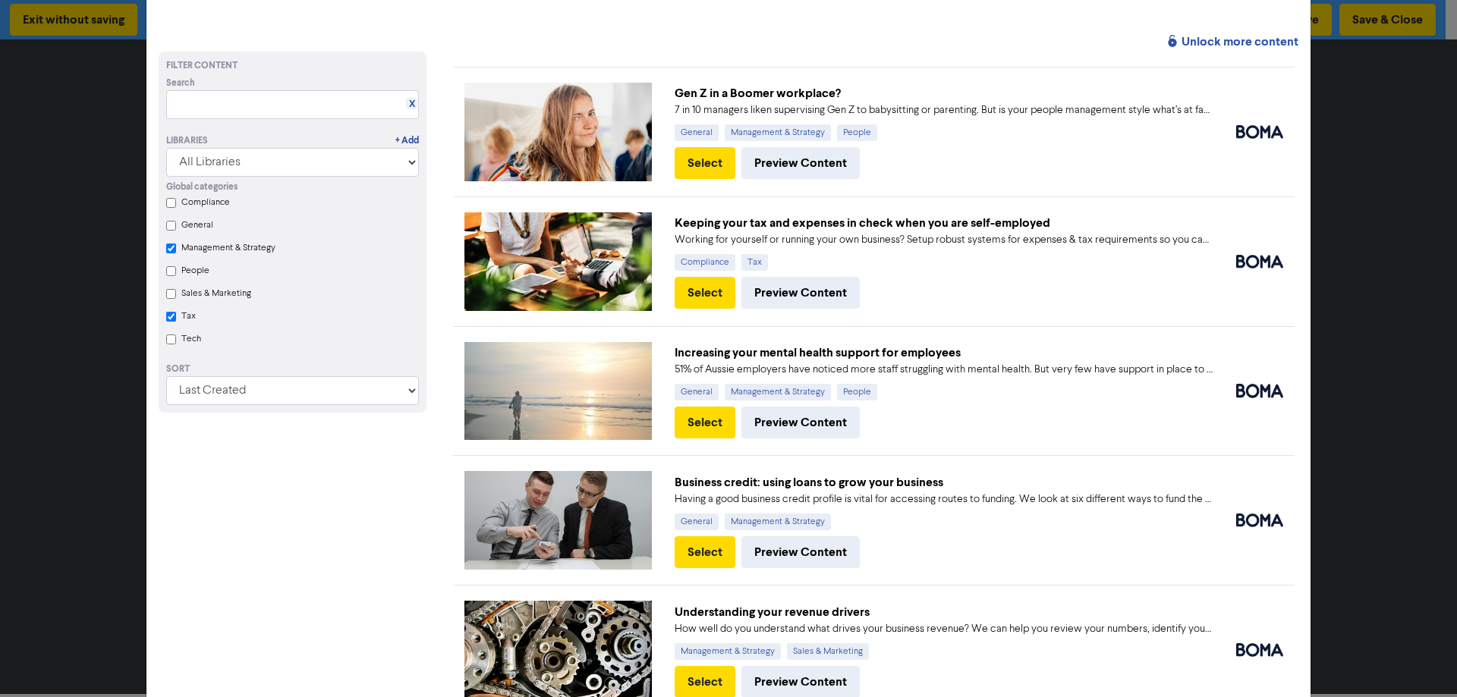
click at [168, 250] on Strategy "Management & Strategy" at bounding box center [171, 249] width 10 height 10
checkbox Strategy "true"
checkbox input "true"
checkbox Strategy "false"
checkbox input "true"
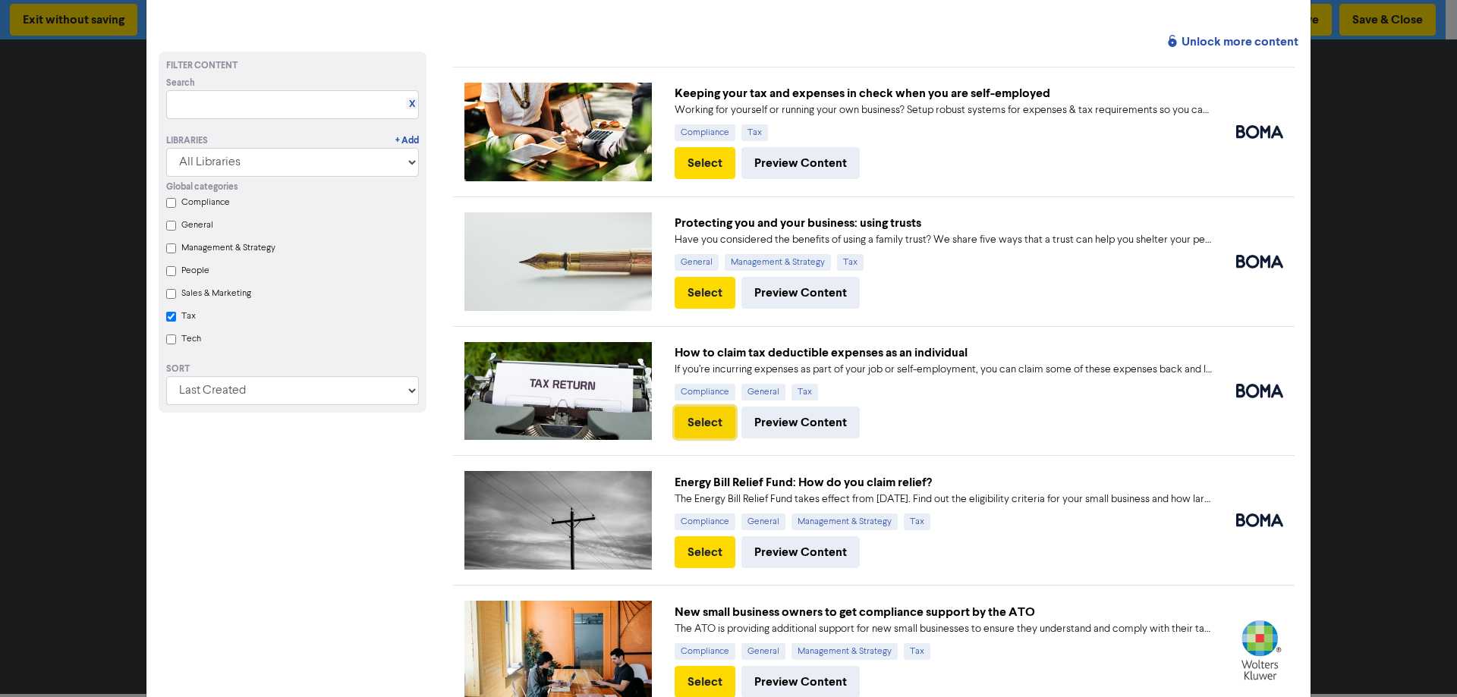
click at [698, 422] on button "Select" at bounding box center [705, 423] width 61 height 32
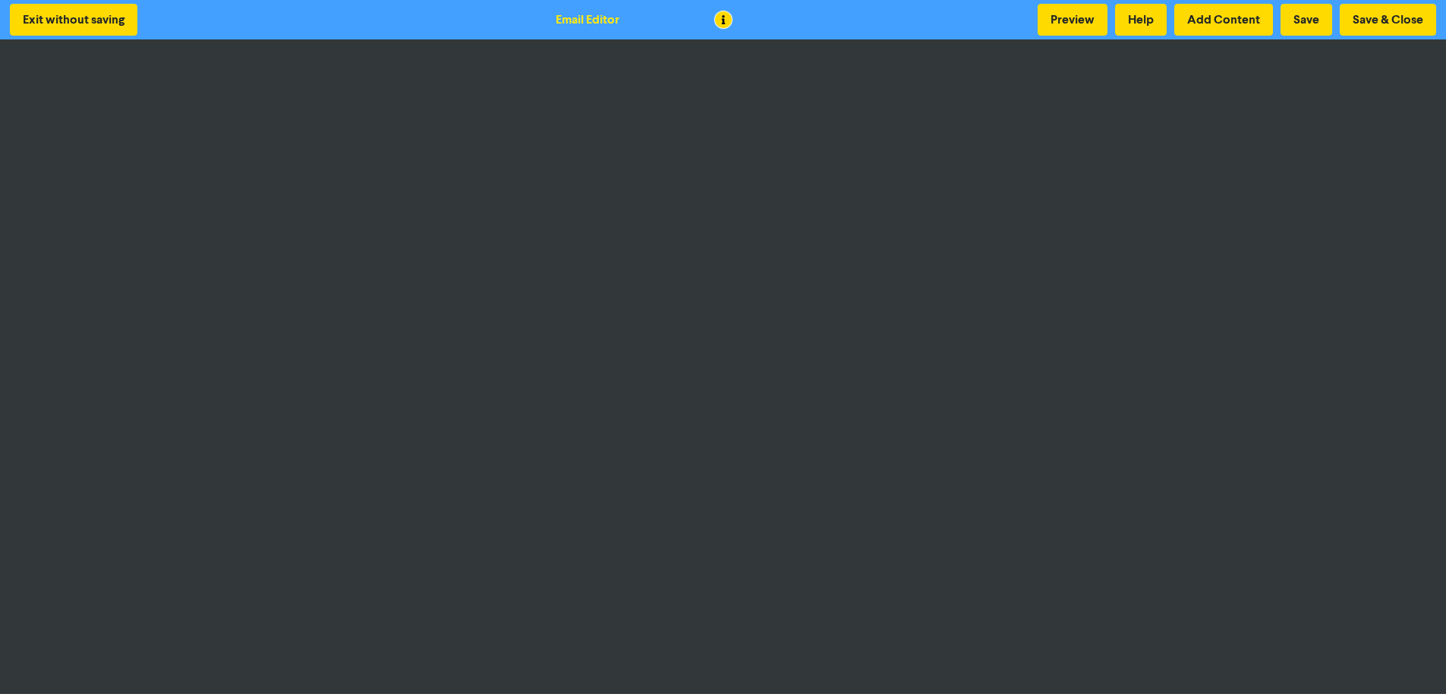
scroll to position [2, 0]
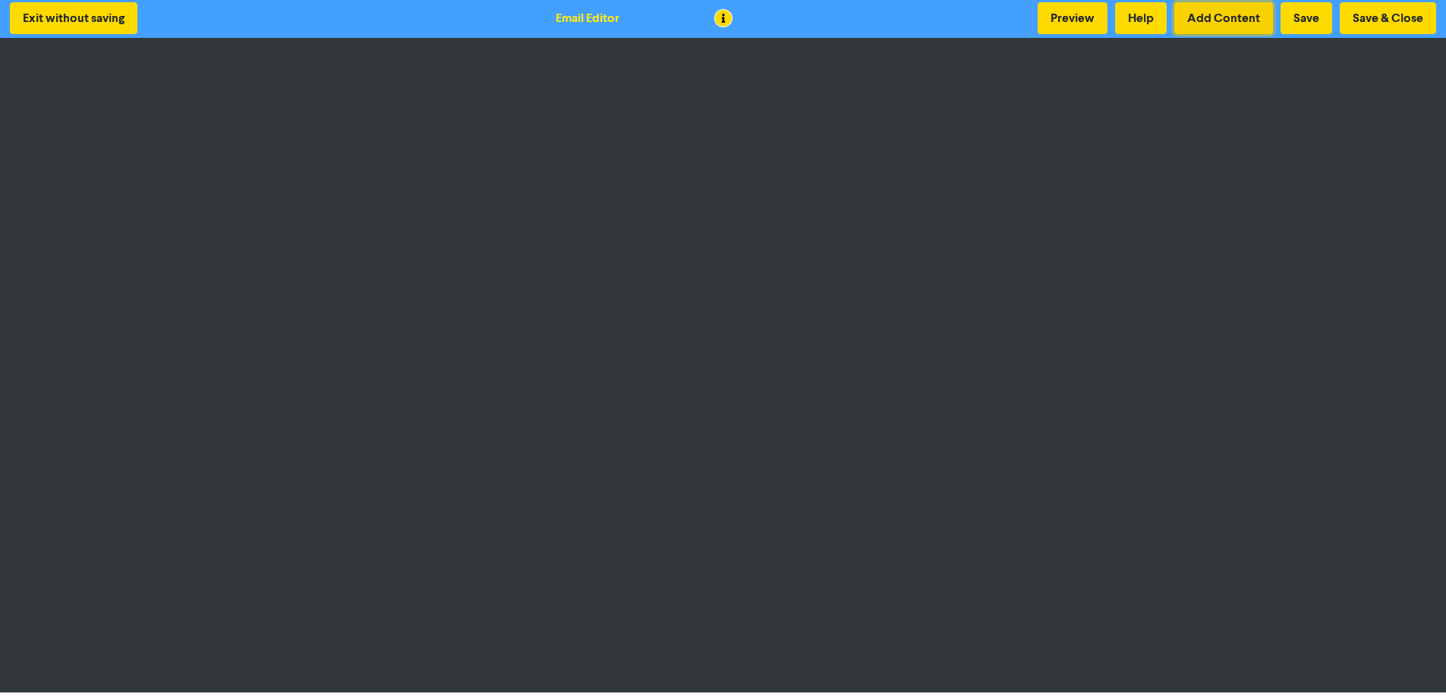
click at [1217, 18] on button "Add Content" at bounding box center [1223, 18] width 99 height 32
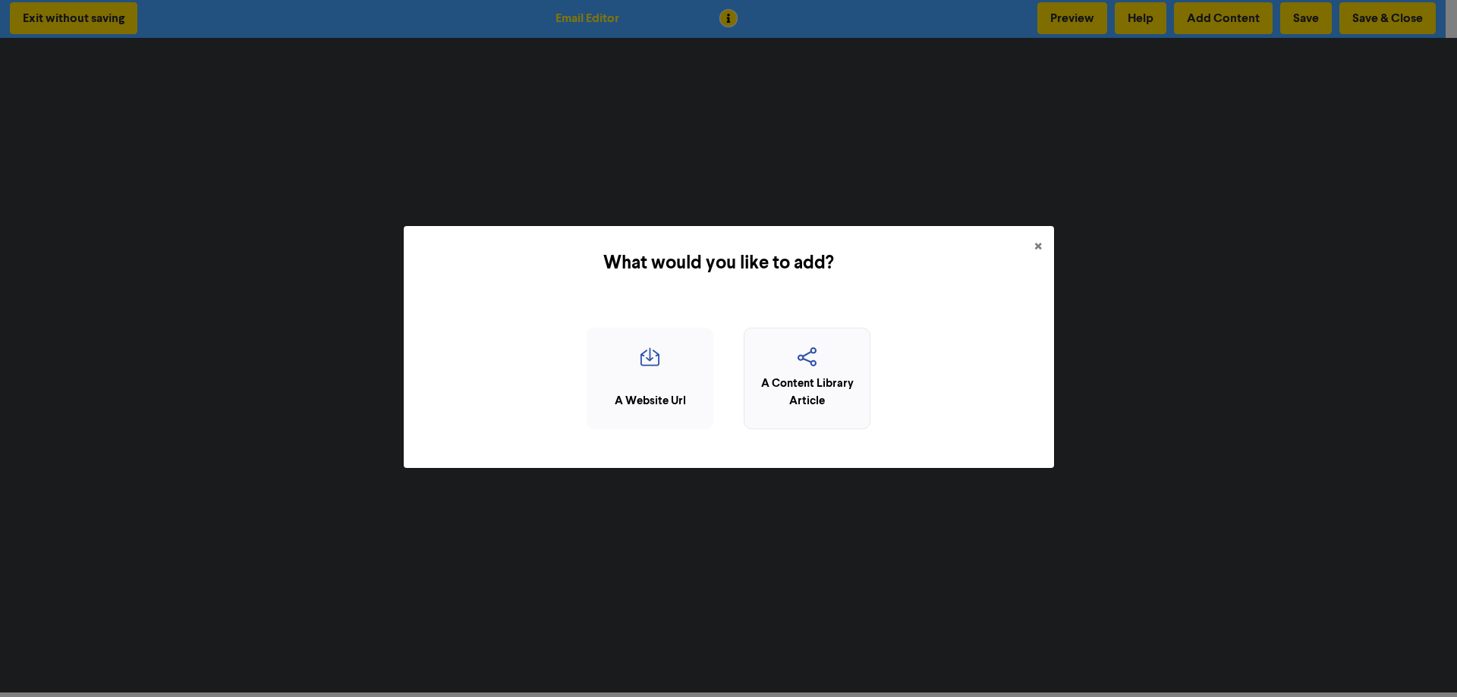
click at [814, 369] on icon "button" at bounding box center [807, 362] width 110 height 29
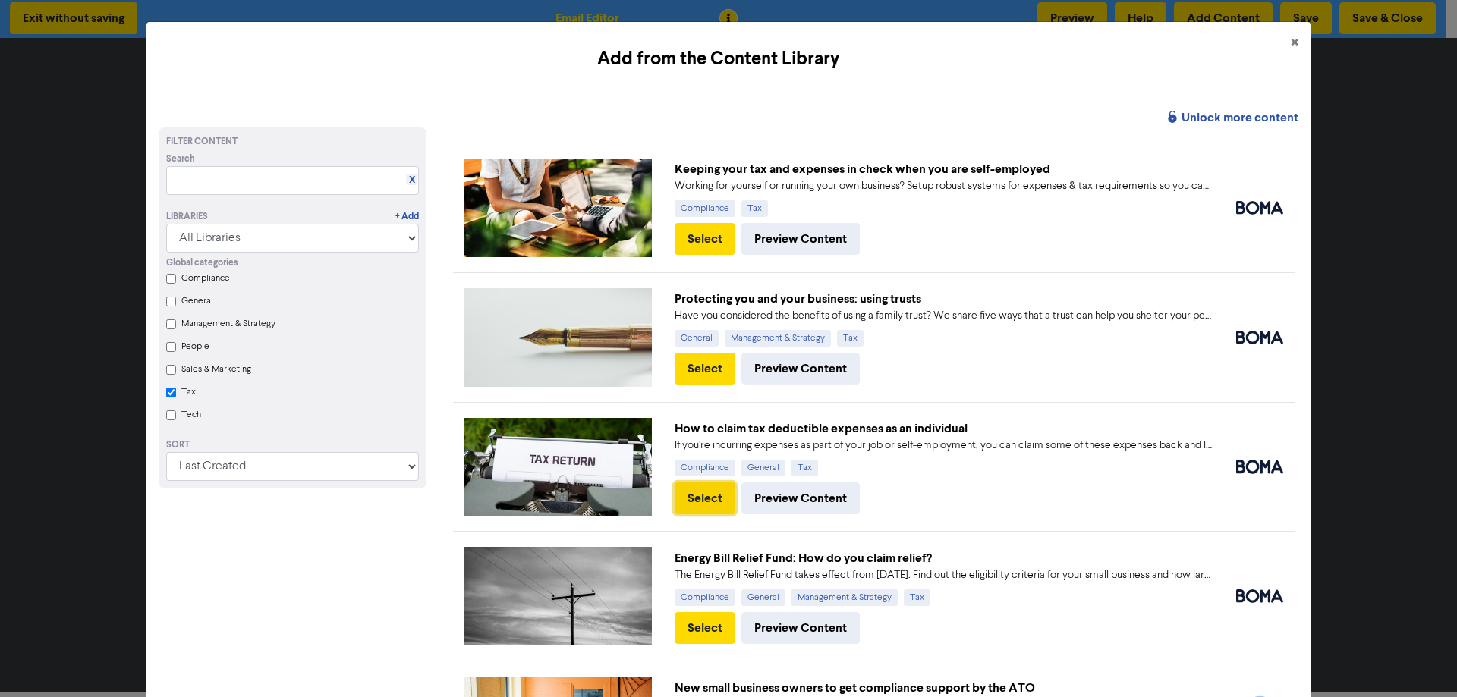
click at [705, 493] on button "Select" at bounding box center [705, 499] width 61 height 32
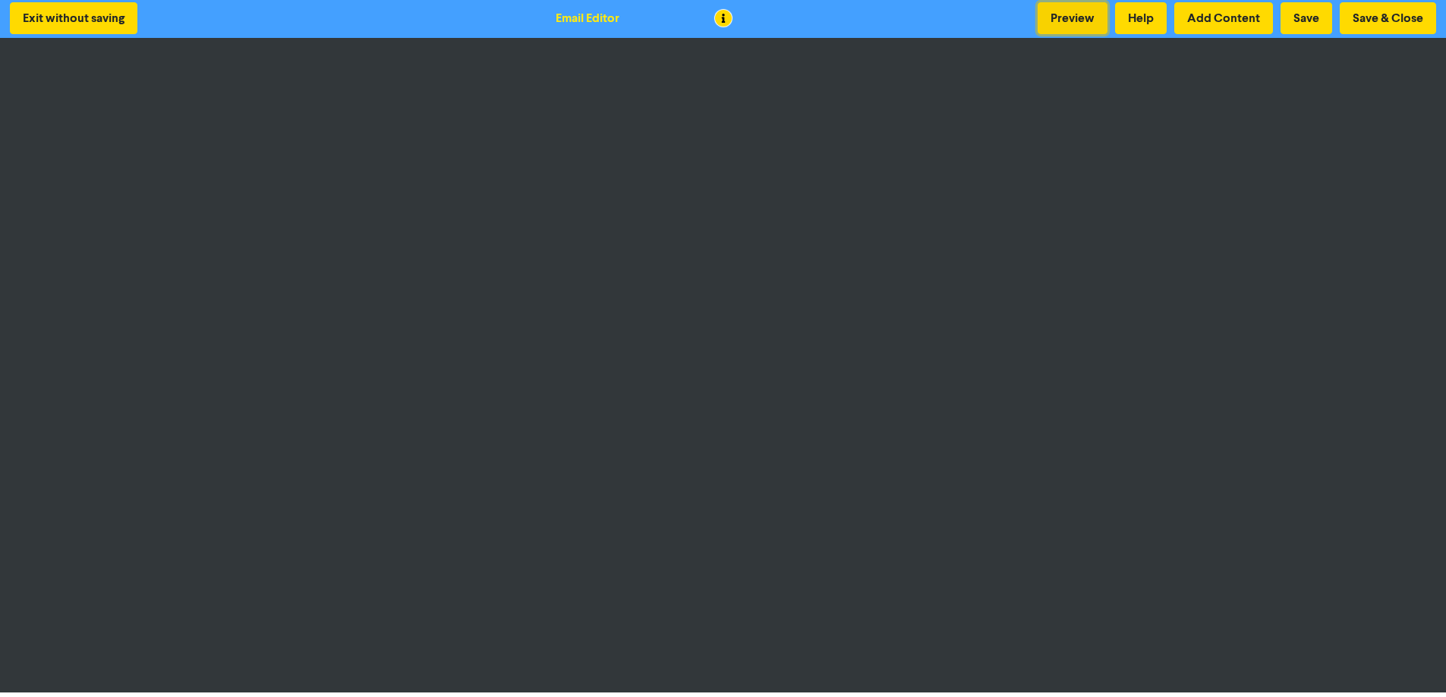
click at [1066, 8] on button "Preview" at bounding box center [1072, 18] width 70 height 32
